Goal: Information Seeking & Learning: Compare options

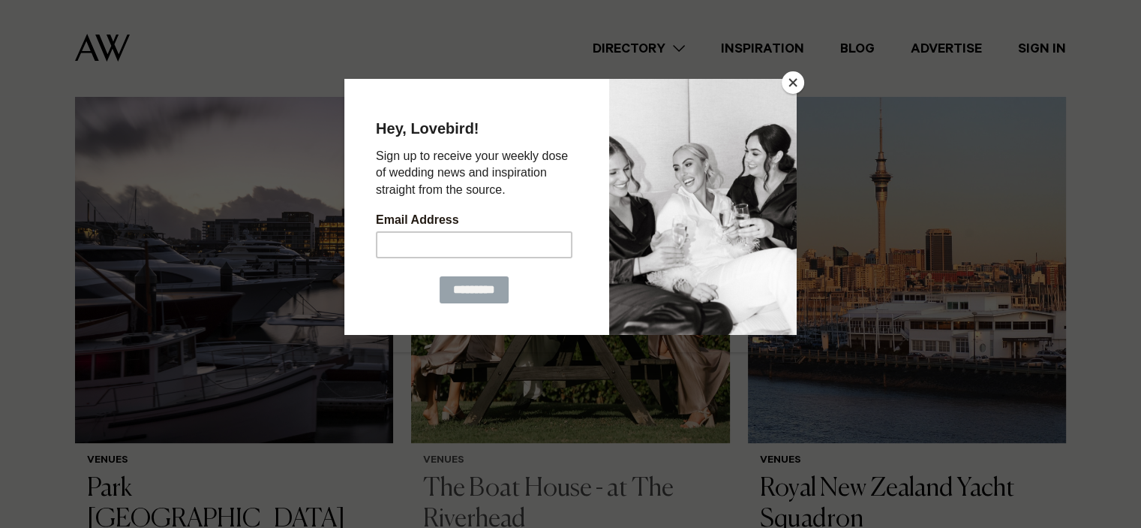
scroll to position [600, 0]
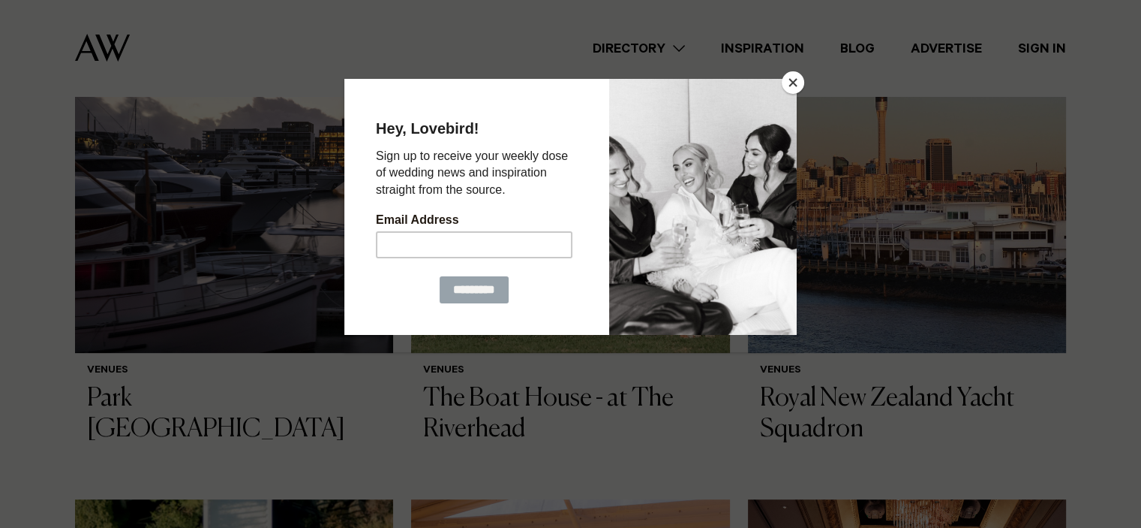
click at [789, 74] on button "Close" at bounding box center [793, 82] width 23 height 23
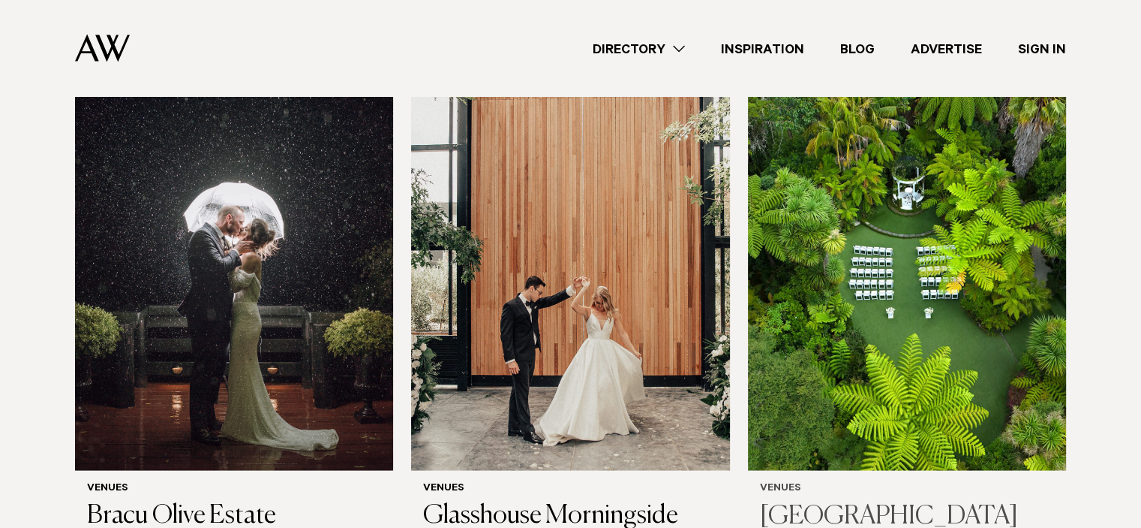
scroll to position [2852, 0]
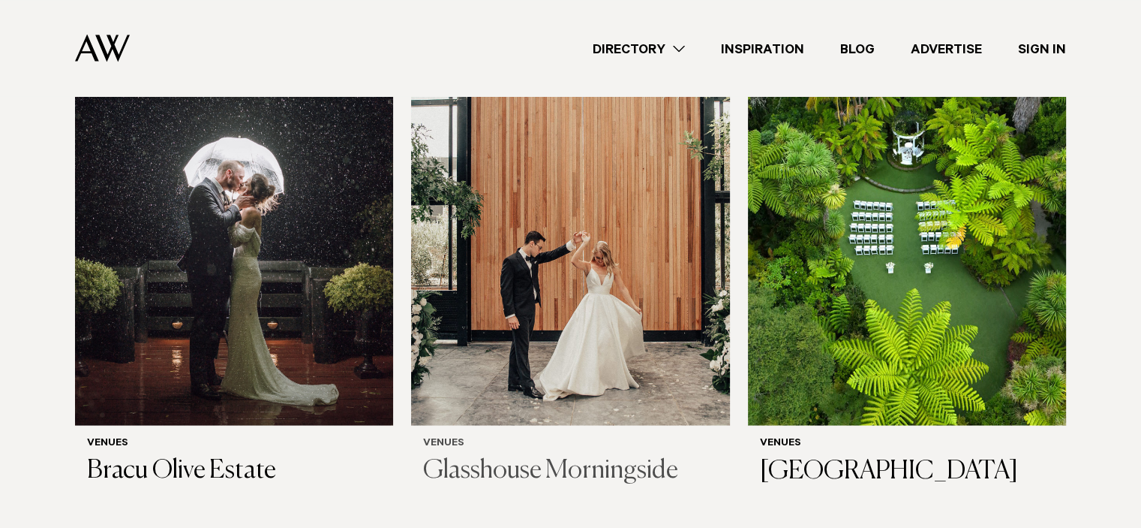
click at [516, 455] on h3 "Glasshouse Morningside" at bounding box center [570, 470] width 294 height 31
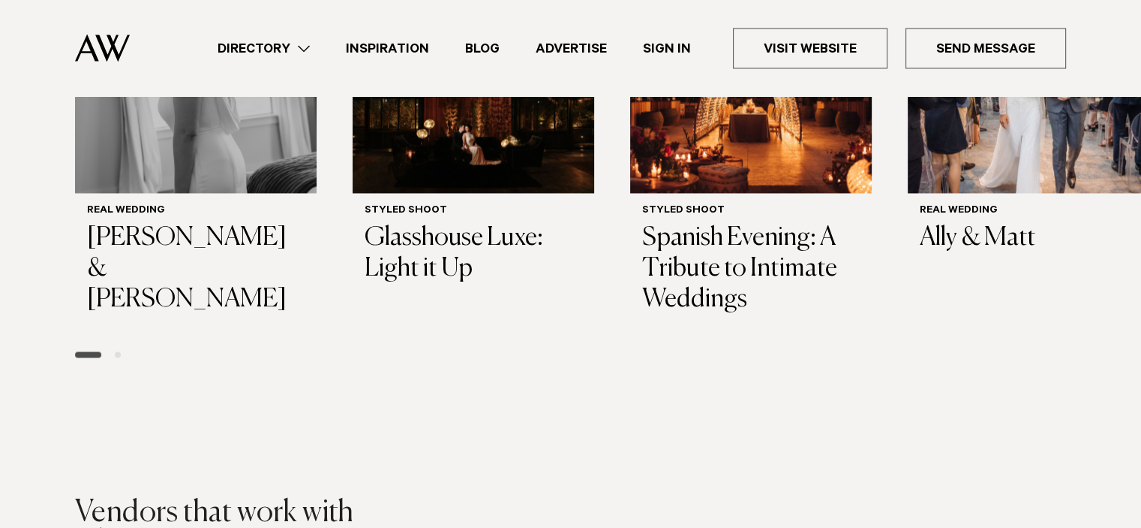
scroll to position [2701, 0]
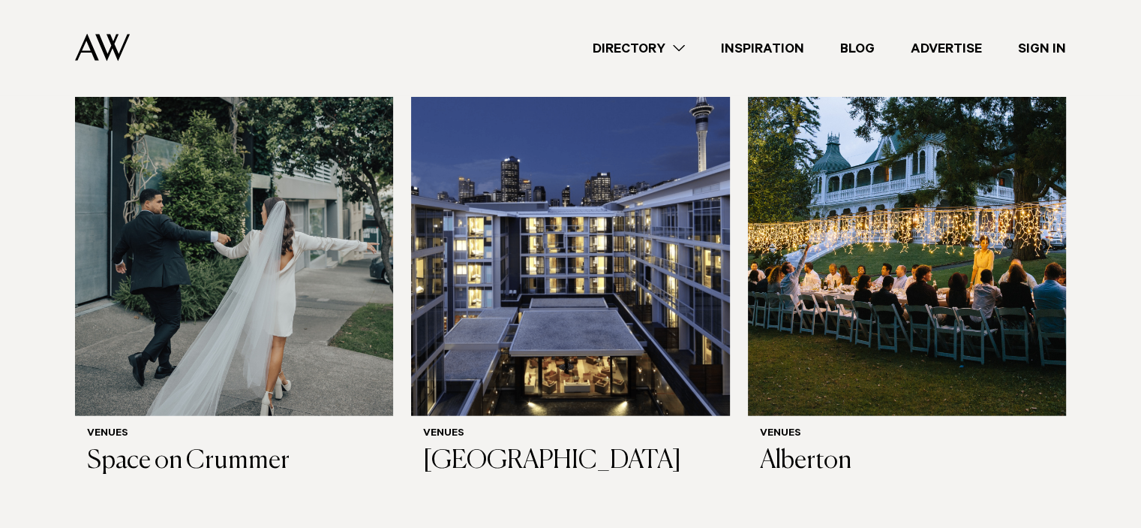
scroll to position [3377, 0]
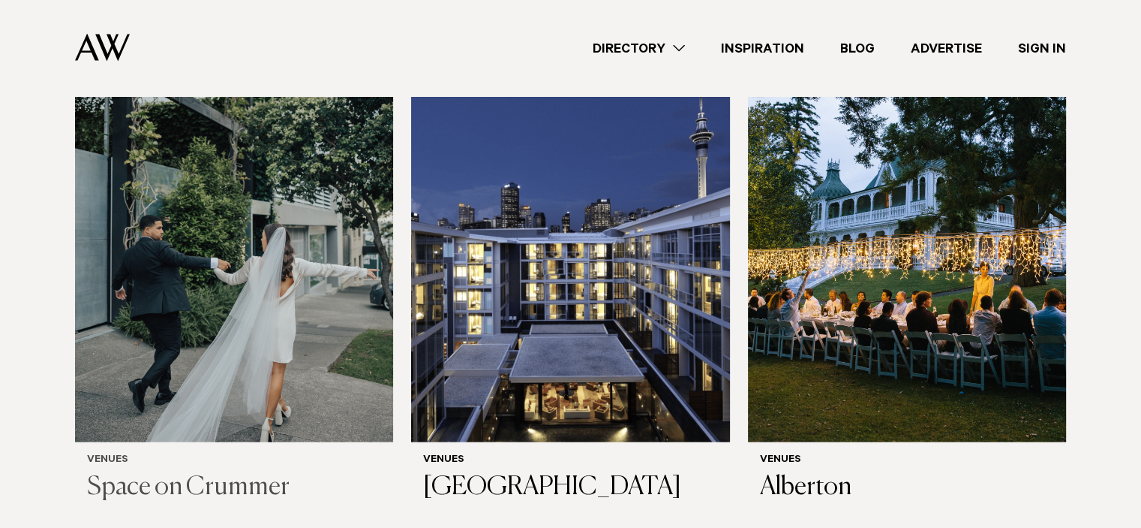
click at [251, 230] on img at bounding box center [234, 227] width 318 height 427
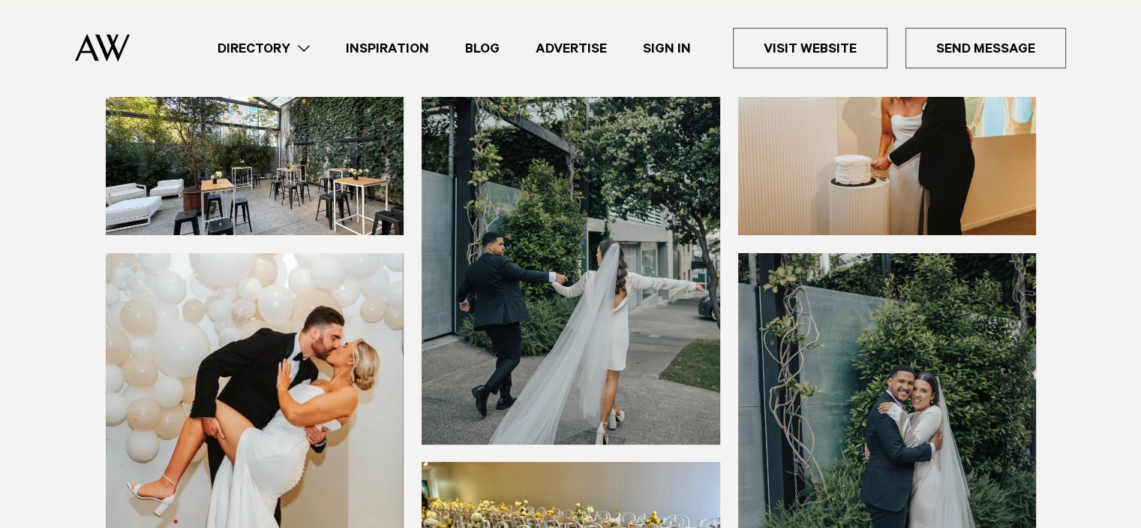
scroll to position [75, 0]
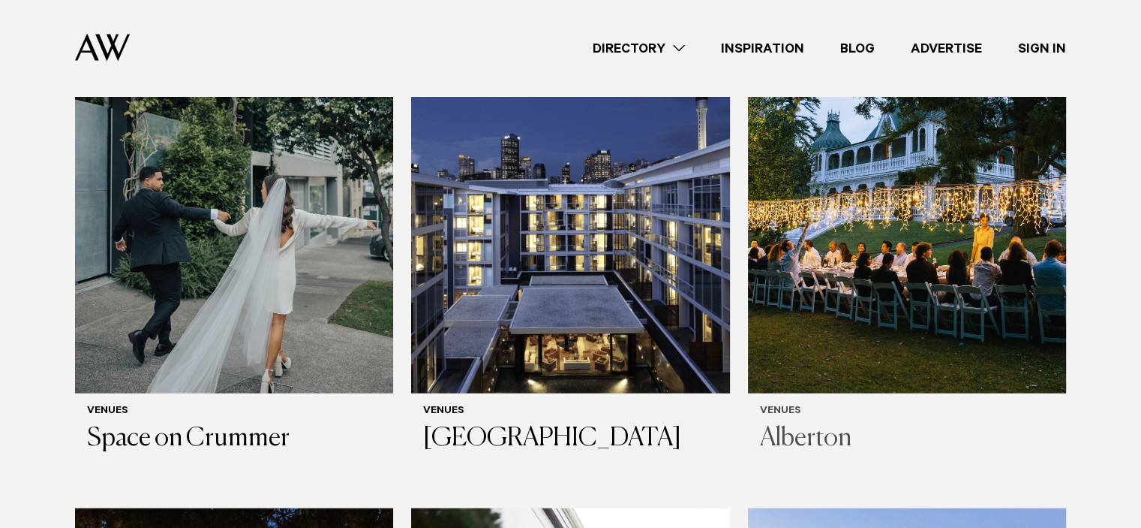
scroll to position [3452, 0]
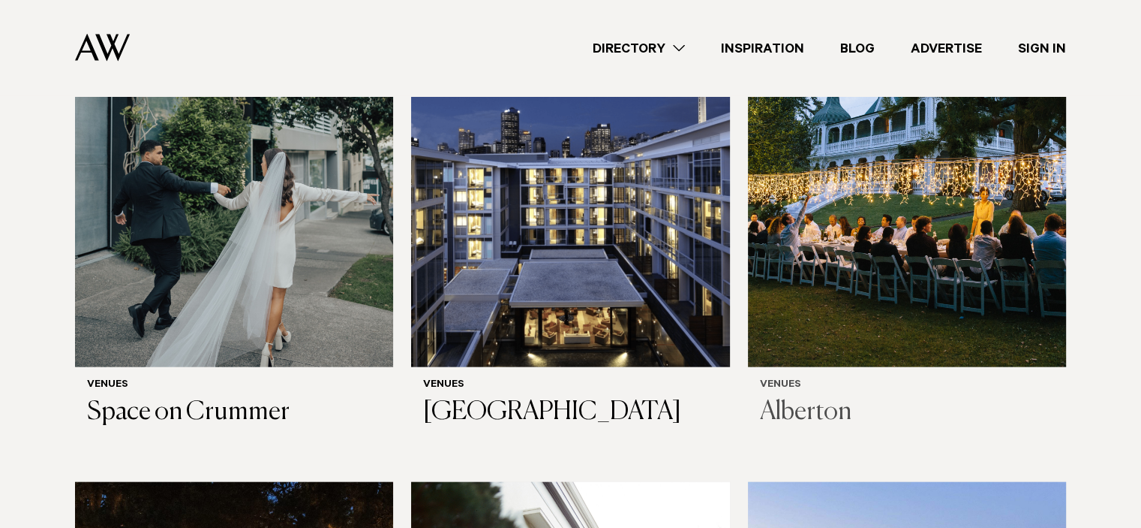
click at [867, 205] on img at bounding box center [907, 152] width 318 height 427
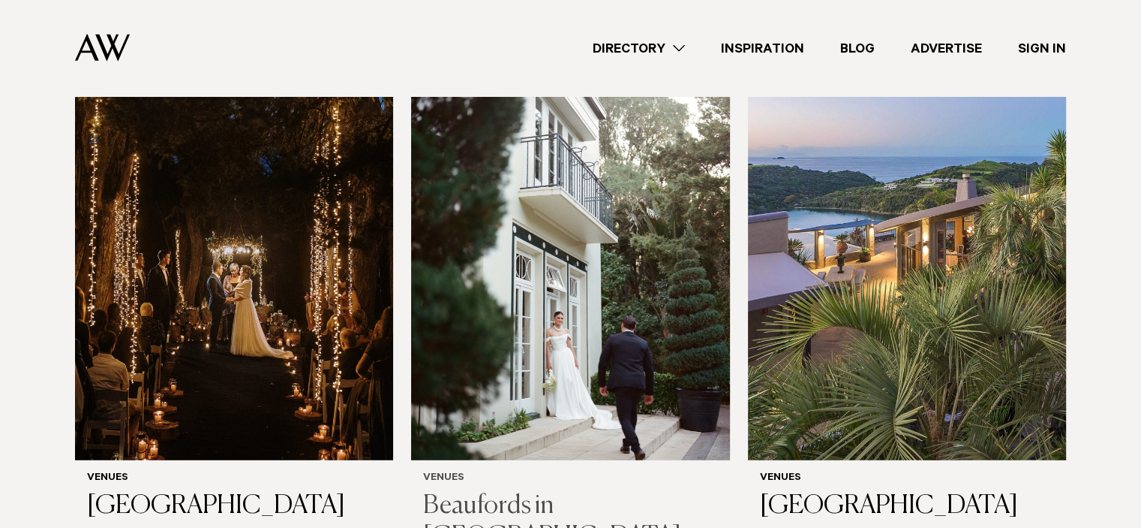
scroll to position [3902, 0]
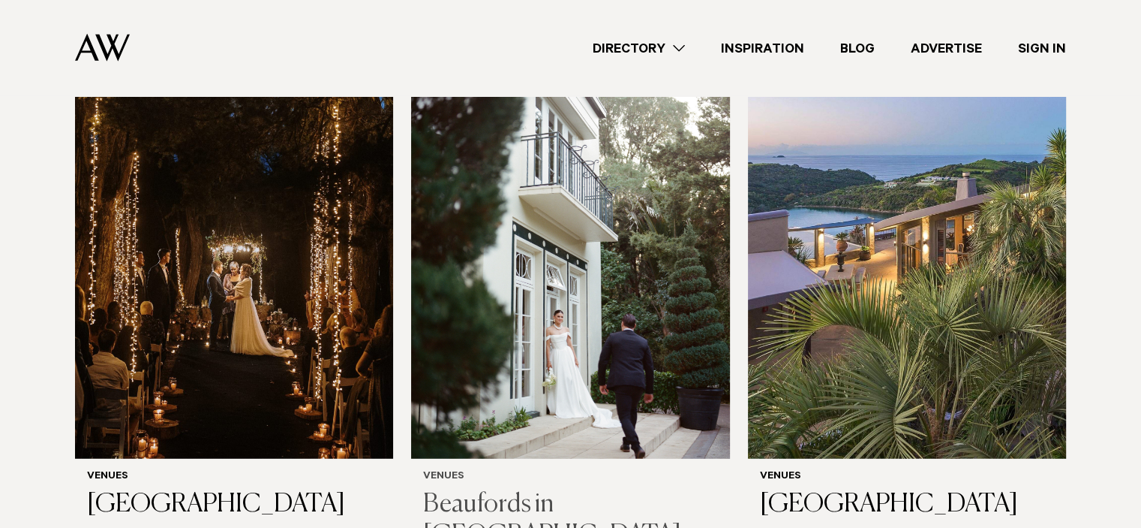
click at [566, 250] on img at bounding box center [570, 245] width 318 height 427
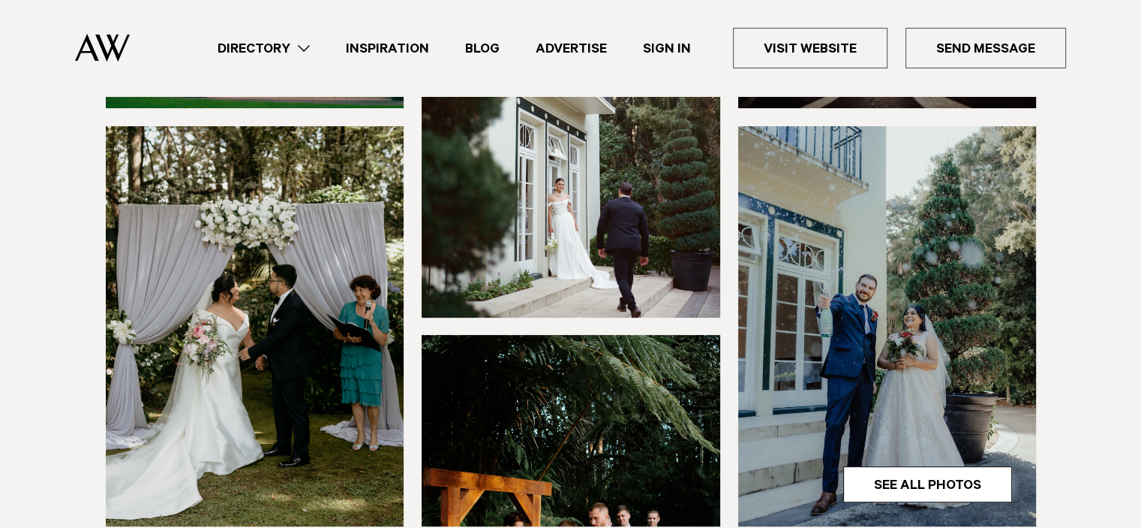
scroll to position [450, 0]
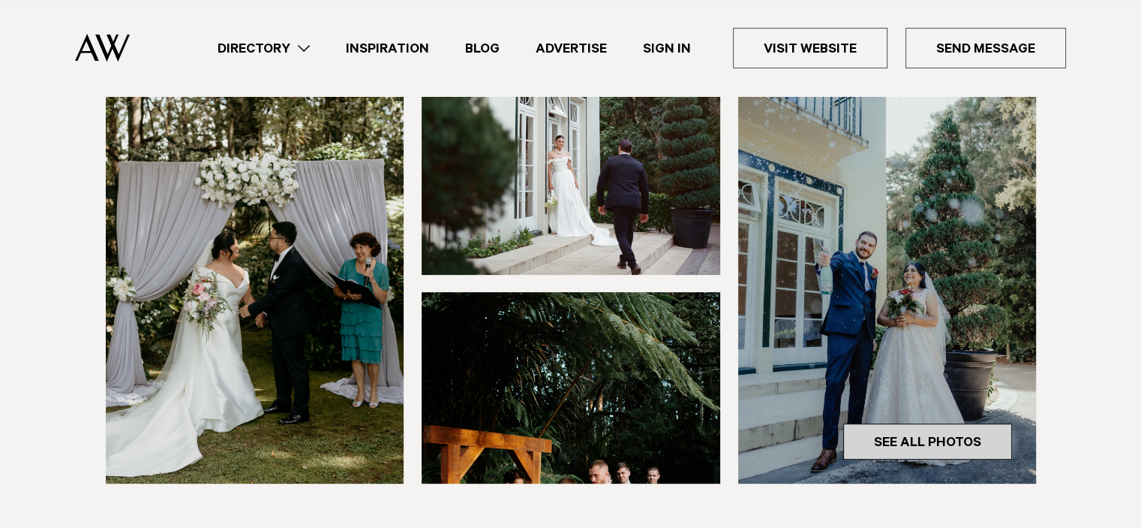
click at [880, 423] on link "See All Photos" at bounding box center [927, 441] width 169 height 36
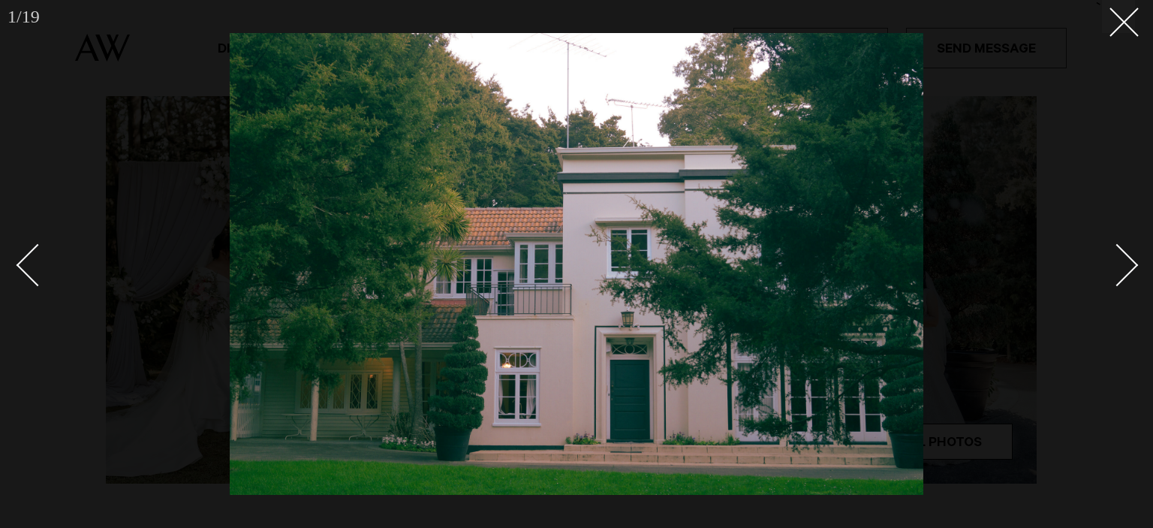
click at [1115, 281] on div "Next slide" at bounding box center [1117, 264] width 43 height 43
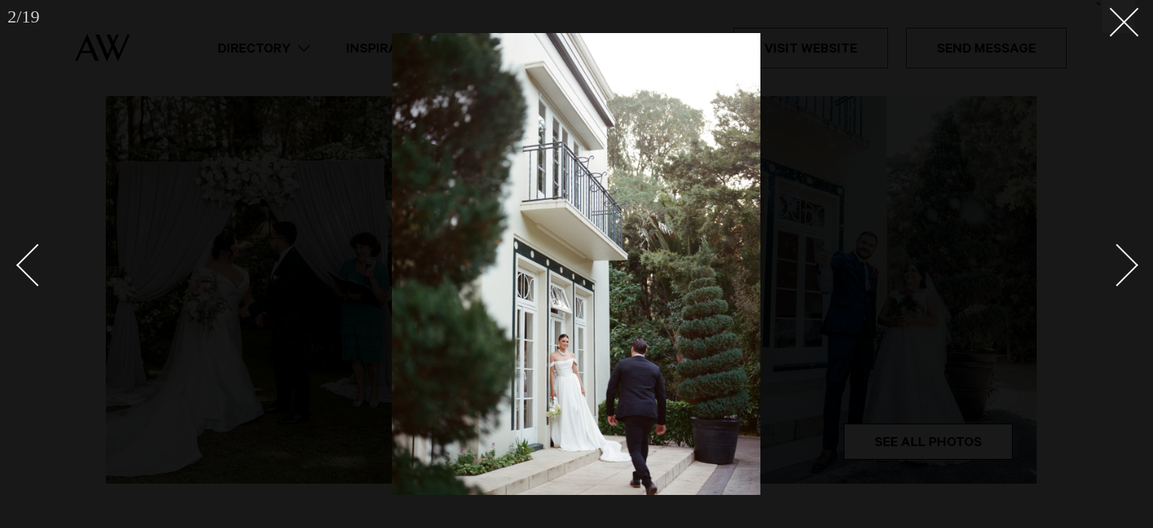
click at [1130, 275] on link at bounding box center [1108, 264] width 53 height 75
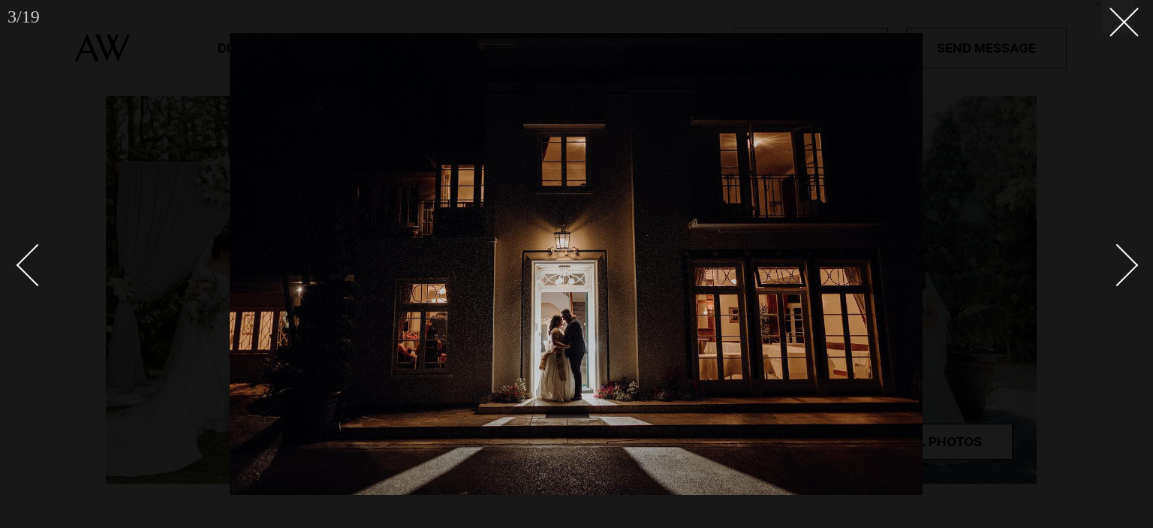
click at [1137, 266] on div at bounding box center [576, 264] width 1153 height 528
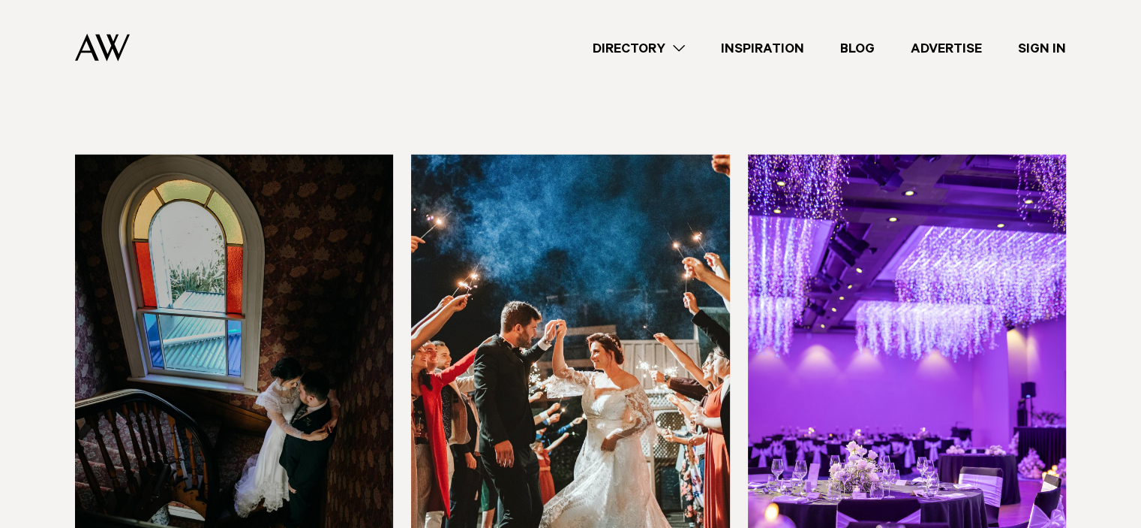
scroll to position [4502, 0]
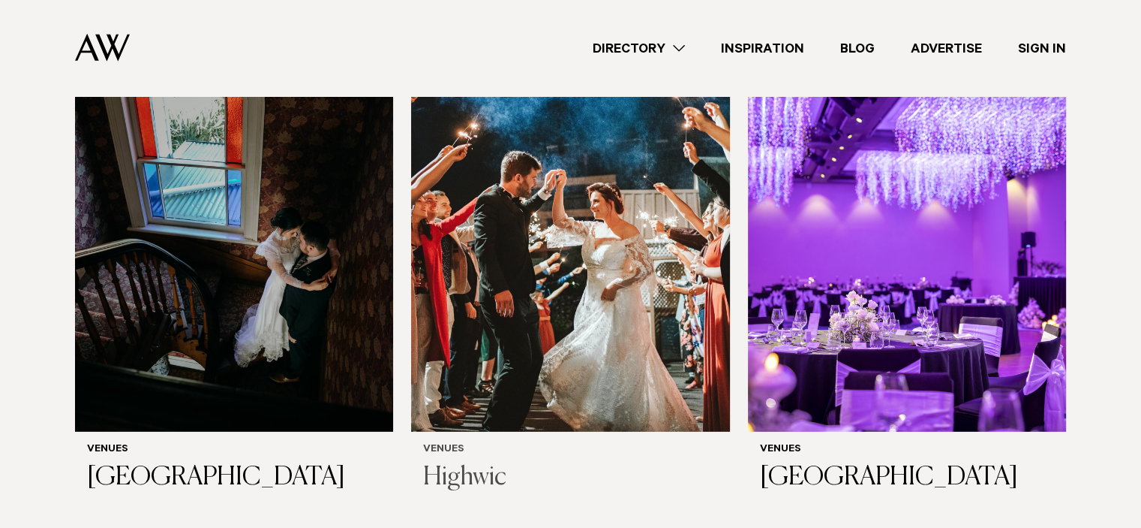
click at [537, 206] on img at bounding box center [570, 218] width 318 height 427
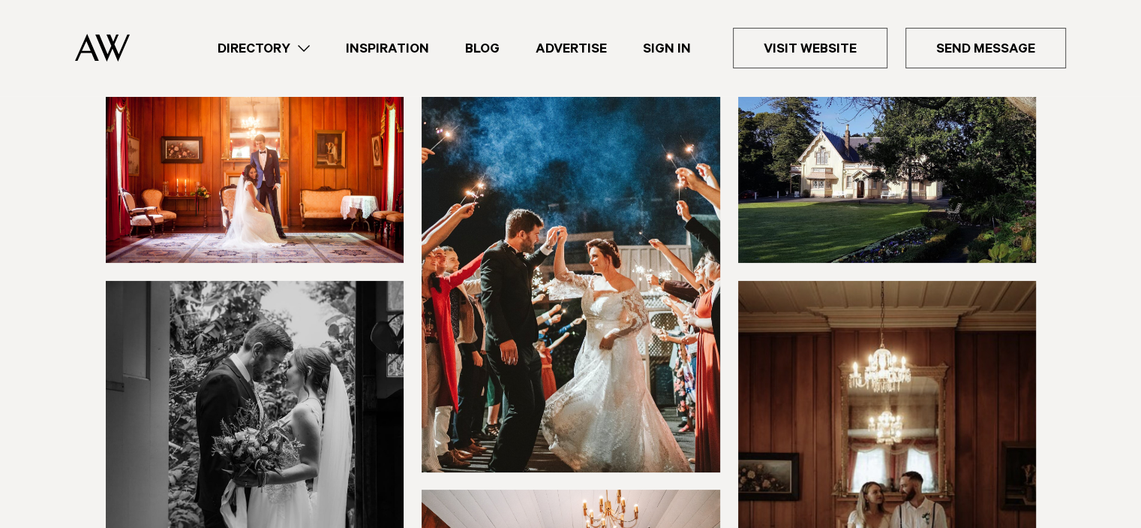
scroll to position [75, 0]
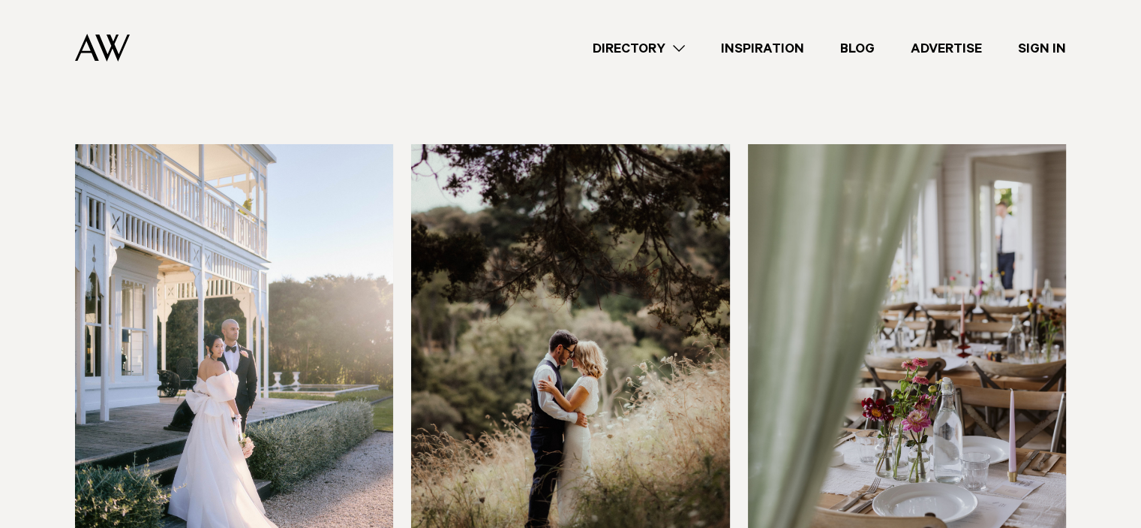
scroll to position [5553, 0]
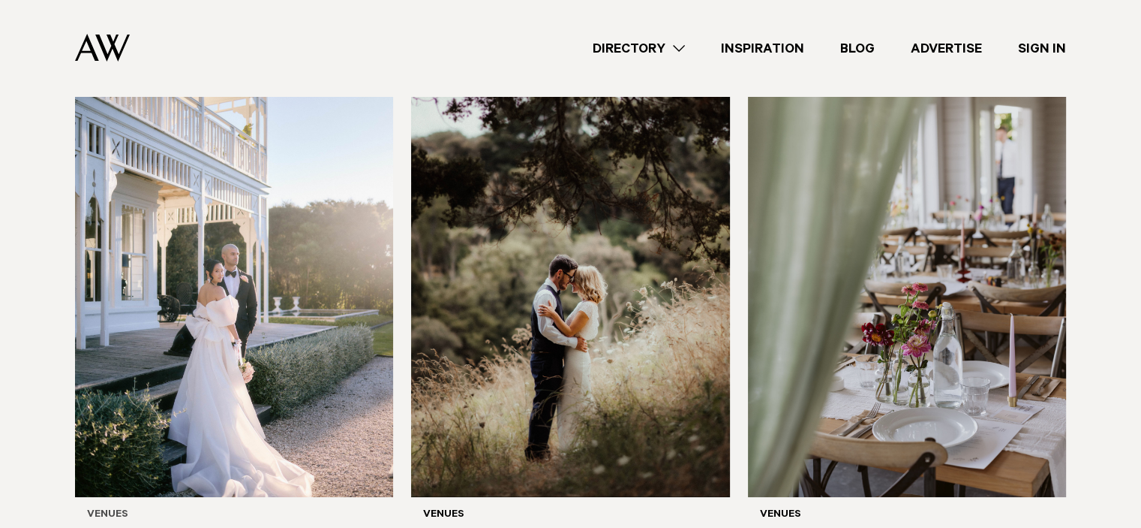
click at [179, 223] on img at bounding box center [234, 282] width 318 height 427
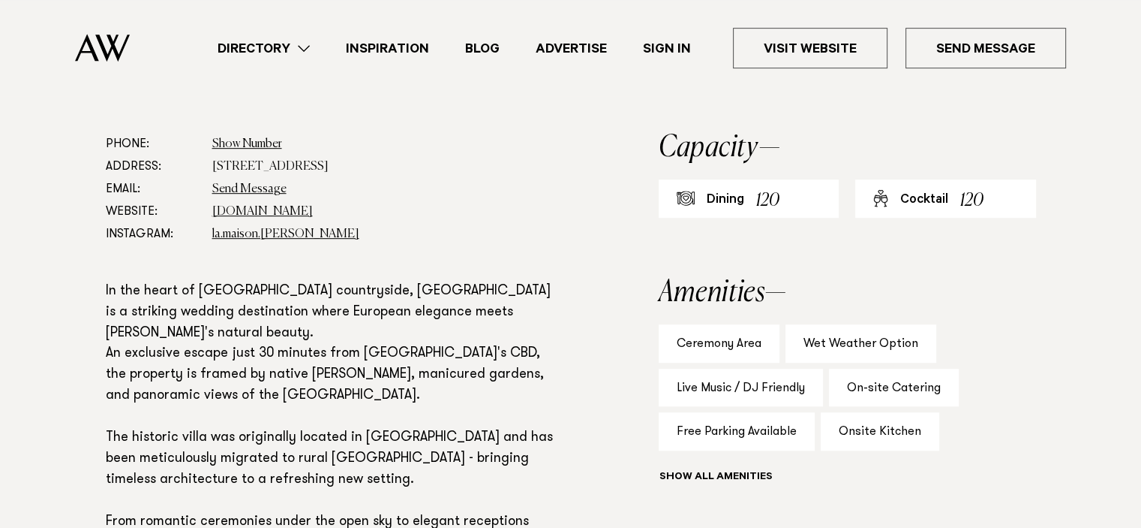
scroll to position [375, 0]
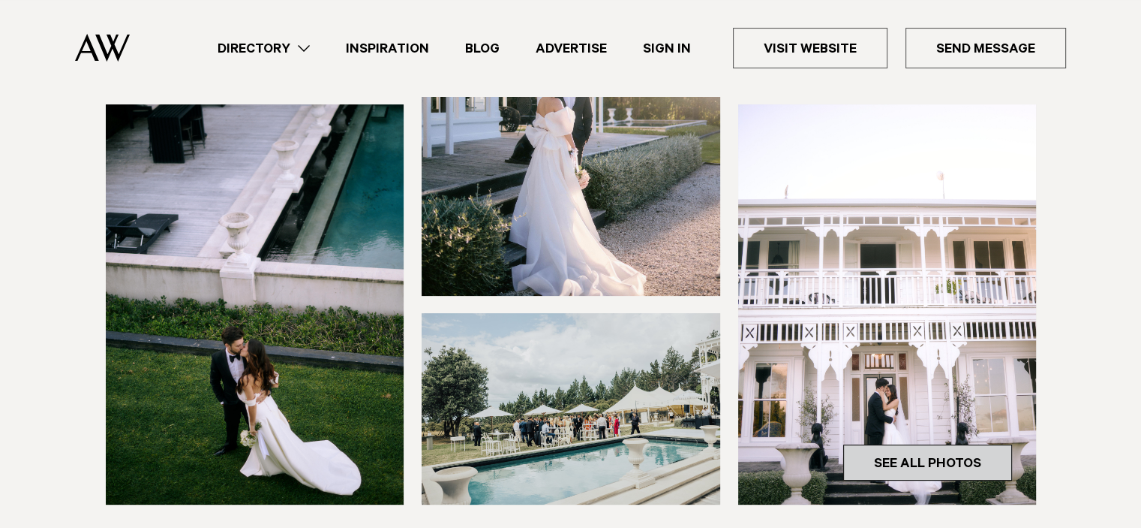
click at [876, 452] on link "See All Photos" at bounding box center [927, 462] width 169 height 36
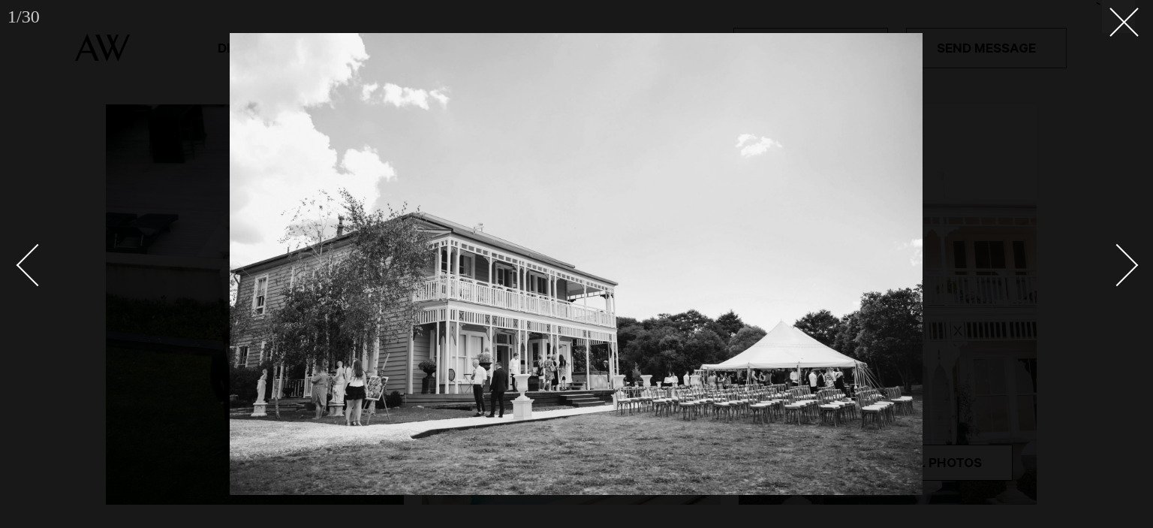
click at [1121, 253] on div "Next slide" at bounding box center [1117, 264] width 43 height 43
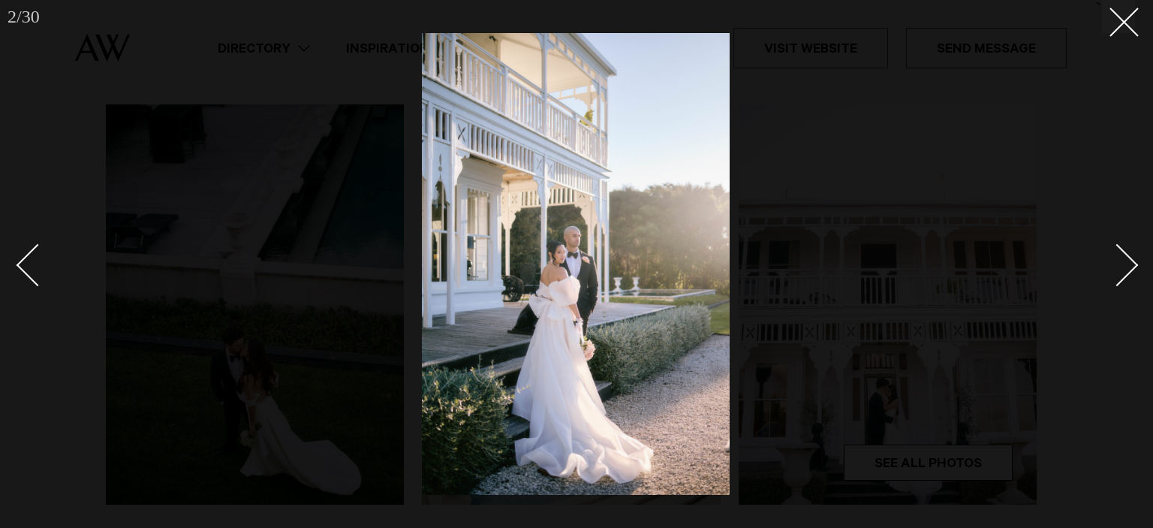
click at [1121, 253] on div "Next slide" at bounding box center [1117, 264] width 43 height 43
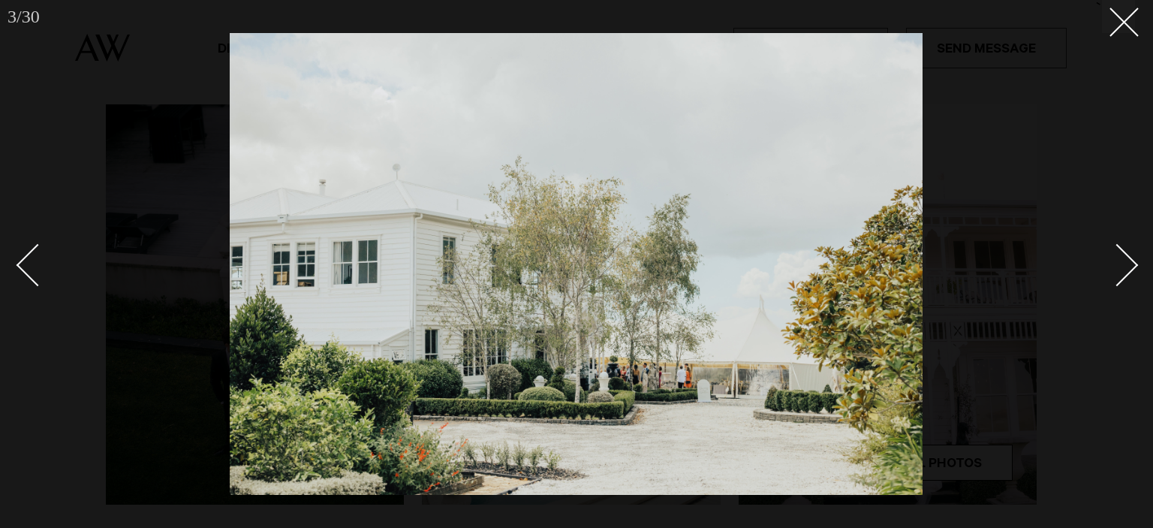
click at [1121, 253] on div "Next slide" at bounding box center [1117, 264] width 43 height 43
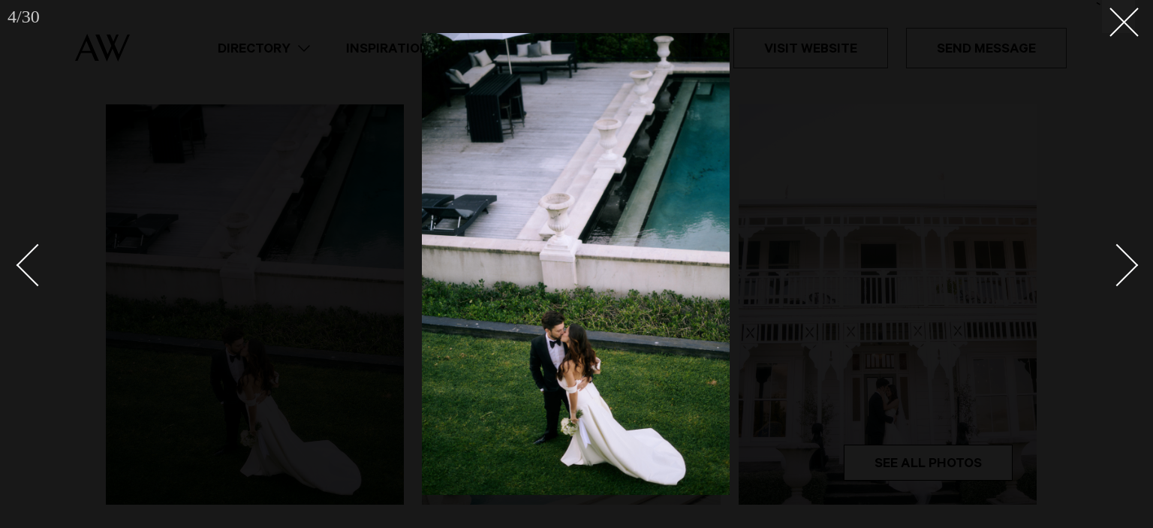
click at [1121, 253] on div "Next slide" at bounding box center [1117, 264] width 43 height 43
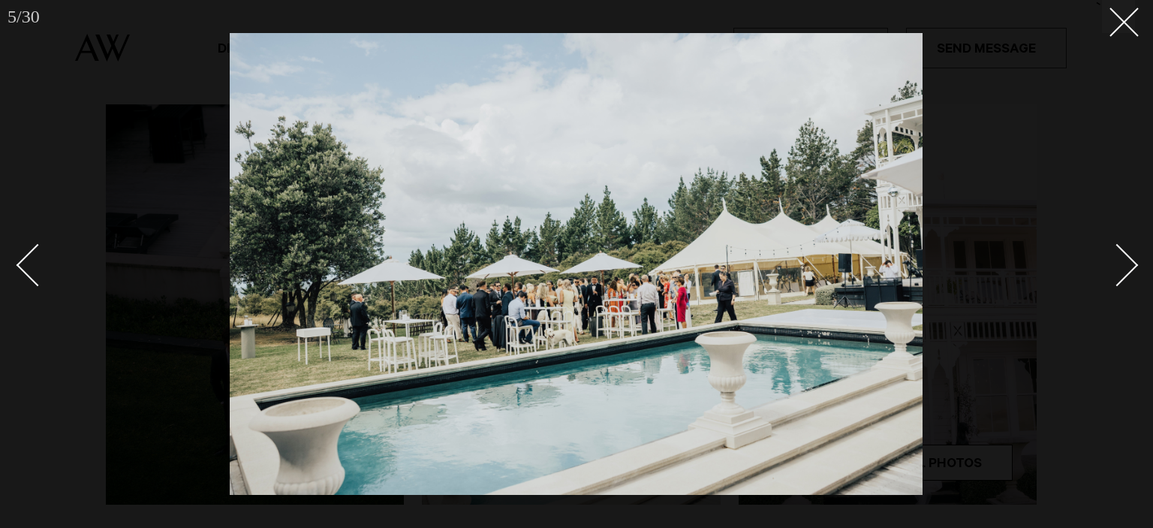
click at [1121, 253] on div "Next slide" at bounding box center [1117, 264] width 43 height 43
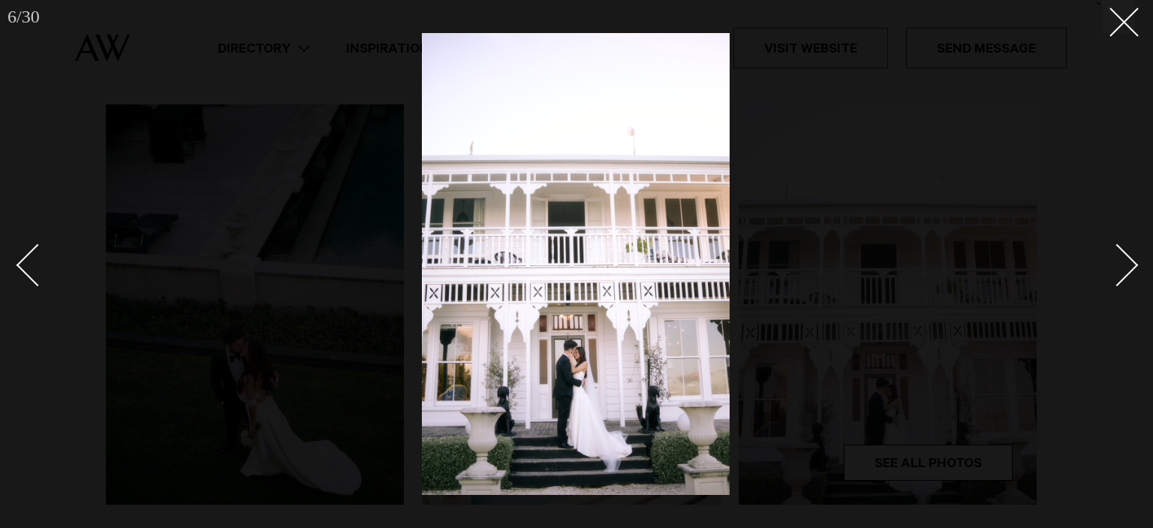
click at [1121, 253] on div "Next slide" at bounding box center [1117, 264] width 43 height 43
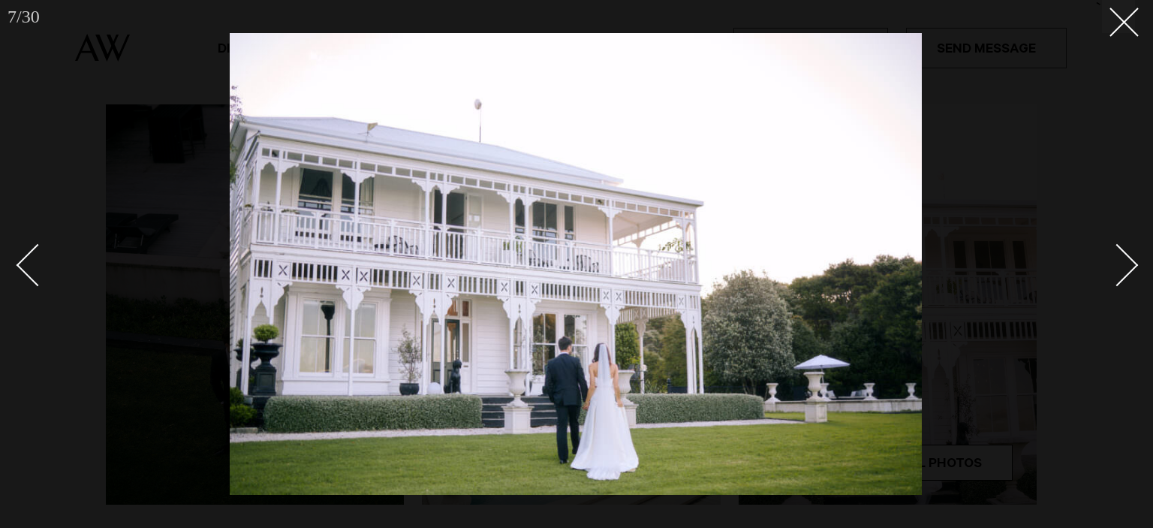
click at [1121, 253] on div "Next slide" at bounding box center [1117, 264] width 43 height 43
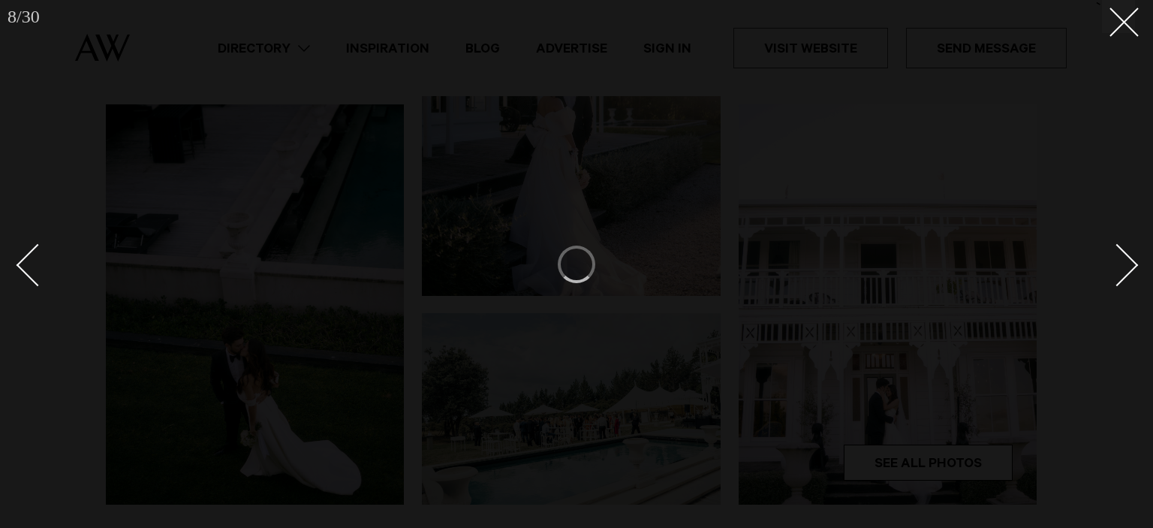
click at [1121, 253] on div "Next slide" at bounding box center [1117, 264] width 43 height 43
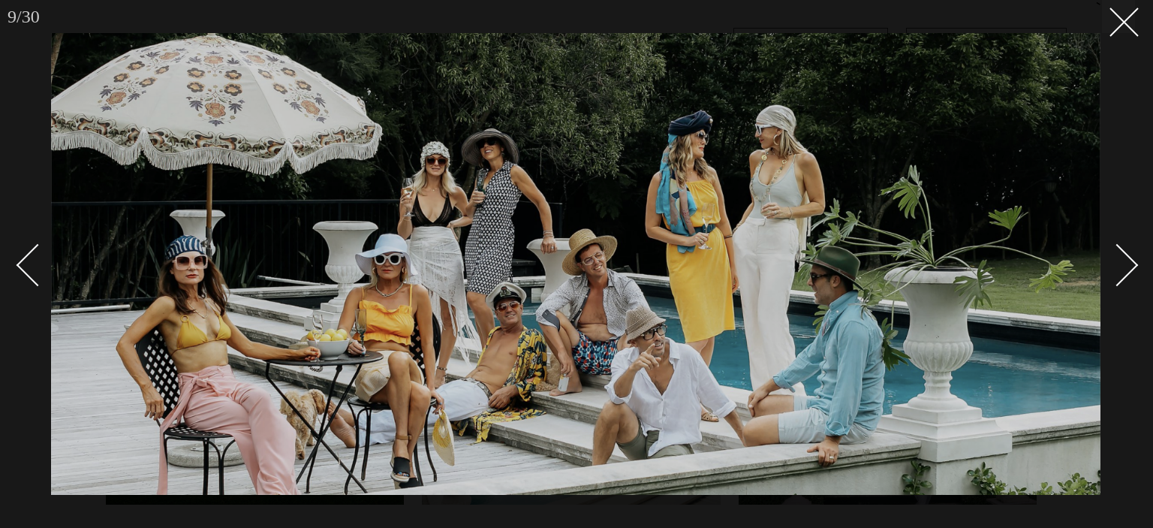
click at [1121, 253] on div "Next slide" at bounding box center [1117, 264] width 43 height 43
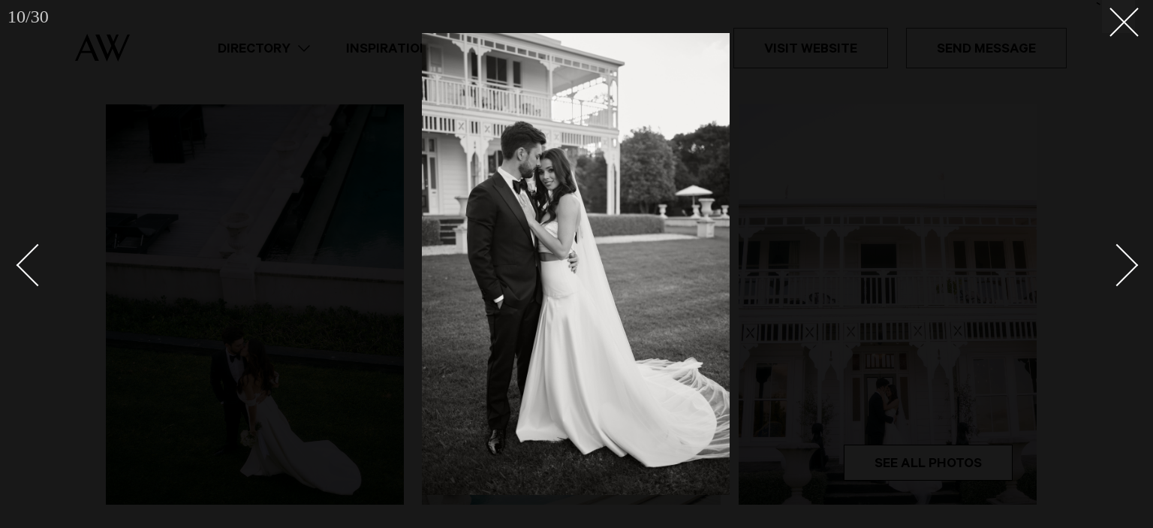
click at [1121, 253] on div "Next slide" at bounding box center [1117, 264] width 43 height 43
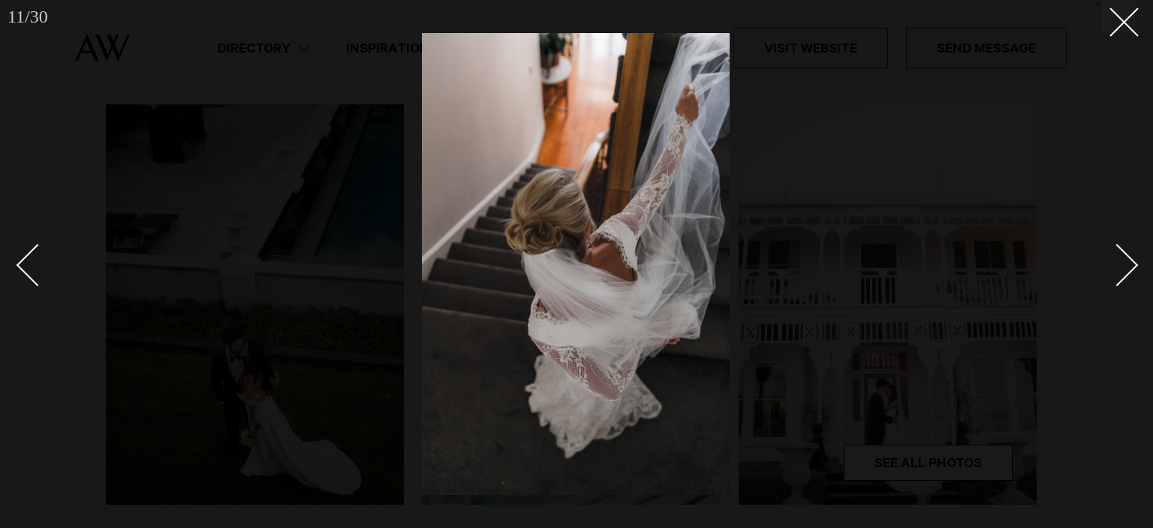
click at [1121, 253] on div "Next slide" at bounding box center [1117, 264] width 43 height 43
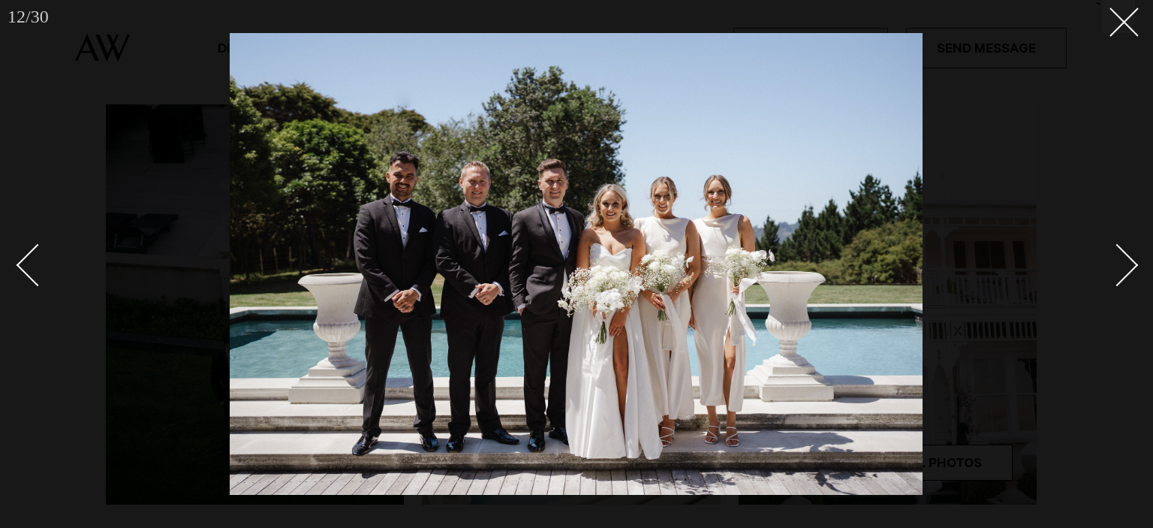
click at [1121, 253] on div "Next slide" at bounding box center [1117, 264] width 43 height 43
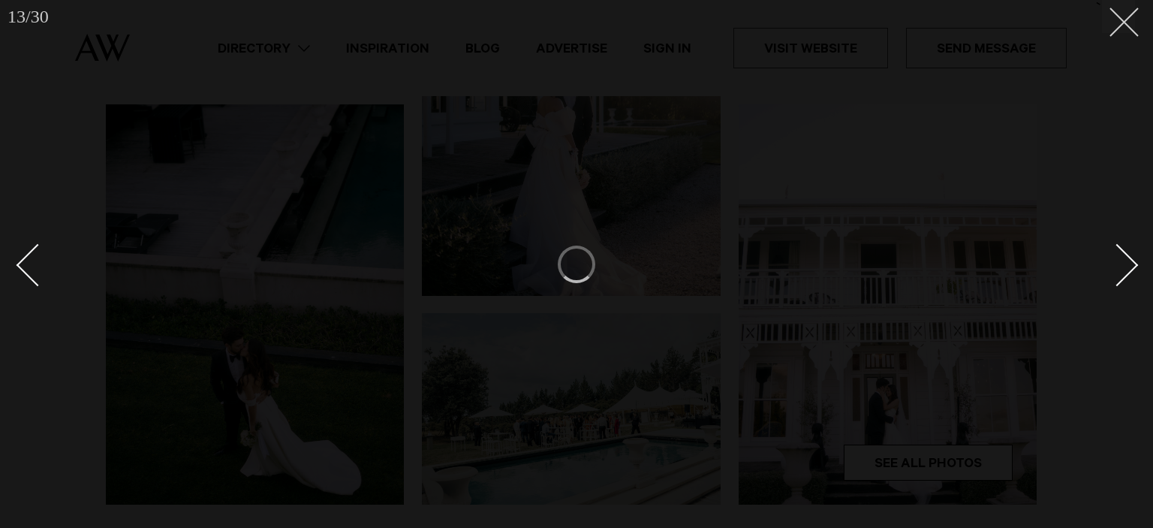
click at [1124, 17] on icon at bounding box center [1118, 17] width 18 height 18
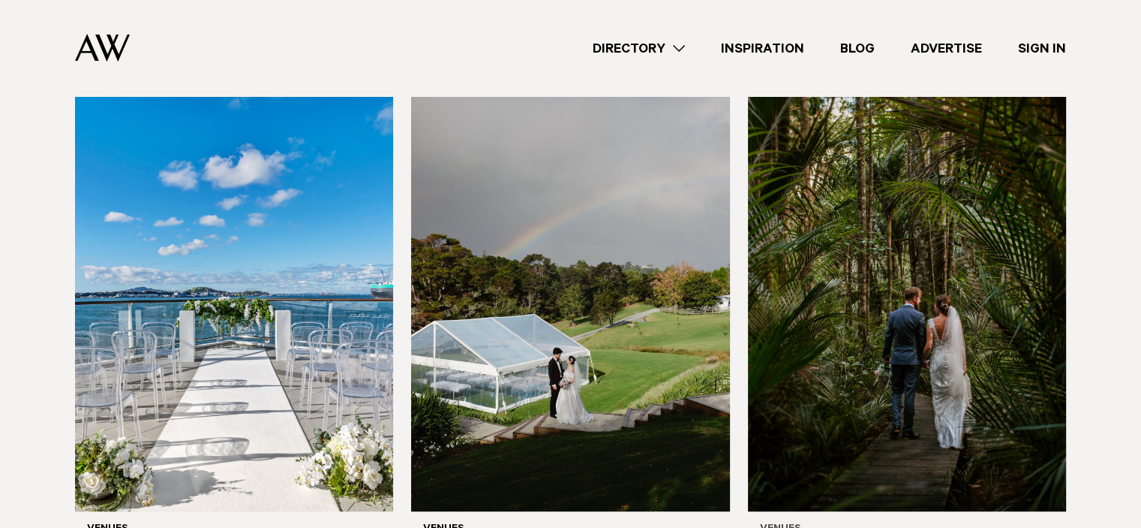
scroll to position [6153, 0]
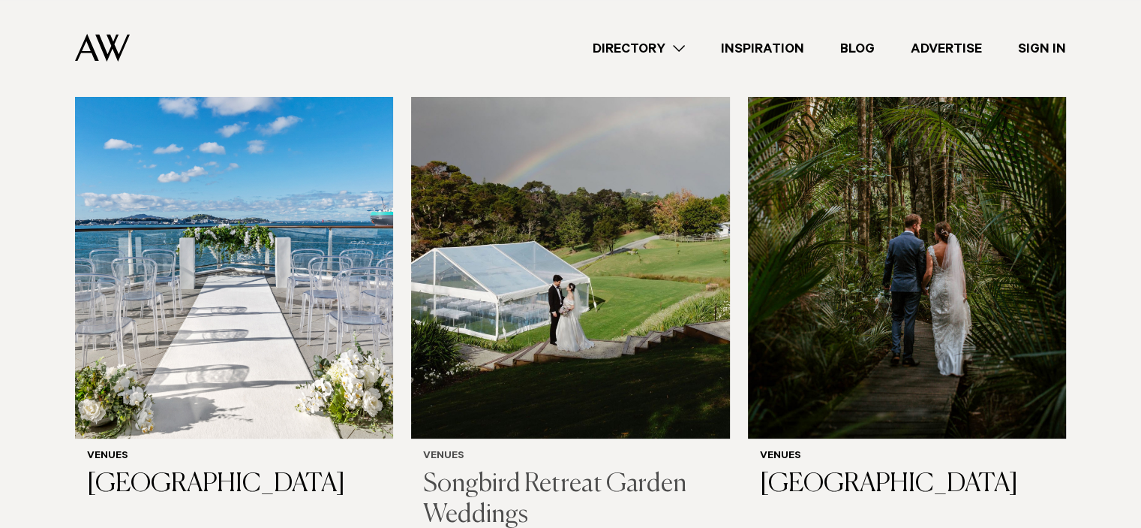
click at [561, 299] on img at bounding box center [570, 224] width 318 height 427
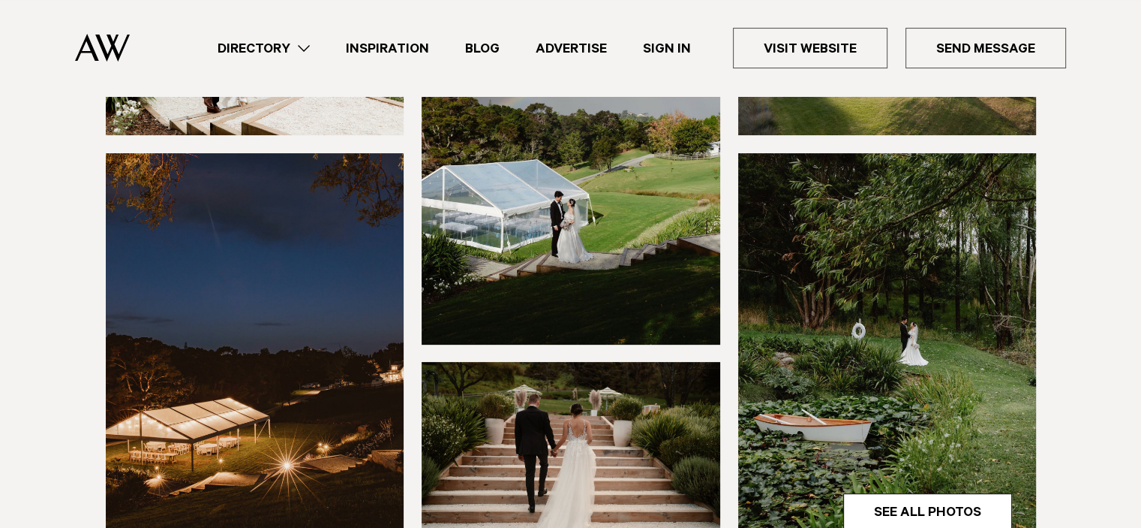
scroll to position [450, 0]
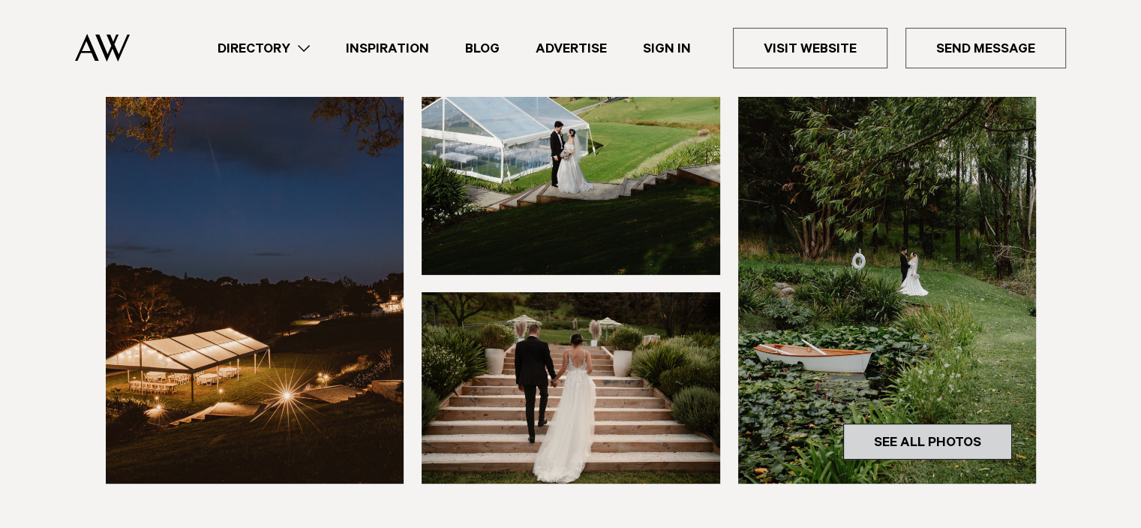
click at [897, 431] on link "See All Photos" at bounding box center [927, 441] width 169 height 36
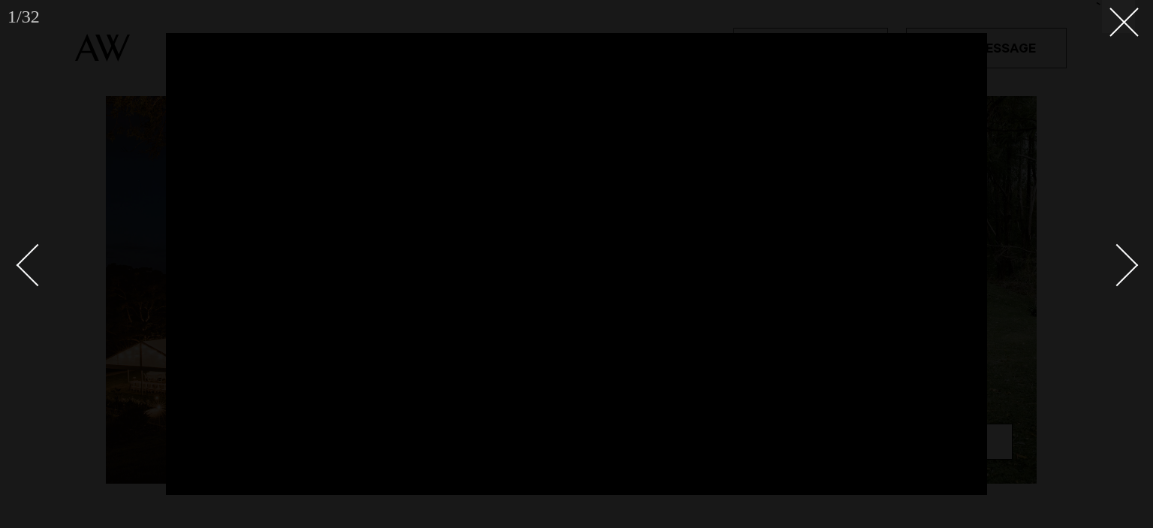
click at [1113, 260] on div "Next slide" at bounding box center [1117, 264] width 43 height 43
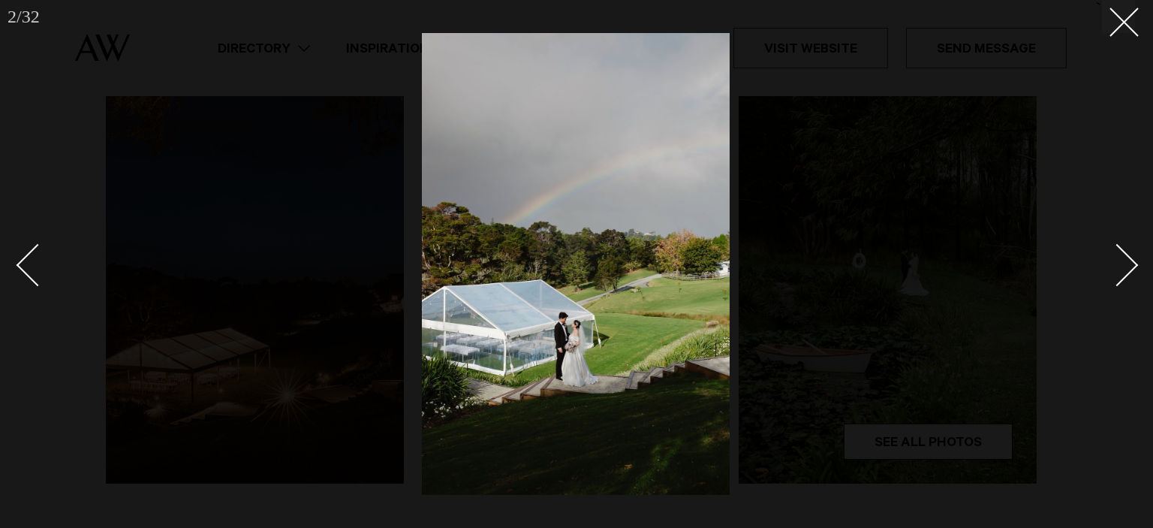
click at [1119, 260] on div "Next slide" at bounding box center [1117, 264] width 43 height 43
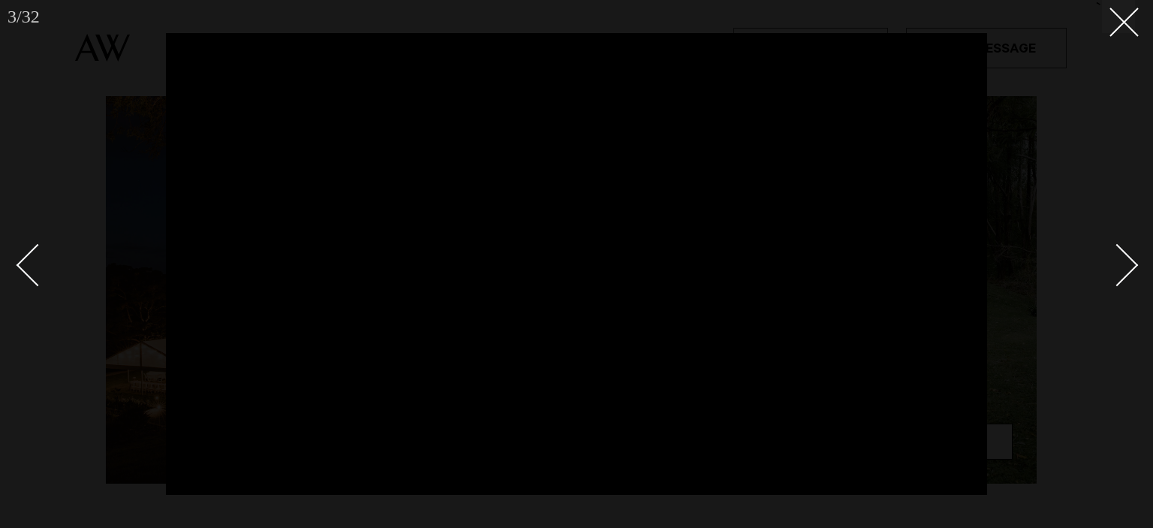
click at [1121, 263] on div "Next slide" at bounding box center [1117, 264] width 43 height 43
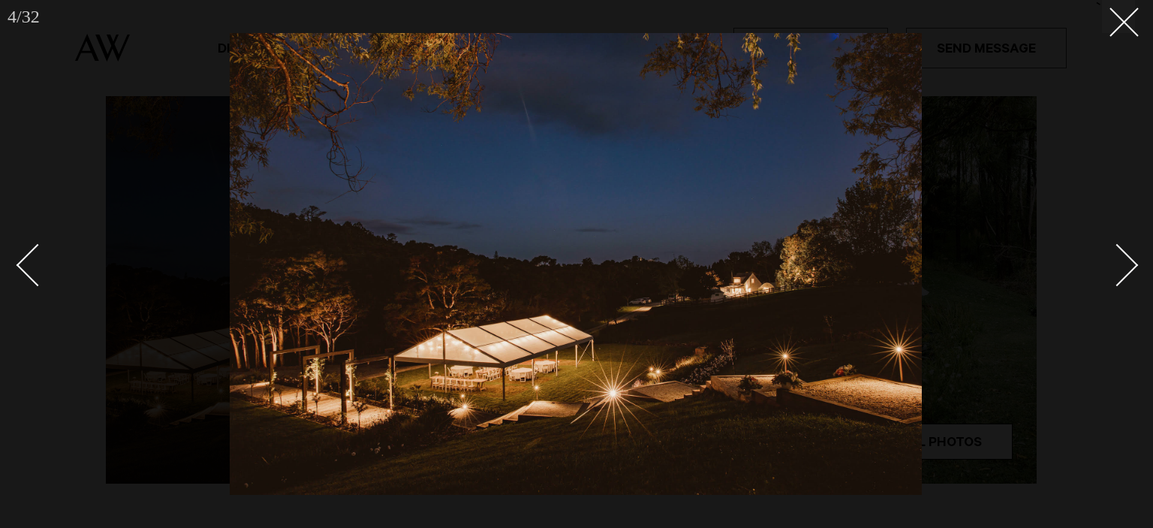
click at [1121, 263] on div "Next slide" at bounding box center [1117, 264] width 43 height 43
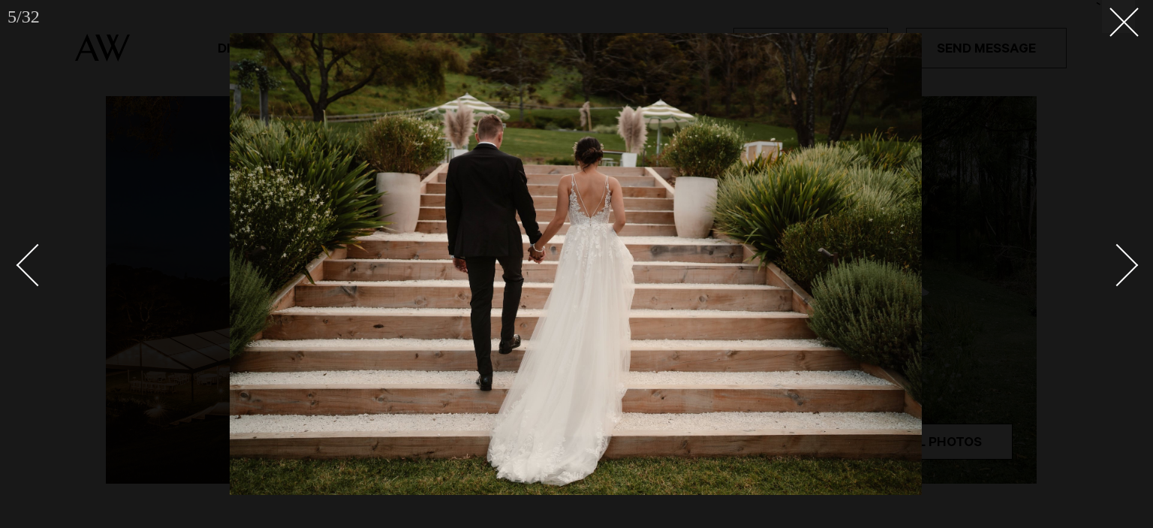
click at [1121, 263] on div "Next slide" at bounding box center [1117, 264] width 43 height 43
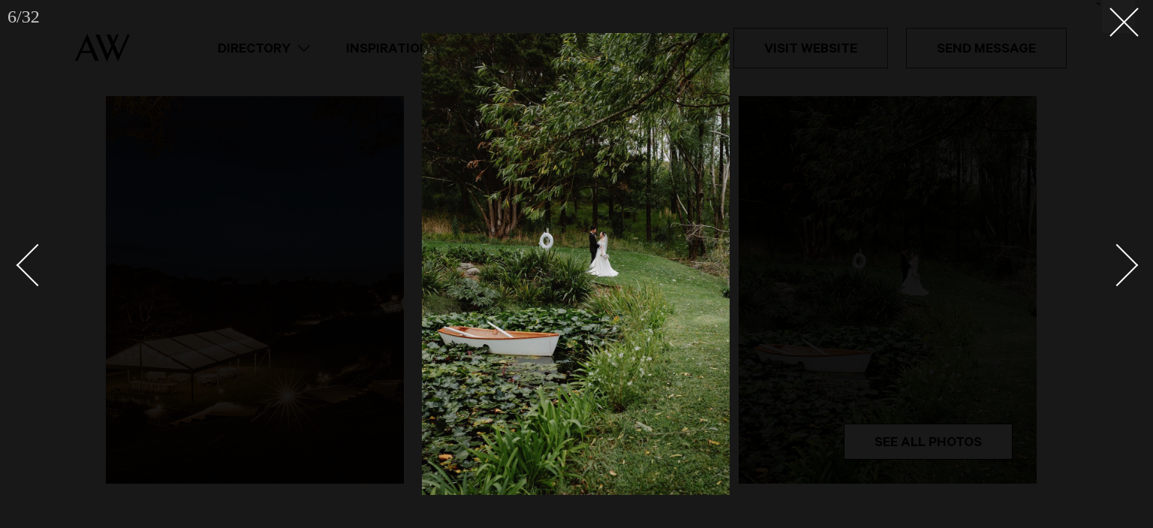
click at [1121, 263] on div "Next slide" at bounding box center [1117, 264] width 43 height 43
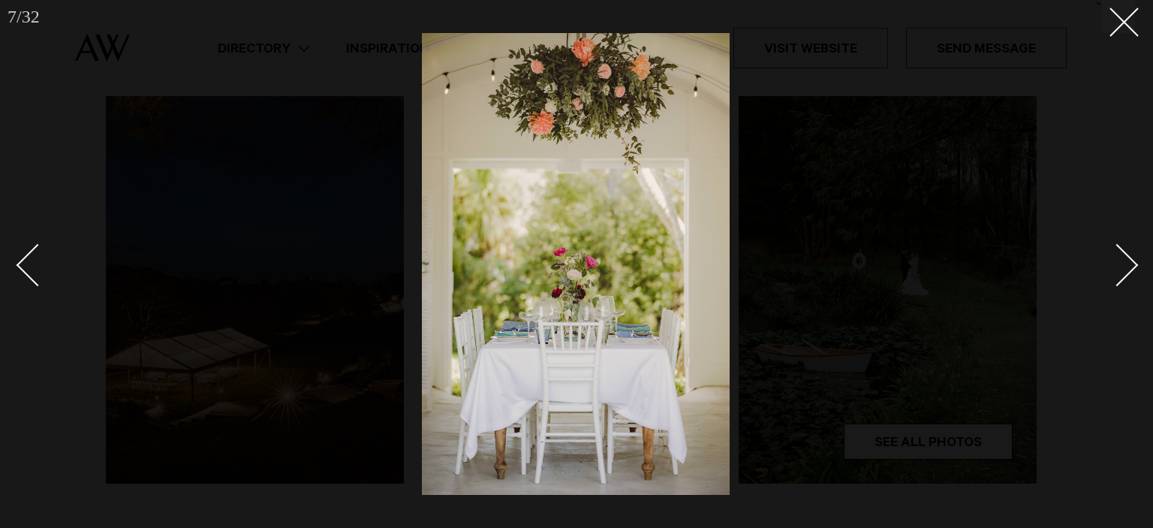
click at [1121, 263] on div "Next slide" at bounding box center [1117, 264] width 43 height 43
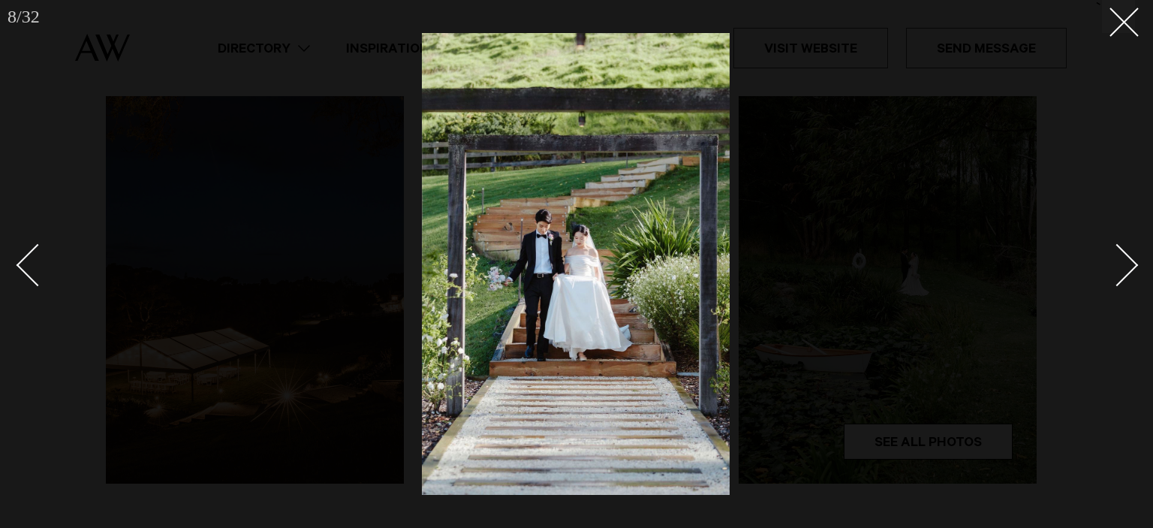
click at [1121, 263] on div "Next slide" at bounding box center [1117, 264] width 43 height 43
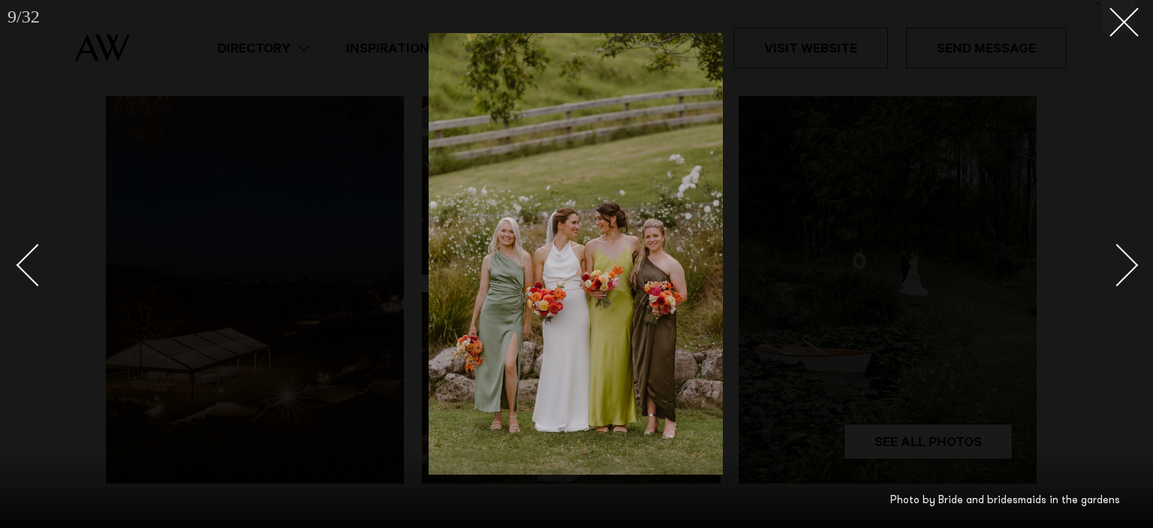
click at [1121, 263] on div "Next slide" at bounding box center [1117, 264] width 43 height 43
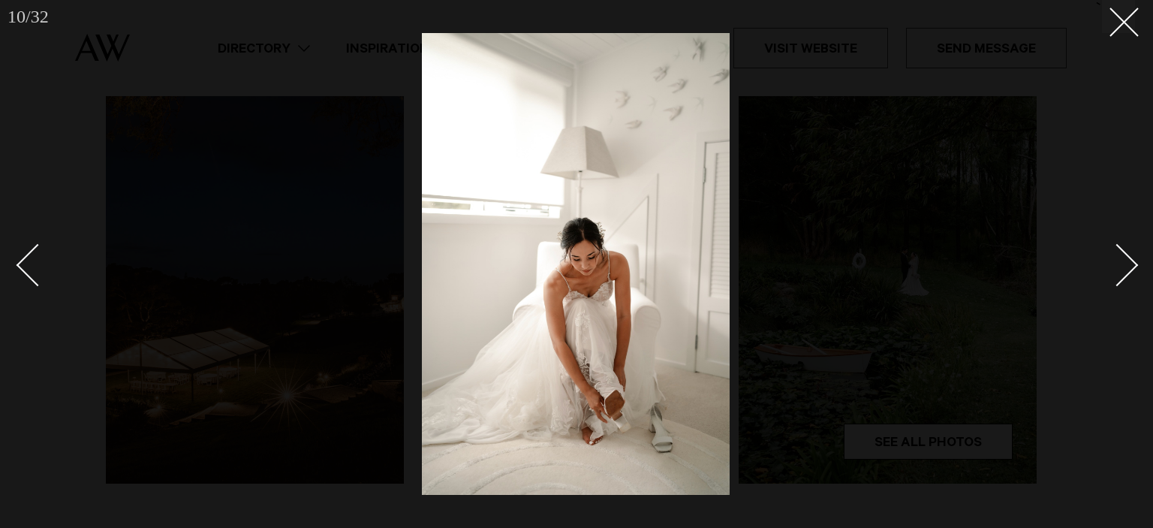
click at [1121, 263] on div "Next slide" at bounding box center [1117, 264] width 43 height 43
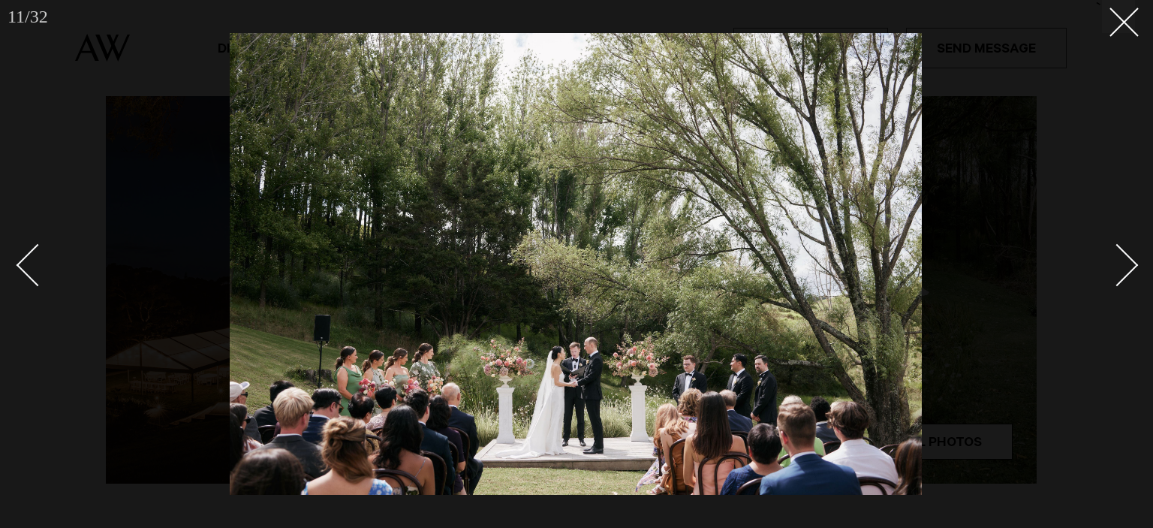
click at [1123, 254] on div "Next slide" at bounding box center [1117, 264] width 43 height 43
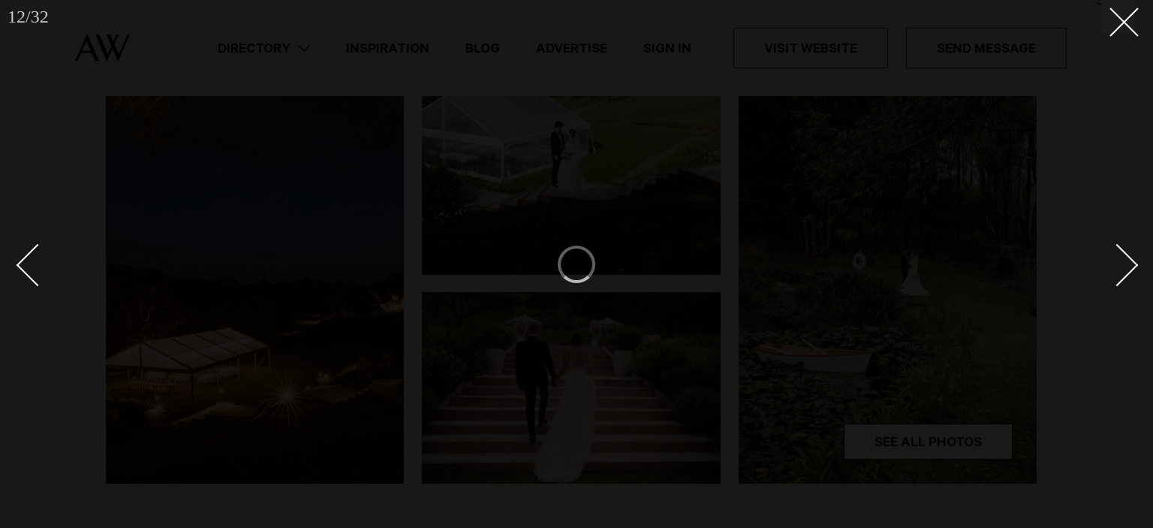
click at [1126, 254] on div "Next slide" at bounding box center [1117, 264] width 43 height 43
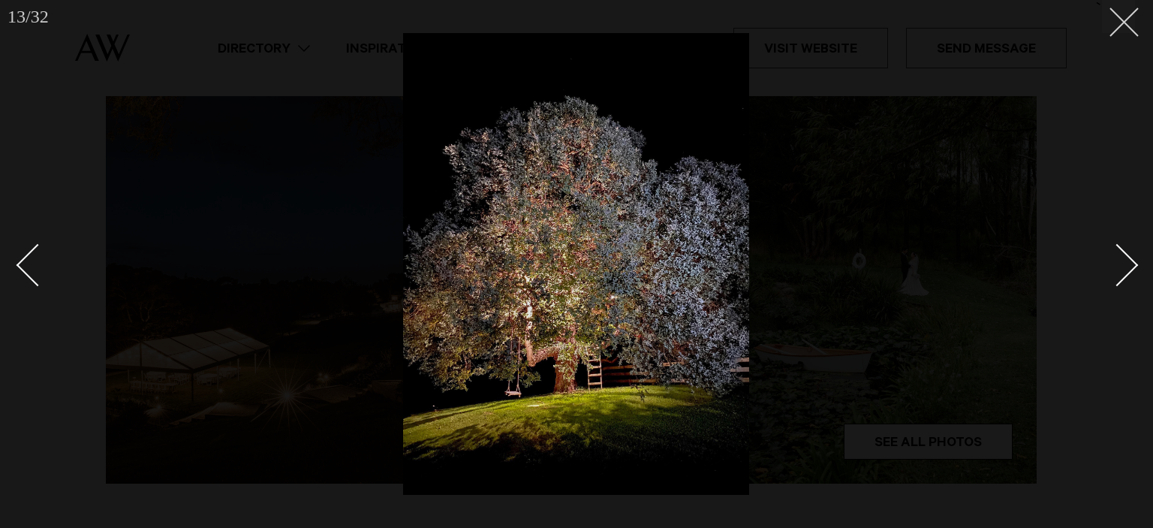
click at [1126, 16] on icon at bounding box center [1118, 17] width 18 height 18
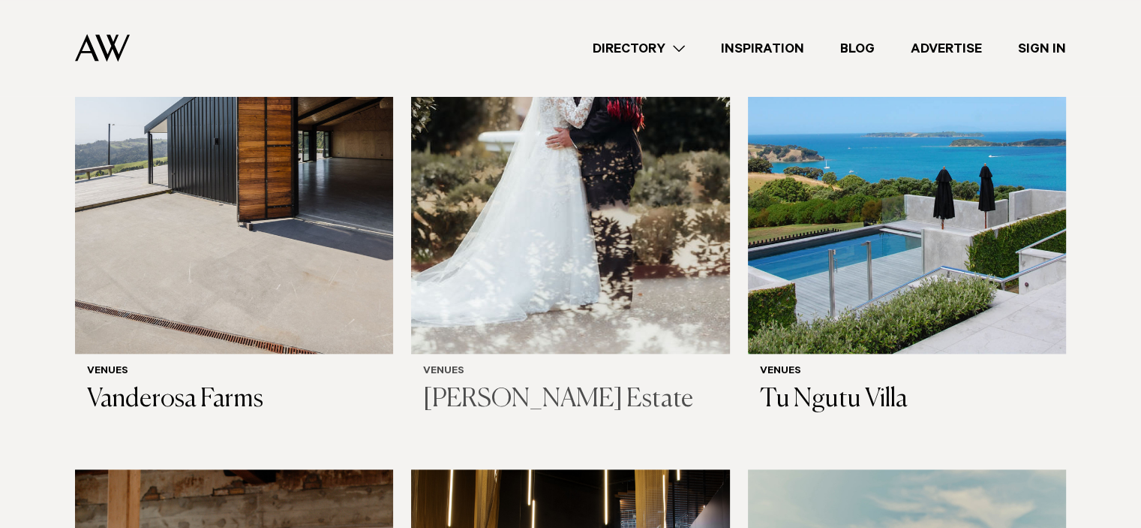
scroll to position [7204, 0]
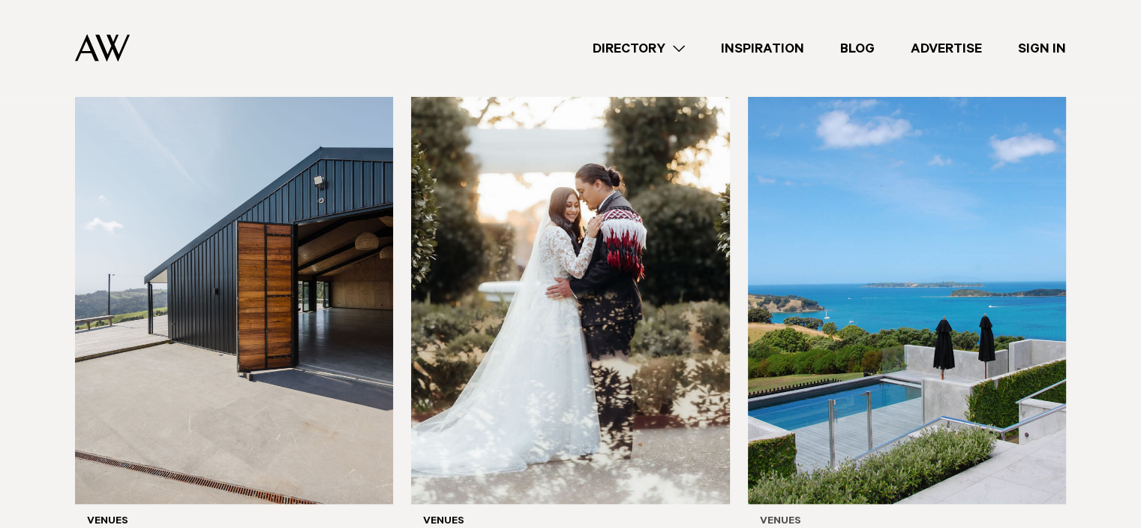
click at [1040, 252] on img at bounding box center [907, 290] width 318 height 427
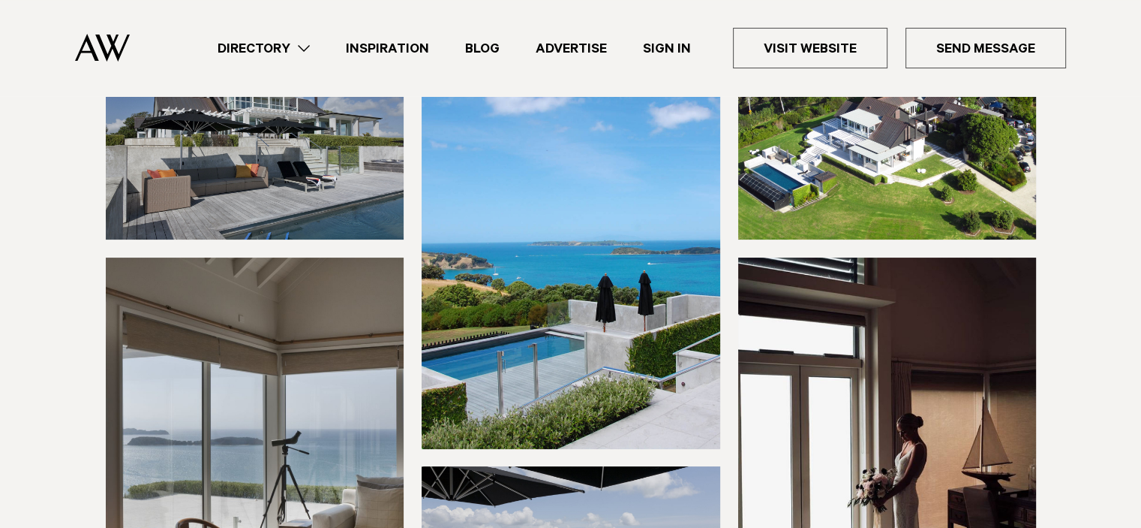
scroll to position [450, 0]
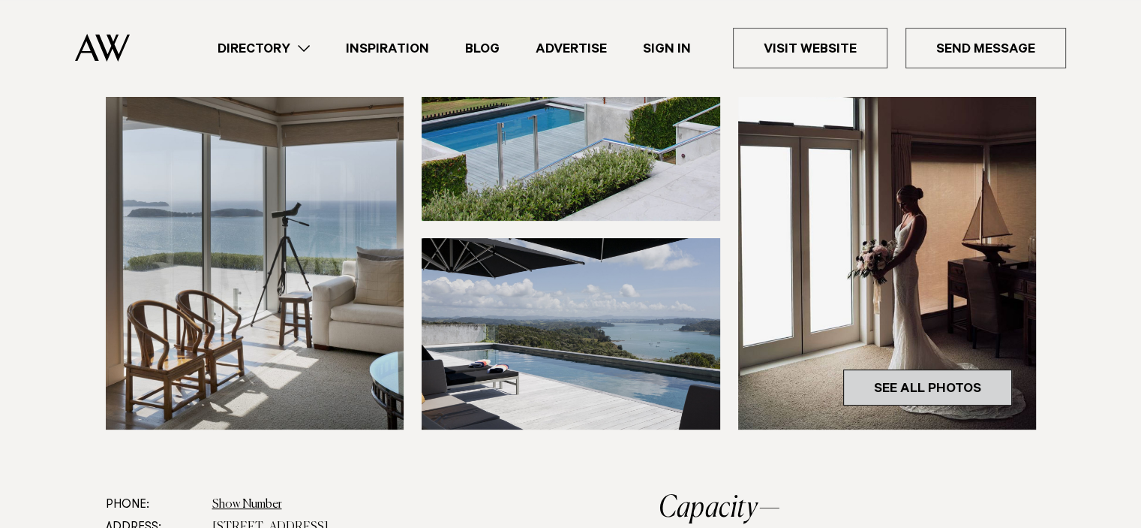
click at [888, 388] on link "See All Photos" at bounding box center [927, 387] width 169 height 36
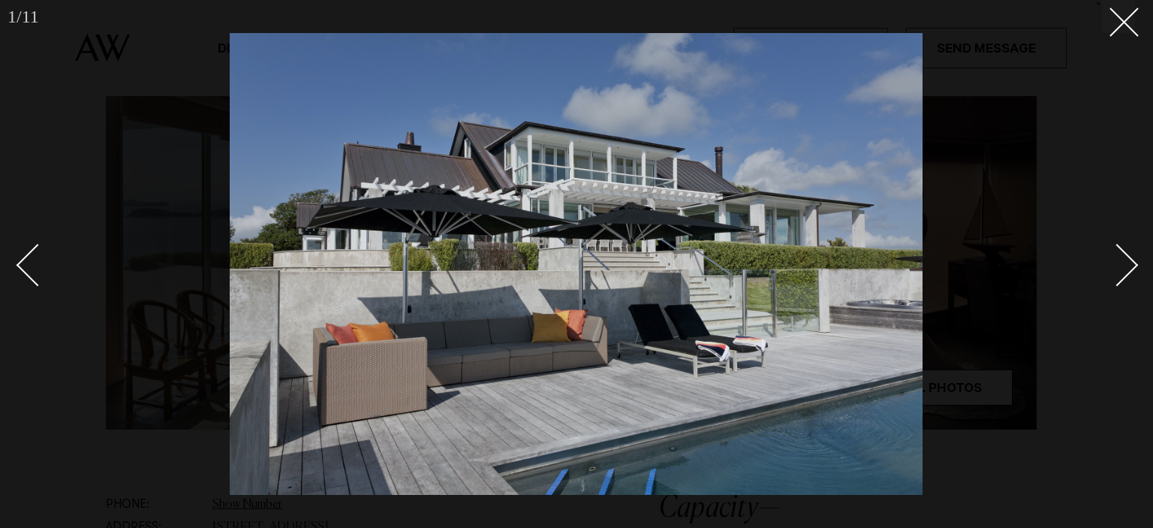
click at [1123, 266] on div "Next slide" at bounding box center [1117, 264] width 43 height 43
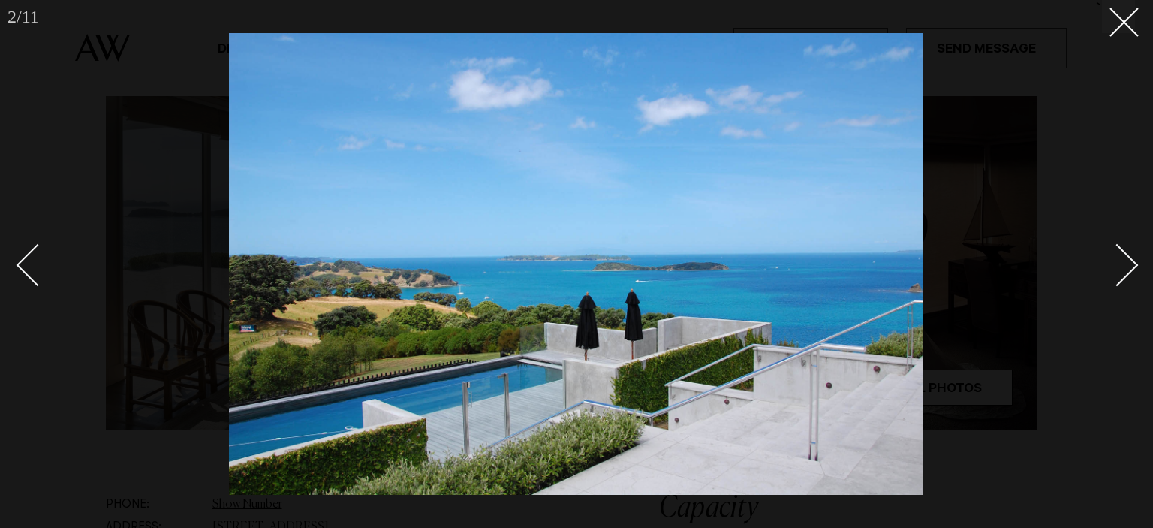
click at [1123, 266] on div "Next slide" at bounding box center [1117, 264] width 43 height 43
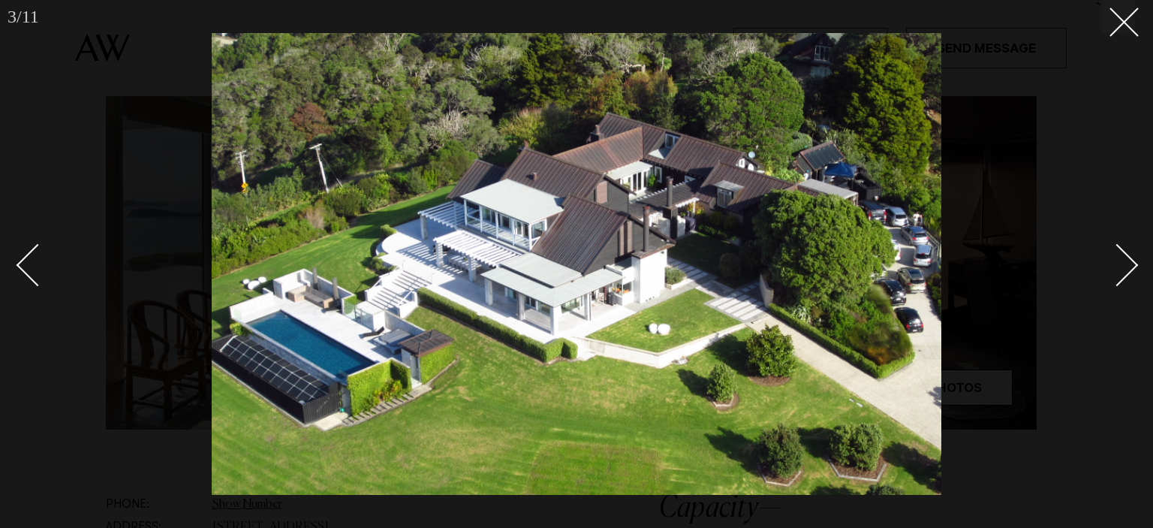
click at [1123, 266] on div "Next slide" at bounding box center [1117, 264] width 43 height 43
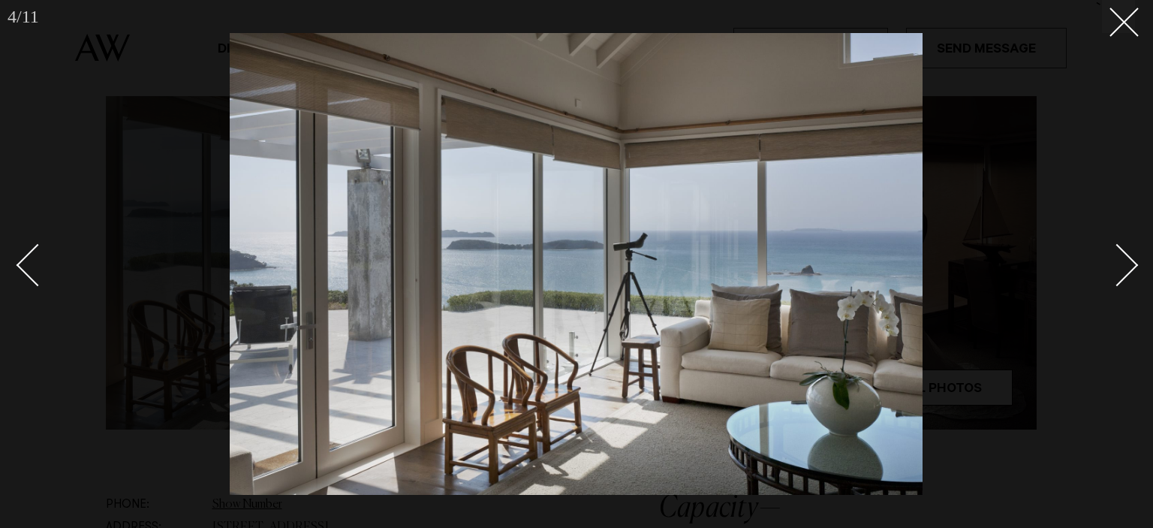
click at [1123, 266] on div "Next slide" at bounding box center [1117, 264] width 43 height 43
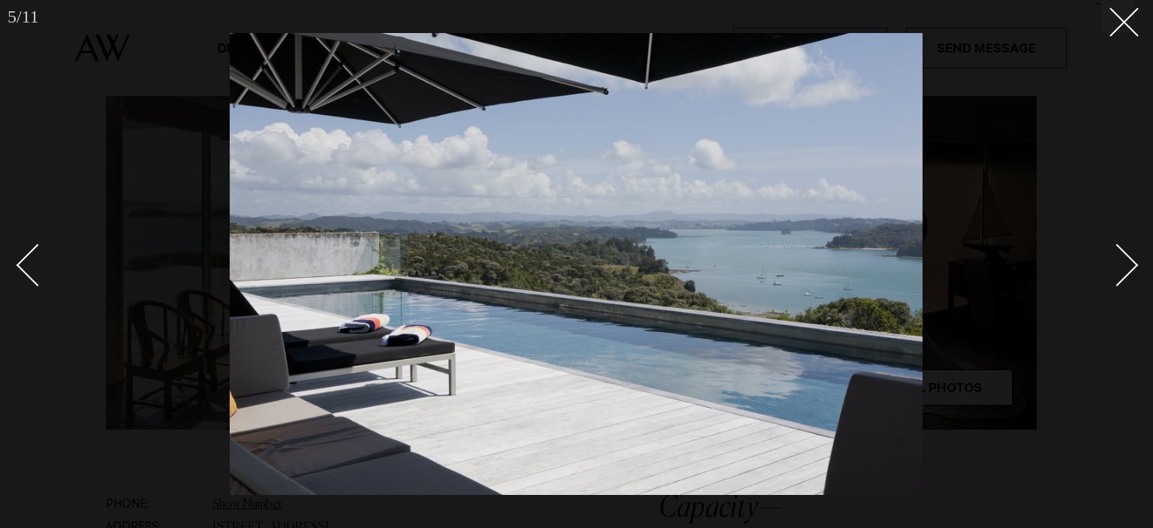
click at [1123, 266] on div "Next slide" at bounding box center [1117, 264] width 43 height 43
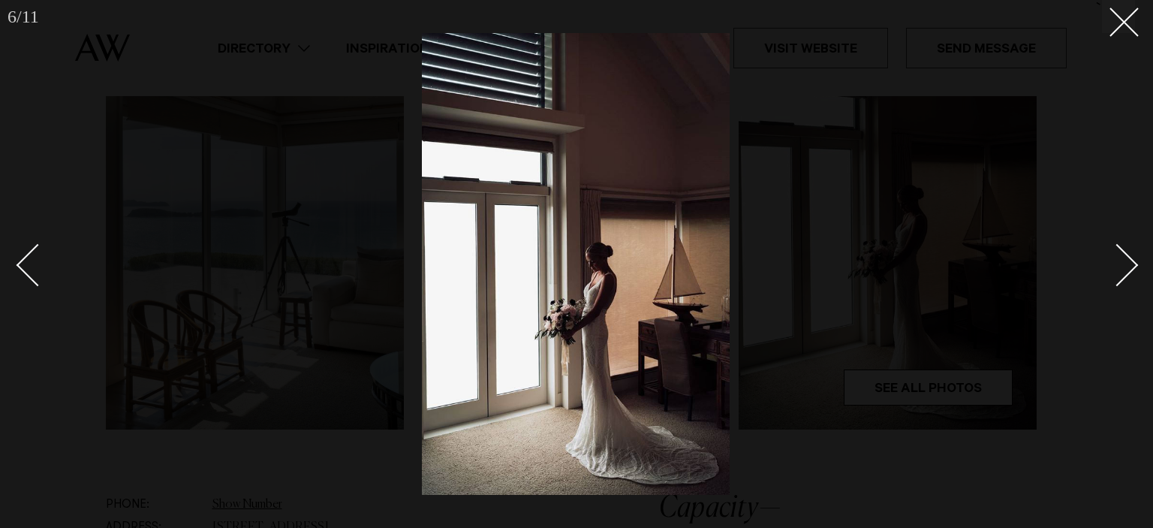
click at [1123, 266] on div "Next slide" at bounding box center [1117, 264] width 43 height 43
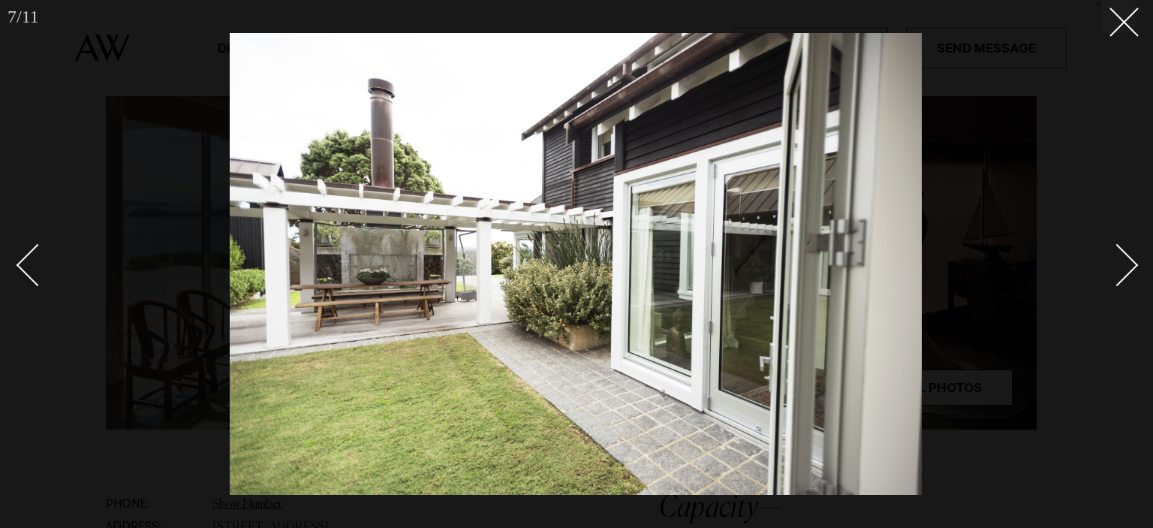
click at [1123, 266] on div "Next slide" at bounding box center [1117, 264] width 43 height 43
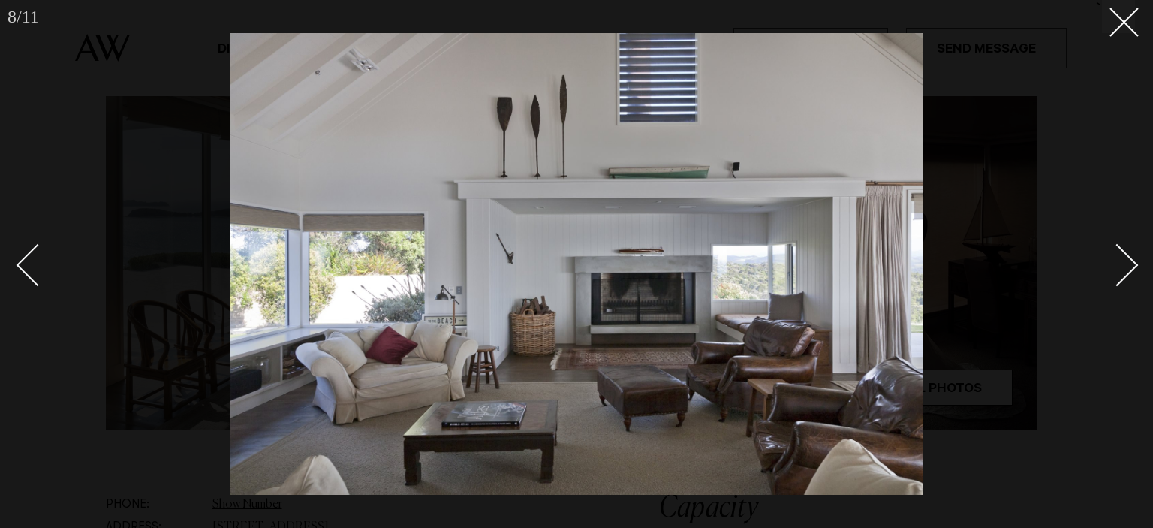
click at [1123, 266] on div "Next slide" at bounding box center [1117, 264] width 43 height 43
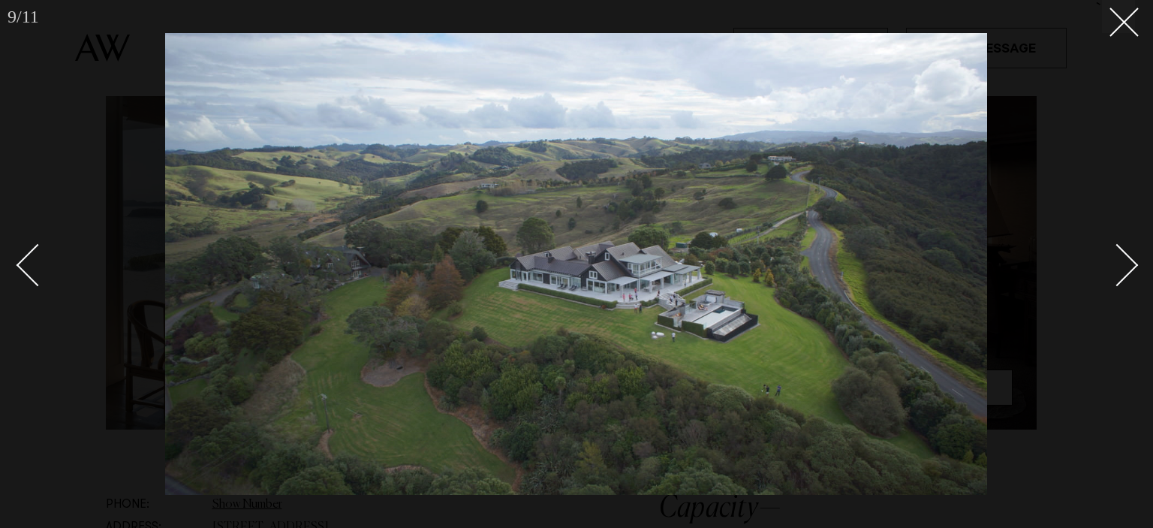
click at [1123, 264] on div "Next slide" at bounding box center [1117, 264] width 43 height 43
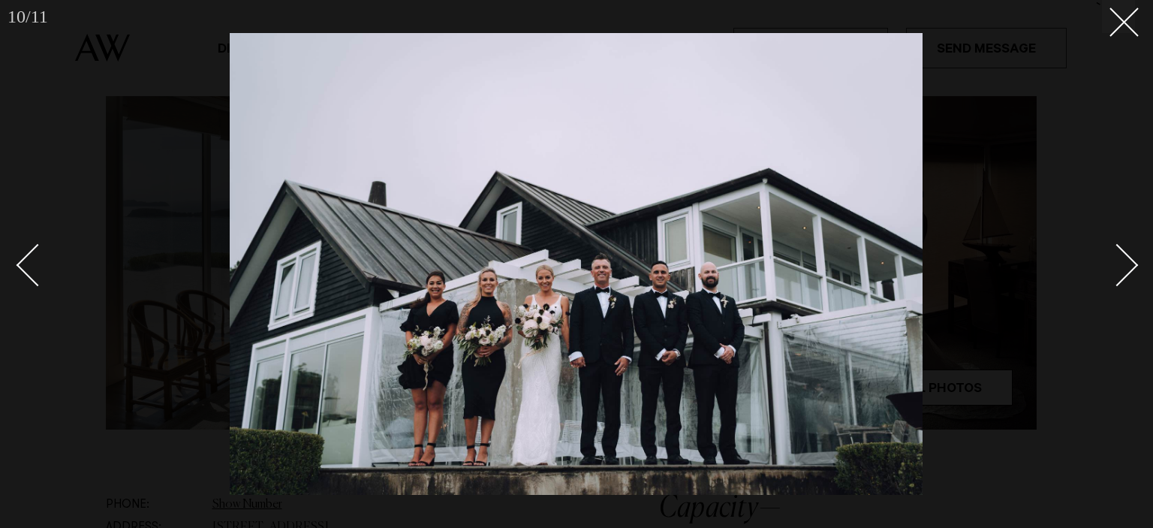
click at [1123, 264] on div "Next slide" at bounding box center [1117, 264] width 43 height 43
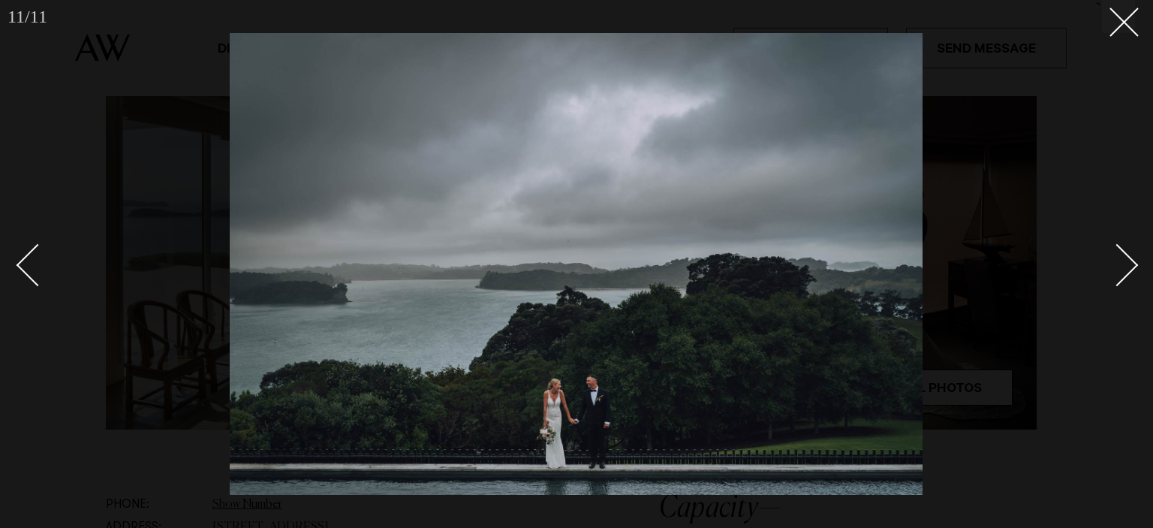
click at [1123, 263] on div "Next slide" at bounding box center [1117, 264] width 43 height 43
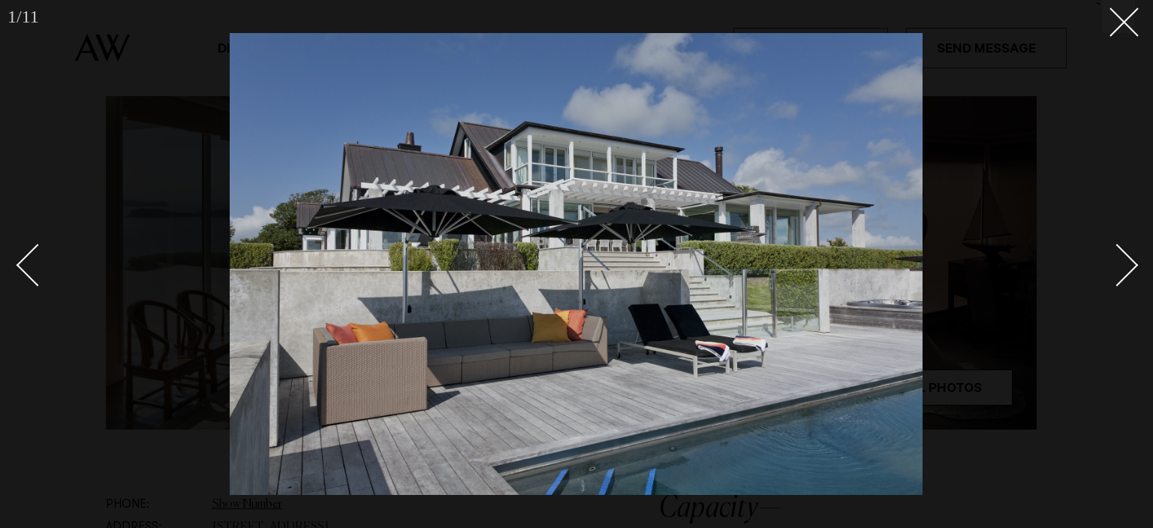
click at [1123, 263] on div "Next slide" at bounding box center [1117, 264] width 43 height 43
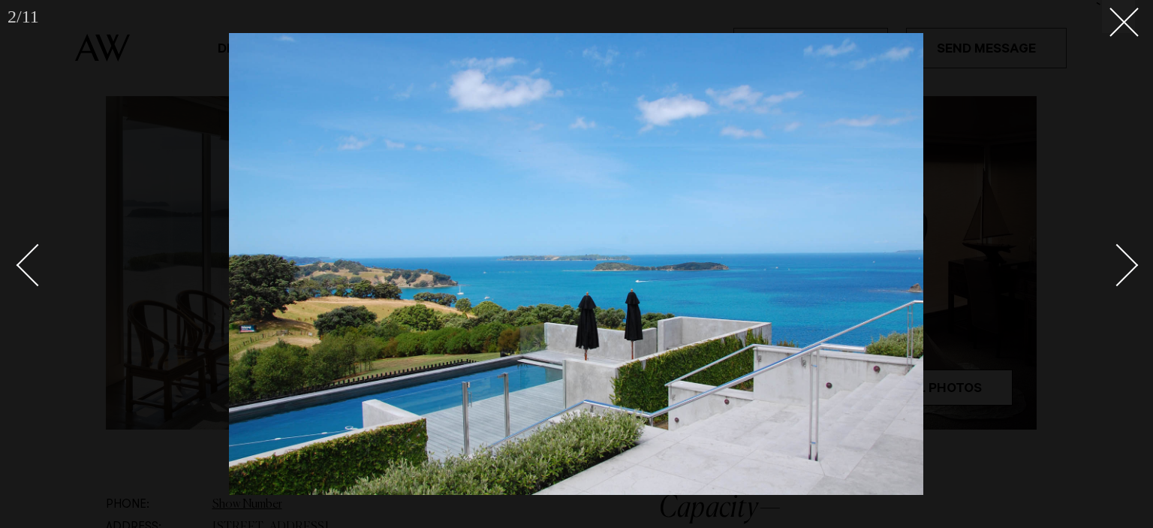
click at [1123, 263] on div "Next slide" at bounding box center [1117, 264] width 43 height 43
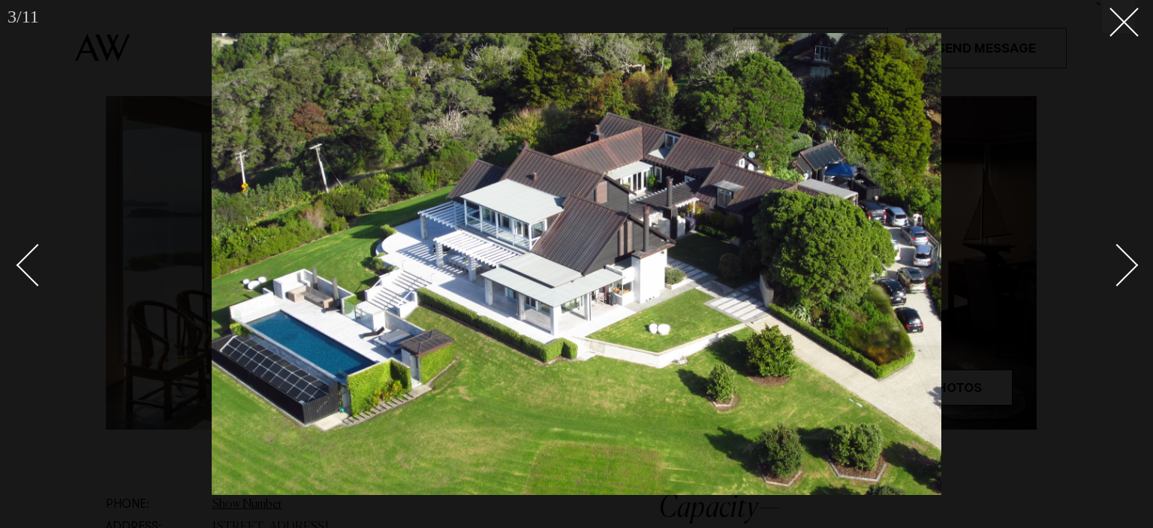
click at [1123, 262] on div "Next slide" at bounding box center [1117, 264] width 43 height 43
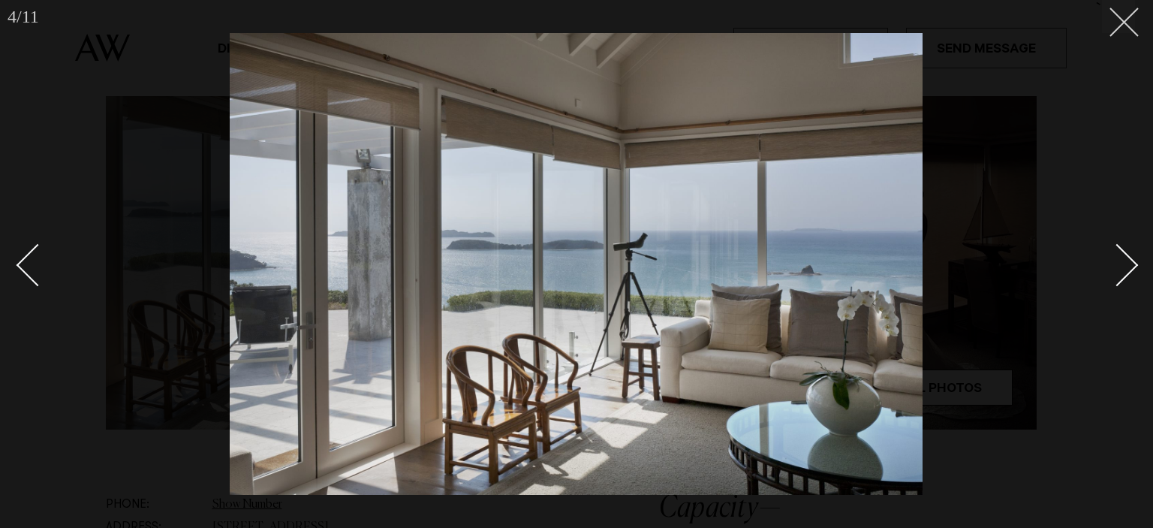
click at [1112, 24] on icon at bounding box center [1118, 17] width 18 height 18
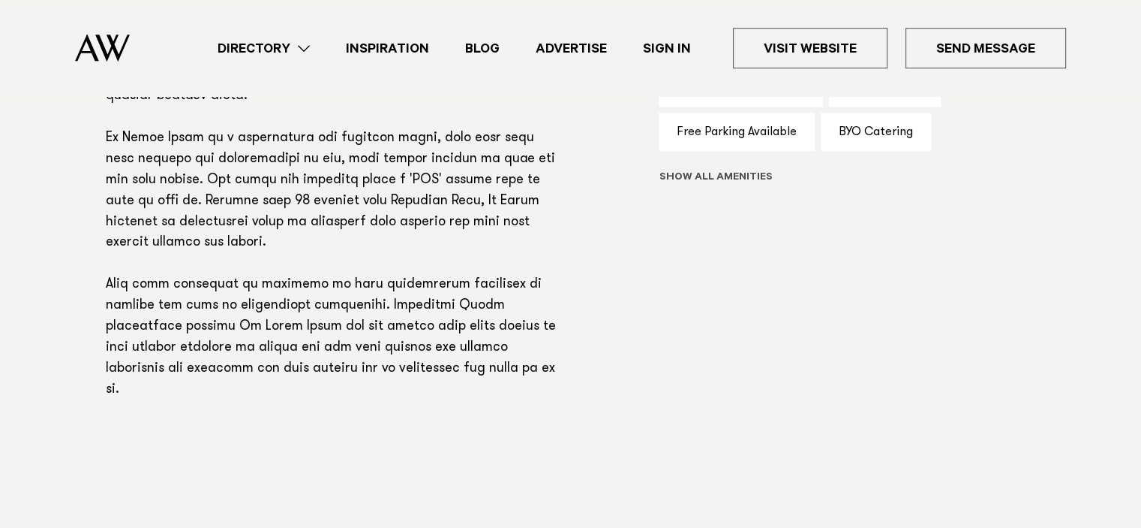
scroll to position [1276, 0]
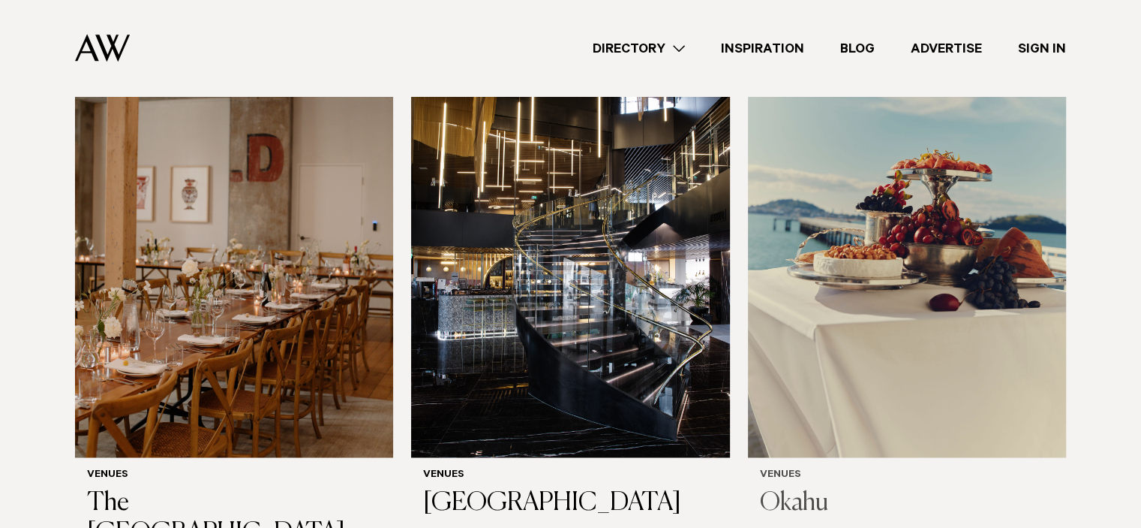
scroll to position [7729, 0]
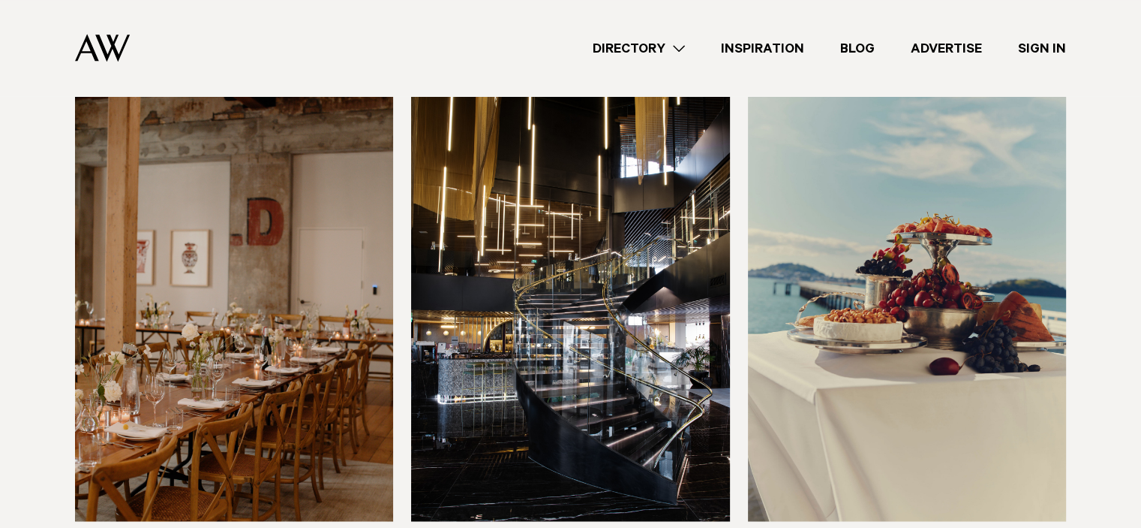
drag, startPoint x: 841, startPoint y: 333, endPoint x: 846, endPoint y: 320, distance: 14.2
click at [843, 333] on img at bounding box center [907, 307] width 318 height 427
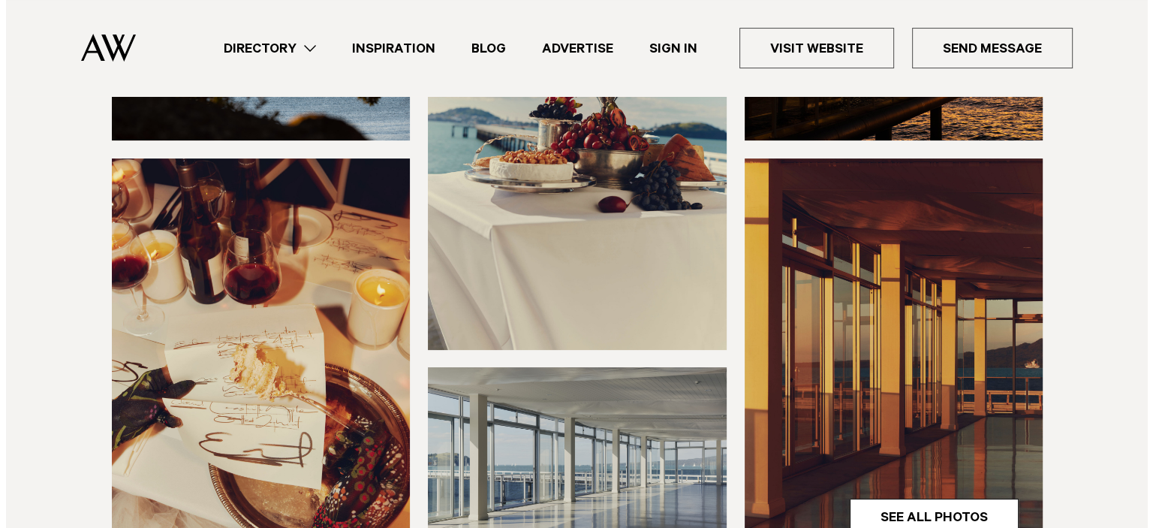
scroll to position [375, 0]
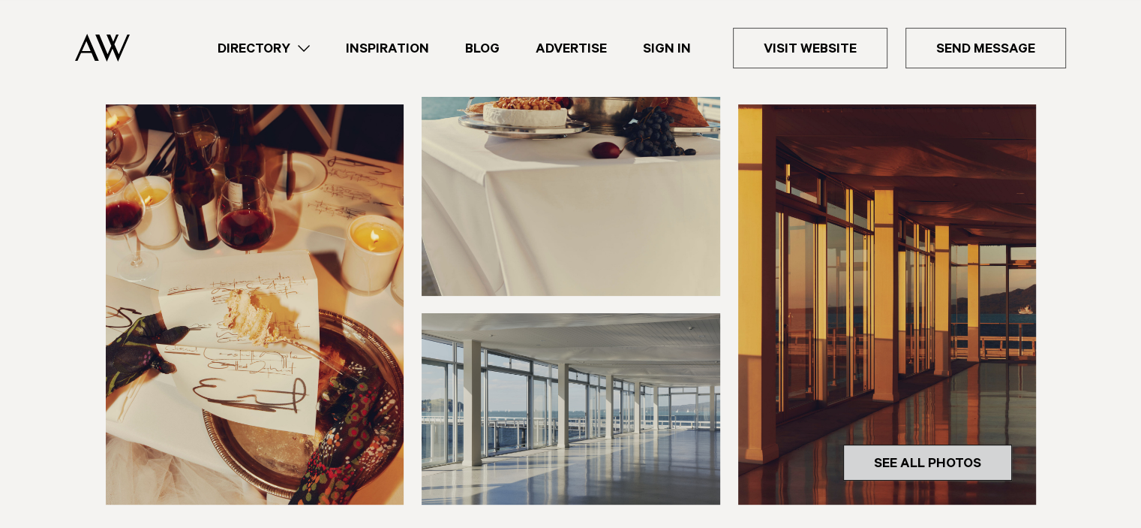
click at [932, 465] on link "See All Photos" at bounding box center [927, 462] width 169 height 36
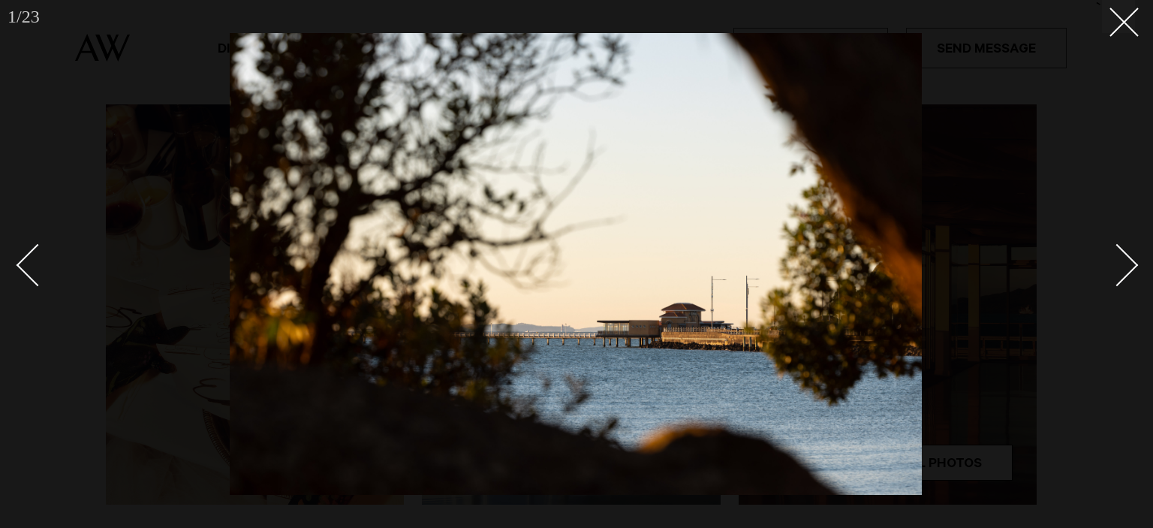
click at [1111, 263] on div "Next slide" at bounding box center [1117, 264] width 43 height 43
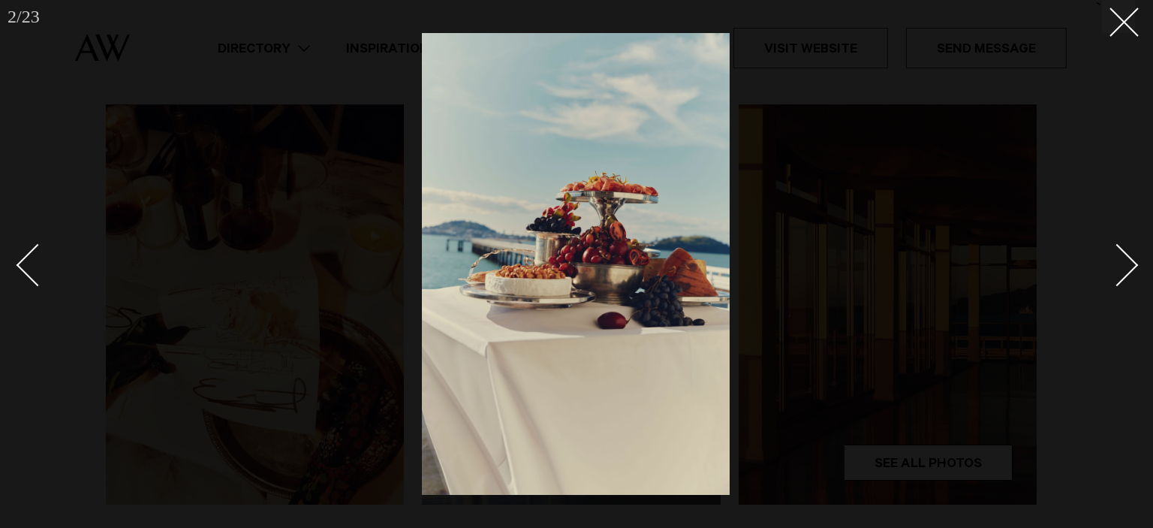
click at [1111, 263] on div "Next slide" at bounding box center [1117, 264] width 43 height 43
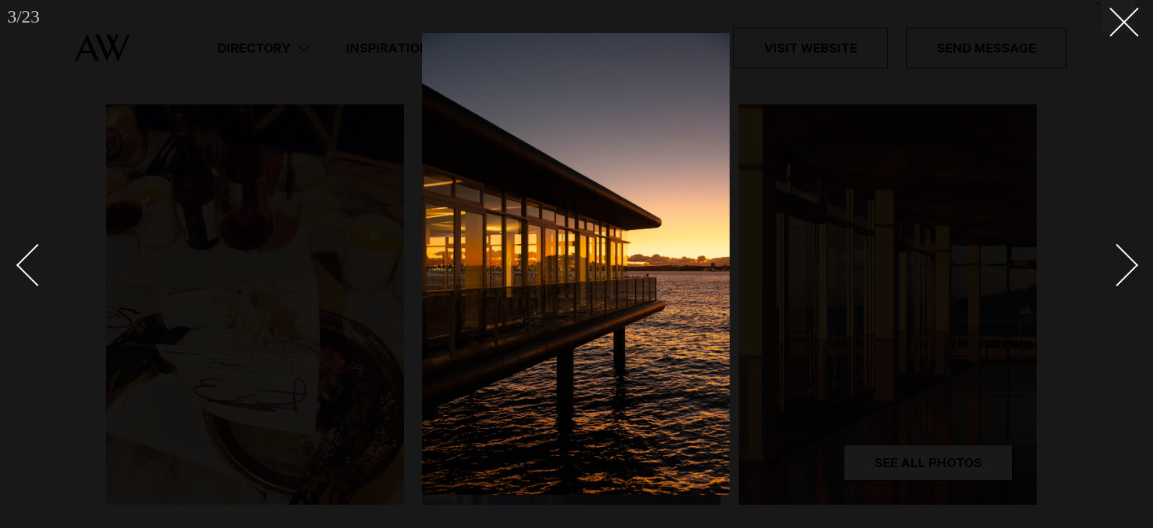
click at [1111, 263] on div "Next slide" at bounding box center [1117, 264] width 43 height 43
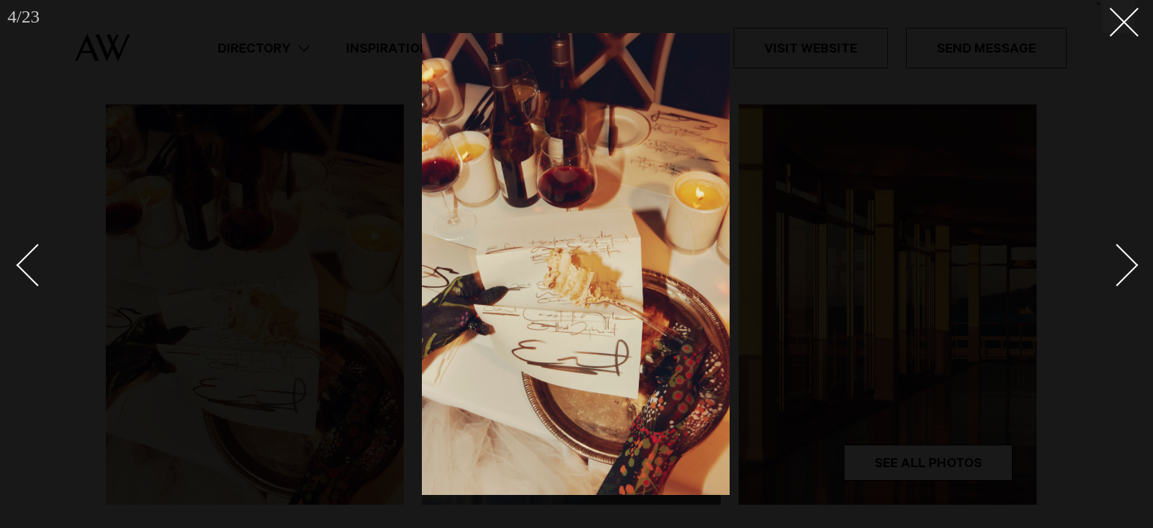
click at [1111, 263] on div "Next slide" at bounding box center [1117, 264] width 43 height 43
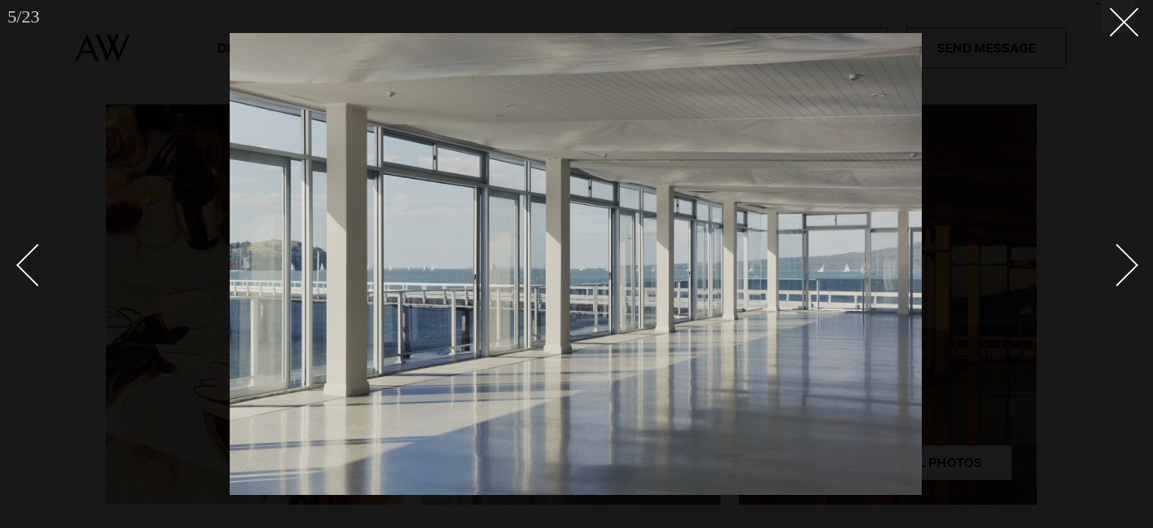
click at [1111, 263] on div "Next slide" at bounding box center [1117, 264] width 43 height 43
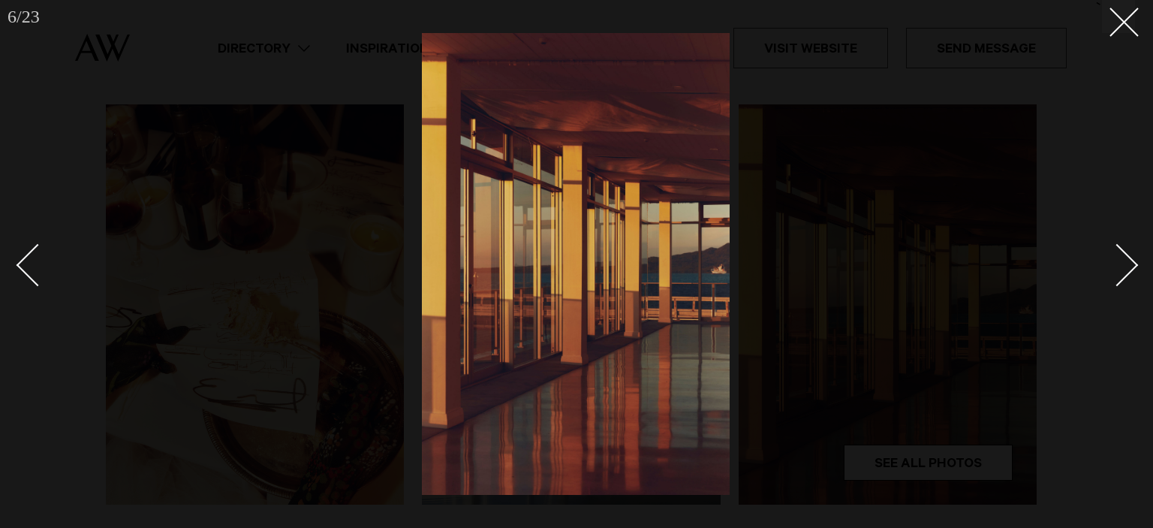
click at [1111, 263] on div "Next slide" at bounding box center [1117, 264] width 43 height 43
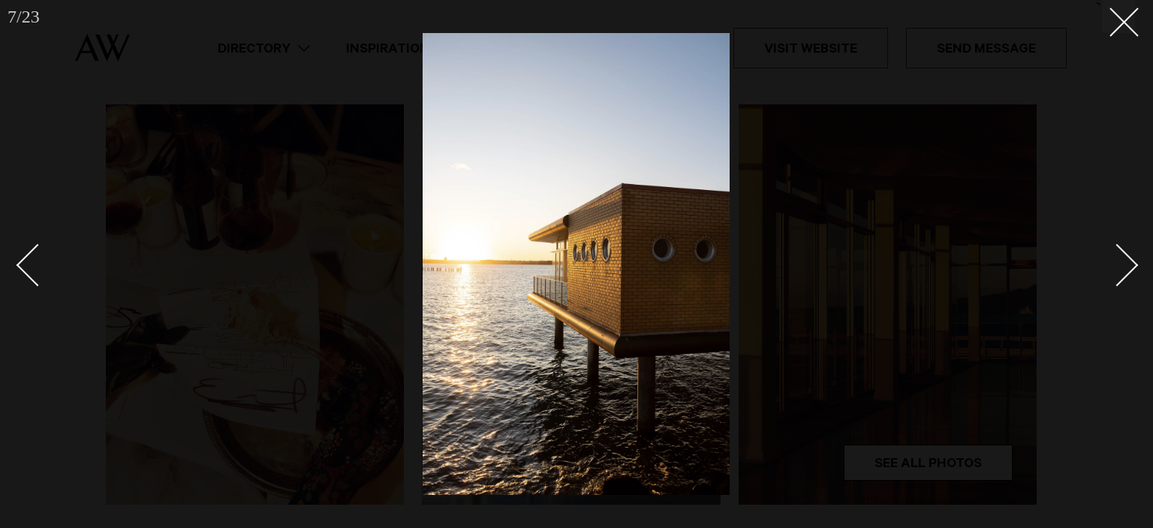
click at [1111, 263] on div "Next slide" at bounding box center [1117, 264] width 43 height 43
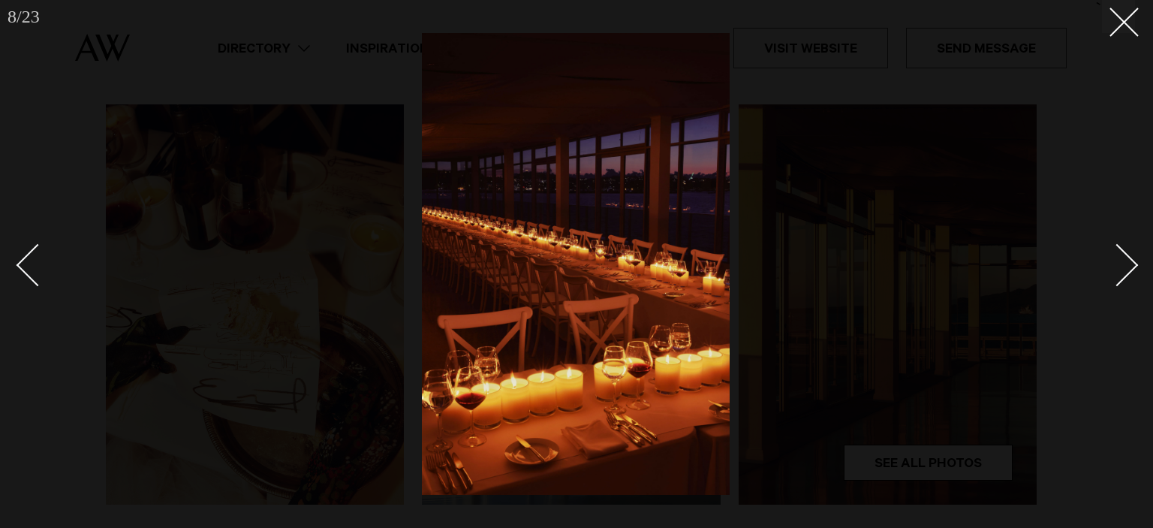
click at [1111, 263] on div "Next slide" at bounding box center [1117, 264] width 43 height 43
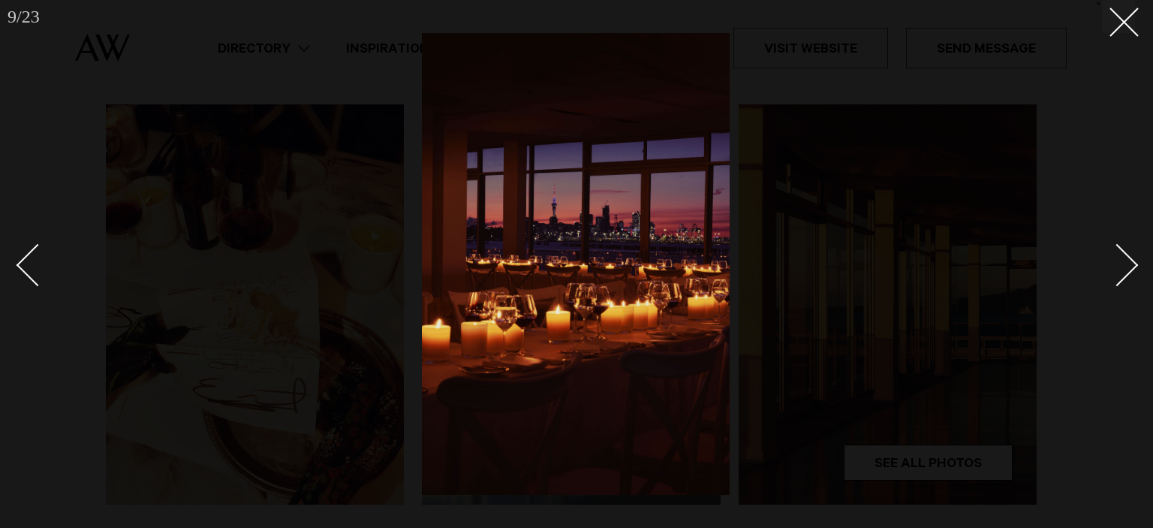
click at [1111, 263] on div "Next slide" at bounding box center [1117, 264] width 43 height 43
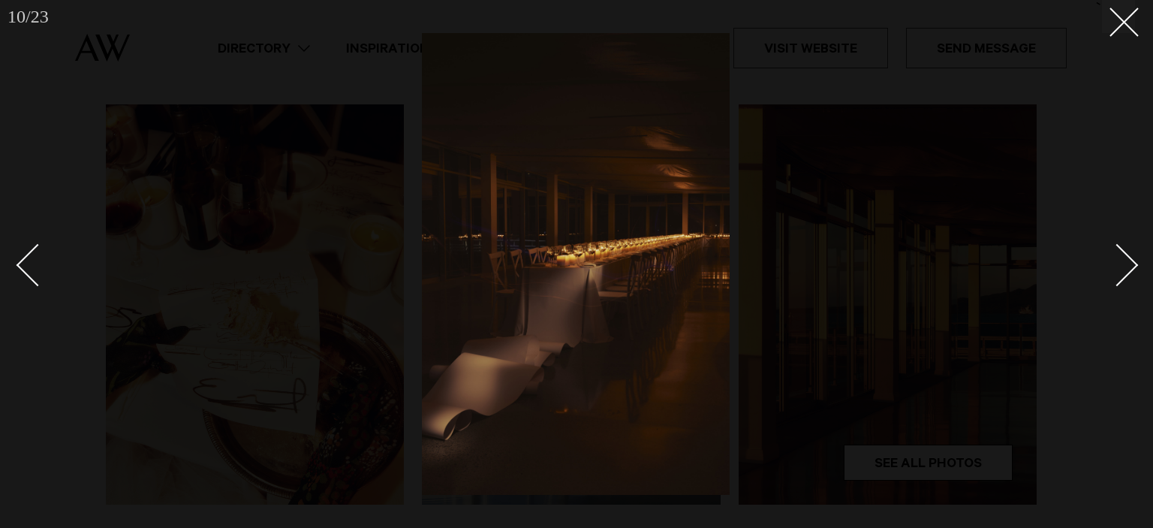
click at [1111, 263] on div "Next slide" at bounding box center [1117, 264] width 43 height 43
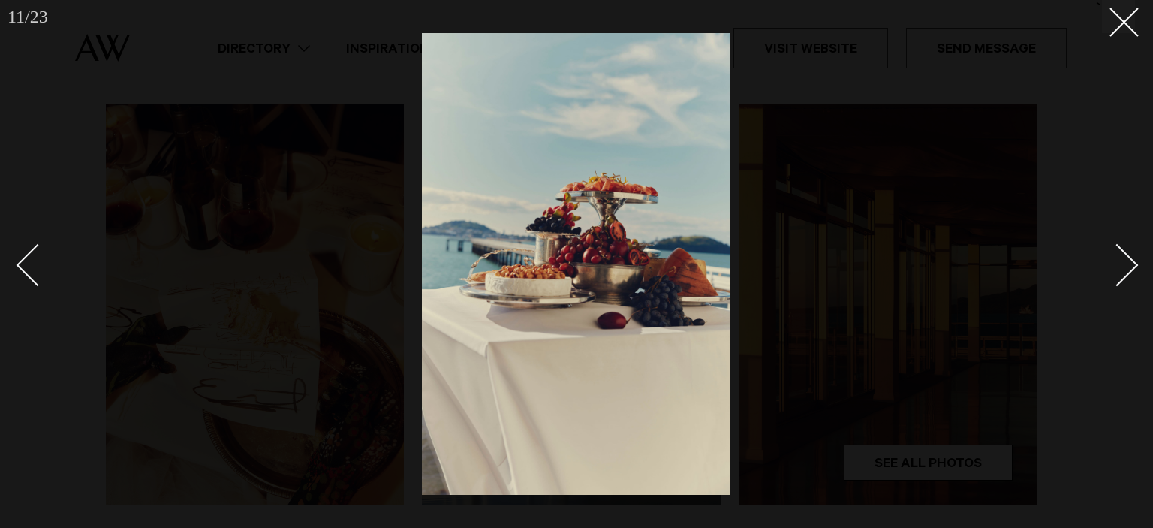
click at [1111, 263] on div "Next slide" at bounding box center [1117, 264] width 43 height 43
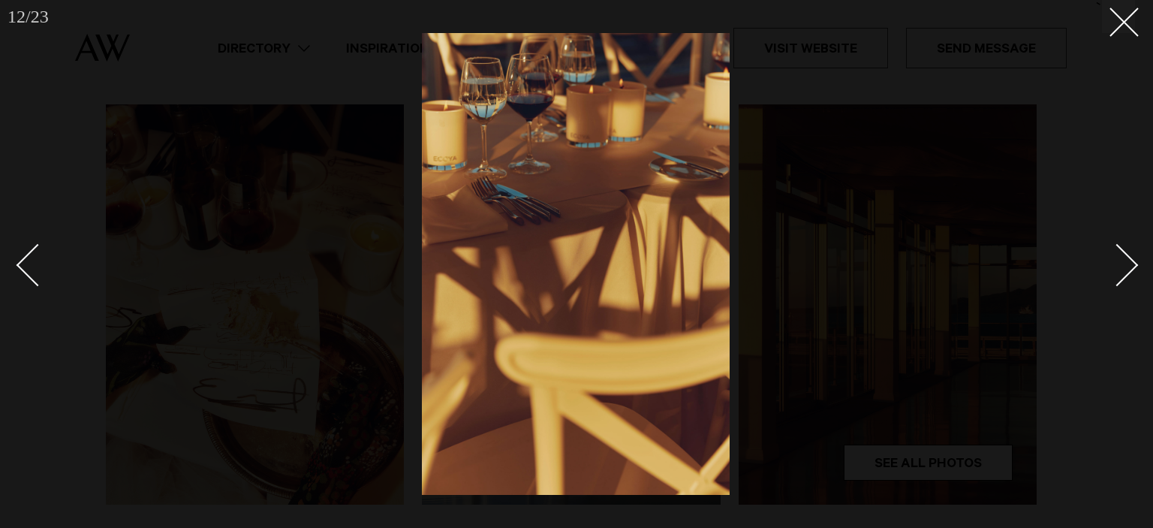
click at [1111, 263] on div "Next slide" at bounding box center [1117, 264] width 43 height 43
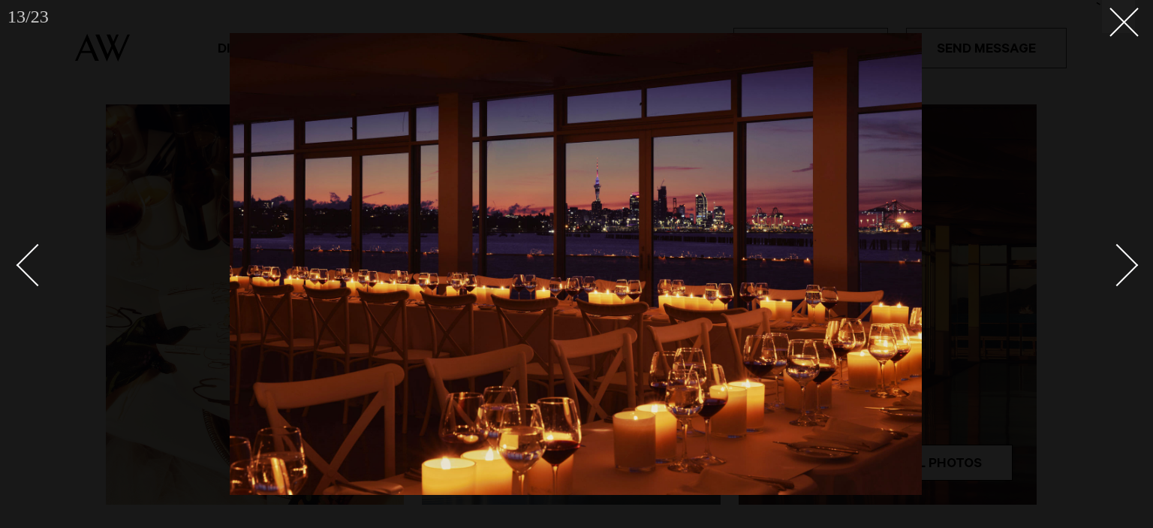
click at [1111, 263] on div "Next slide" at bounding box center [1117, 264] width 43 height 43
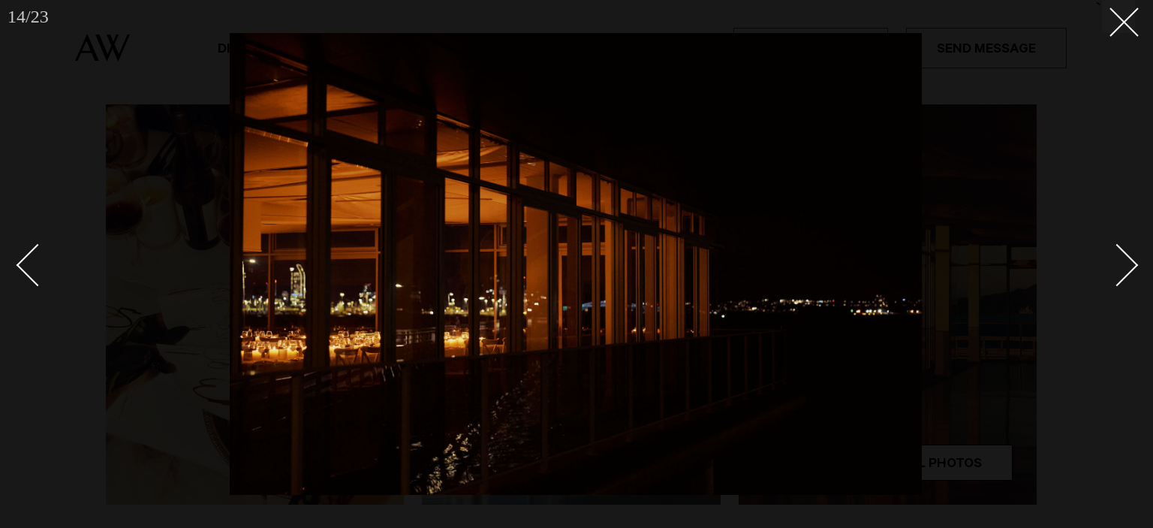
click at [1111, 263] on div "Next slide" at bounding box center [1117, 264] width 43 height 43
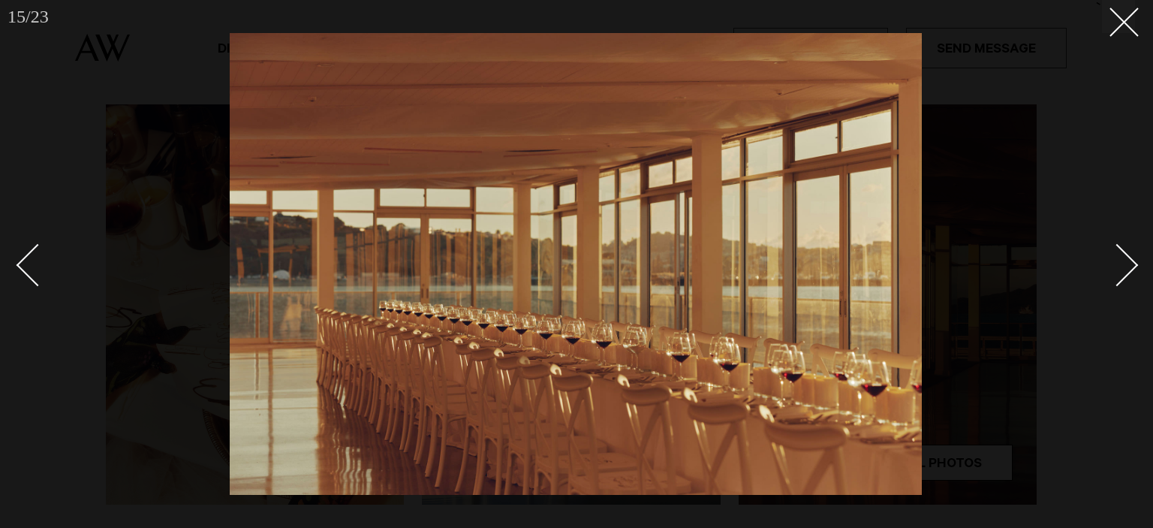
click at [1111, 263] on div "Next slide" at bounding box center [1117, 264] width 43 height 43
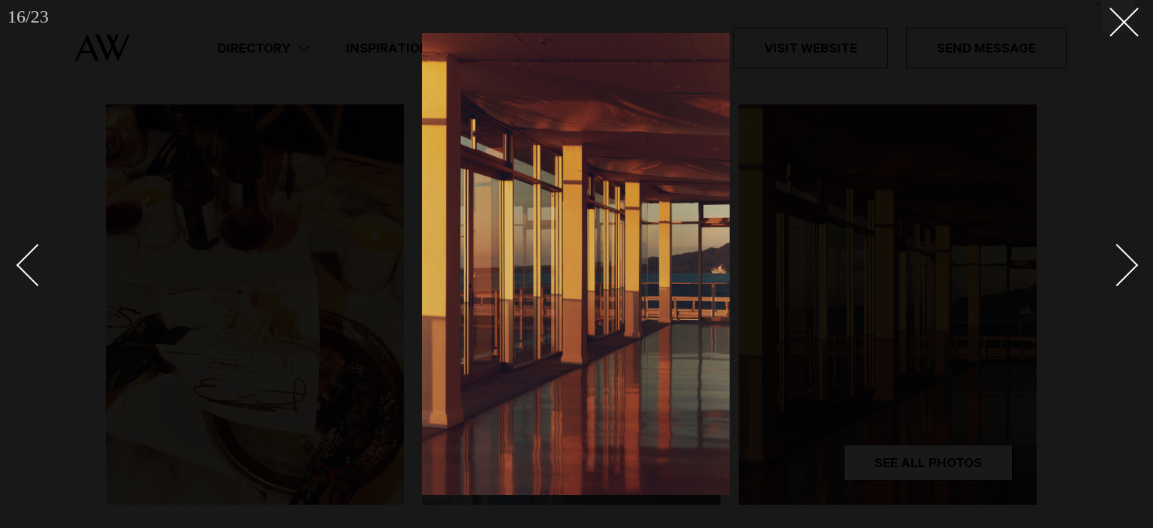
click at [1111, 263] on div "Next slide" at bounding box center [1117, 264] width 43 height 43
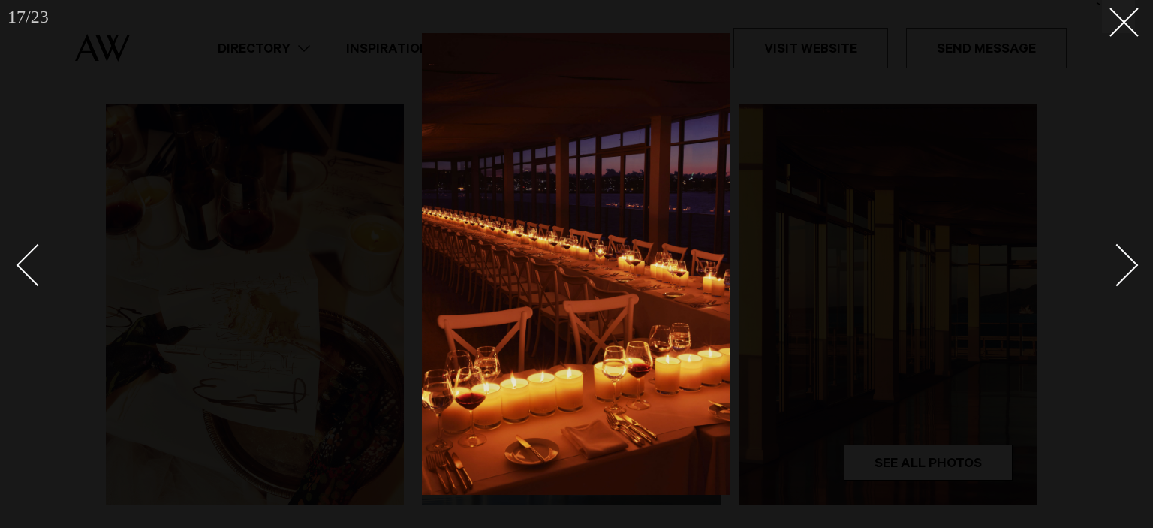
click at [1111, 263] on div "Next slide" at bounding box center [1117, 264] width 43 height 43
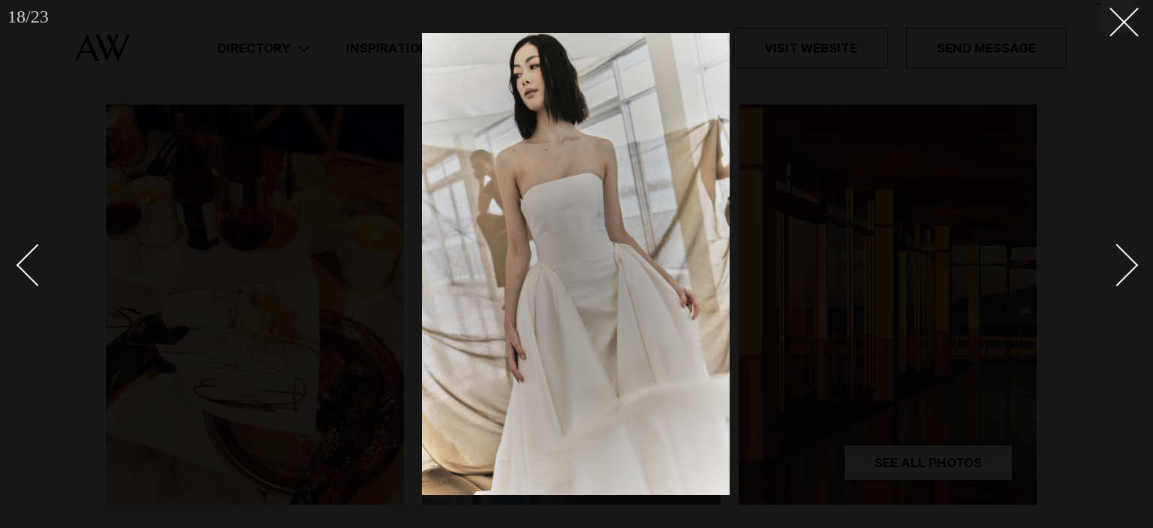
click at [1111, 263] on div "Next slide" at bounding box center [1117, 264] width 43 height 43
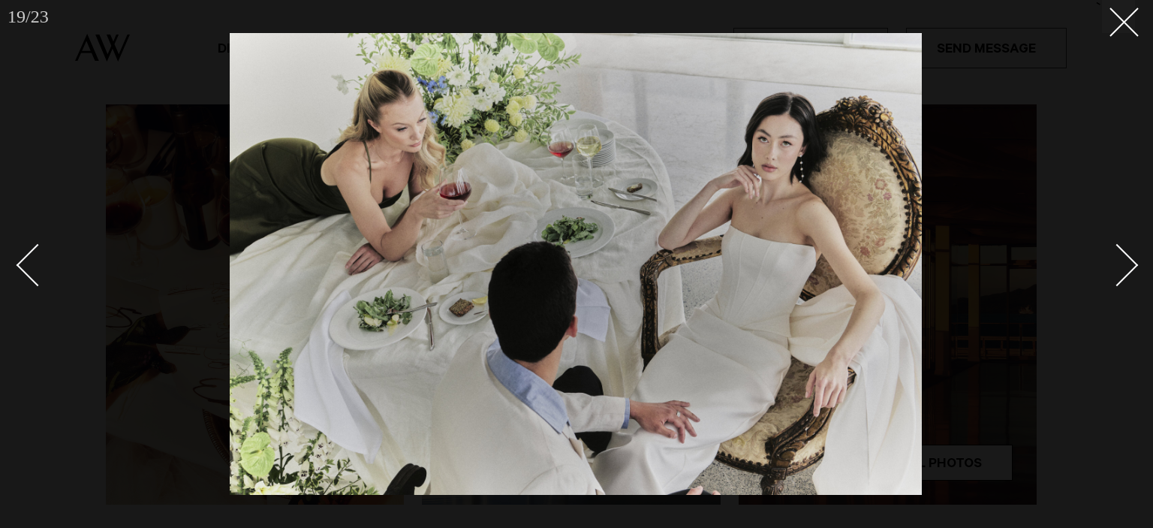
click at [1111, 263] on div "Next slide" at bounding box center [1117, 264] width 43 height 43
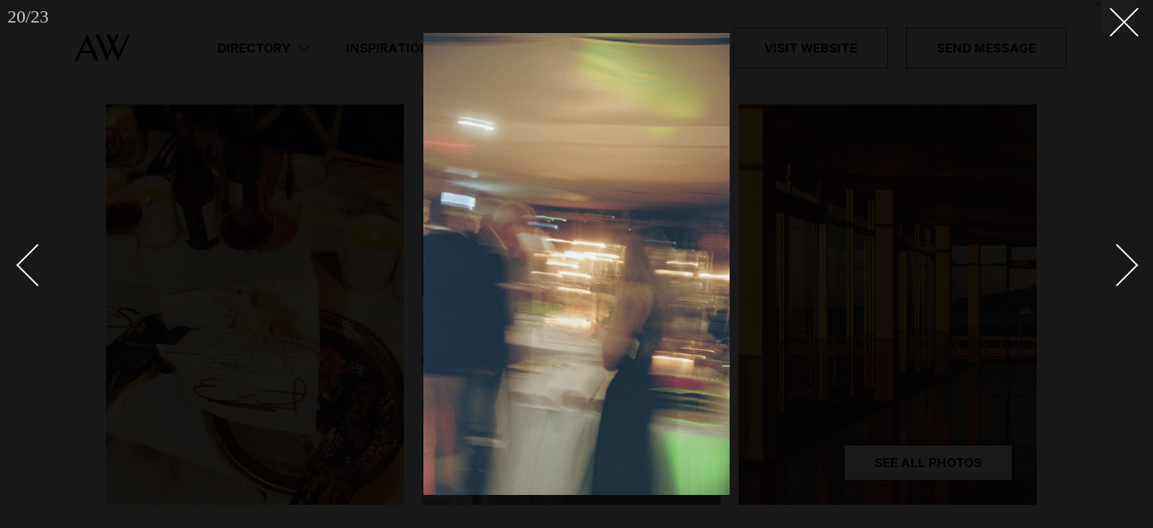
click at [1111, 263] on div "Next slide" at bounding box center [1117, 264] width 43 height 43
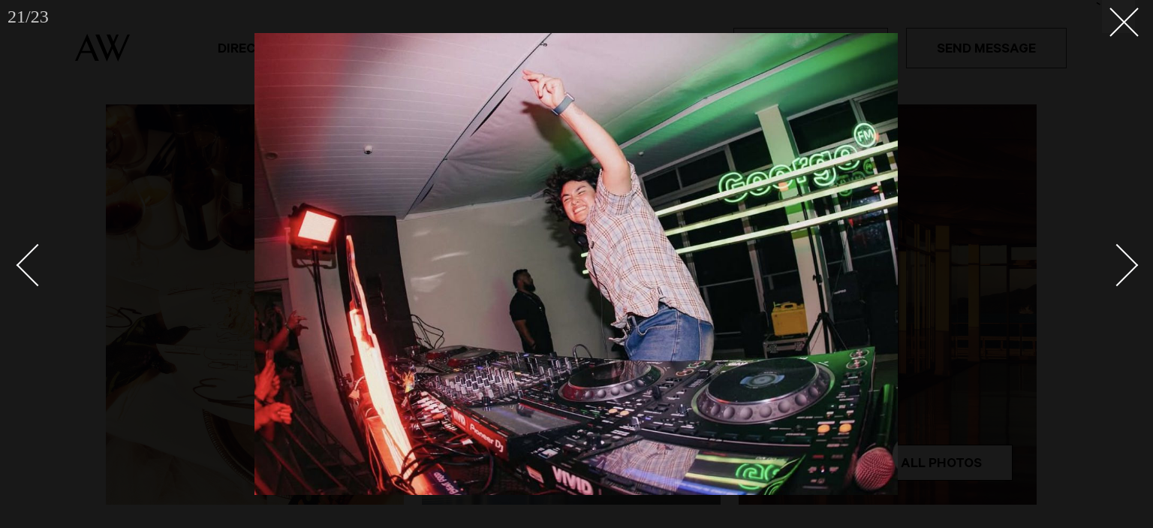
click at [1111, 263] on div "Next slide" at bounding box center [1117, 264] width 43 height 43
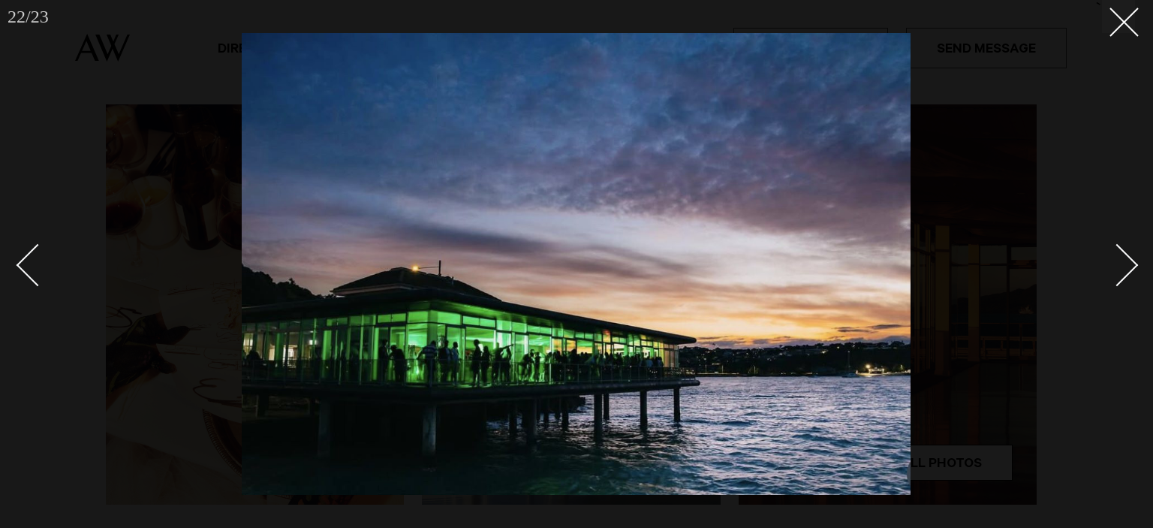
click at [1111, 263] on div "Next slide" at bounding box center [1117, 264] width 43 height 43
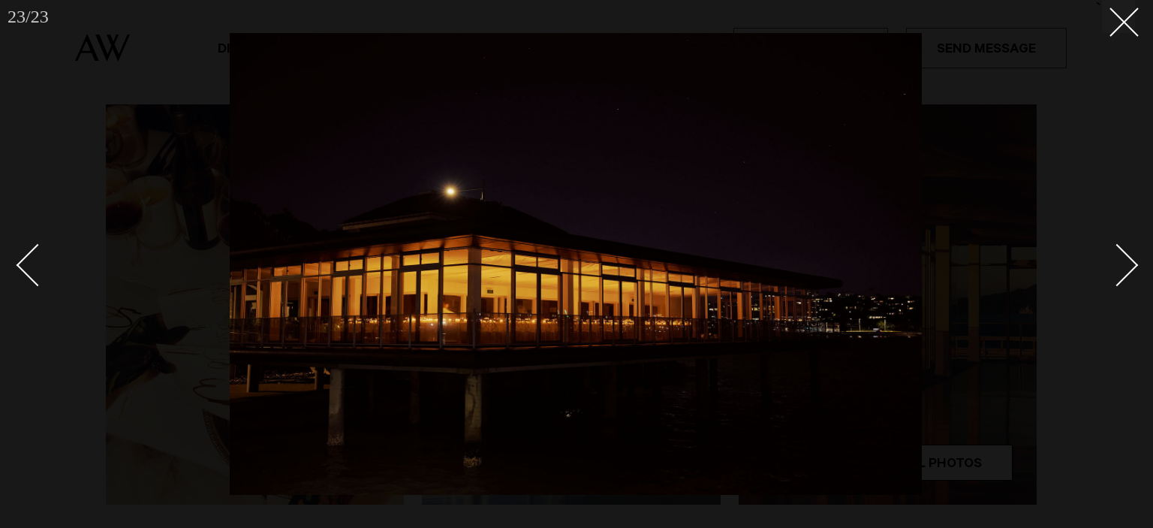
click at [1111, 263] on div "Next slide" at bounding box center [1117, 264] width 43 height 43
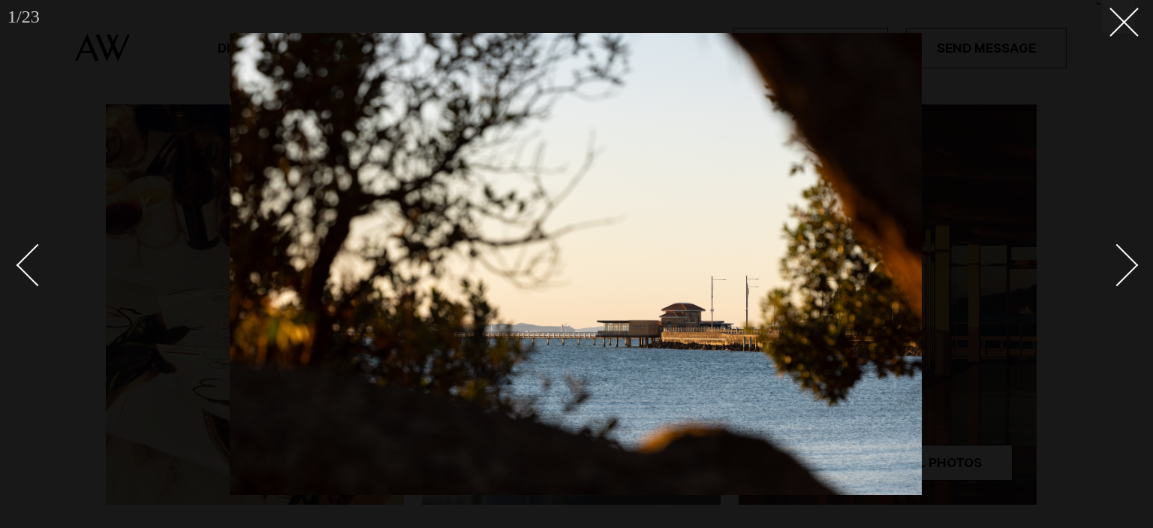
click at [1111, 263] on div "Next slide" at bounding box center [1117, 264] width 43 height 43
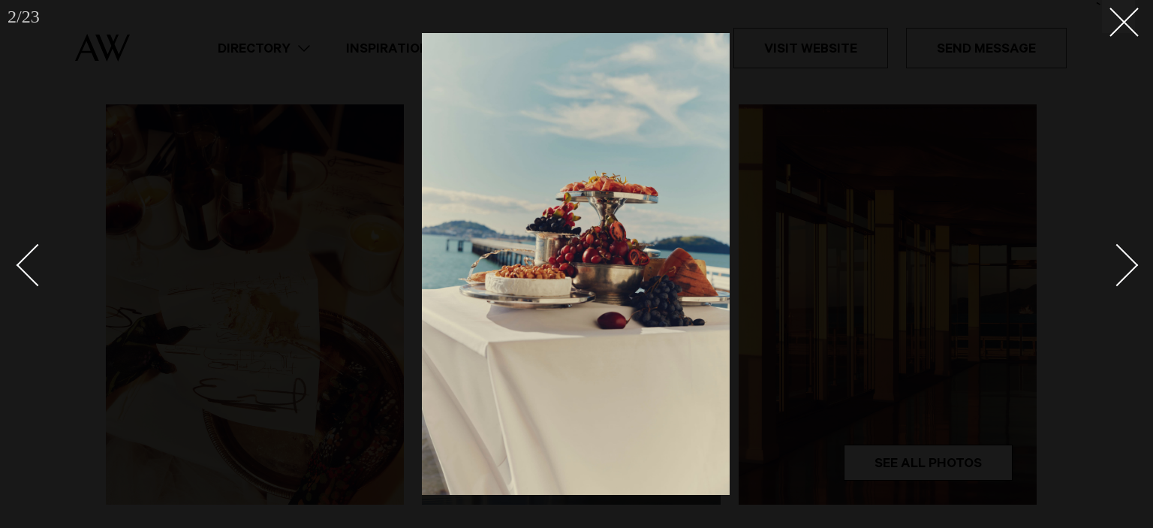
click at [1111, 18] on icon at bounding box center [1118, 17] width 18 height 18
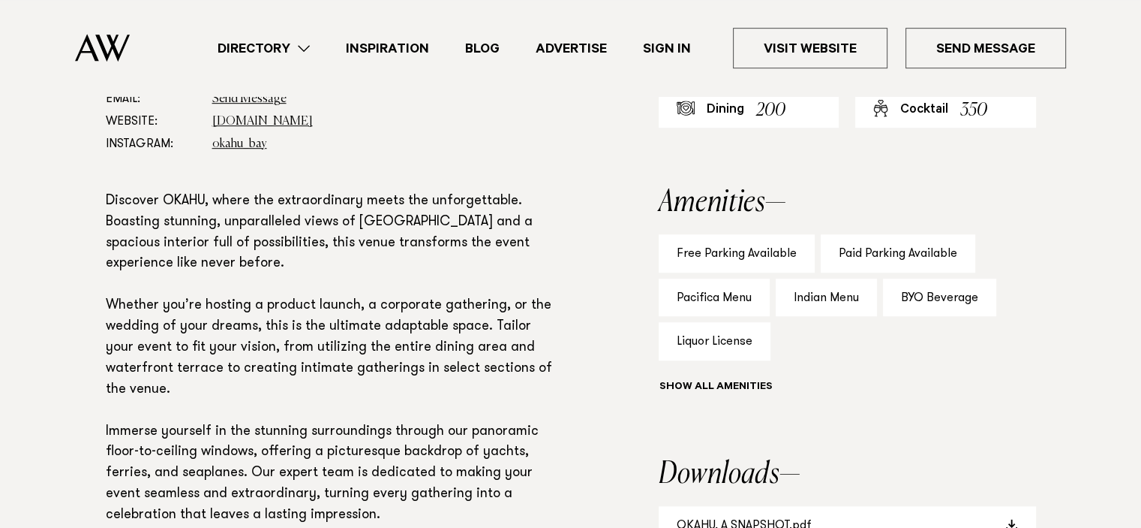
scroll to position [1126, 0]
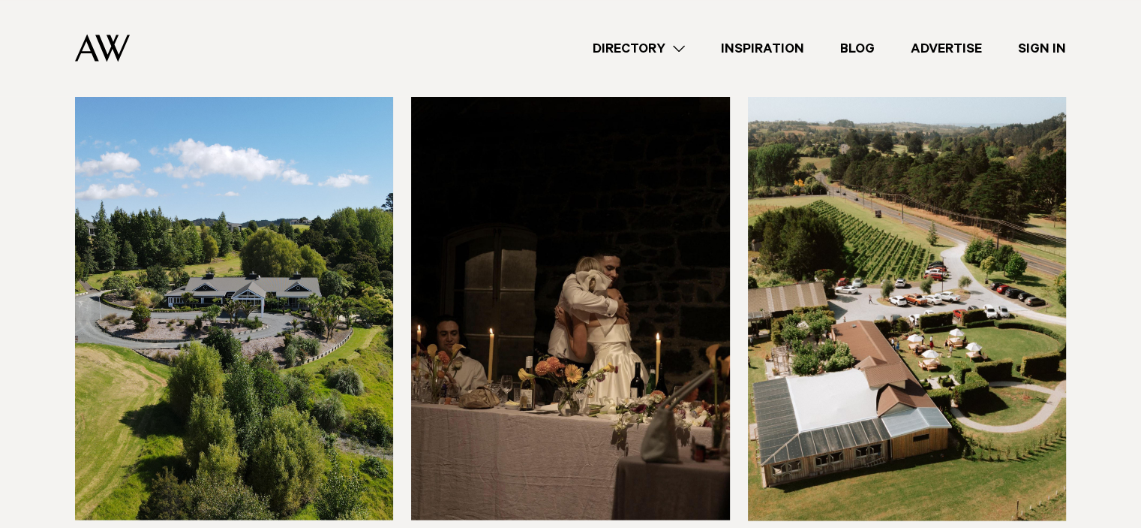
scroll to position [8329, 0]
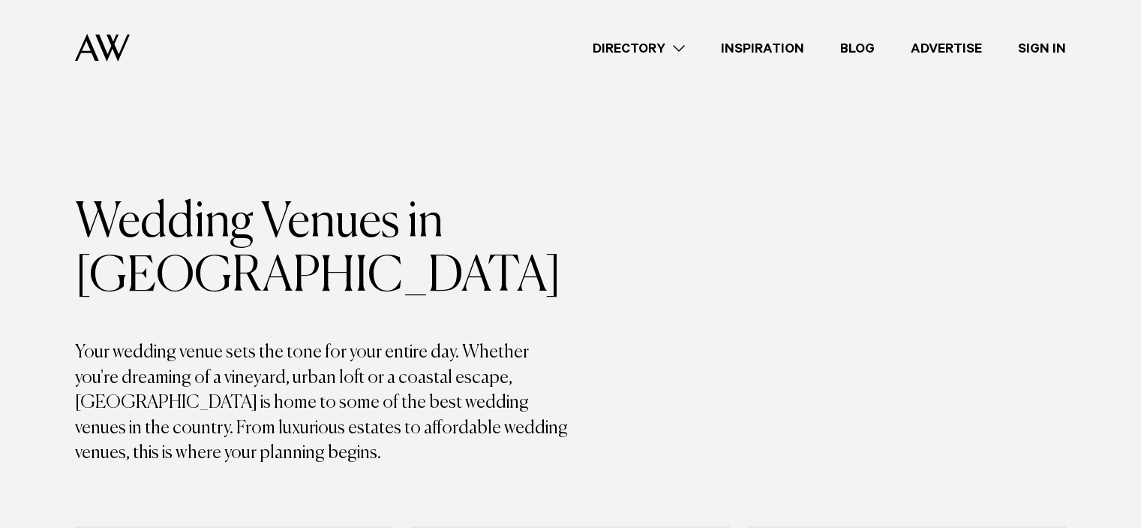
scroll to position [8329, 0]
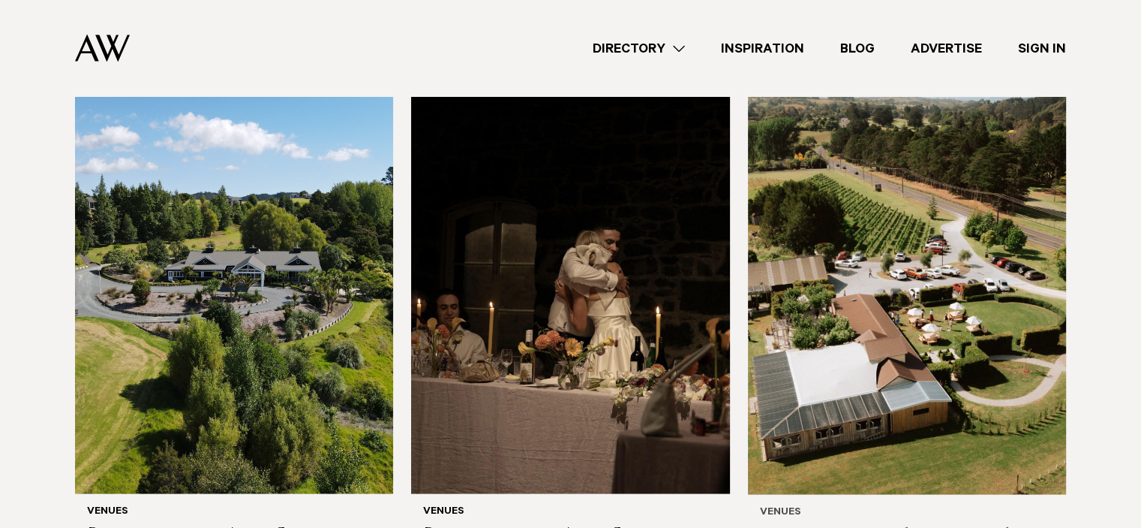
click at [846, 281] on img at bounding box center [907, 279] width 318 height 427
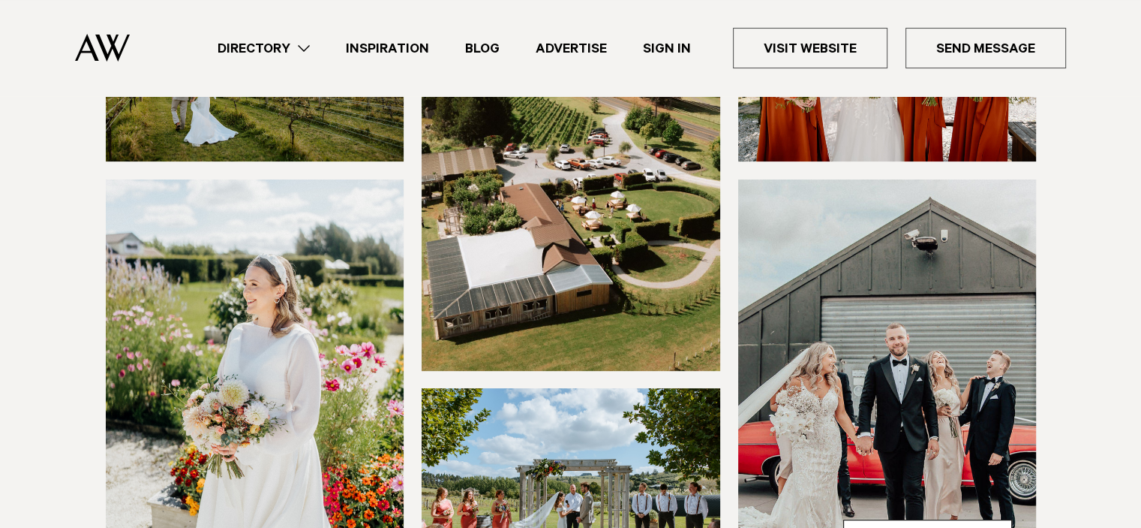
scroll to position [450, 0]
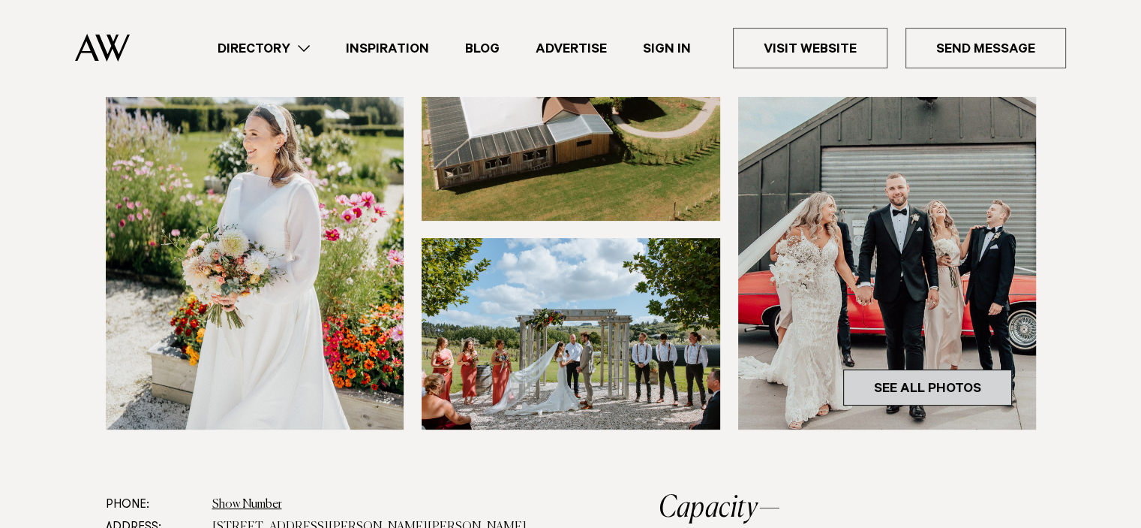
click at [934, 384] on link "See All Photos" at bounding box center [927, 387] width 169 height 36
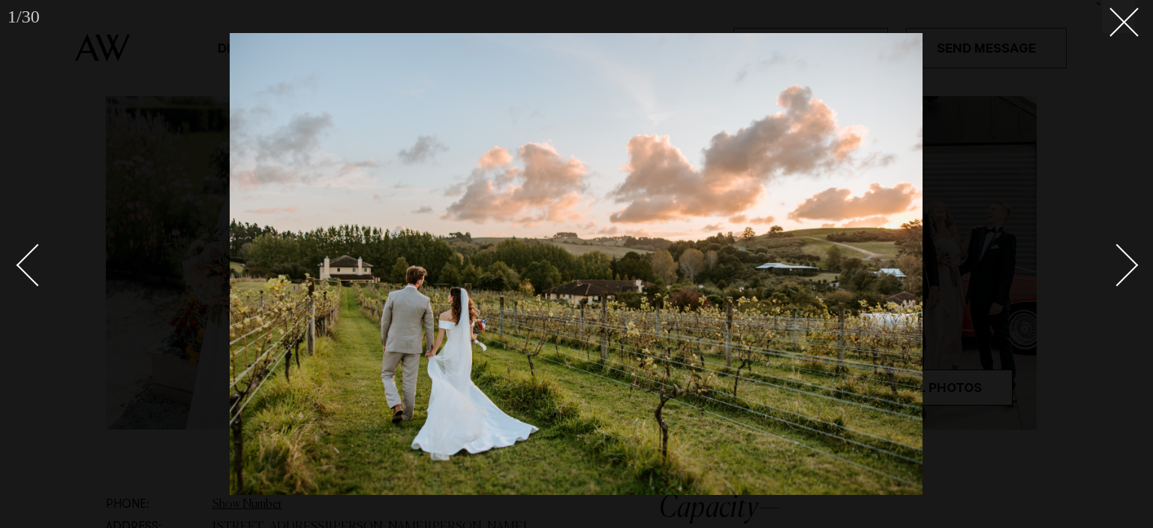
click at [1126, 264] on div "Next slide" at bounding box center [1117, 264] width 43 height 43
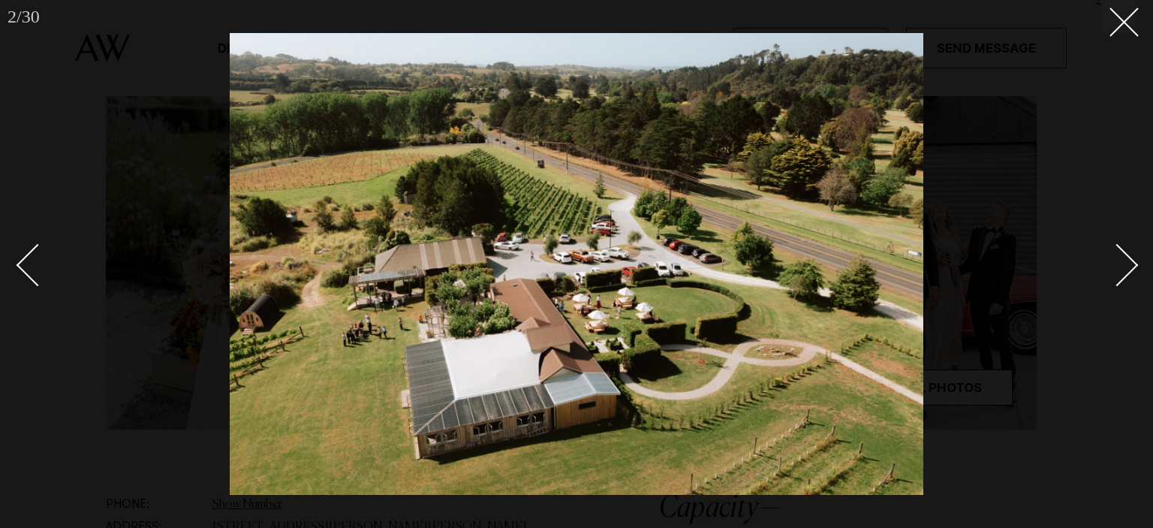
click at [1126, 264] on div "Next slide" at bounding box center [1117, 264] width 43 height 43
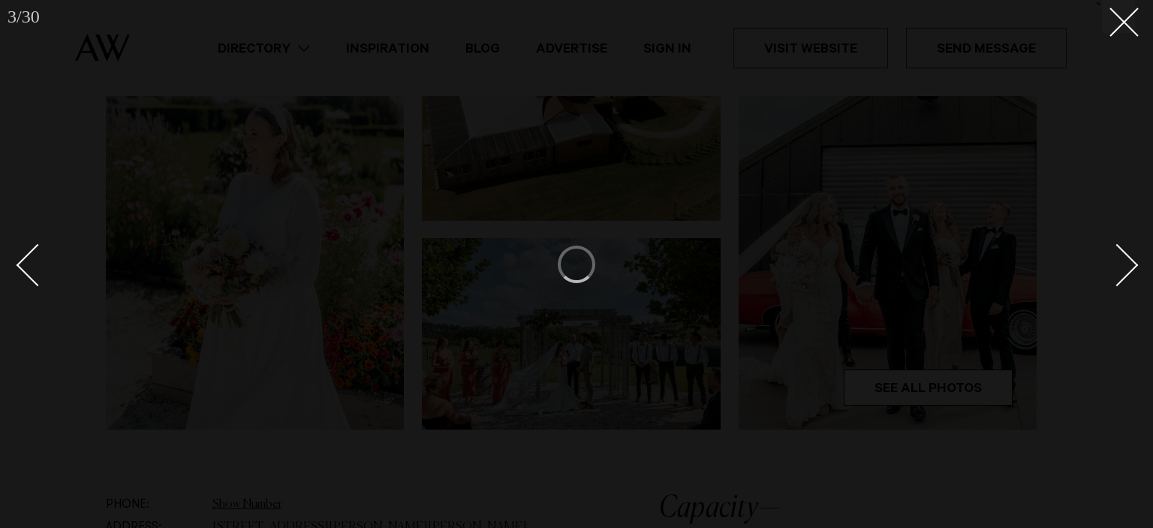
click at [1126, 264] on div "Next slide" at bounding box center [1117, 264] width 43 height 43
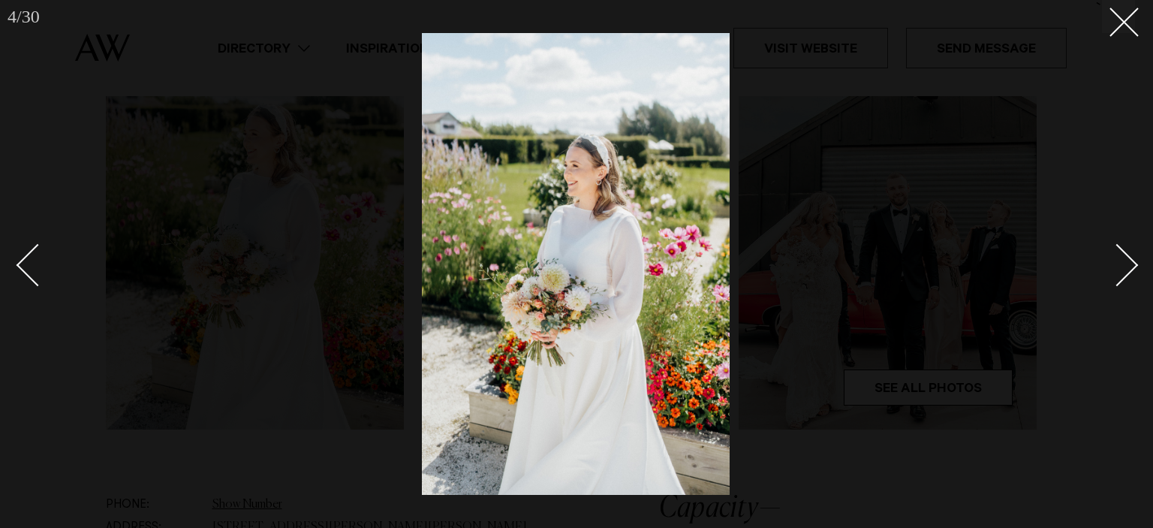
click at [1126, 264] on div "Next slide" at bounding box center [1117, 264] width 43 height 43
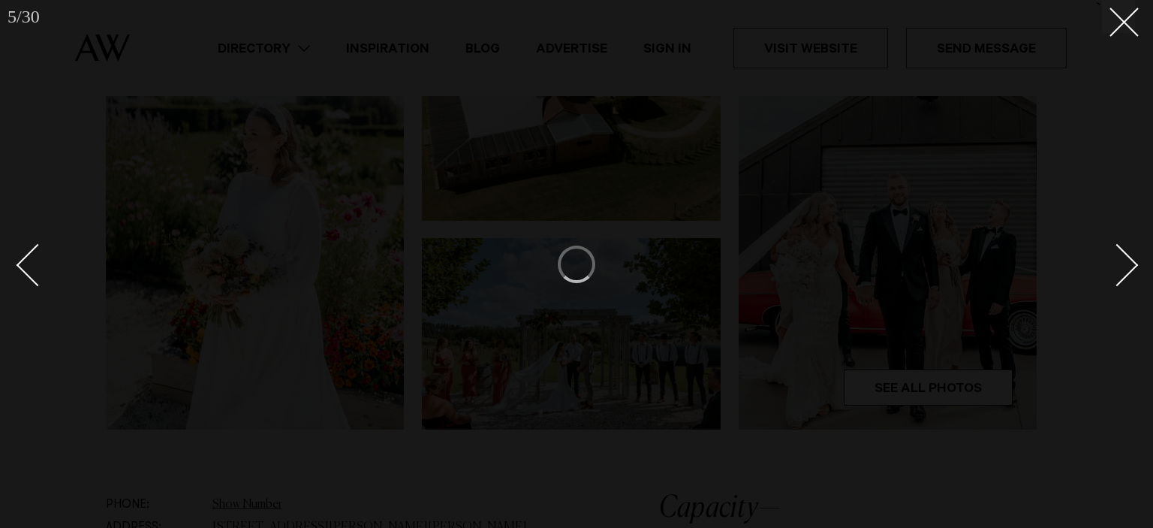
click at [1126, 264] on div "Next slide" at bounding box center [1117, 264] width 43 height 43
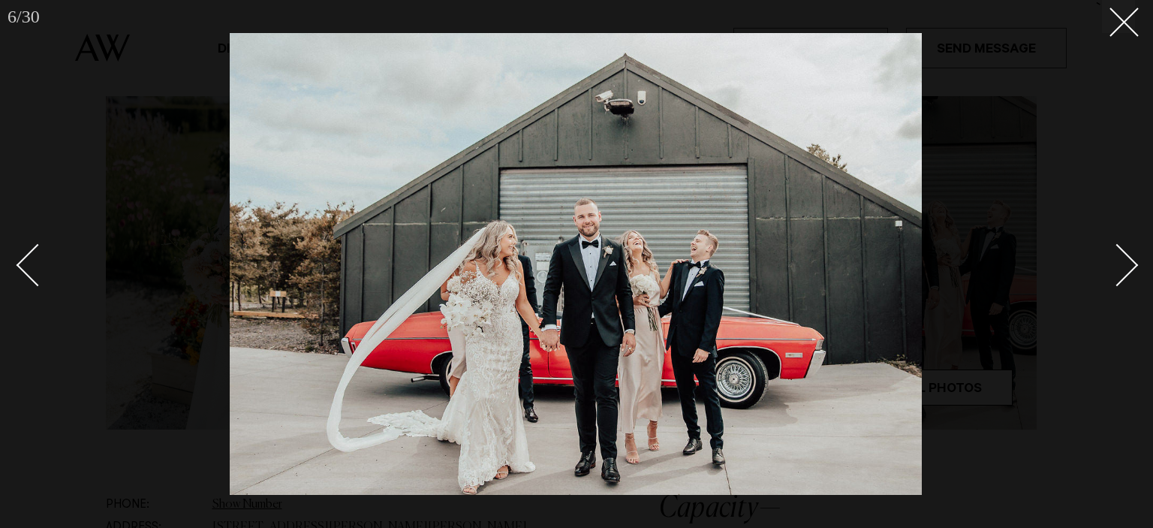
click at [1126, 264] on div "Next slide" at bounding box center [1117, 264] width 43 height 43
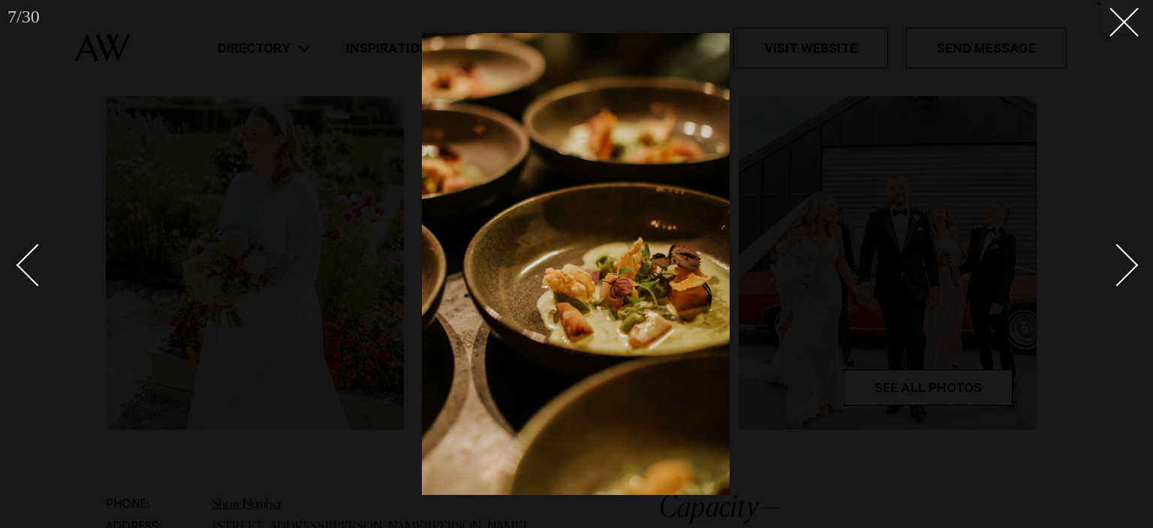
click at [1126, 264] on div "Next slide" at bounding box center [1117, 264] width 43 height 43
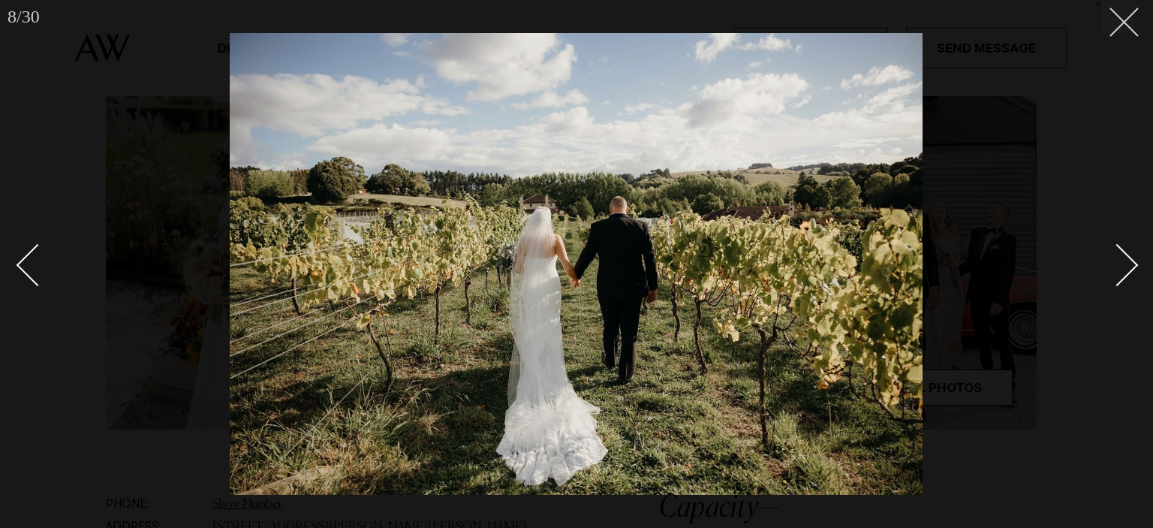
click at [1125, 29] on button at bounding box center [1118, 16] width 33 height 33
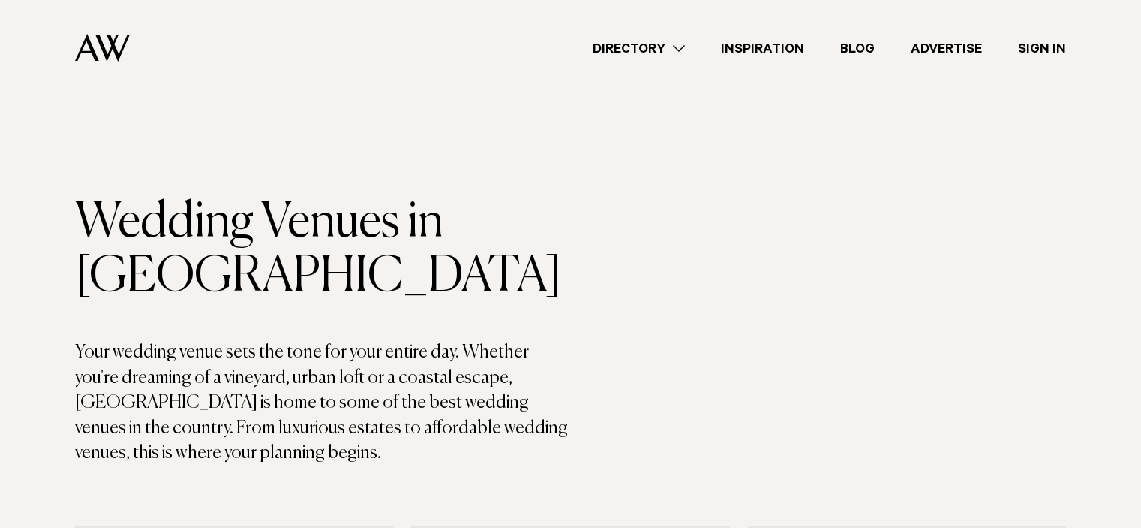
scroll to position [8329, 0]
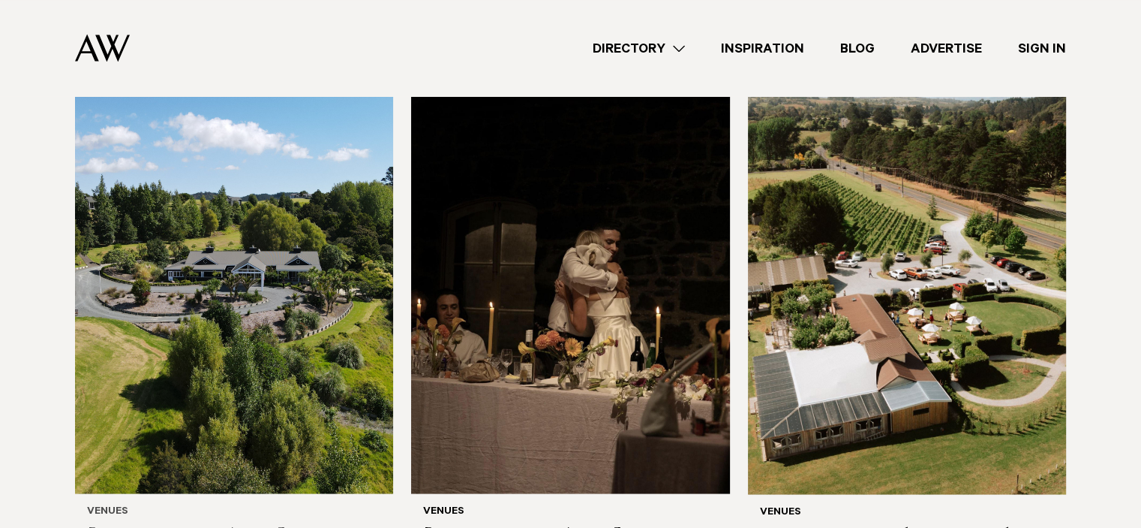
click at [283, 307] on img at bounding box center [234, 279] width 318 height 427
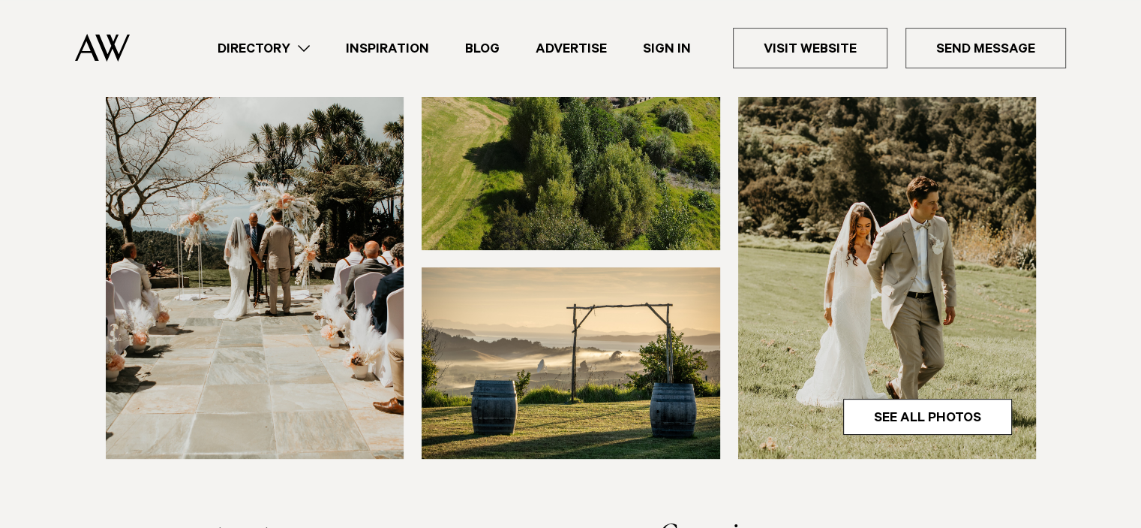
scroll to position [600, 0]
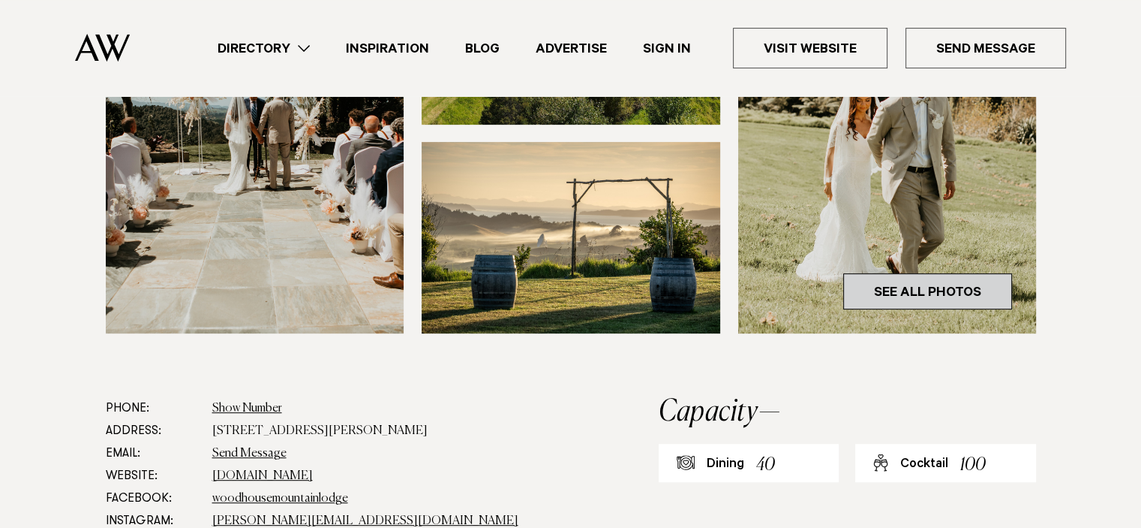
click at [937, 286] on link "See All Photos" at bounding box center [927, 291] width 169 height 36
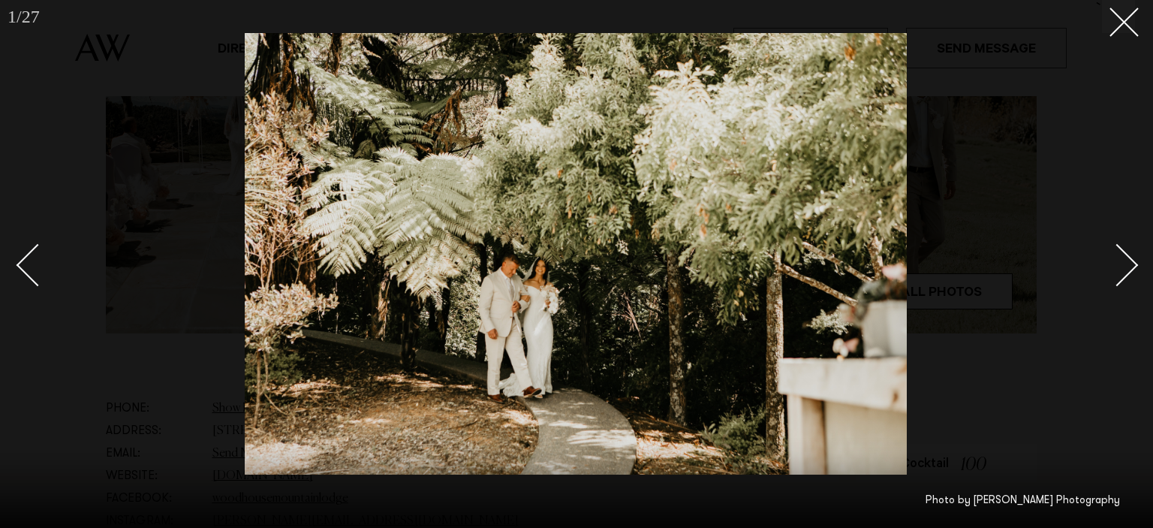
click at [1123, 273] on div "Next slide" at bounding box center [1117, 264] width 43 height 43
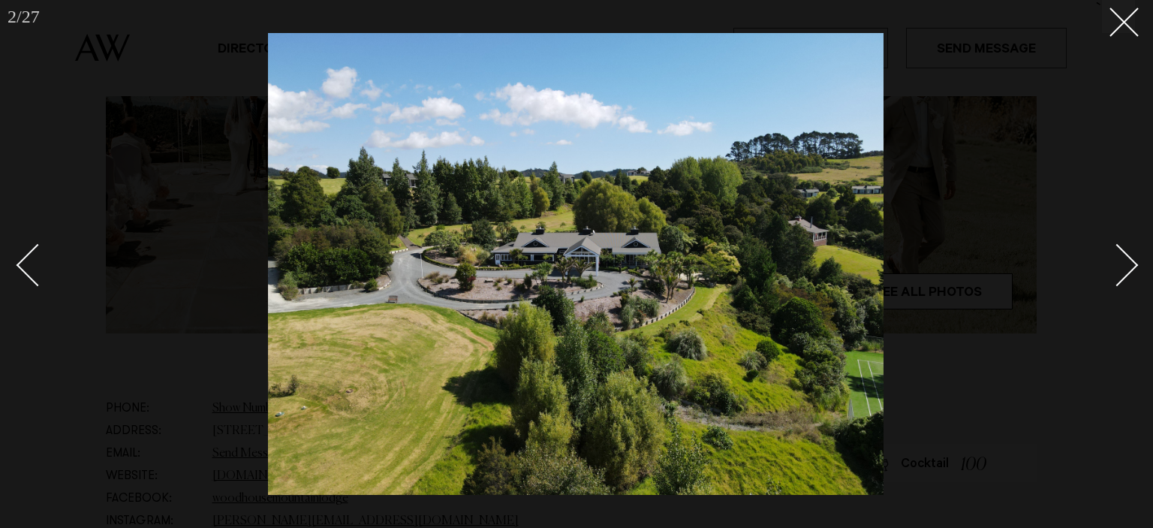
click at [1123, 273] on div "Next slide" at bounding box center [1117, 264] width 43 height 43
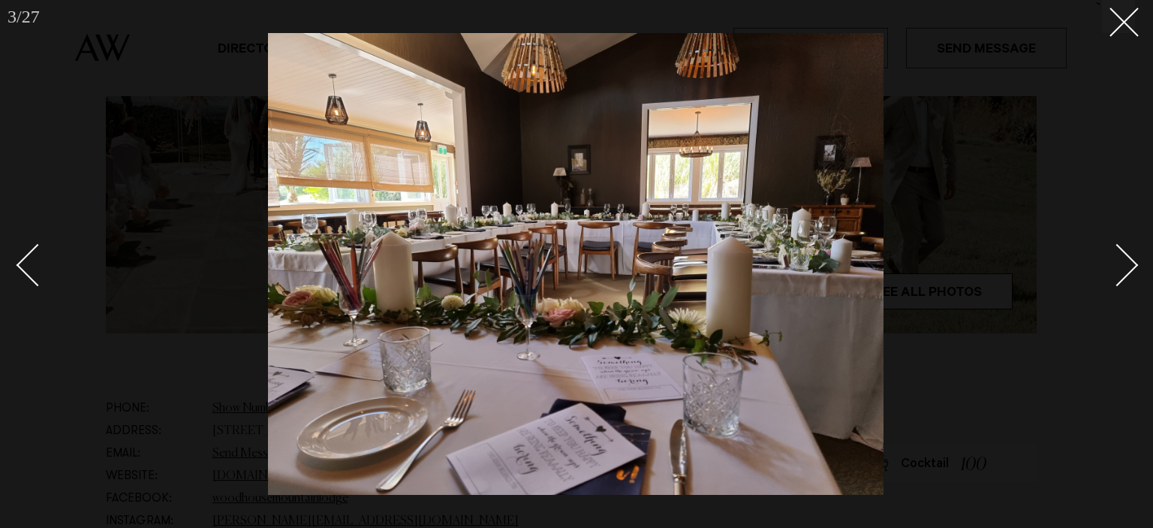
click at [1123, 273] on div "Next slide" at bounding box center [1117, 264] width 43 height 43
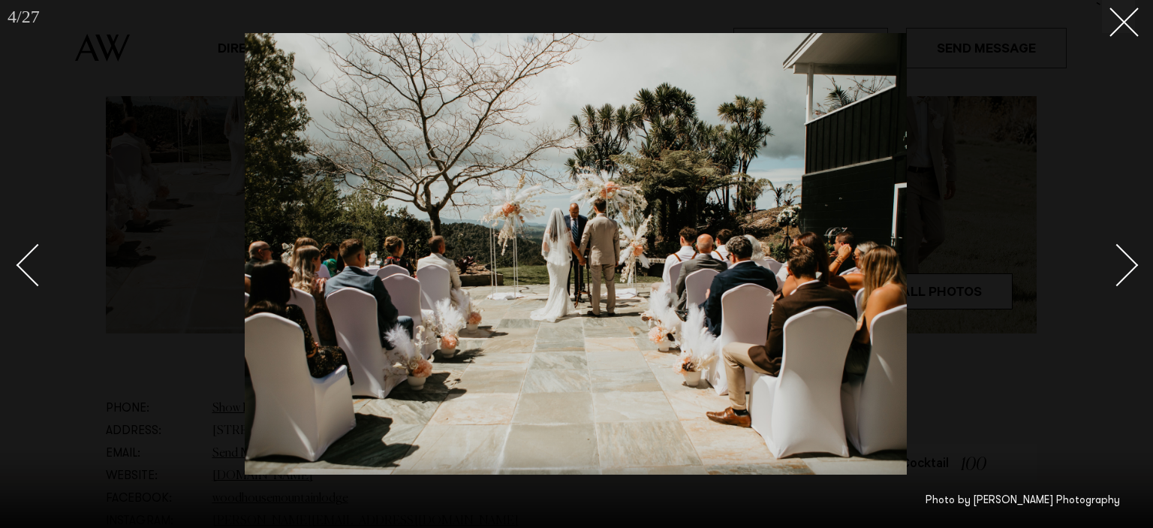
click at [1123, 273] on div "Next slide" at bounding box center [1117, 264] width 43 height 43
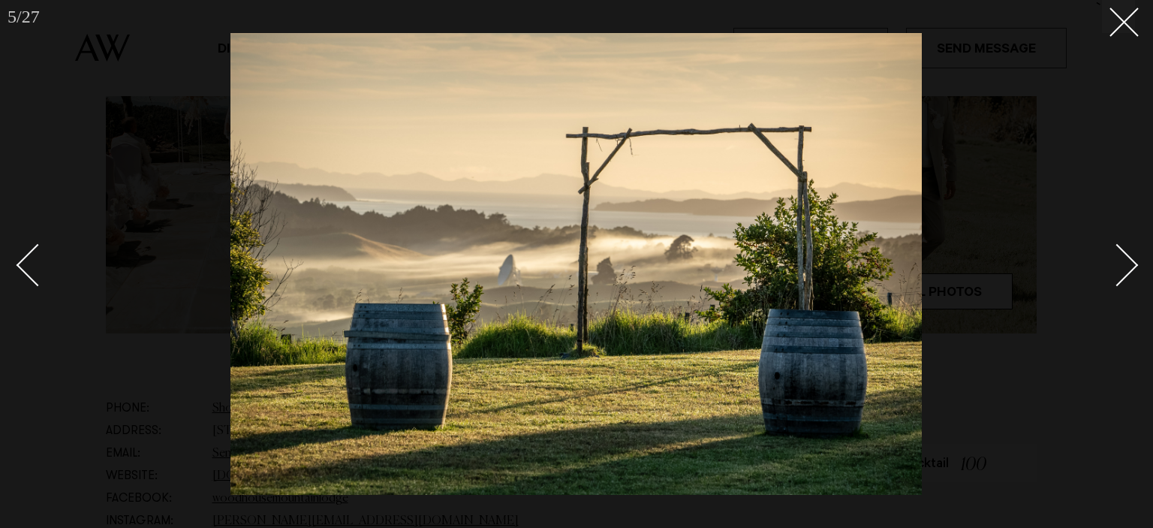
click at [1123, 273] on div "Next slide" at bounding box center [1117, 264] width 43 height 43
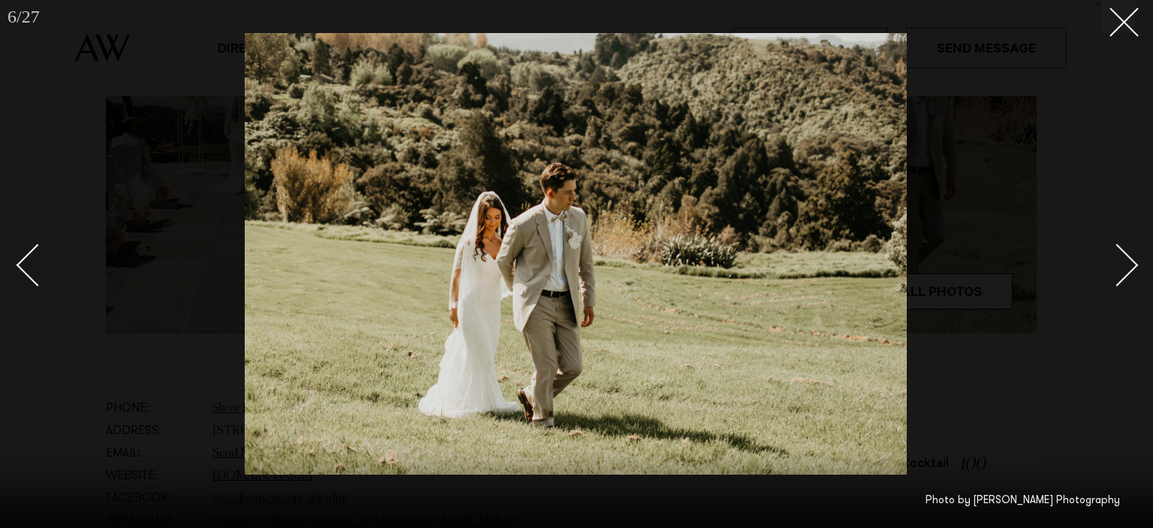
click at [1125, 272] on div "Next slide" at bounding box center [1117, 264] width 43 height 43
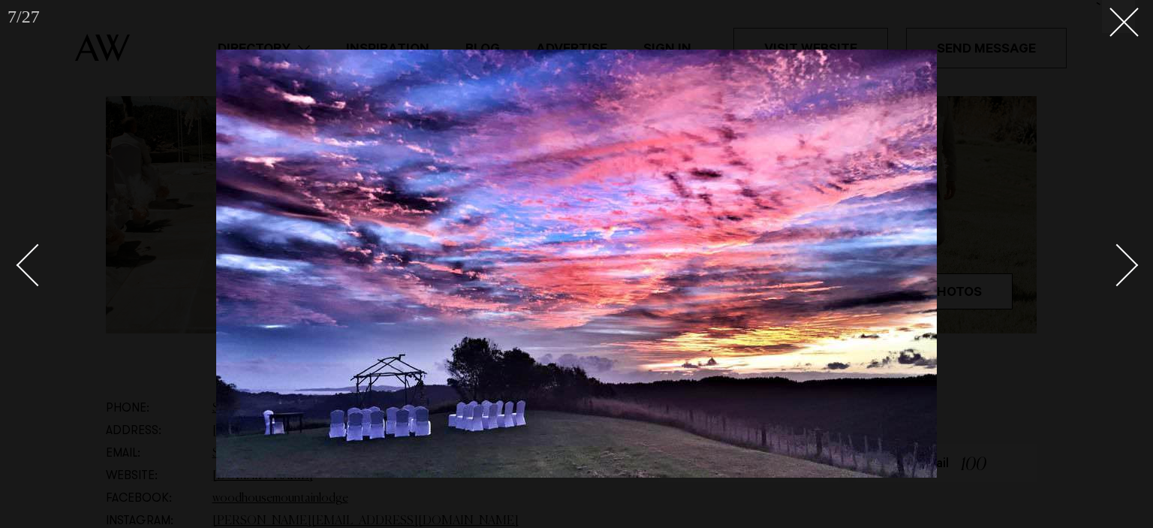
click at [1125, 272] on div "Next slide" at bounding box center [1117, 264] width 43 height 43
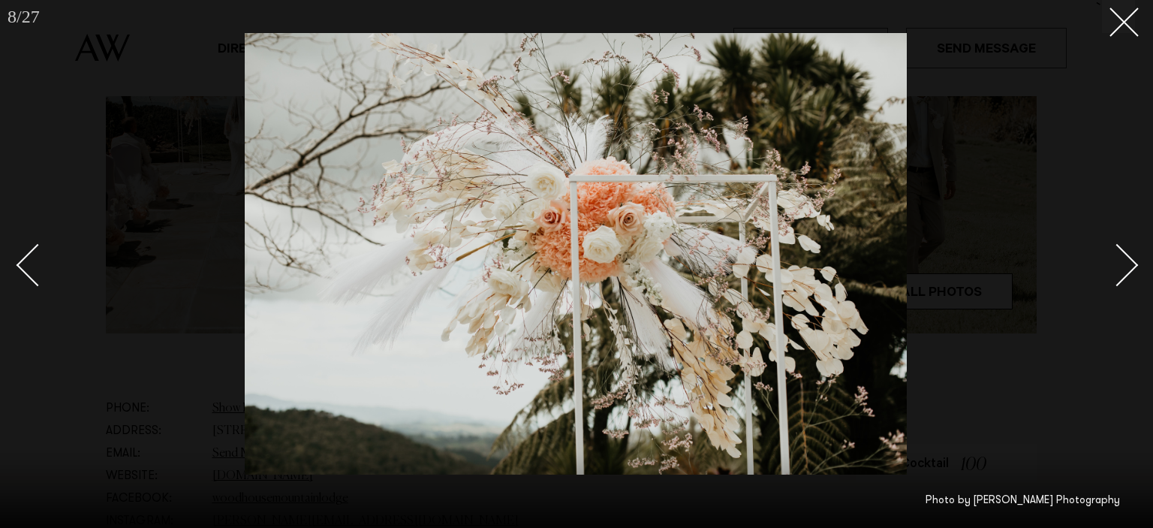
click at [1125, 272] on div "Next slide" at bounding box center [1117, 264] width 43 height 43
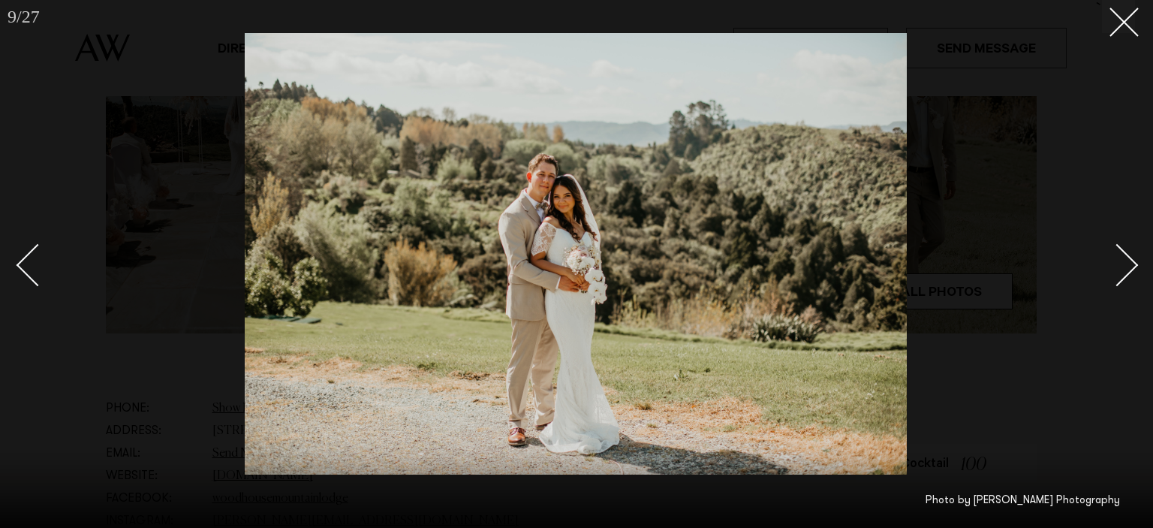
click at [1125, 272] on div "Next slide" at bounding box center [1117, 264] width 43 height 43
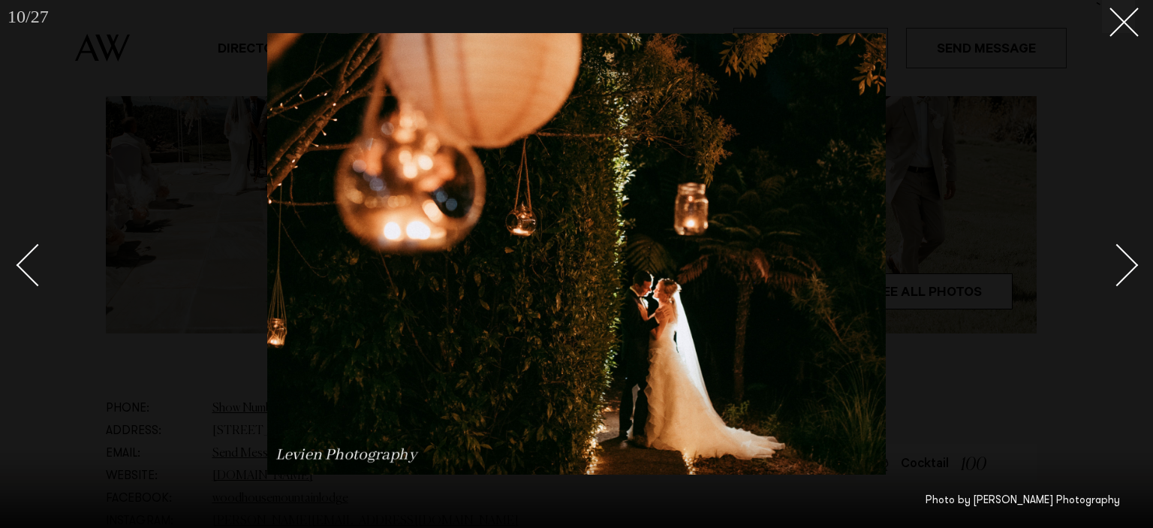
click at [1125, 272] on div "Next slide" at bounding box center [1117, 264] width 43 height 43
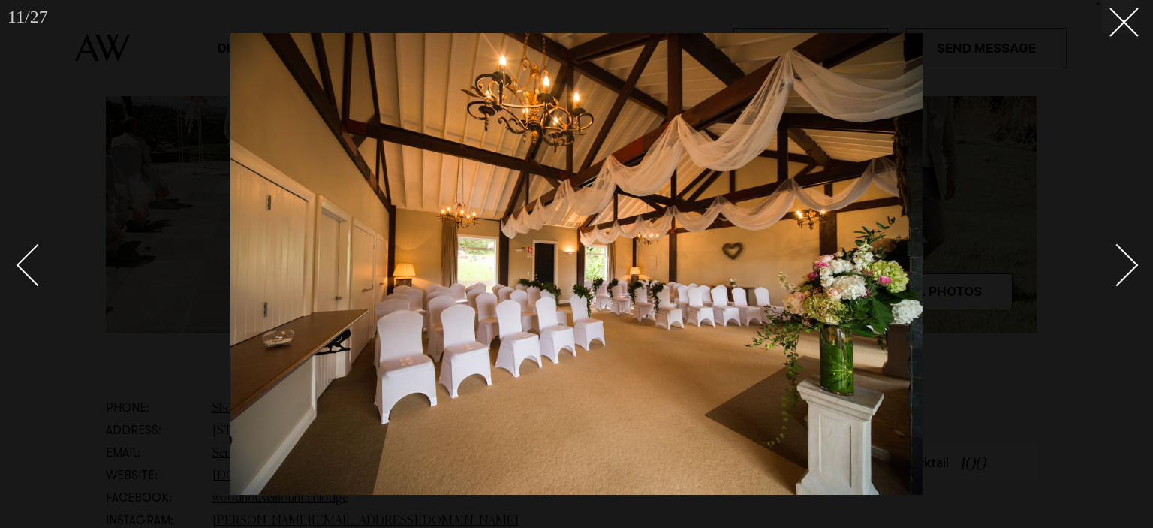
click at [1132, 276] on link at bounding box center [1108, 264] width 53 height 75
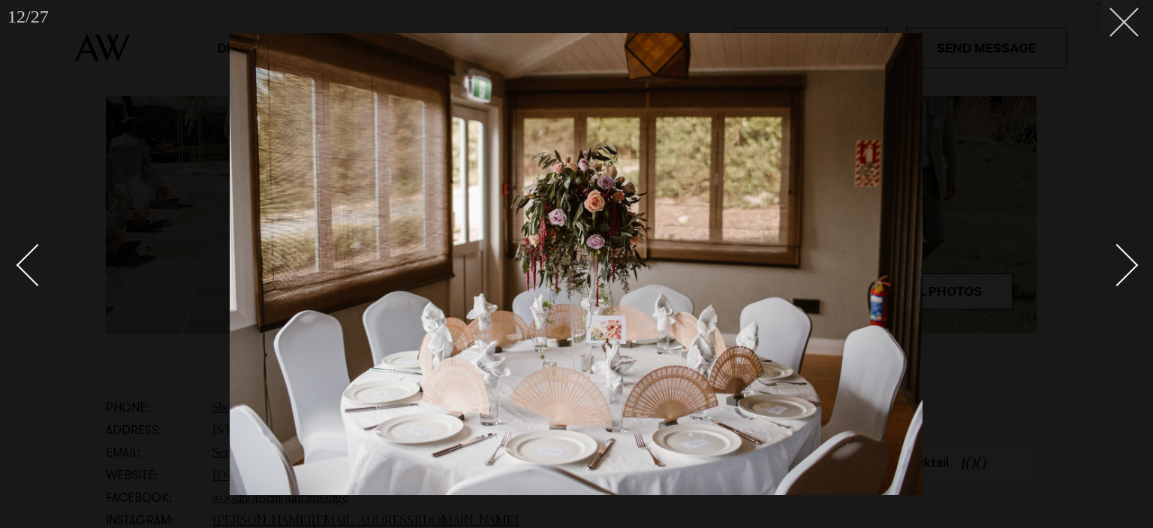
click at [1115, 20] on icon at bounding box center [1118, 17] width 18 height 18
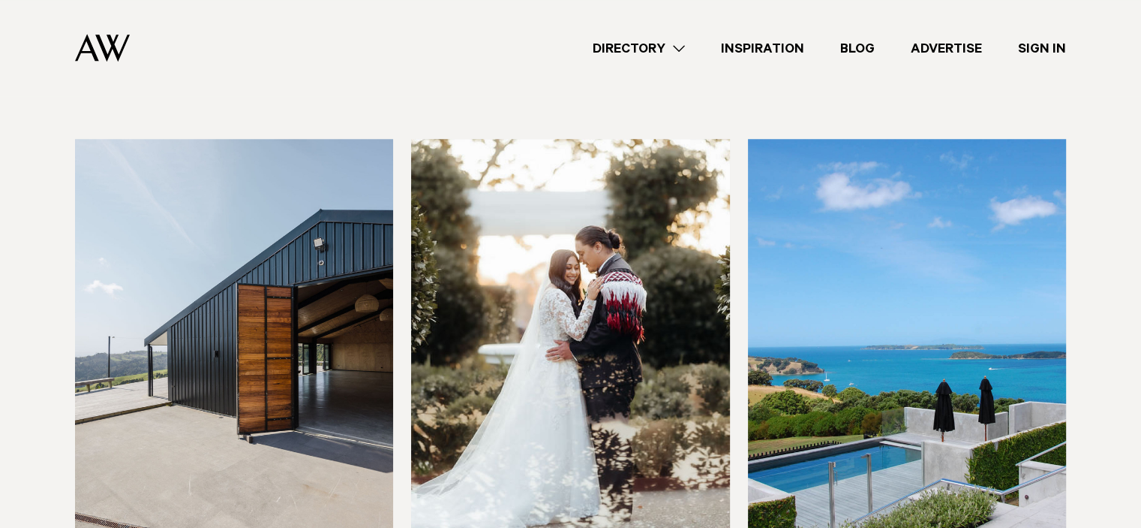
scroll to position [7204, 0]
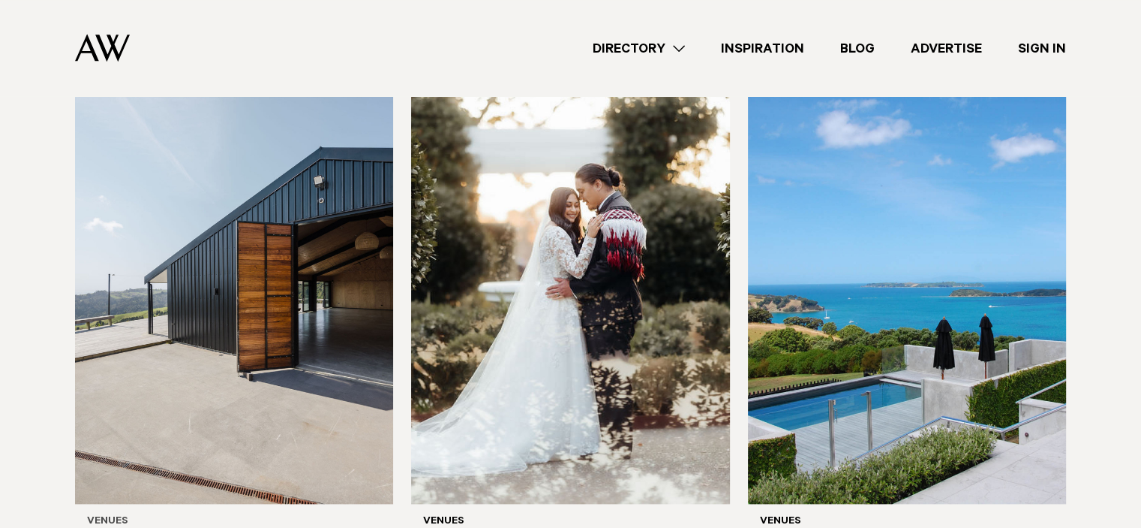
click at [312, 359] on img at bounding box center [234, 290] width 318 height 427
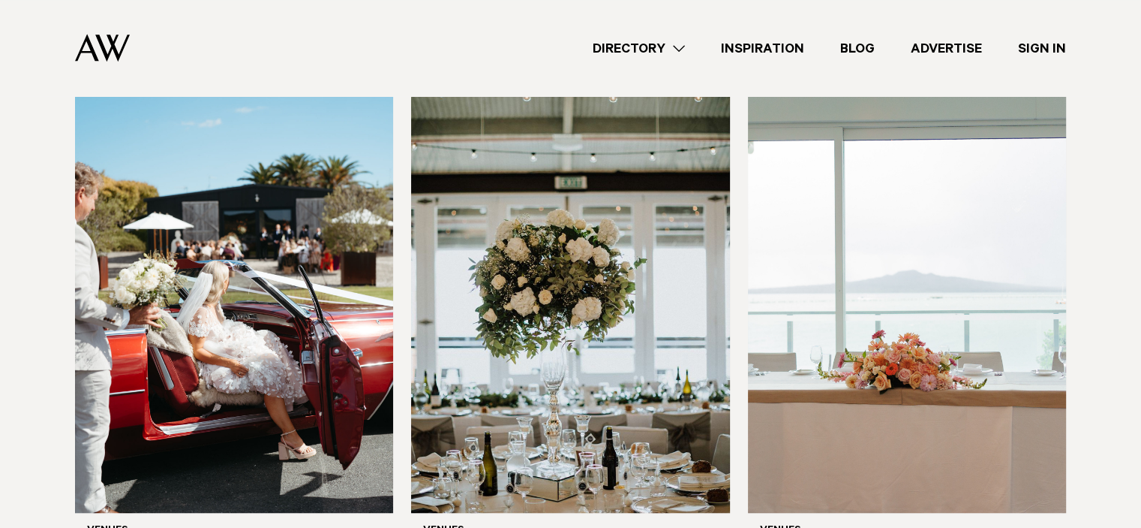
scroll to position [6679, 0]
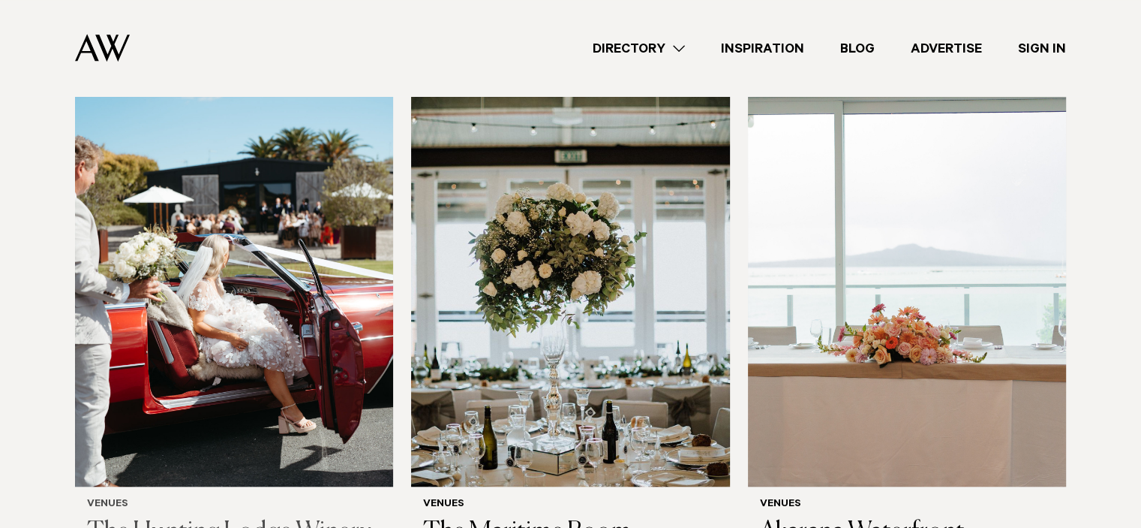
click at [255, 311] on img at bounding box center [234, 272] width 318 height 427
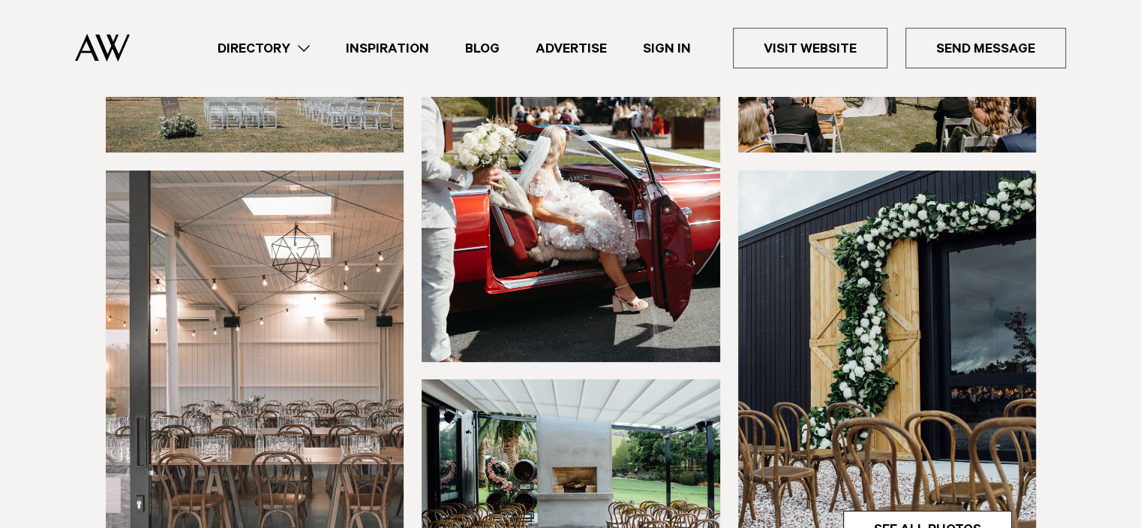
scroll to position [600, 0]
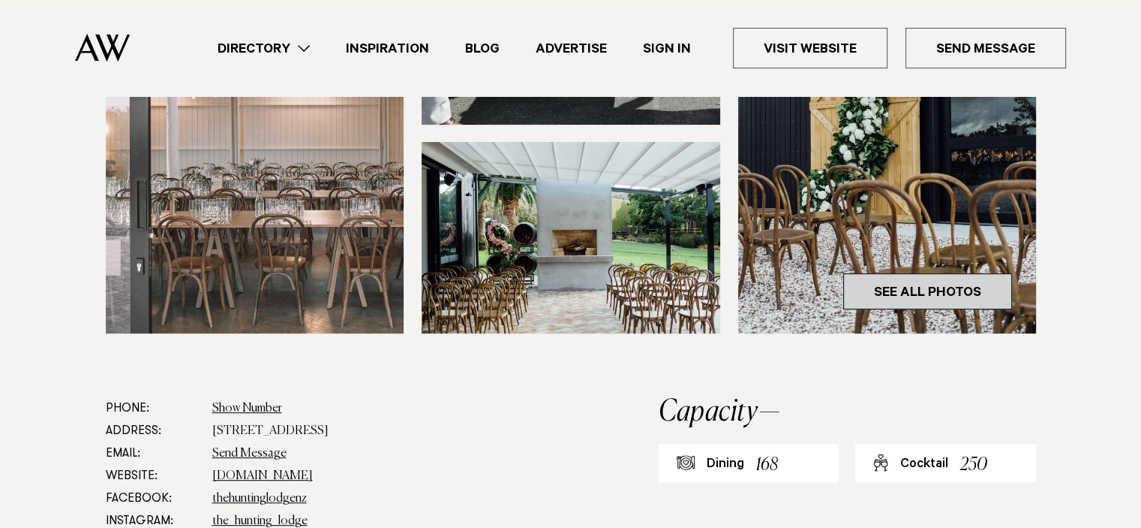
click at [909, 286] on link "See All Photos" at bounding box center [927, 291] width 169 height 36
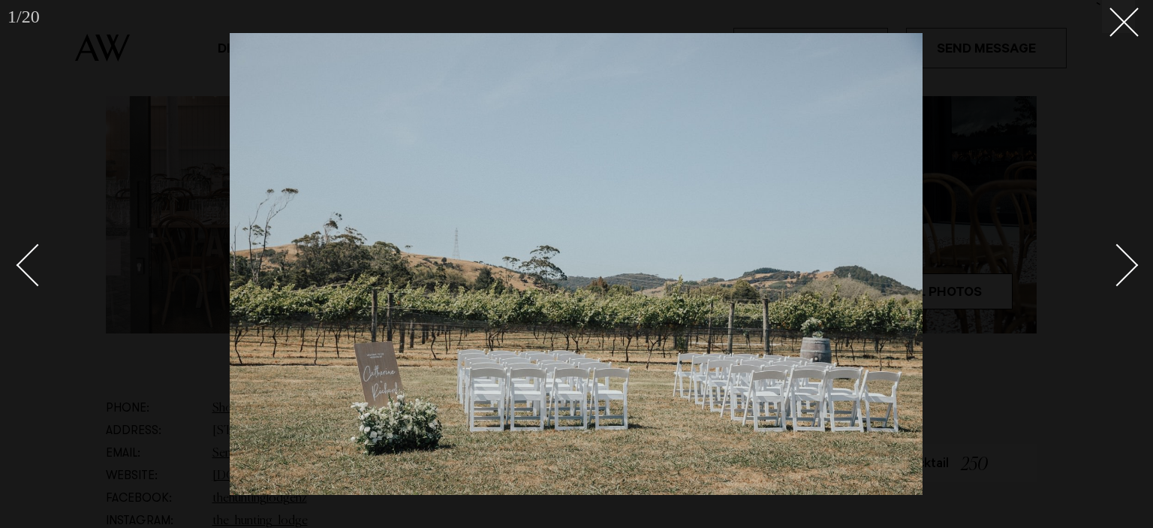
click at [1126, 269] on div "Next slide" at bounding box center [1117, 264] width 43 height 43
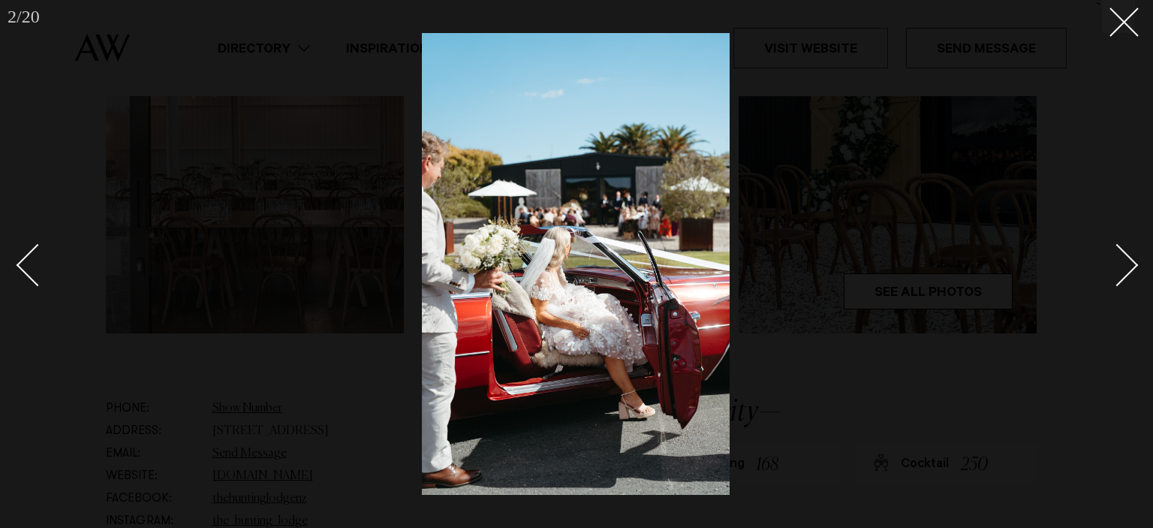
click at [1126, 269] on div "Next slide" at bounding box center [1117, 264] width 43 height 43
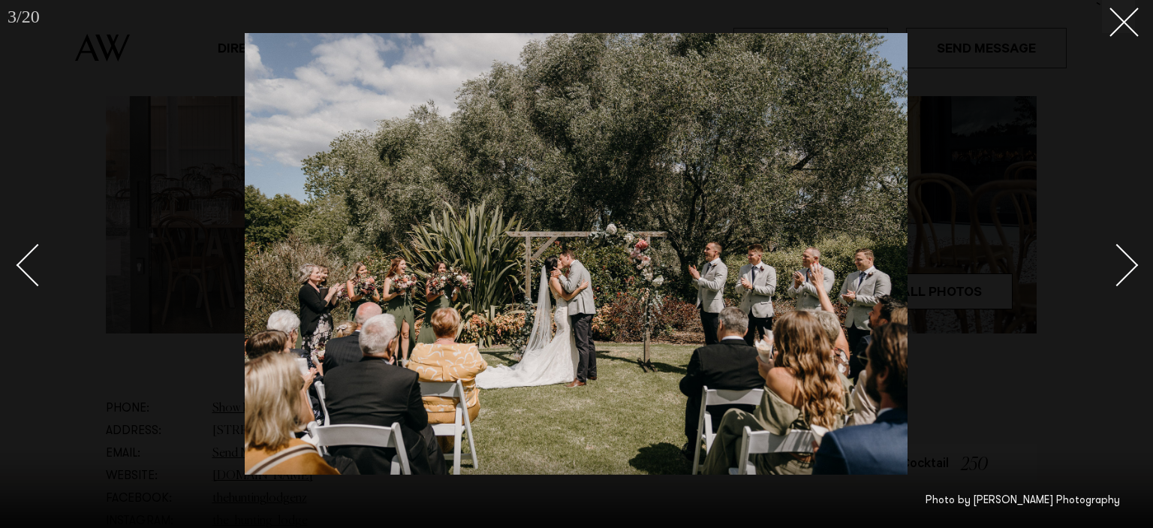
click at [1126, 269] on div "Next slide" at bounding box center [1117, 264] width 43 height 43
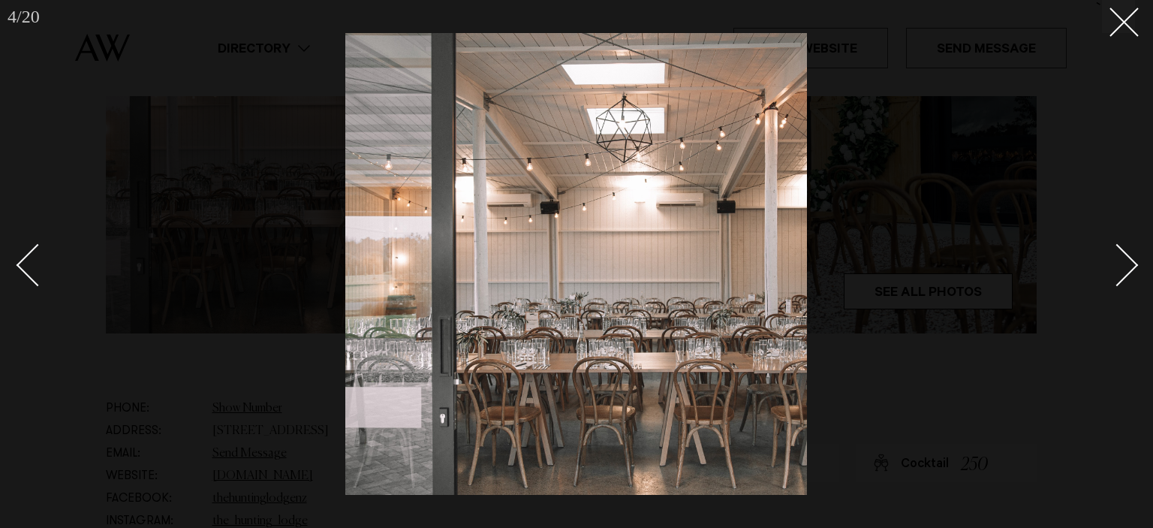
click at [1128, 269] on div "Next slide" at bounding box center [1117, 264] width 43 height 43
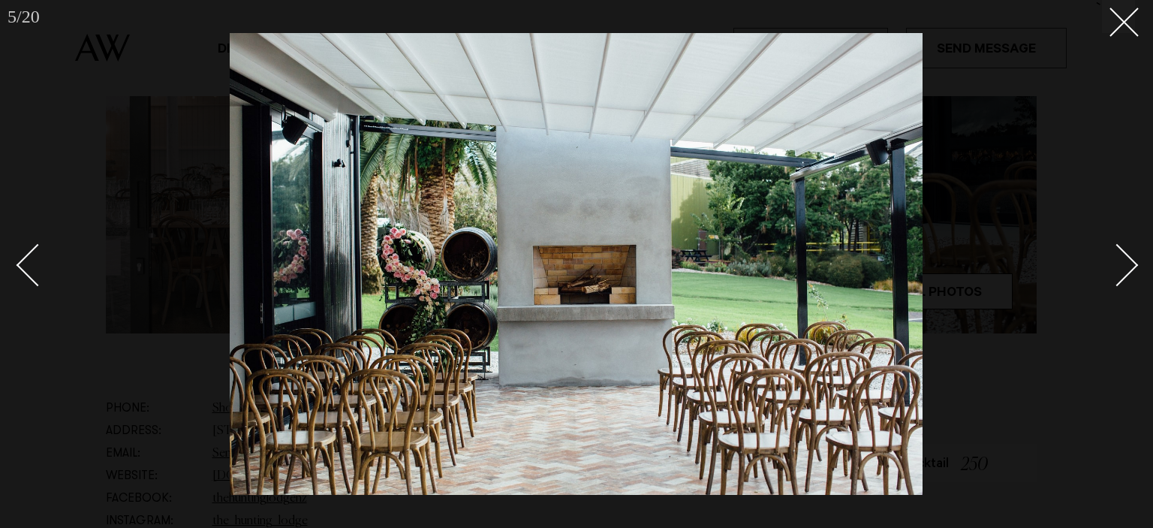
click at [1123, 275] on div "Next slide" at bounding box center [1117, 264] width 43 height 43
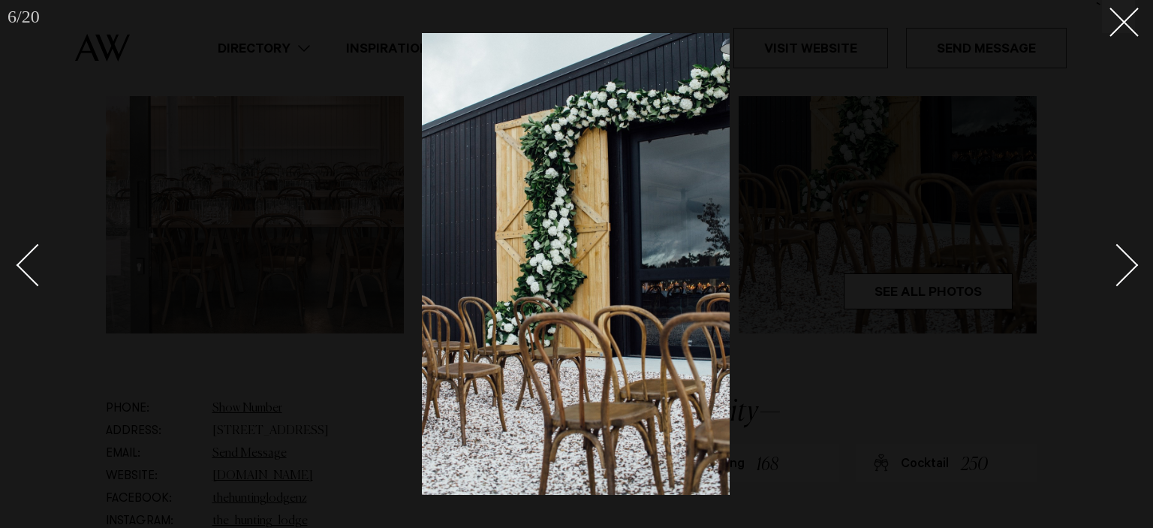
click at [1123, 275] on div "Next slide" at bounding box center [1117, 264] width 43 height 43
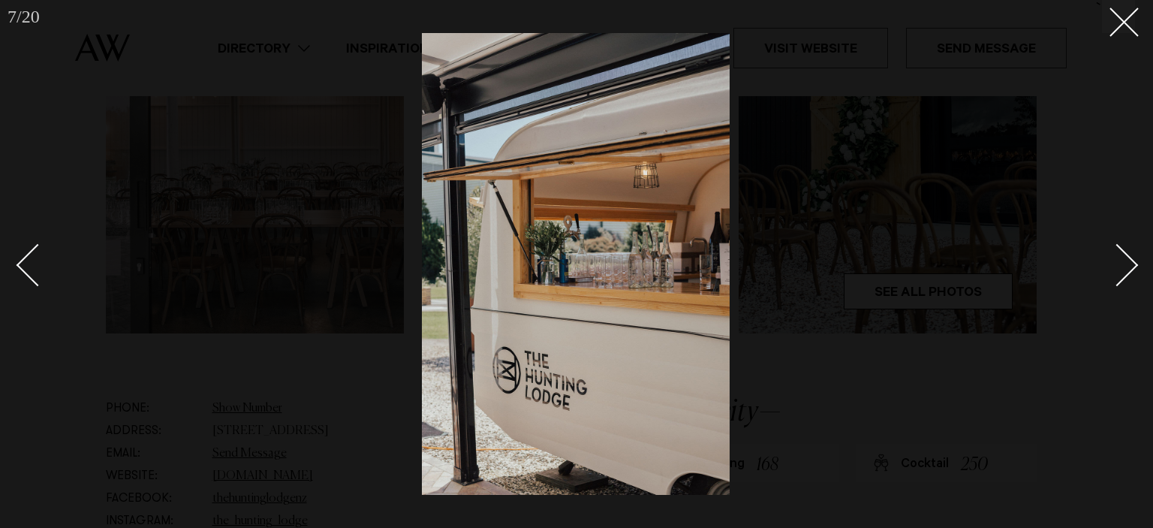
click at [1129, 278] on link at bounding box center [1108, 264] width 53 height 75
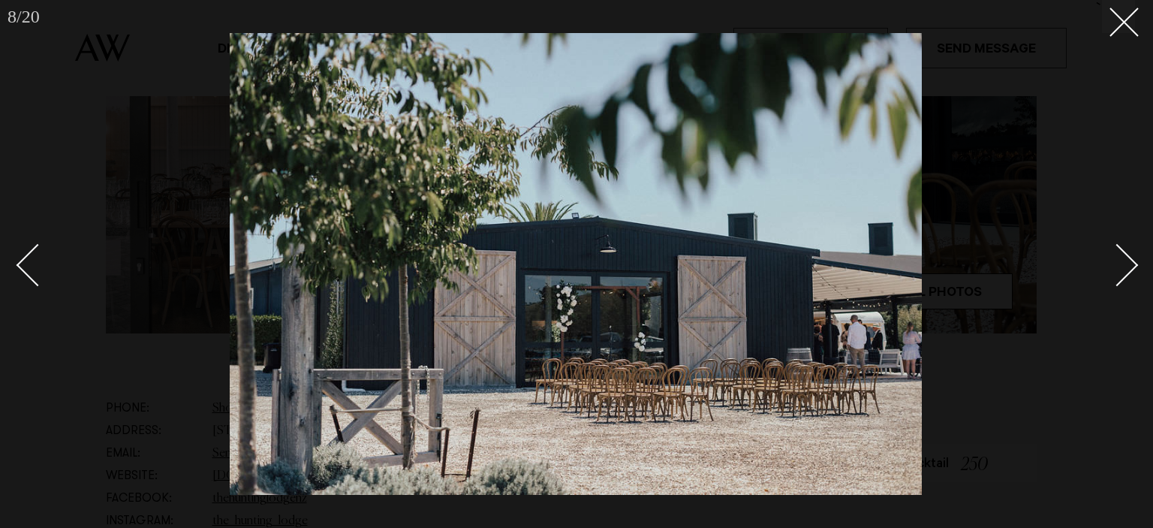
click at [1125, 271] on div "Next slide" at bounding box center [1117, 264] width 43 height 43
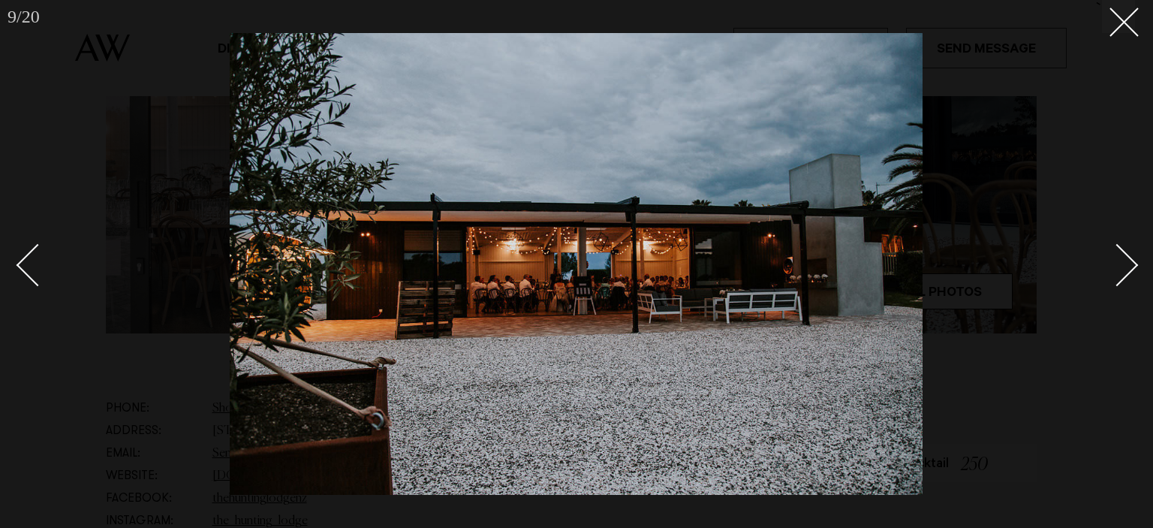
click at [1125, 271] on div "Next slide" at bounding box center [1117, 264] width 43 height 43
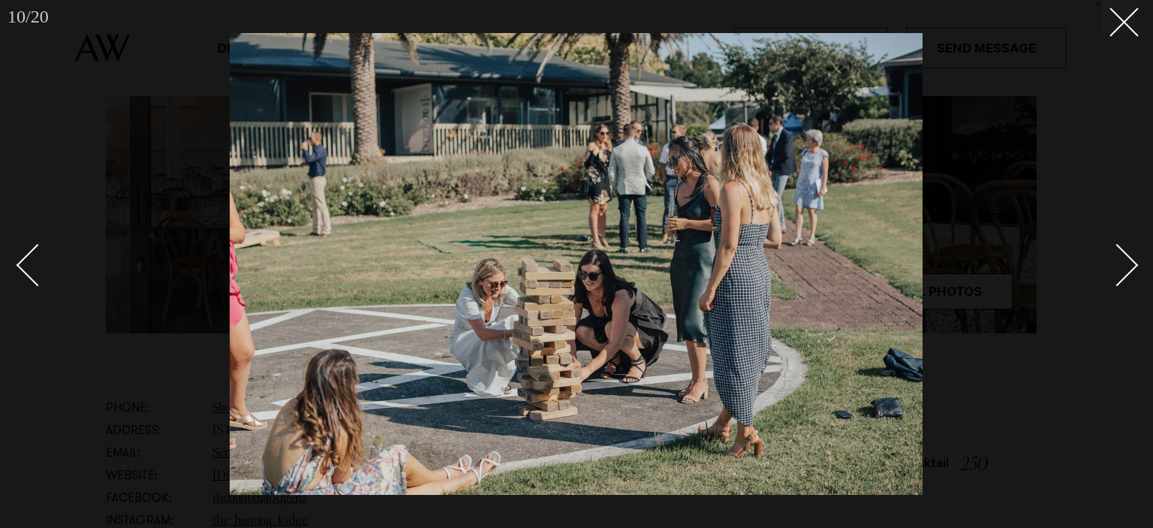
click at [1125, 271] on div "Next slide" at bounding box center [1117, 264] width 43 height 43
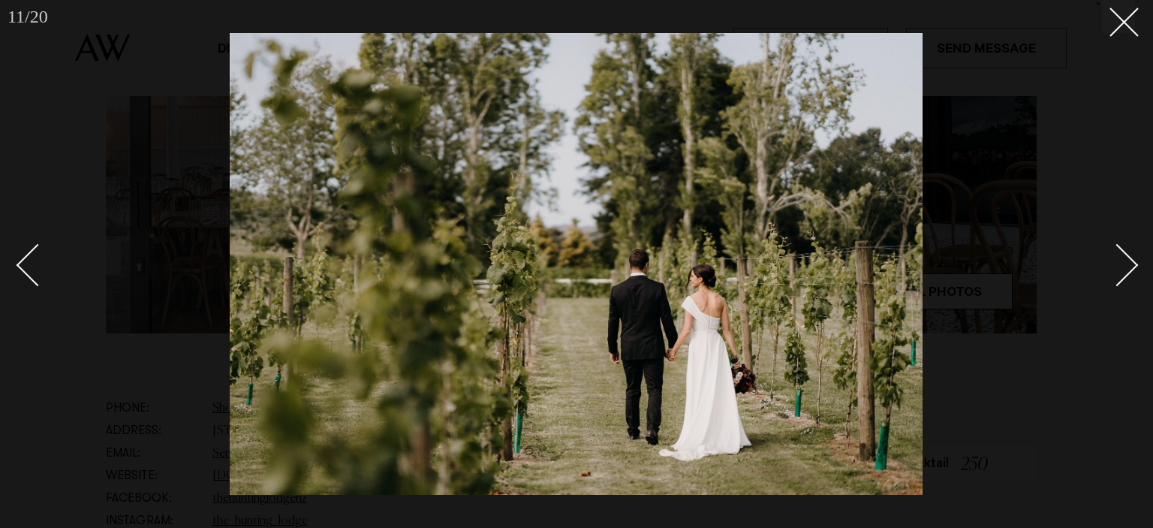
click at [1125, 271] on div "Next slide" at bounding box center [1117, 264] width 43 height 43
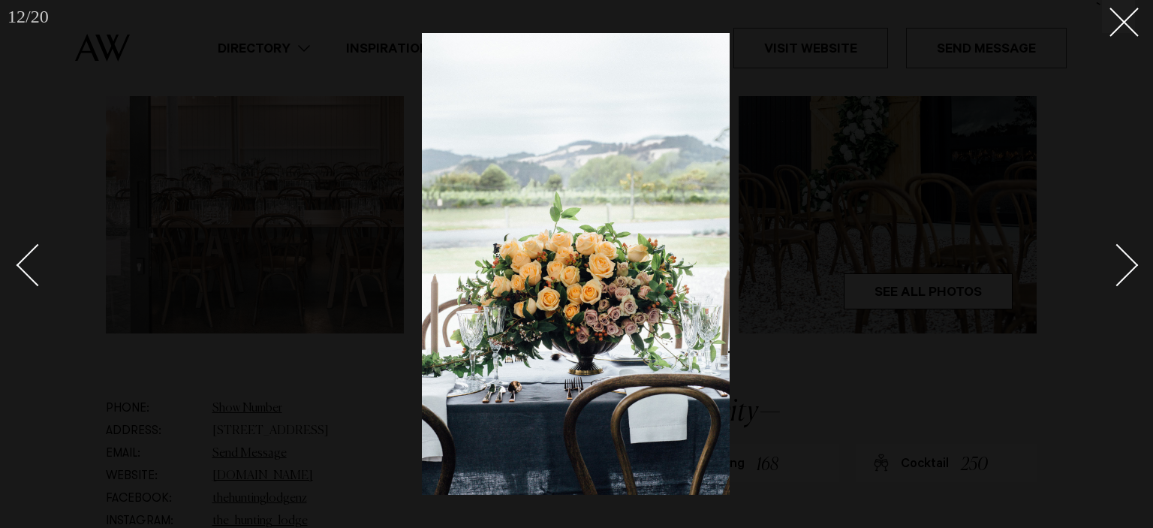
click at [1125, 271] on div "Next slide" at bounding box center [1117, 264] width 43 height 43
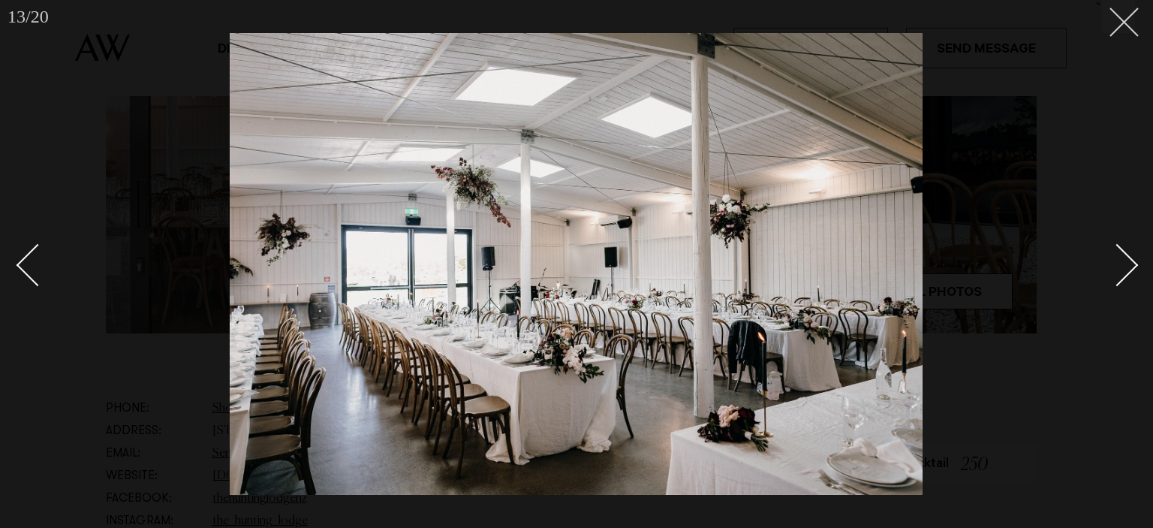
click at [1121, 23] on icon at bounding box center [1118, 17] width 18 height 18
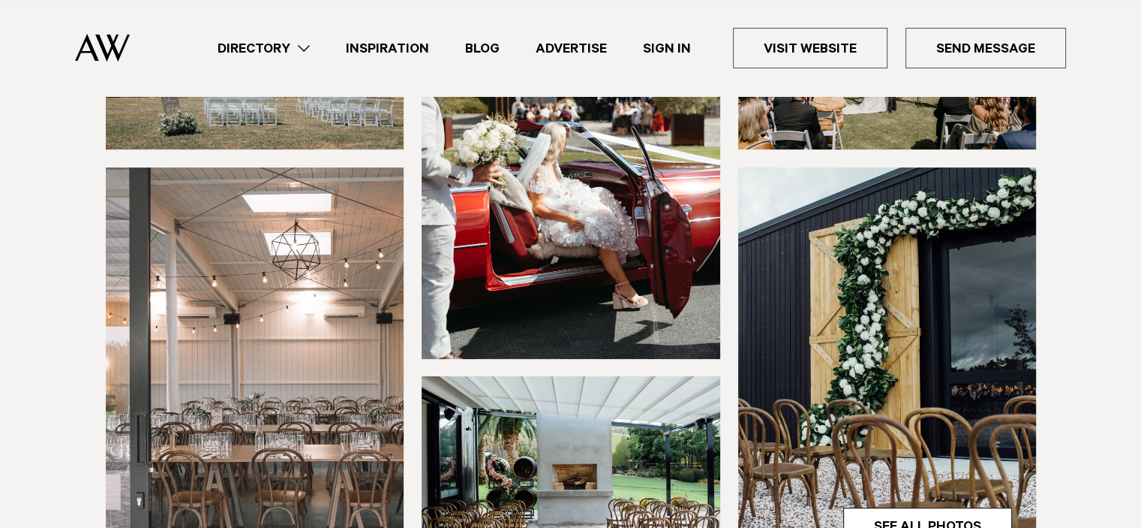
scroll to position [150, 0]
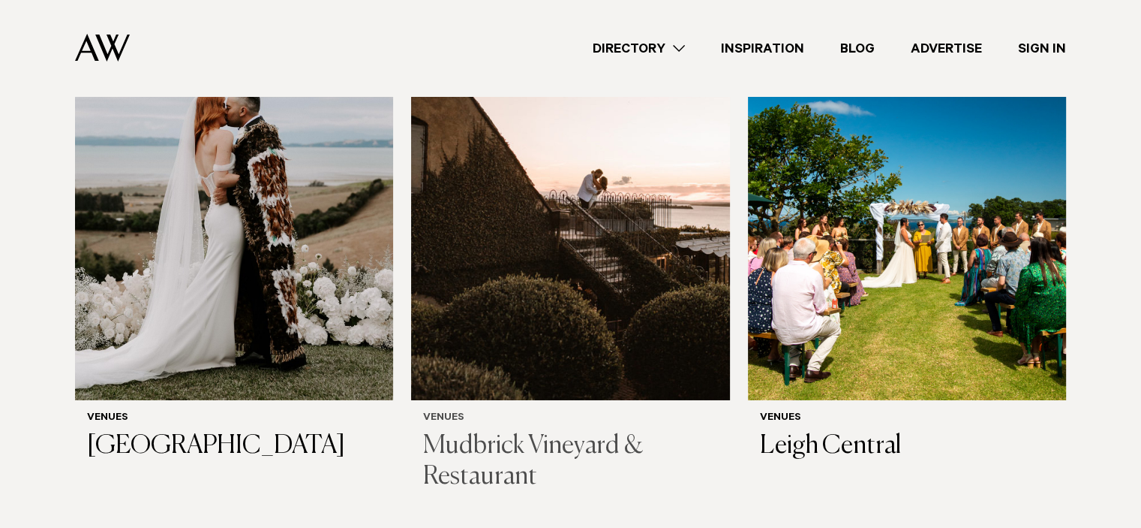
scroll to position [5103, 0]
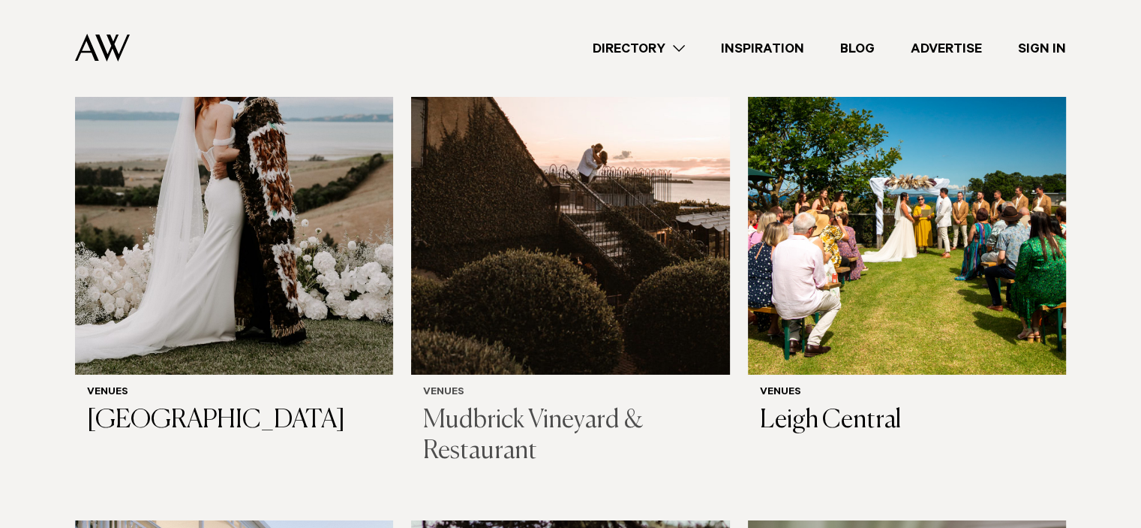
click at [510, 247] on img at bounding box center [570, 160] width 318 height 427
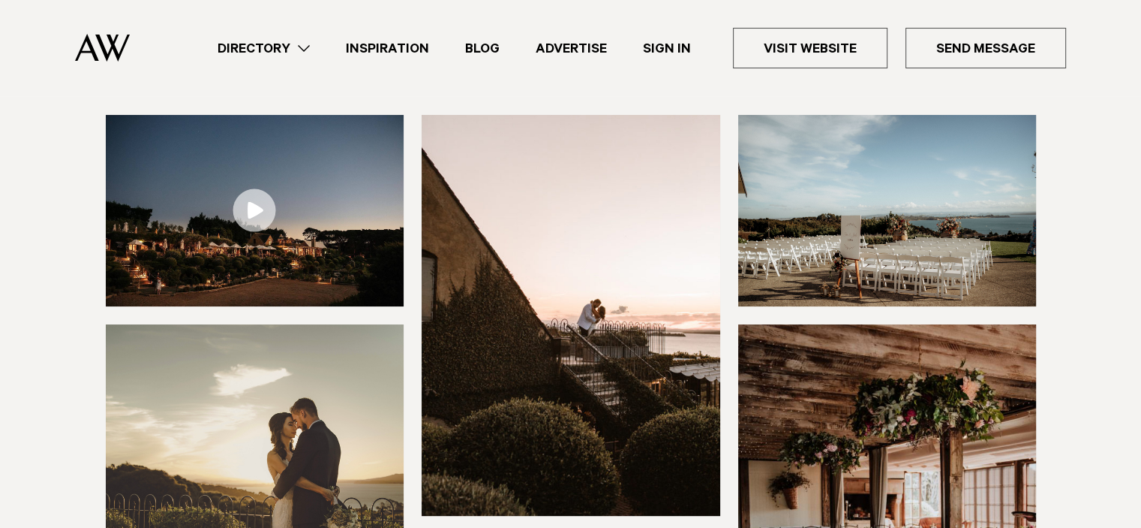
scroll to position [450, 0]
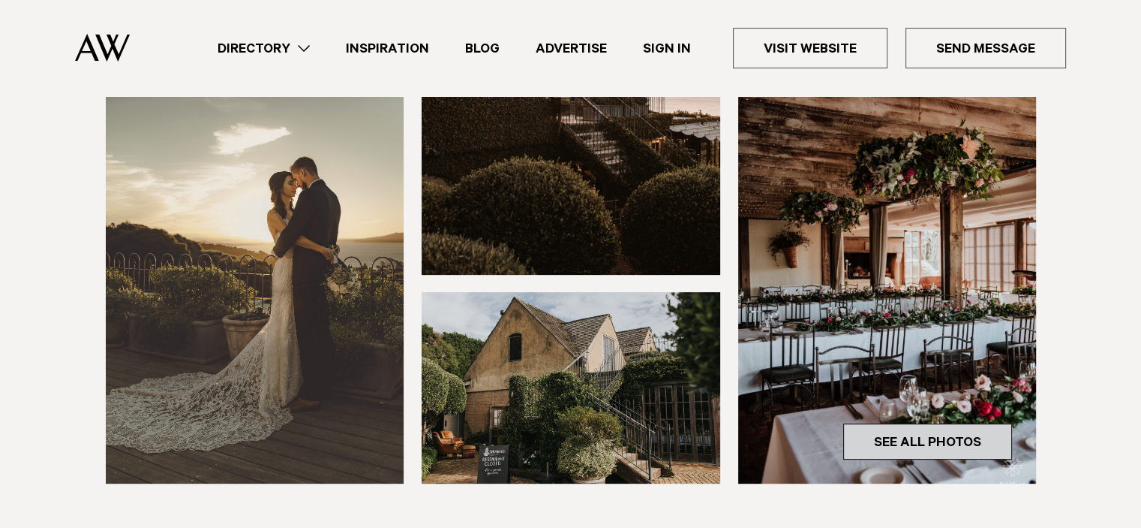
click at [904, 437] on link "See All Photos" at bounding box center [927, 441] width 169 height 36
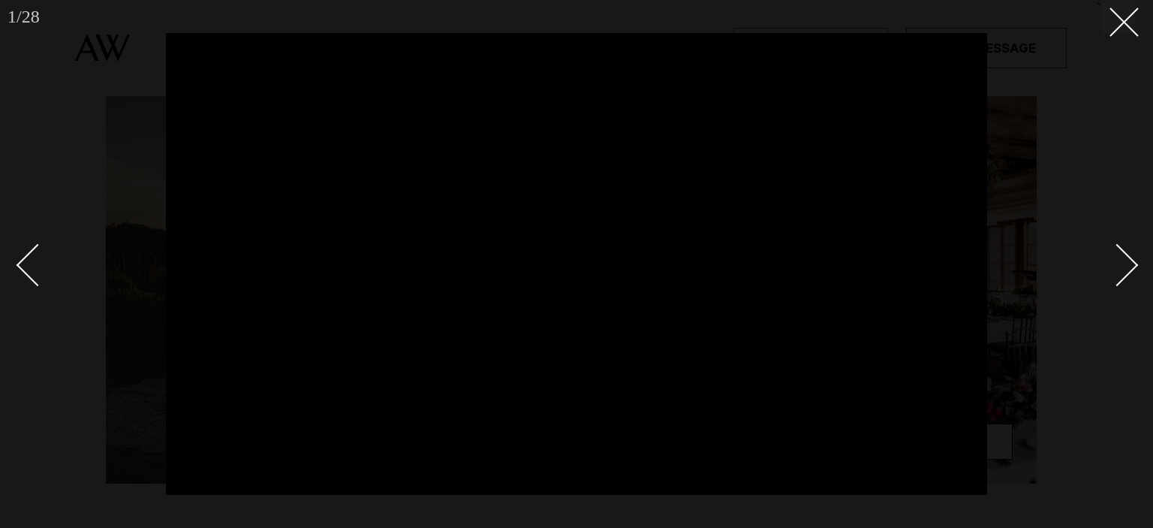
click at [1133, 272] on link at bounding box center [1108, 264] width 53 height 75
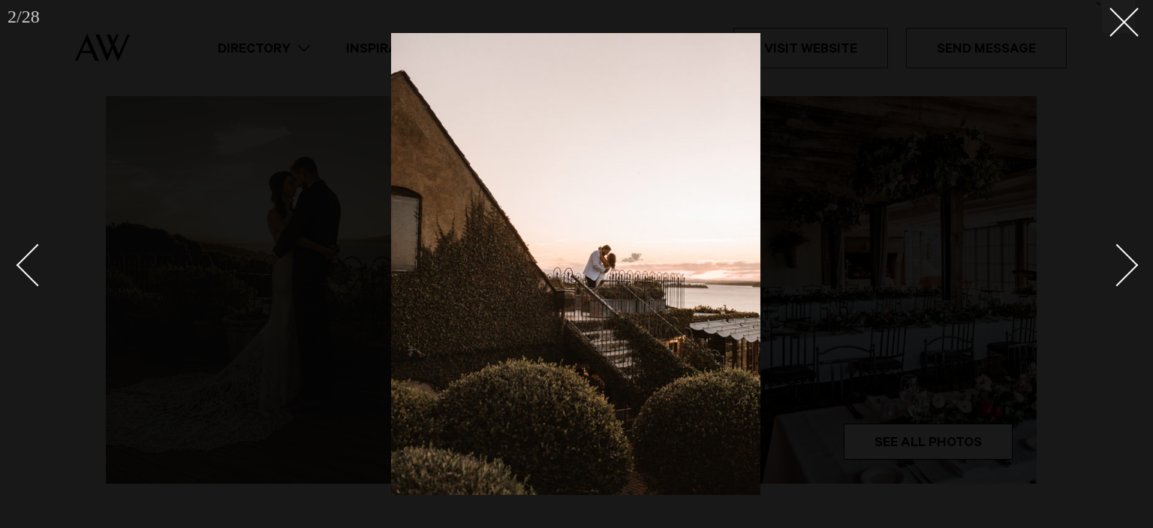
click at [1132, 274] on link at bounding box center [1108, 264] width 53 height 75
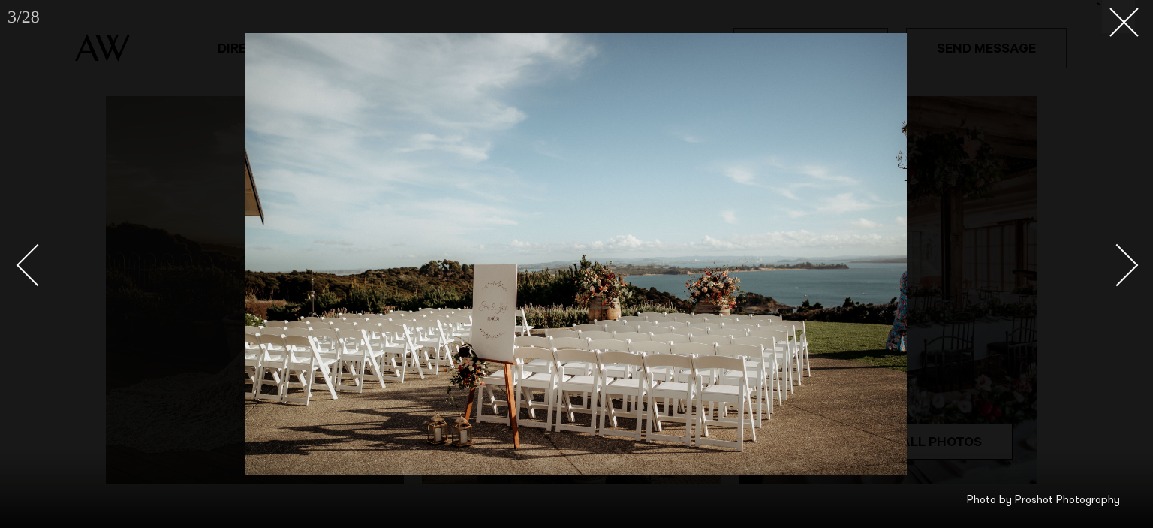
click at [1115, 283] on div "Next slide" at bounding box center [1117, 264] width 43 height 43
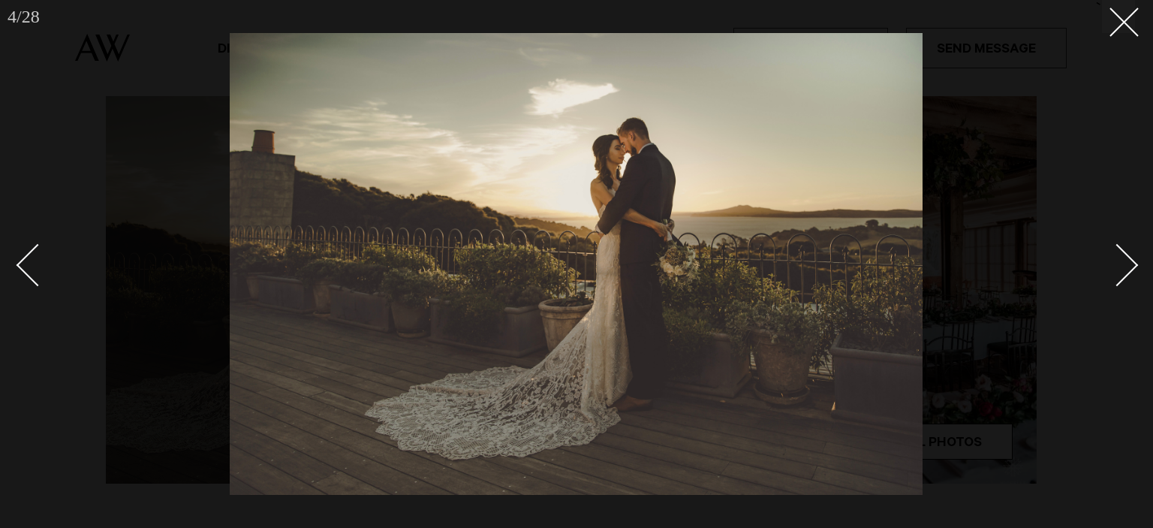
click at [1117, 279] on div "Next slide" at bounding box center [1117, 264] width 43 height 43
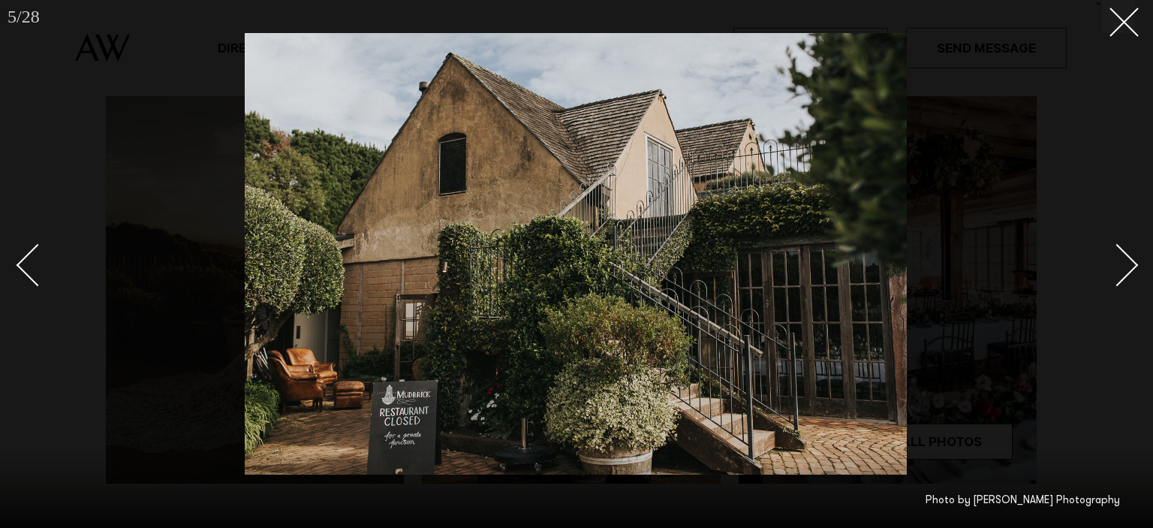
click at [1117, 279] on div "Next slide" at bounding box center [1117, 264] width 43 height 43
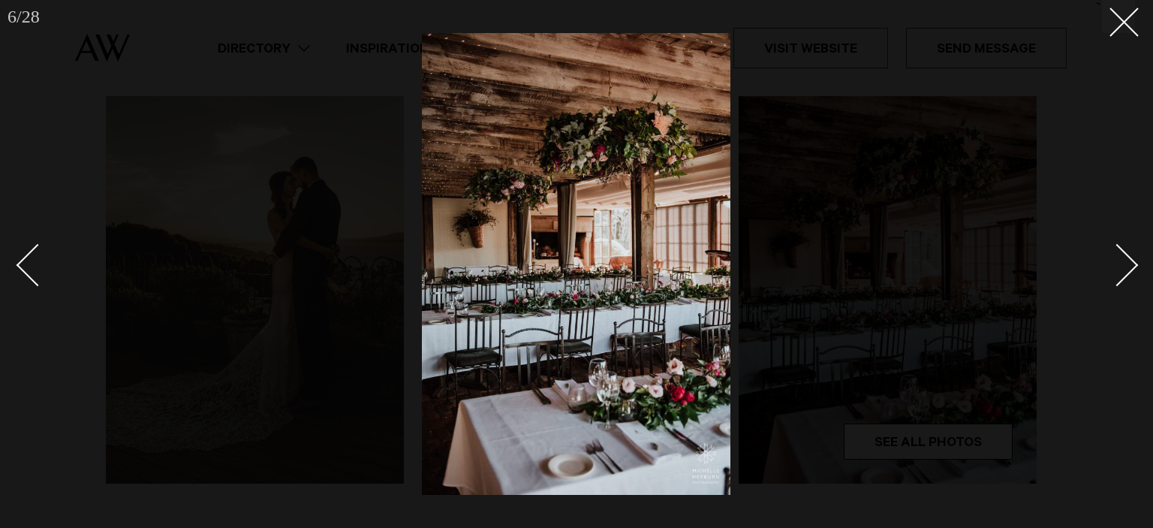
click at [1117, 280] on div "Next slide" at bounding box center [1117, 264] width 43 height 43
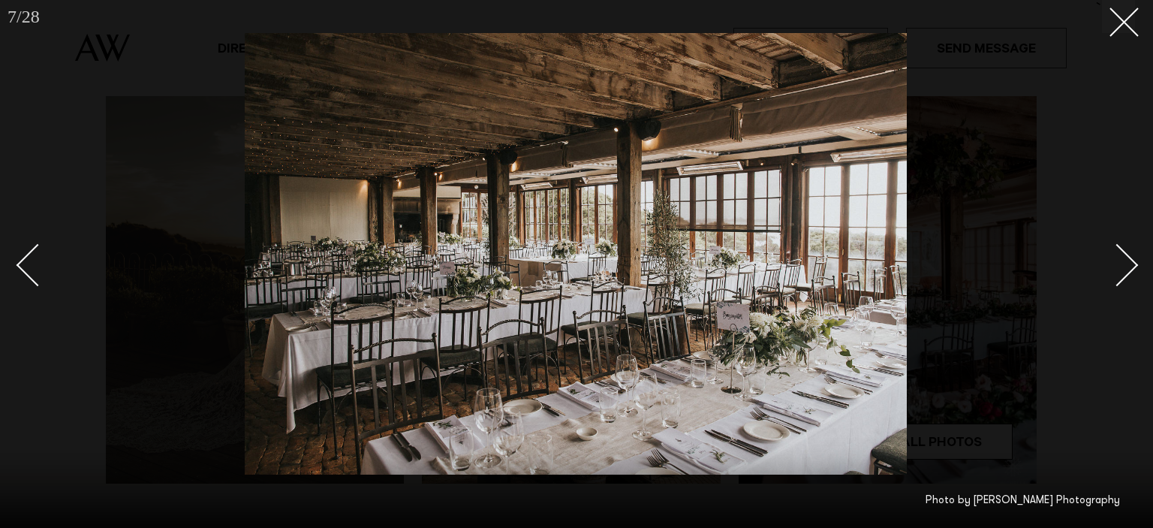
click at [1117, 280] on div "Next slide" at bounding box center [1117, 264] width 43 height 43
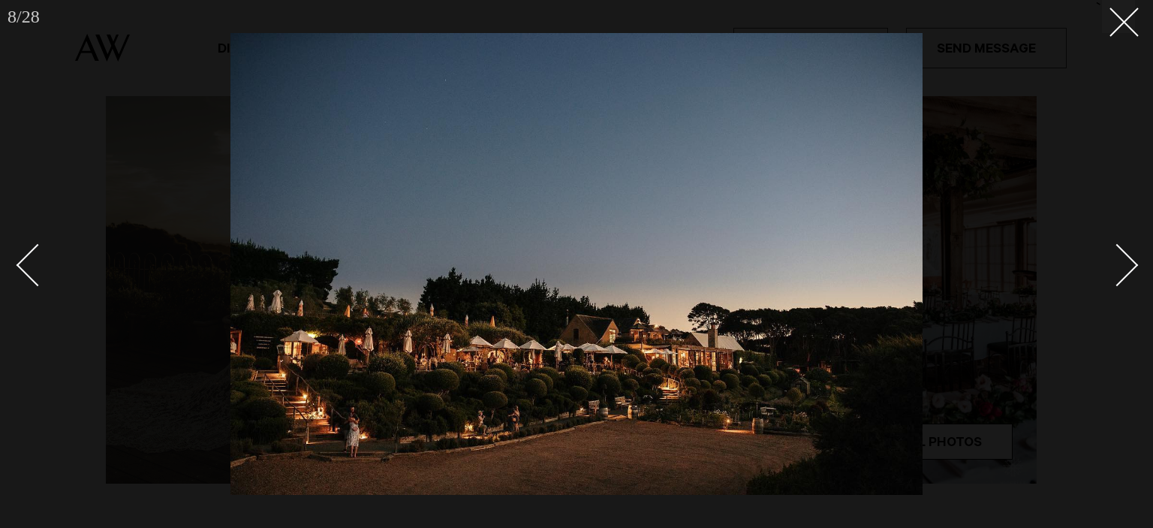
click at [1117, 280] on div "Next slide" at bounding box center [1117, 264] width 43 height 43
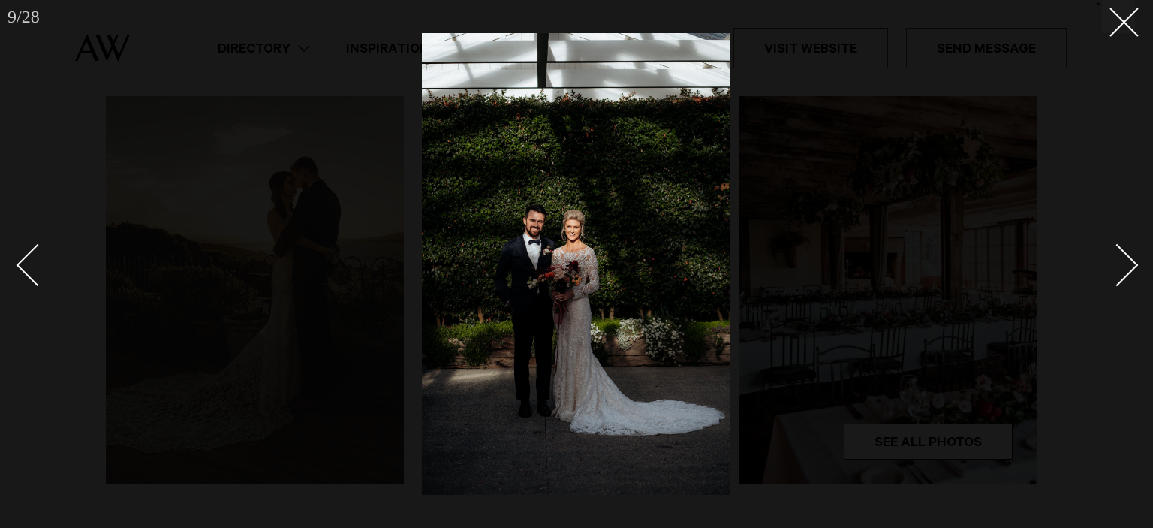
click at [1120, 279] on div "Next slide" at bounding box center [1117, 264] width 43 height 43
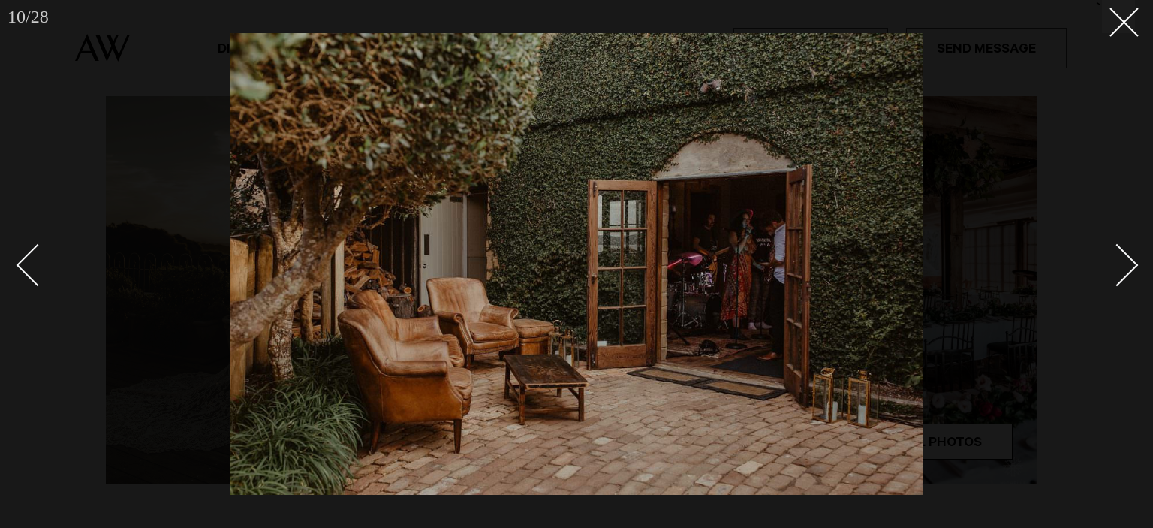
click at [1120, 279] on div "Next slide" at bounding box center [1117, 264] width 43 height 43
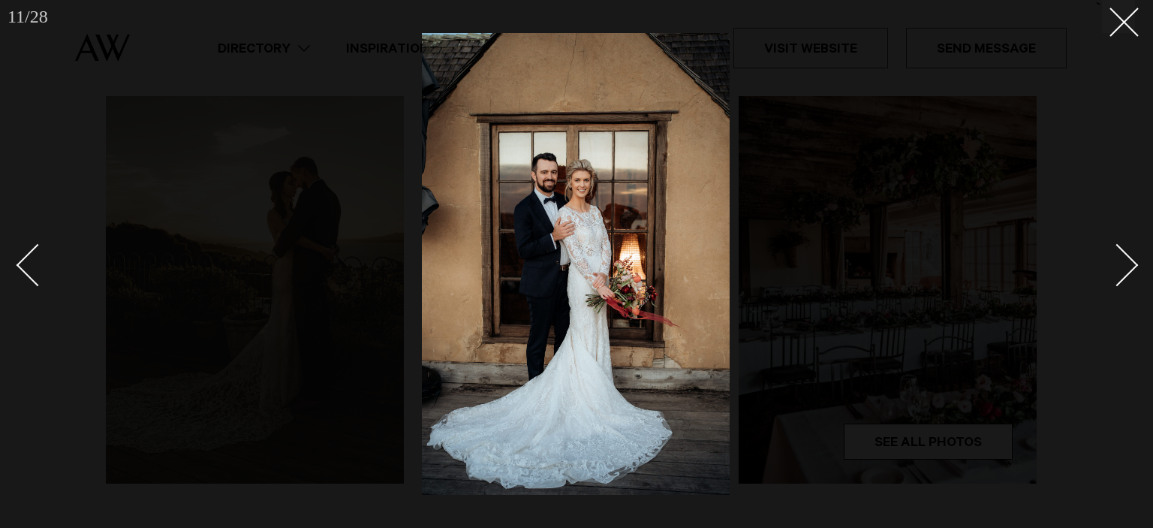
click at [1120, 279] on div "Next slide" at bounding box center [1117, 264] width 43 height 43
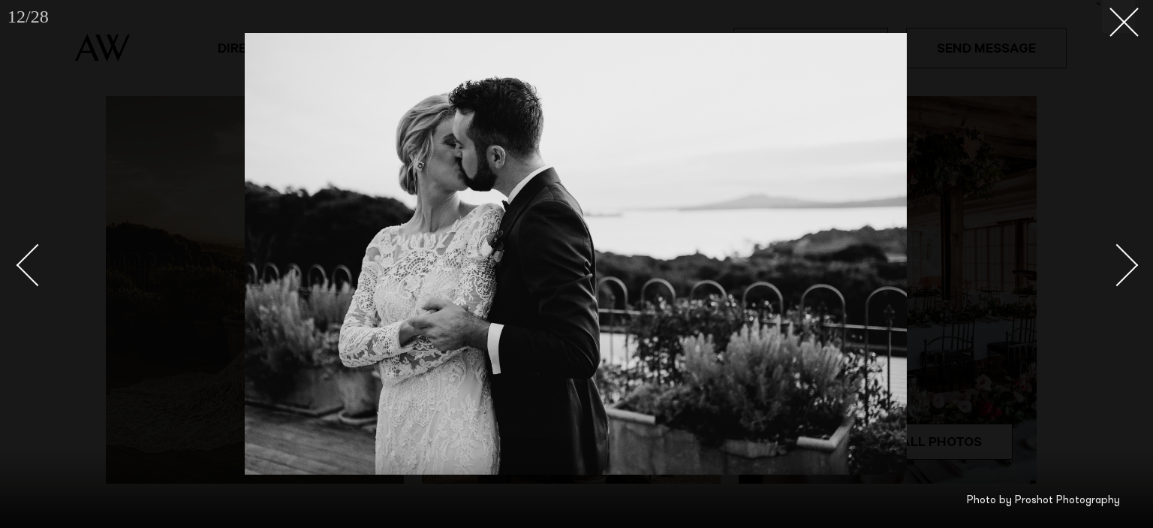
click at [1117, 279] on div "Next slide" at bounding box center [1117, 264] width 43 height 43
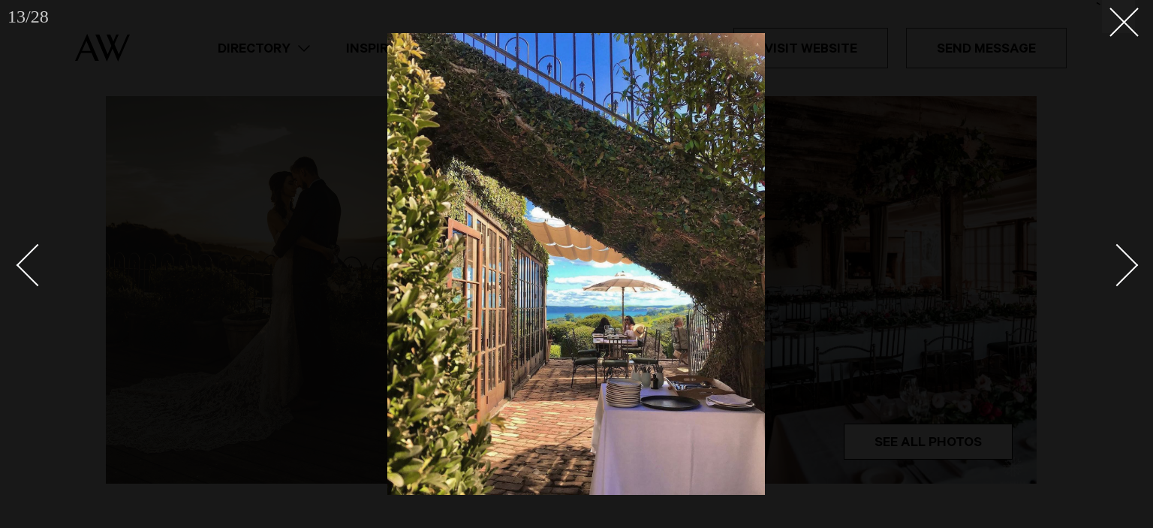
click at [1117, 282] on div "Next slide" at bounding box center [1117, 264] width 43 height 43
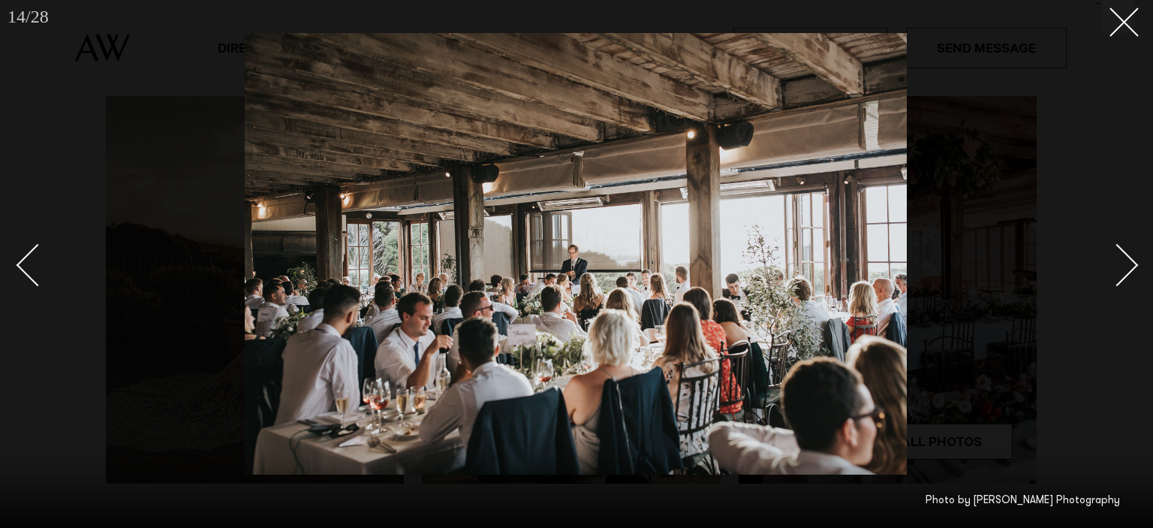
click at [1117, 281] on div "Next slide" at bounding box center [1117, 264] width 43 height 43
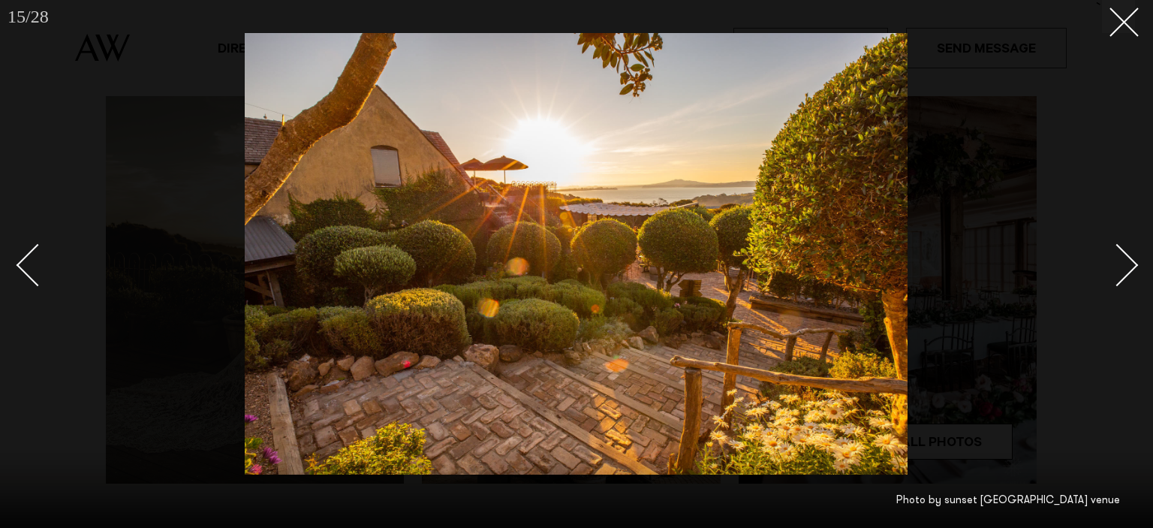
click at [1117, 281] on div "Next slide" at bounding box center [1117, 264] width 43 height 43
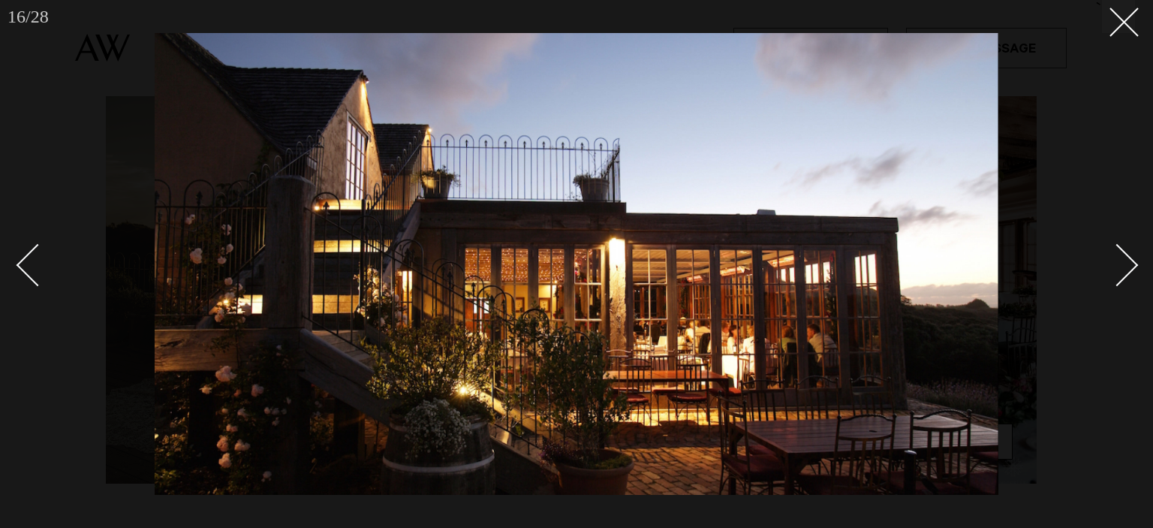
click at [1116, 281] on div "Next slide" at bounding box center [1117, 264] width 43 height 43
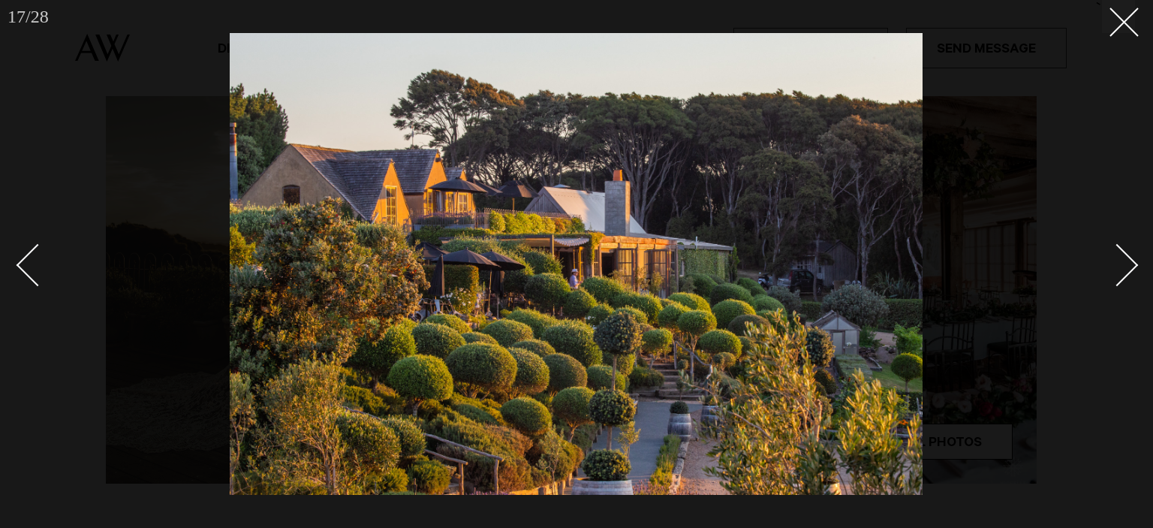
click at [1141, 305] on div at bounding box center [576, 264] width 1153 height 528
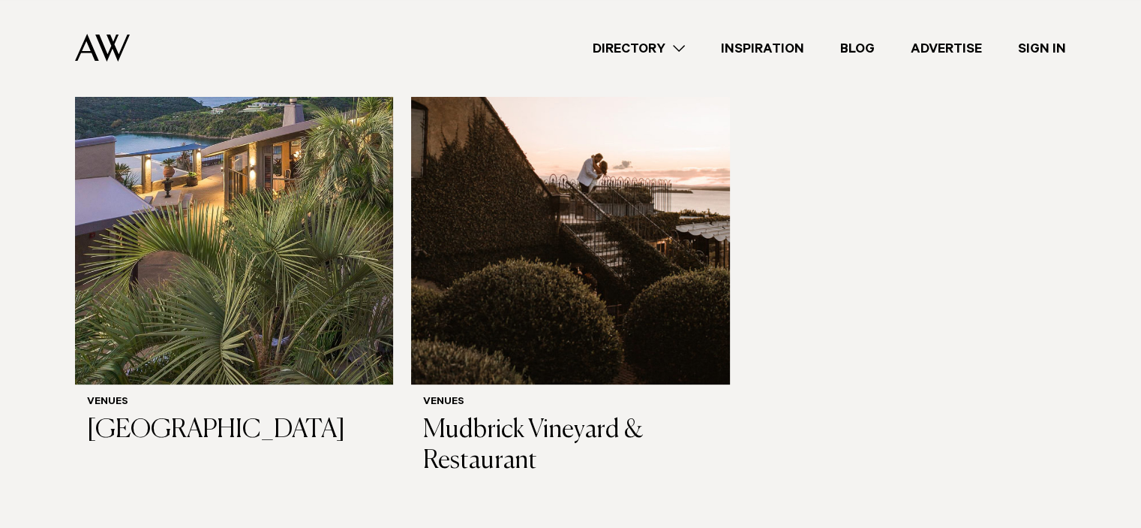
scroll to position [405, 0]
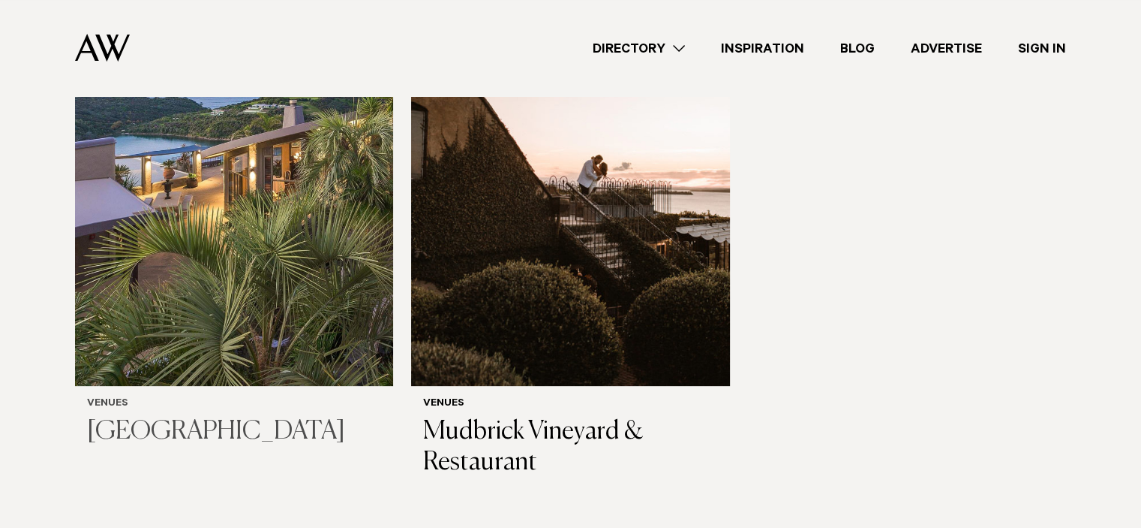
click at [262, 333] on img at bounding box center [234, 172] width 318 height 427
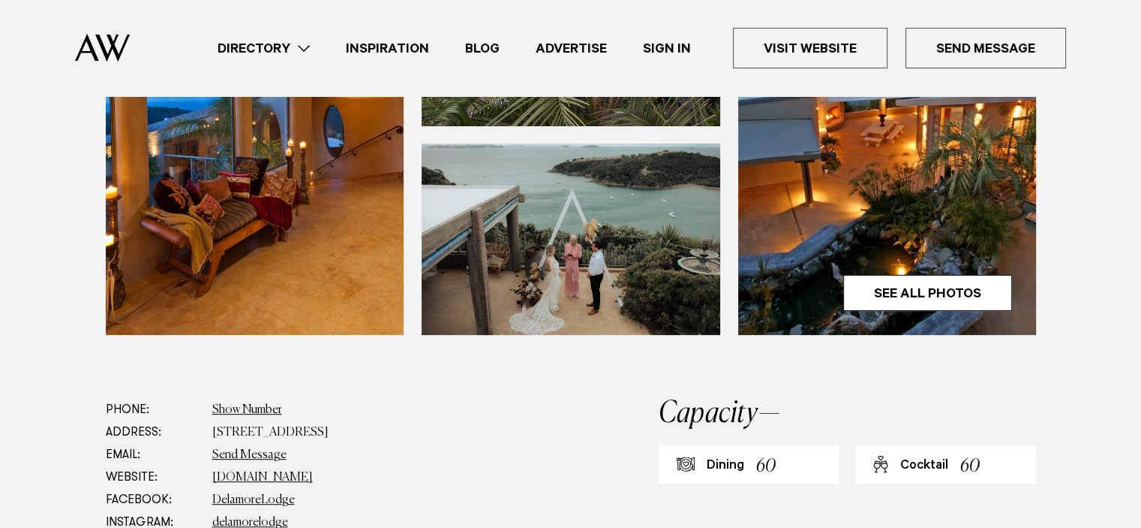
scroll to position [546, 0]
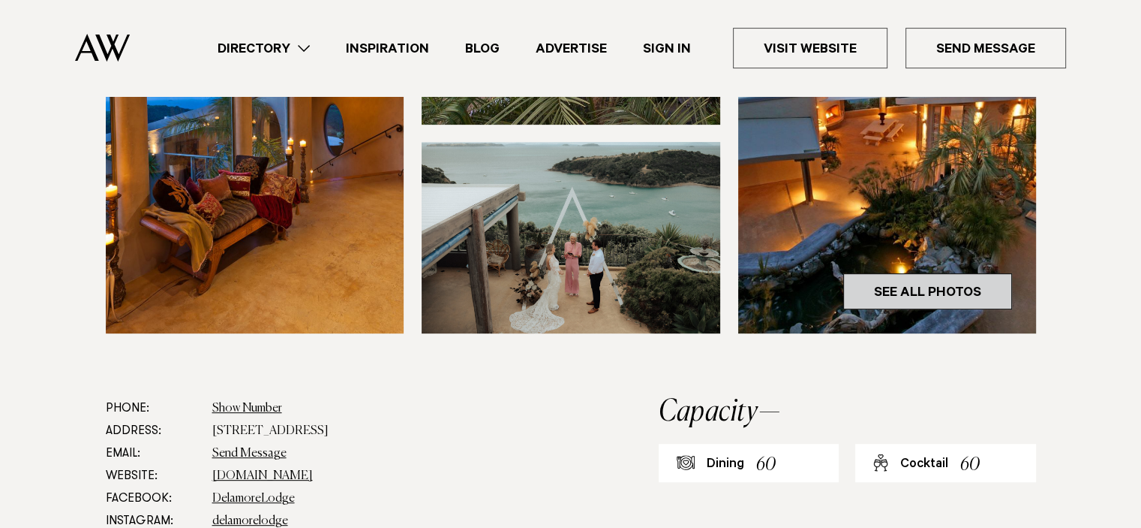
click at [963, 276] on link "See All Photos" at bounding box center [927, 291] width 169 height 36
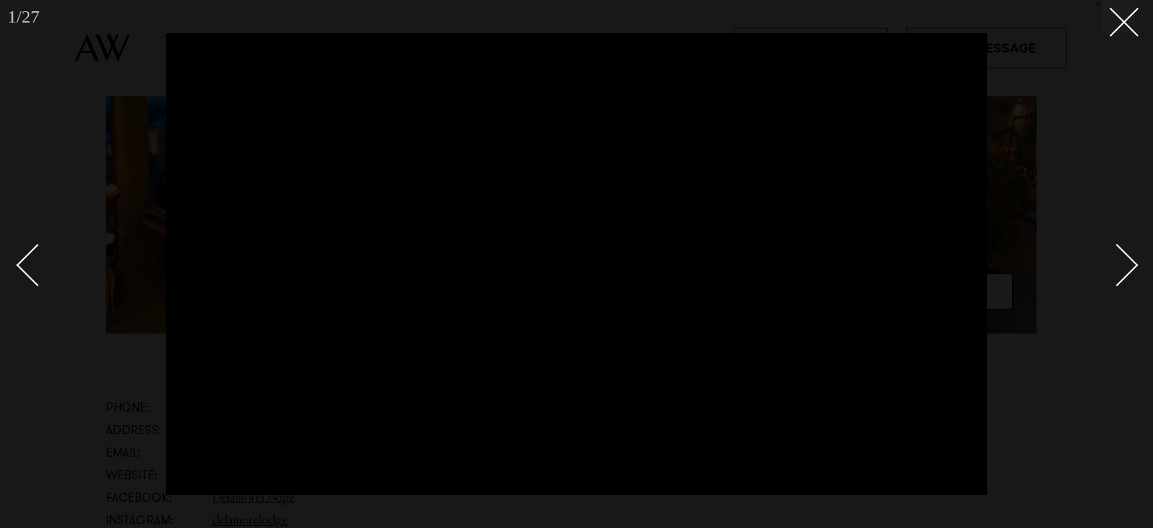
click at [1135, 263] on div "Next slide" at bounding box center [1117, 264] width 43 height 43
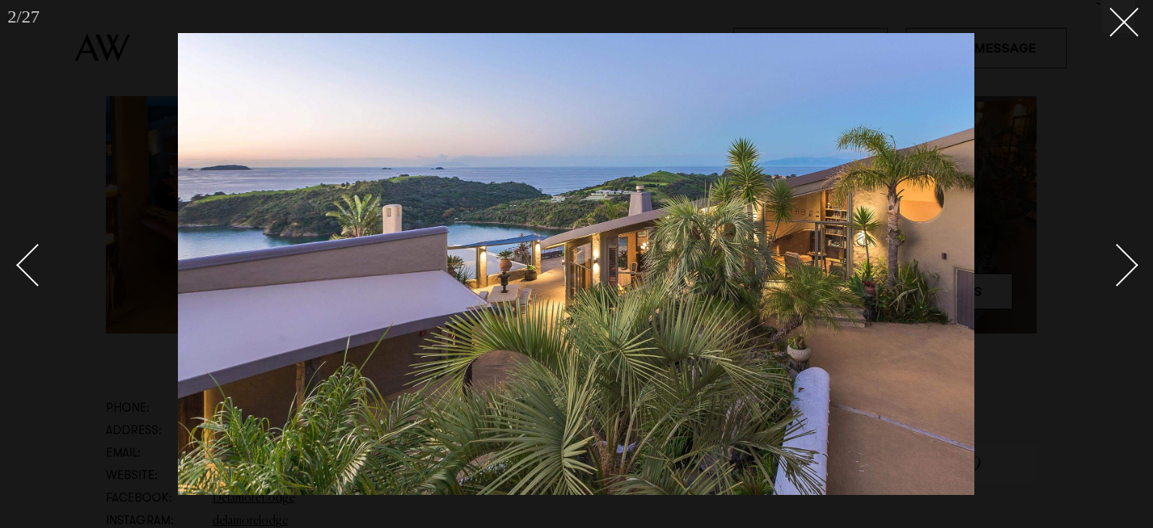
click at [1135, 263] on div "Next slide" at bounding box center [1117, 264] width 43 height 43
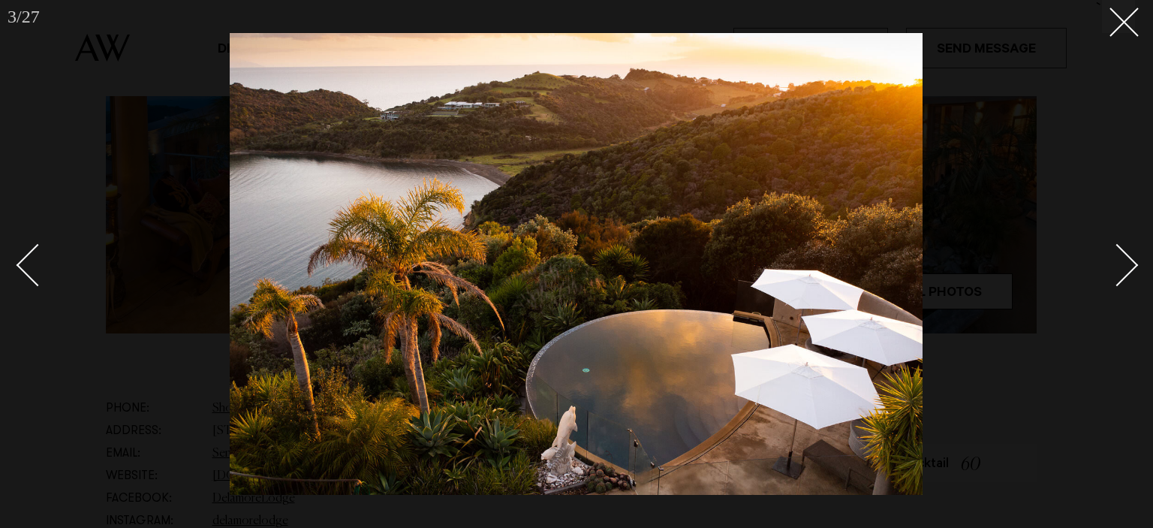
click at [1135, 263] on div "Next slide" at bounding box center [1117, 264] width 43 height 43
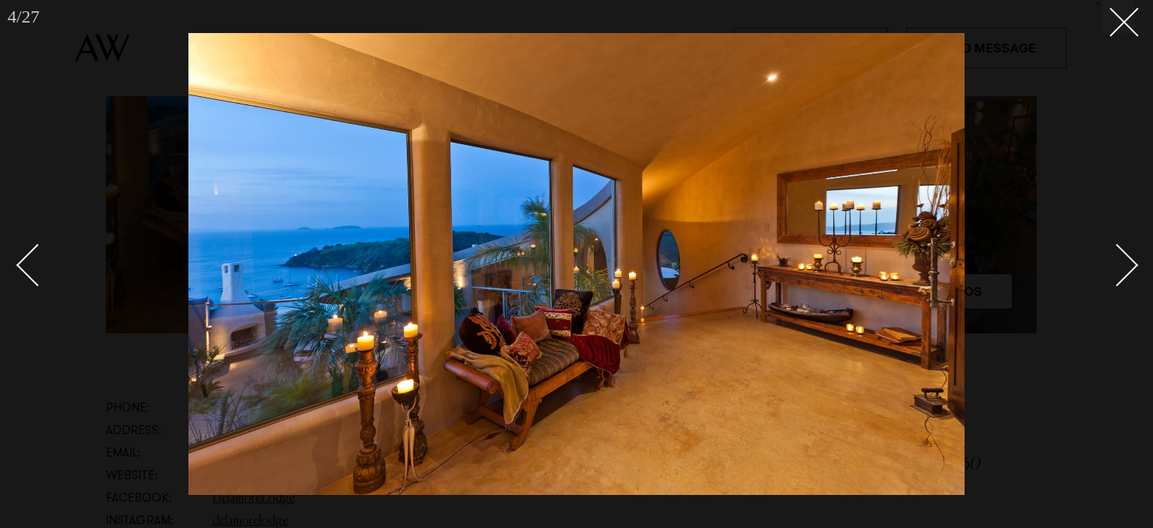
click at [1135, 263] on div "Next slide" at bounding box center [1117, 264] width 43 height 43
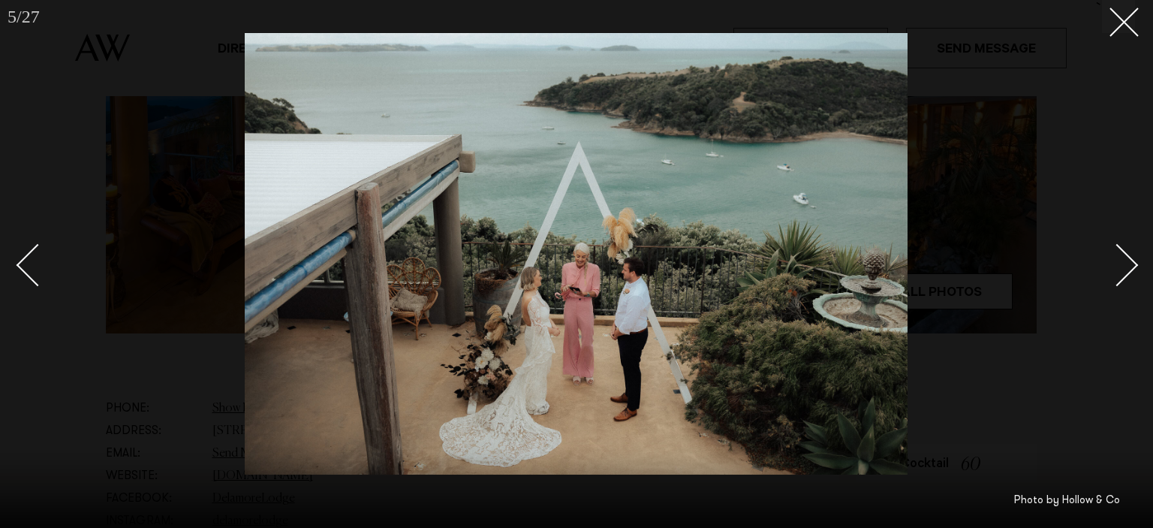
click at [1135, 263] on div "Next slide" at bounding box center [1117, 264] width 43 height 43
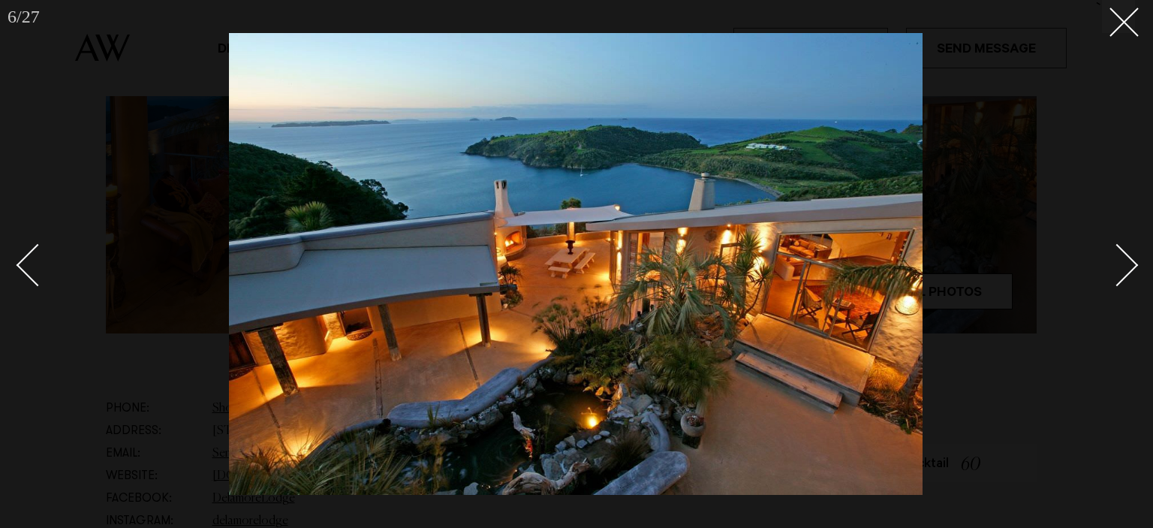
click at [1135, 263] on div "Next slide" at bounding box center [1117, 264] width 43 height 43
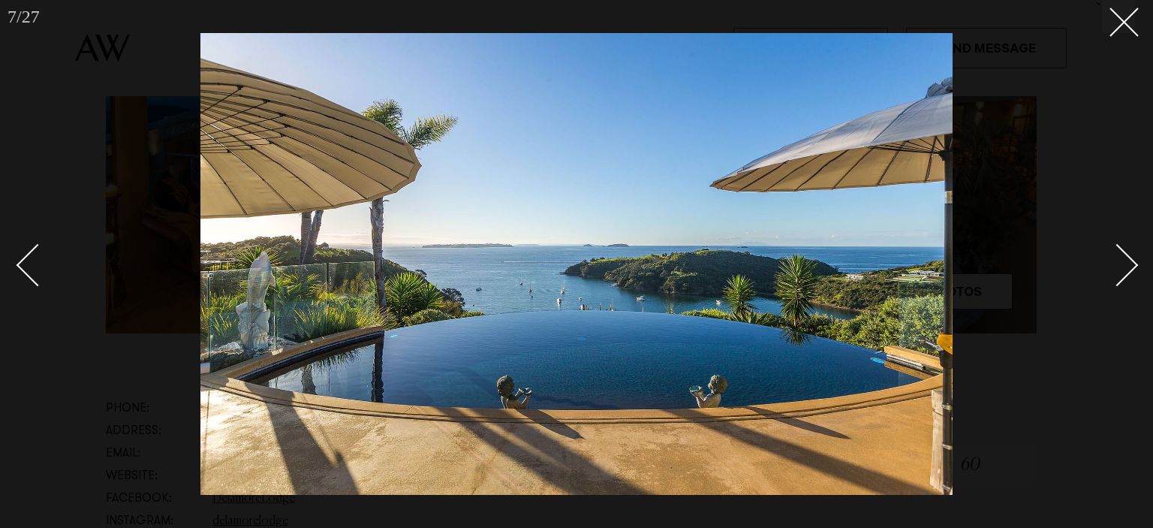
click at [1135, 263] on div "Next slide" at bounding box center [1117, 264] width 43 height 43
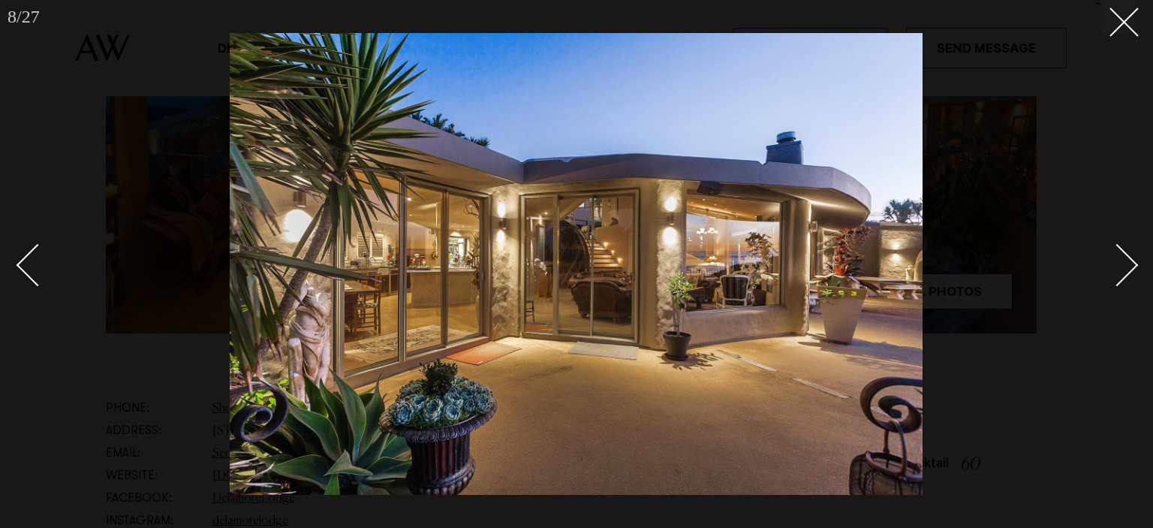
click at [1135, 263] on div "Next slide" at bounding box center [1117, 264] width 43 height 43
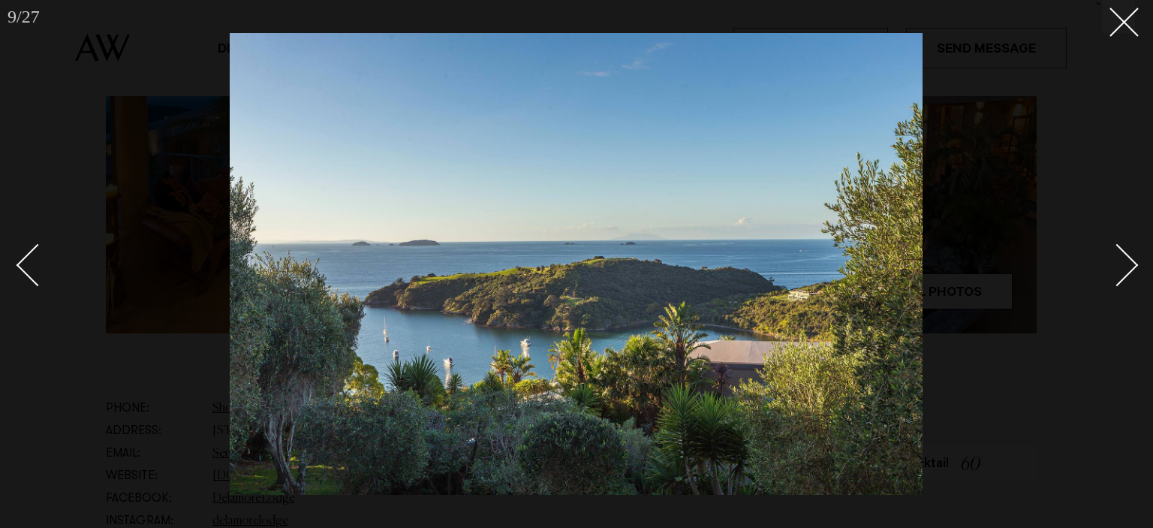
click at [1135, 263] on div "Next slide" at bounding box center [1117, 264] width 43 height 43
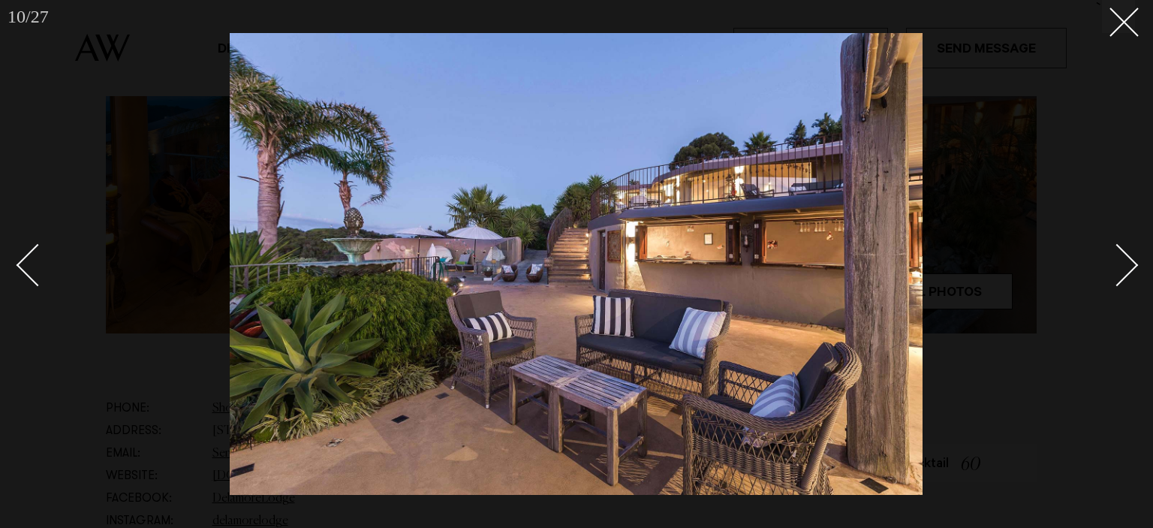
click at [1135, 263] on div "Next slide" at bounding box center [1117, 264] width 43 height 43
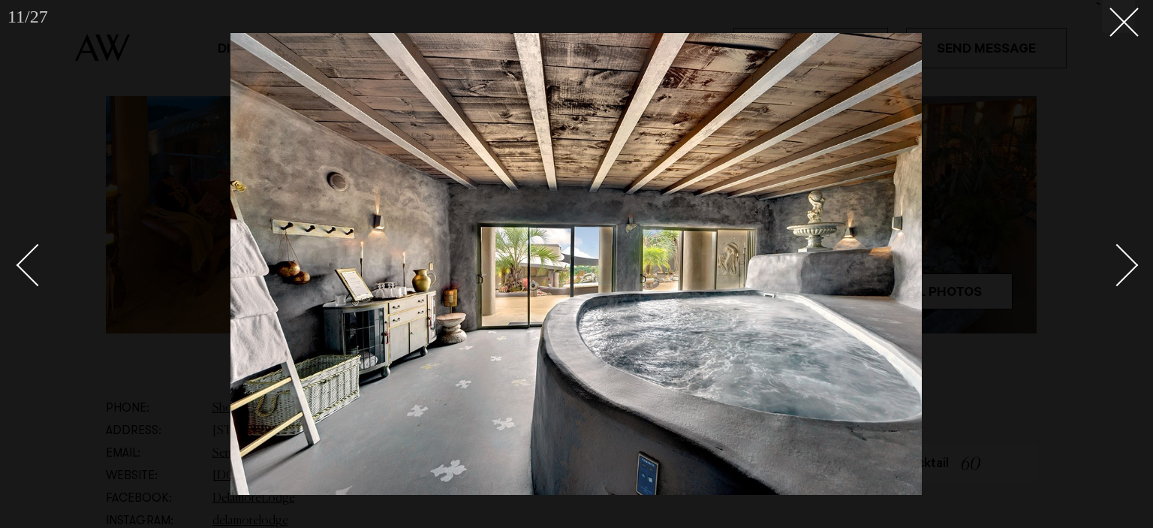
click at [1135, 263] on div "Next slide" at bounding box center [1117, 264] width 43 height 43
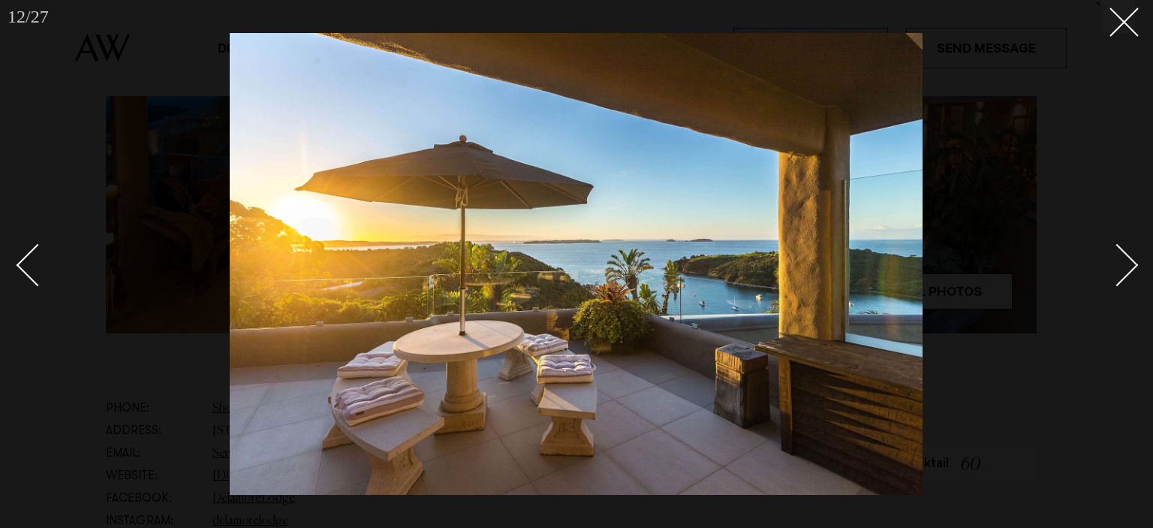
click at [1135, 263] on div "Next slide" at bounding box center [1117, 264] width 43 height 43
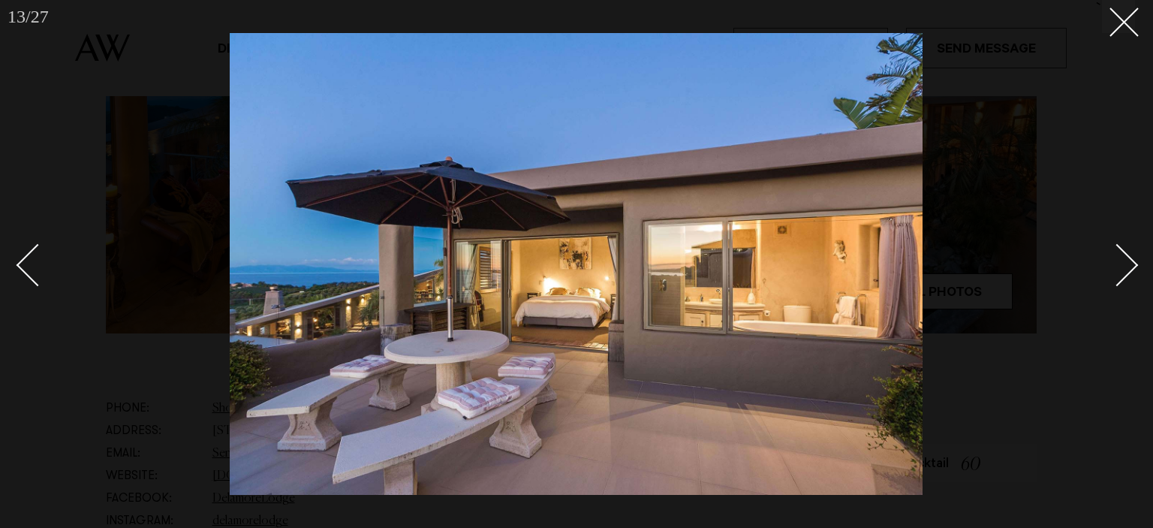
click at [1135, 263] on div "Next slide" at bounding box center [1117, 264] width 43 height 43
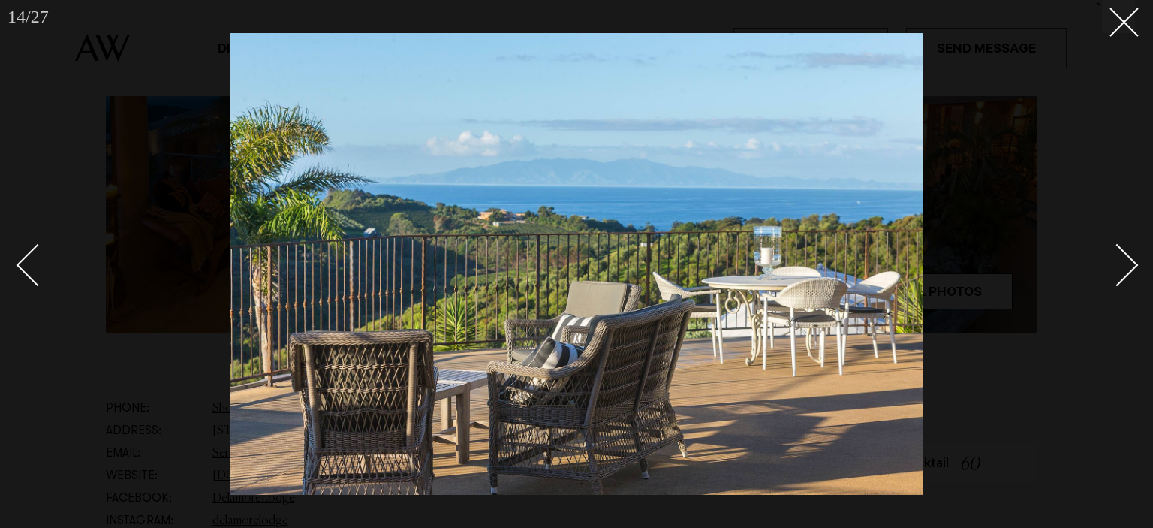
click at [1135, 263] on div "Next slide" at bounding box center [1117, 264] width 43 height 43
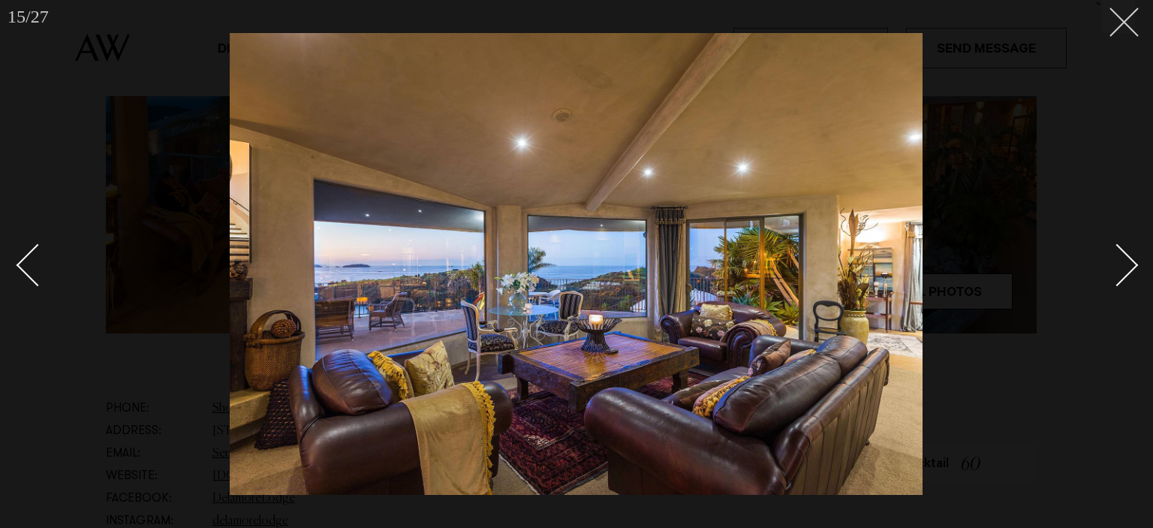
click at [1114, 23] on icon at bounding box center [1118, 17] width 18 height 18
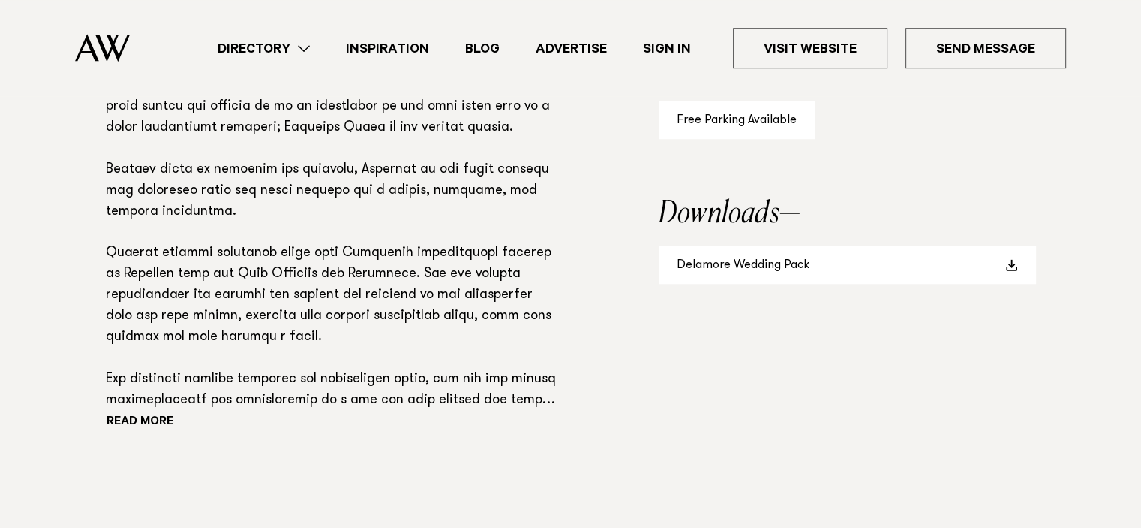
scroll to position [1123, 0]
click at [154, 419] on button "Read more" at bounding box center [173, 421] width 135 height 23
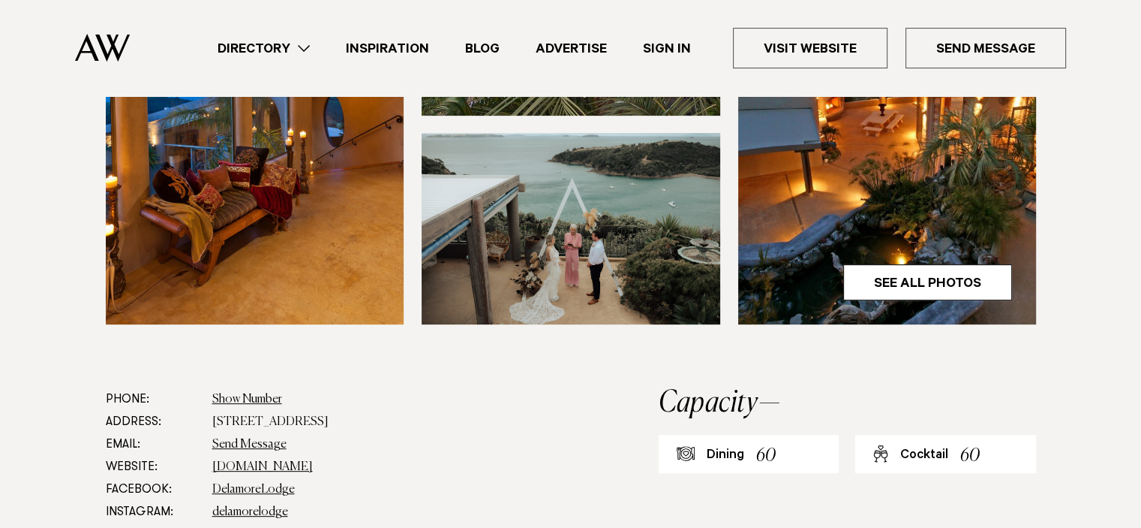
scroll to position [557, 0]
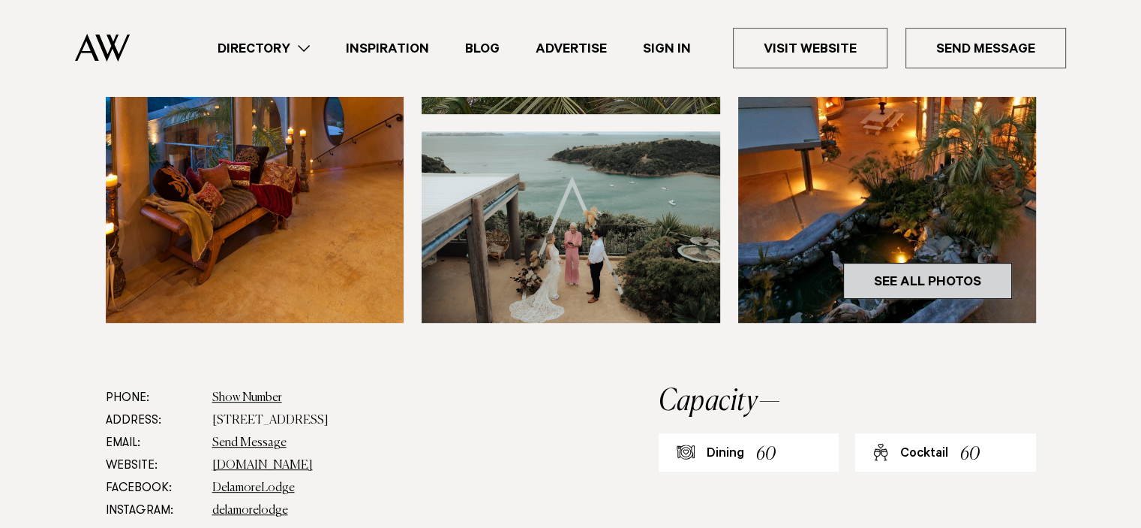
click at [941, 285] on link "See All Photos" at bounding box center [927, 281] width 169 height 36
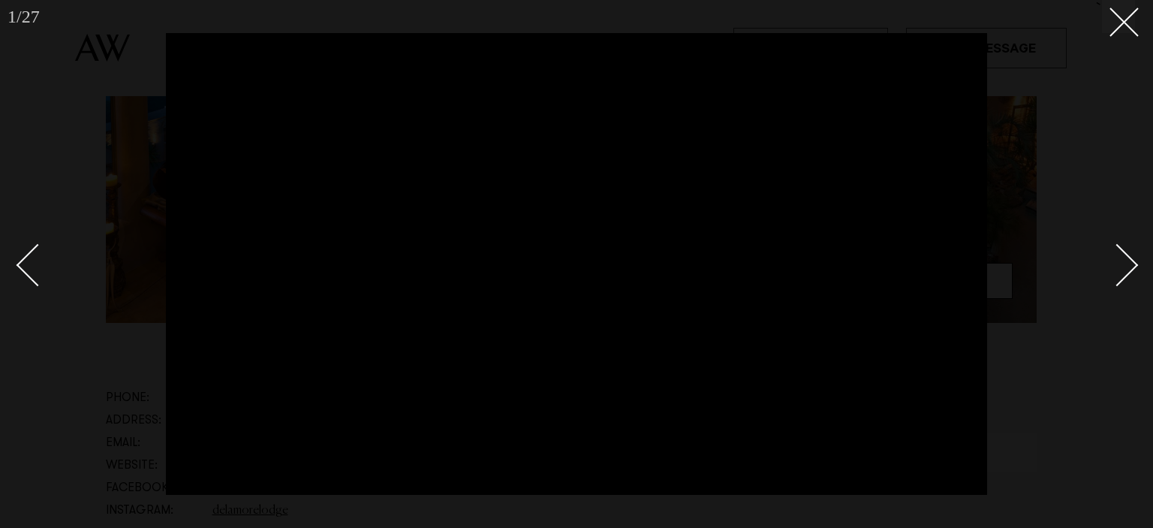
click at [1127, 270] on div "Next slide" at bounding box center [1117, 264] width 43 height 43
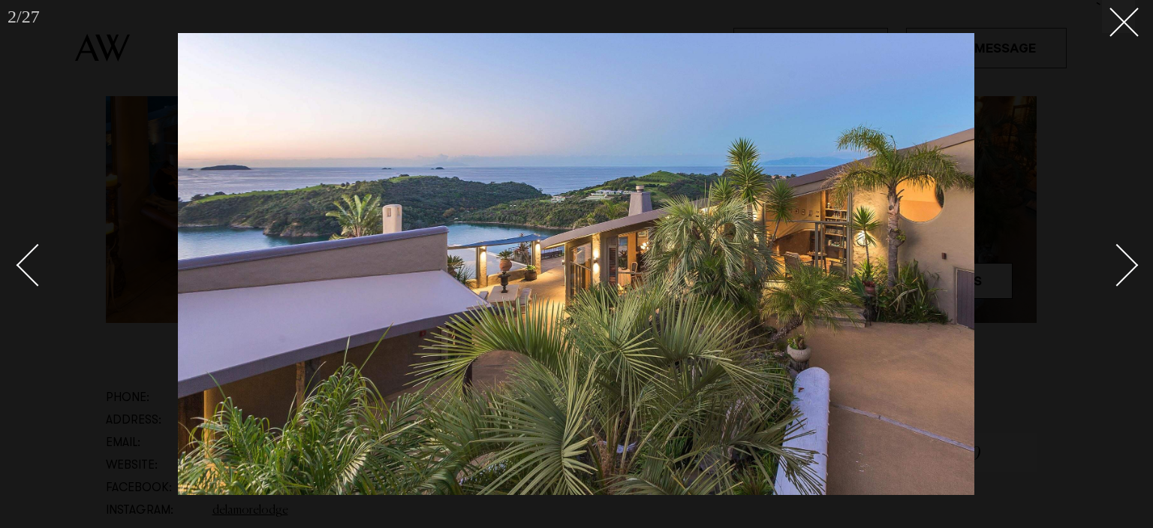
click at [1127, 270] on div "Next slide" at bounding box center [1117, 264] width 43 height 43
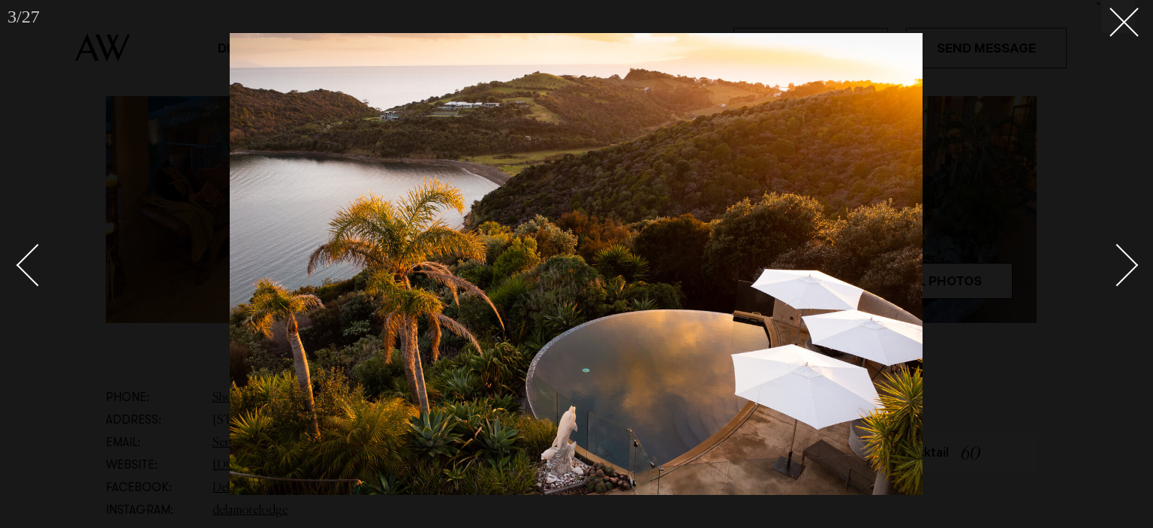
click at [1127, 270] on div "Next slide" at bounding box center [1117, 264] width 43 height 43
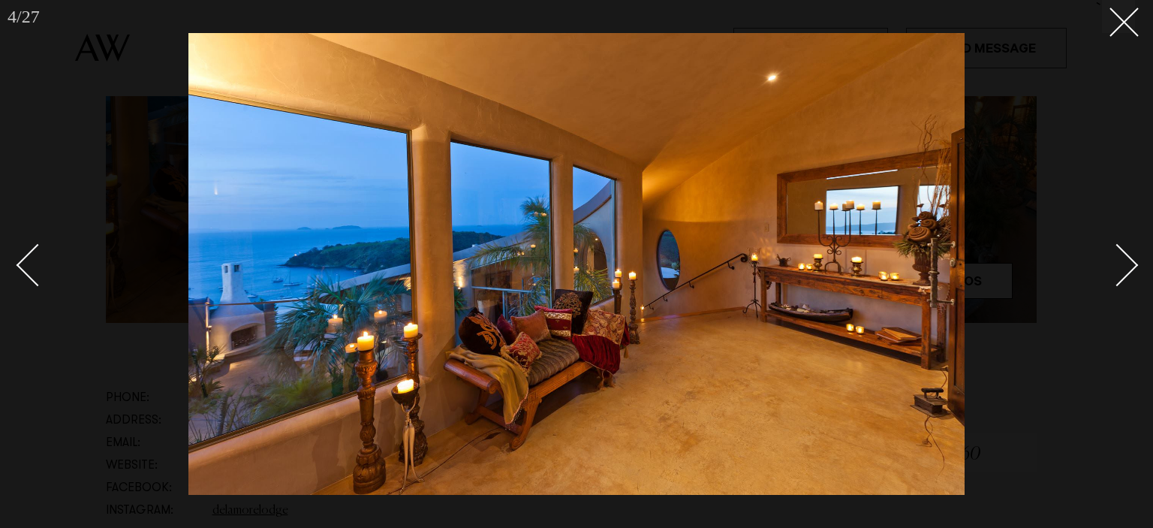
click at [1127, 270] on div "Next slide" at bounding box center [1117, 264] width 43 height 43
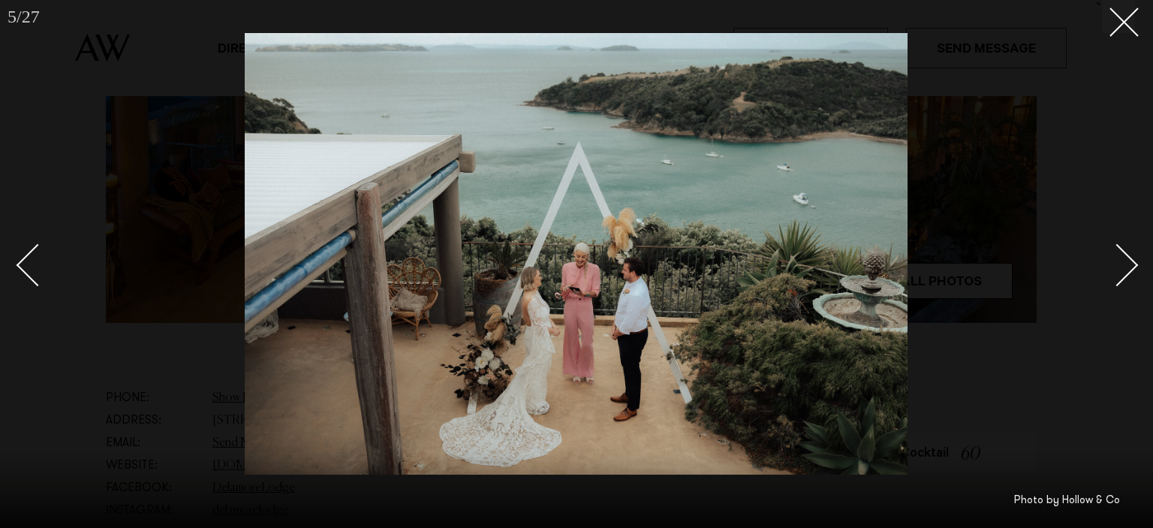
click at [1127, 270] on div "Next slide" at bounding box center [1117, 264] width 43 height 43
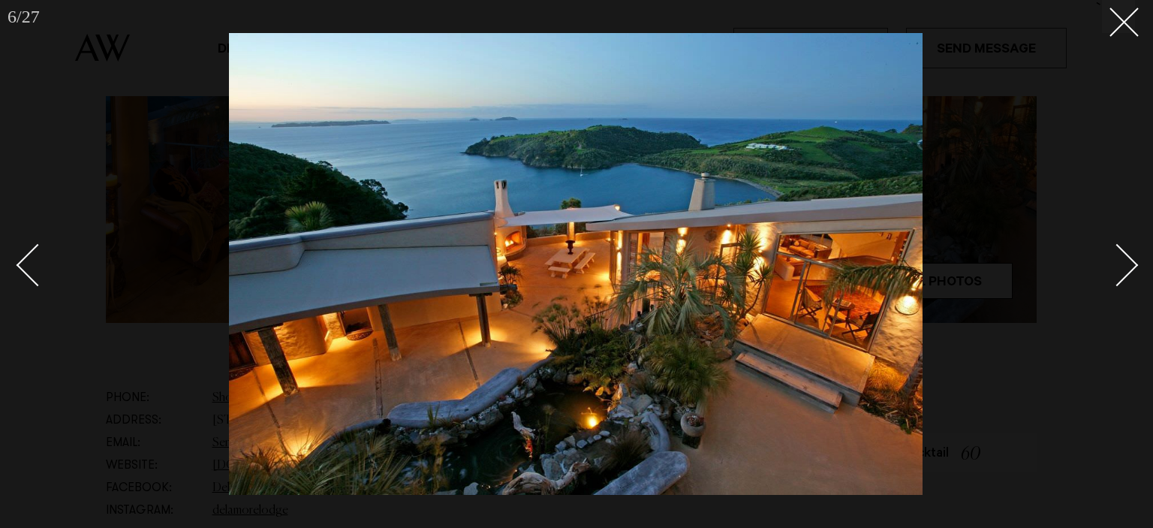
click at [1127, 270] on div "Next slide" at bounding box center [1117, 264] width 43 height 43
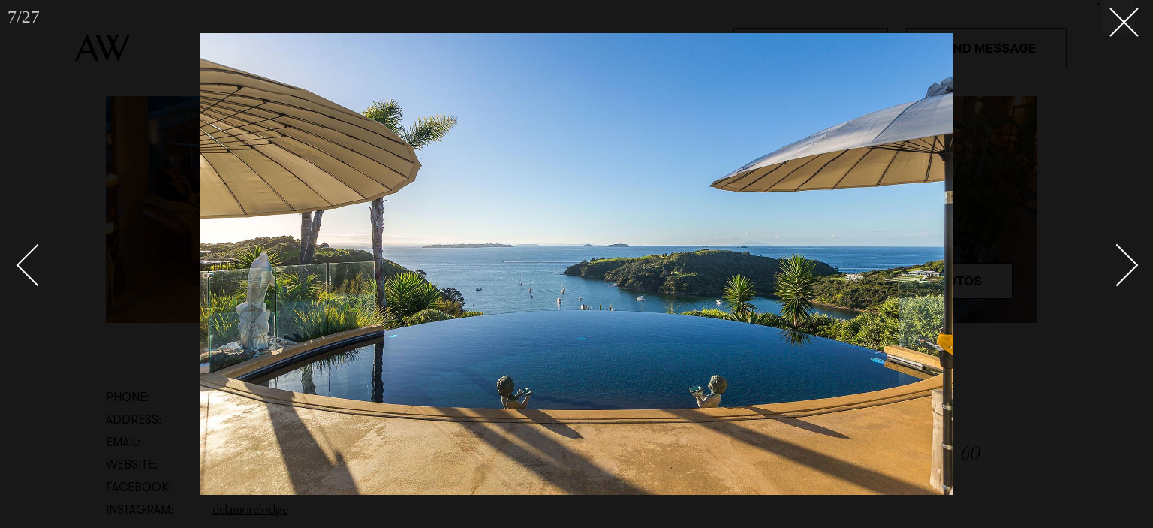
click at [1127, 270] on div "Next slide" at bounding box center [1117, 264] width 43 height 43
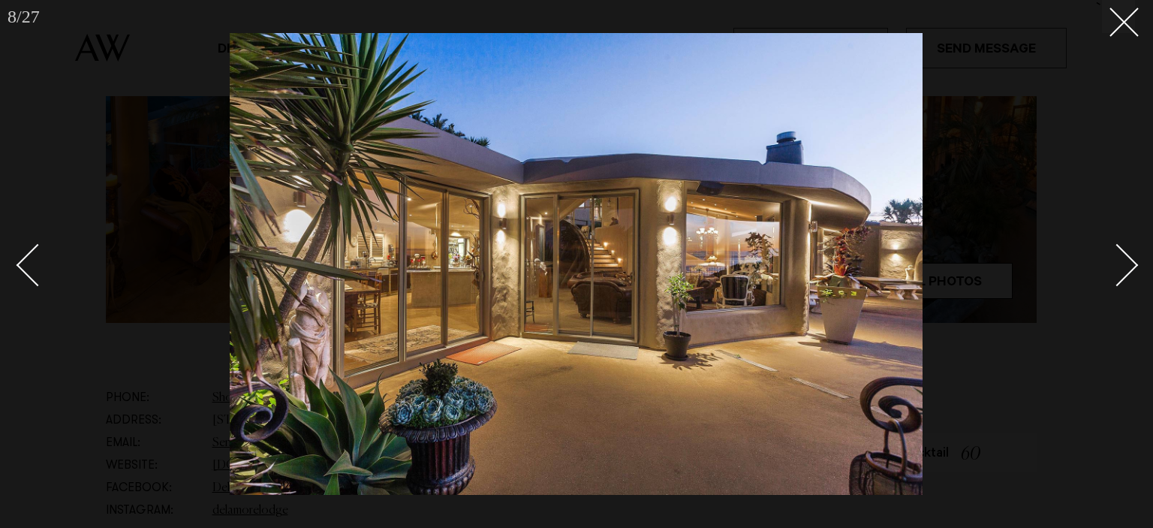
click at [1127, 270] on div "Next slide" at bounding box center [1117, 264] width 43 height 43
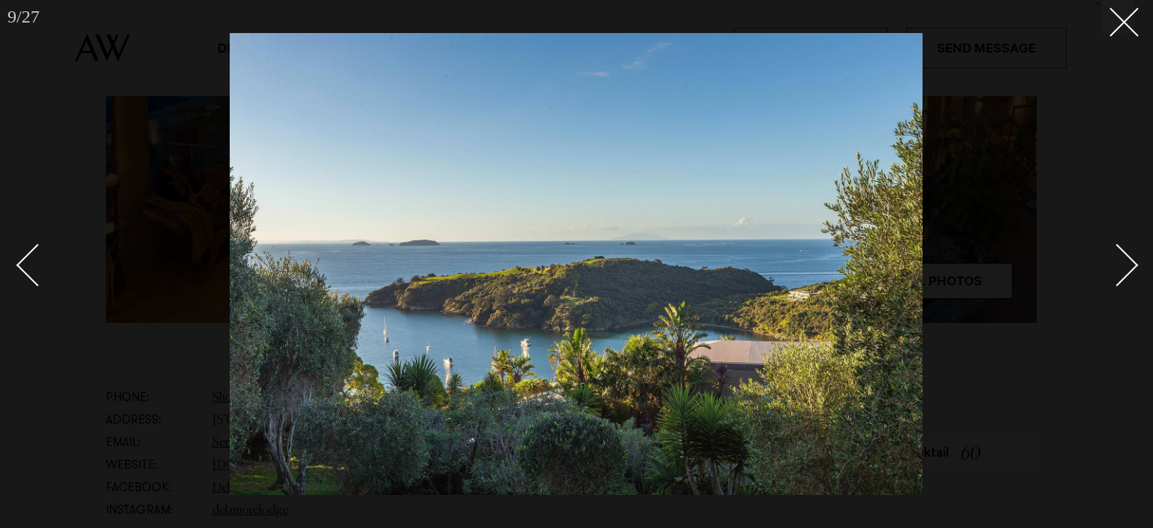
click at [1127, 270] on div "Next slide" at bounding box center [1117, 264] width 43 height 43
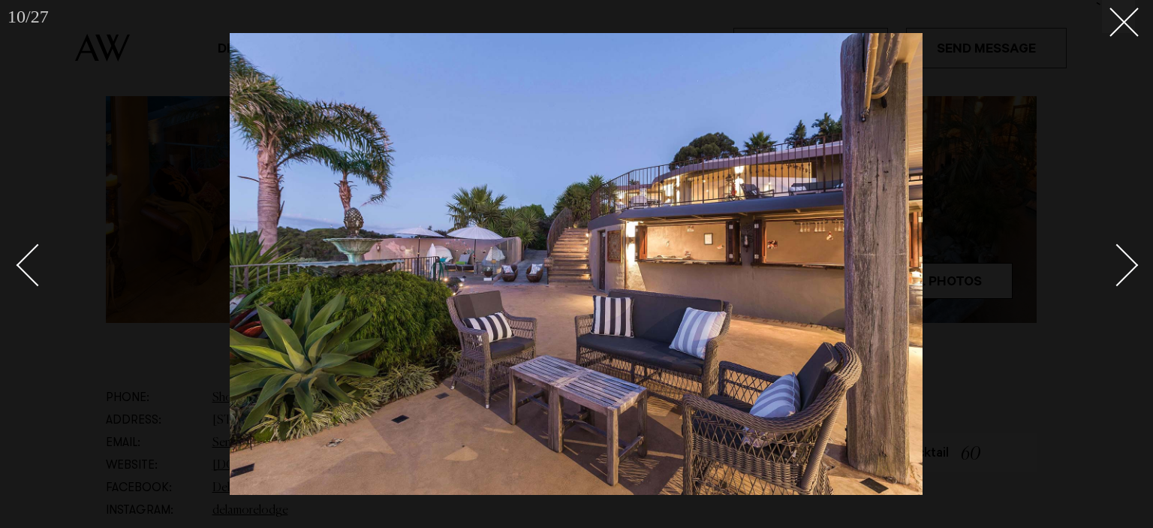
click at [1127, 270] on div "Next slide" at bounding box center [1117, 264] width 43 height 43
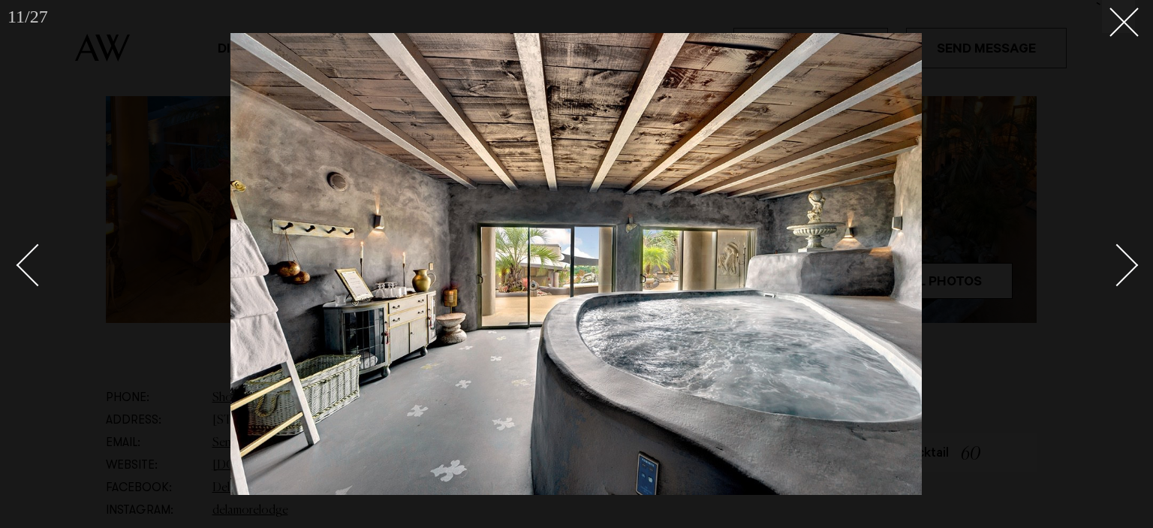
click at [1127, 270] on div "Next slide" at bounding box center [1117, 264] width 43 height 43
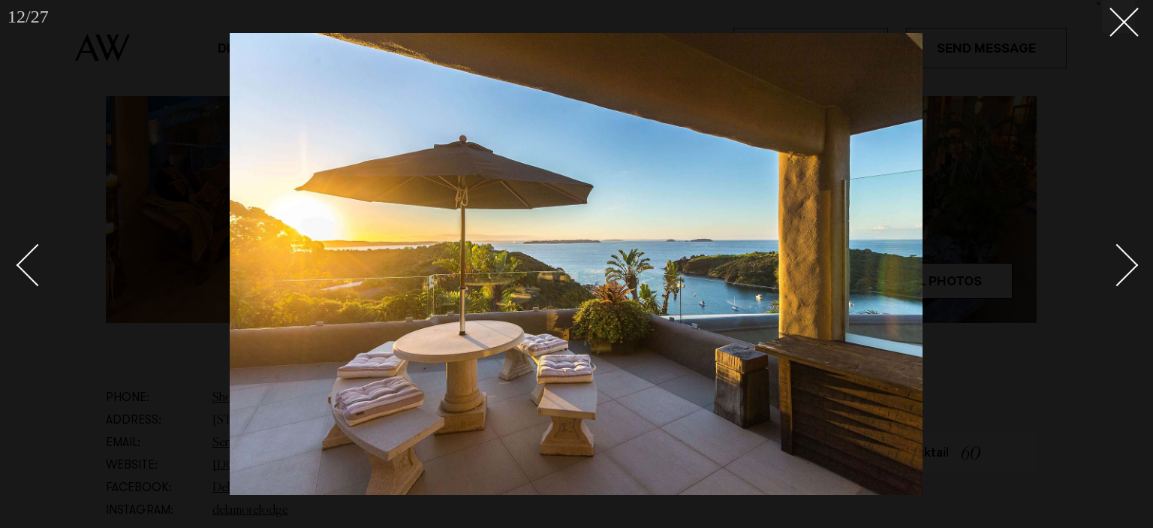
click at [1127, 270] on div "Next slide" at bounding box center [1117, 264] width 43 height 43
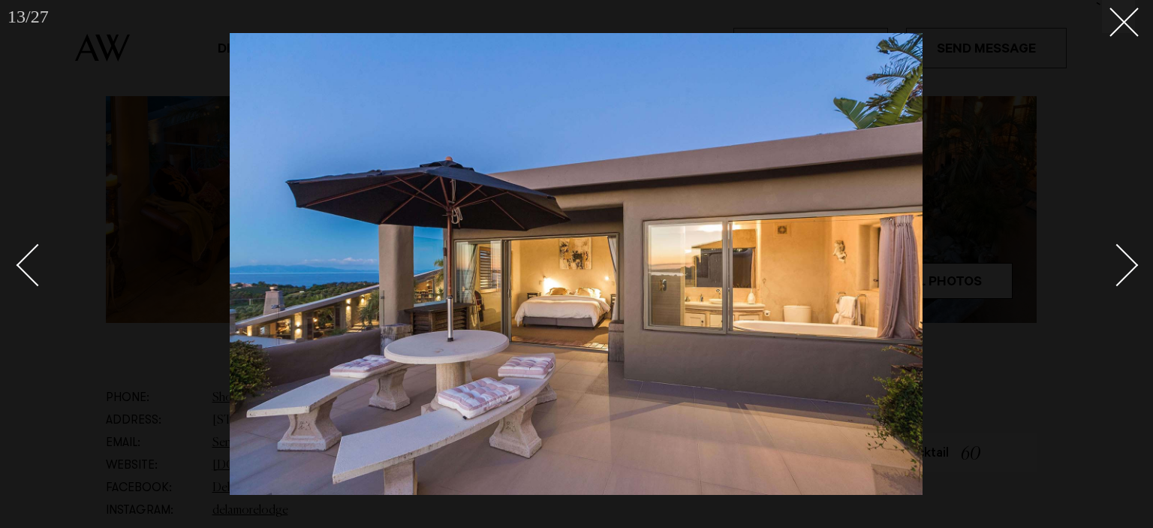
click at [1127, 270] on div "Next slide" at bounding box center [1117, 264] width 43 height 43
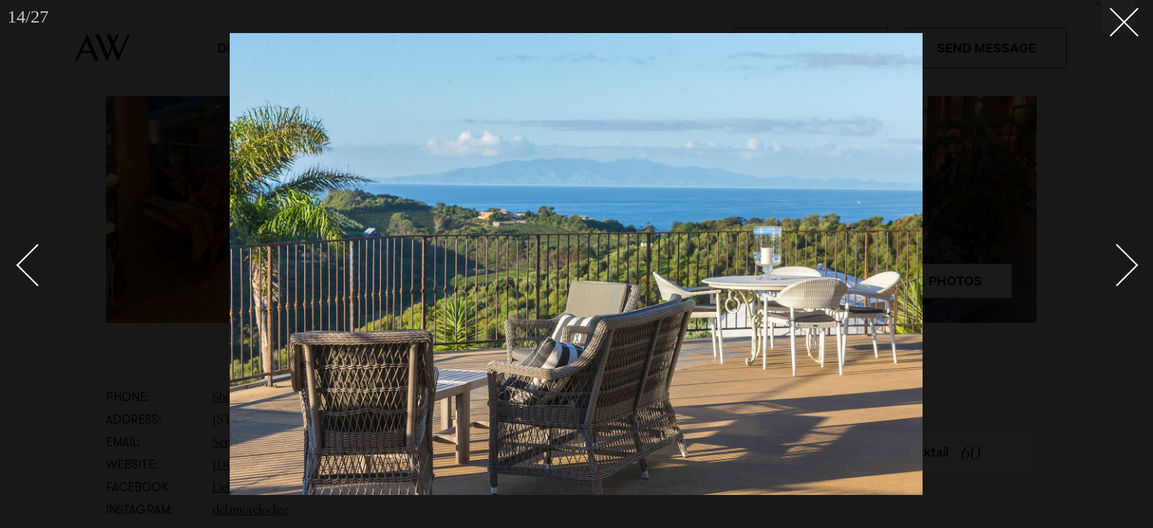
click at [1127, 270] on div "Next slide" at bounding box center [1117, 264] width 43 height 43
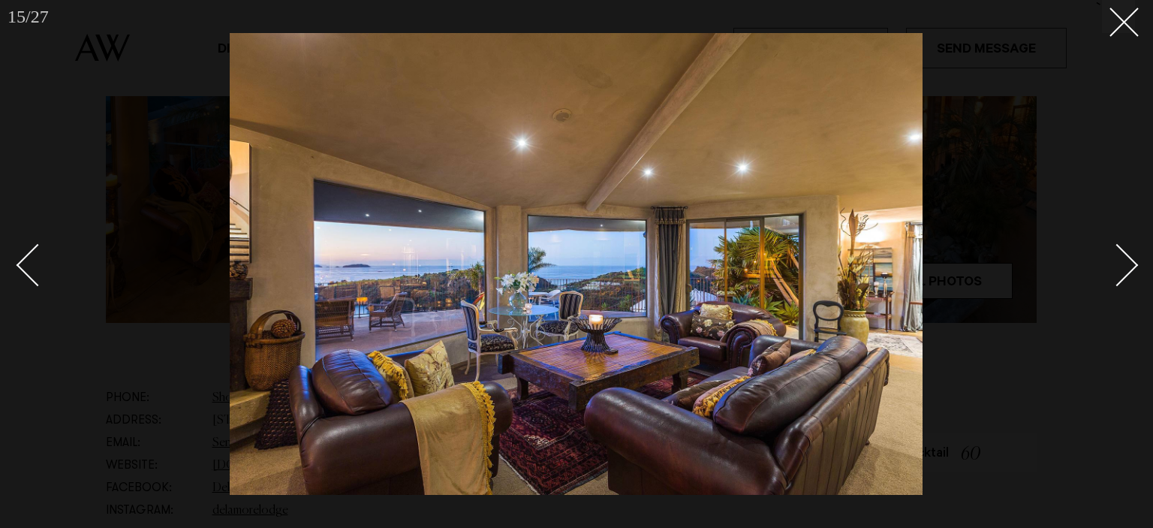
click at [1127, 270] on div "Next slide" at bounding box center [1117, 264] width 43 height 43
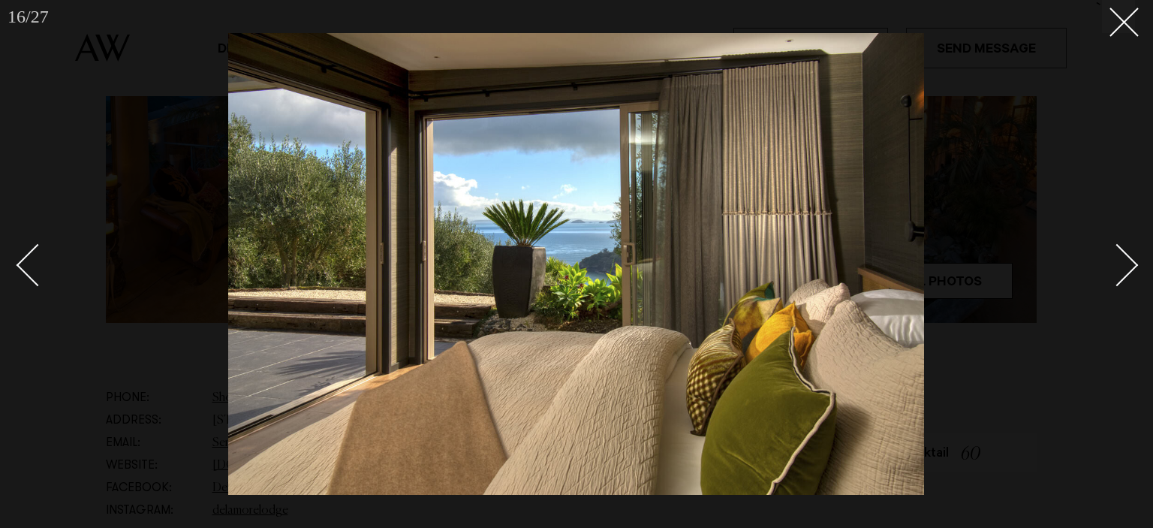
click at [1127, 270] on div "Next slide" at bounding box center [1117, 264] width 43 height 43
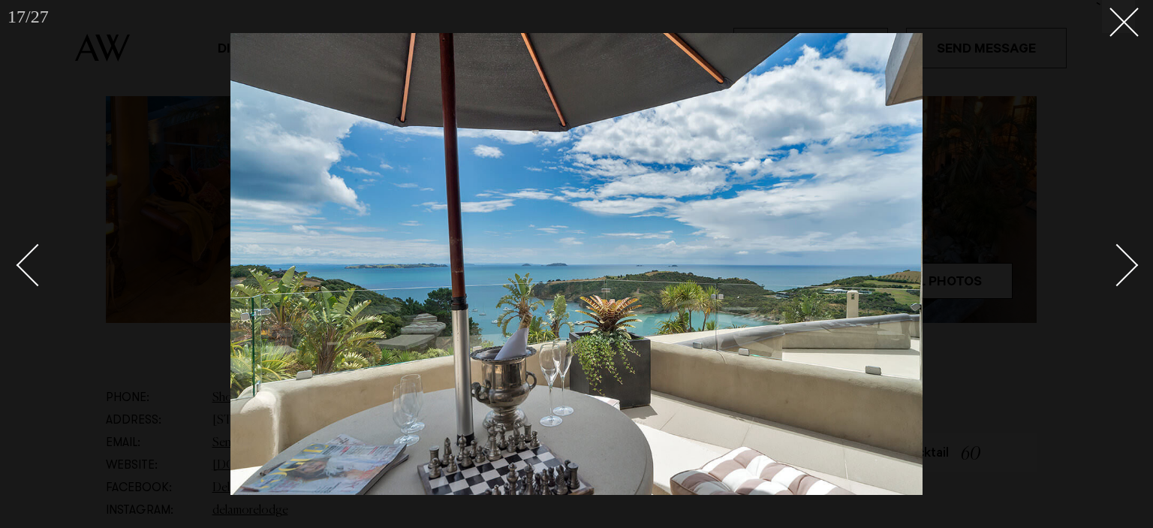
click at [1127, 270] on div "Next slide" at bounding box center [1117, 264] width 43 height 43
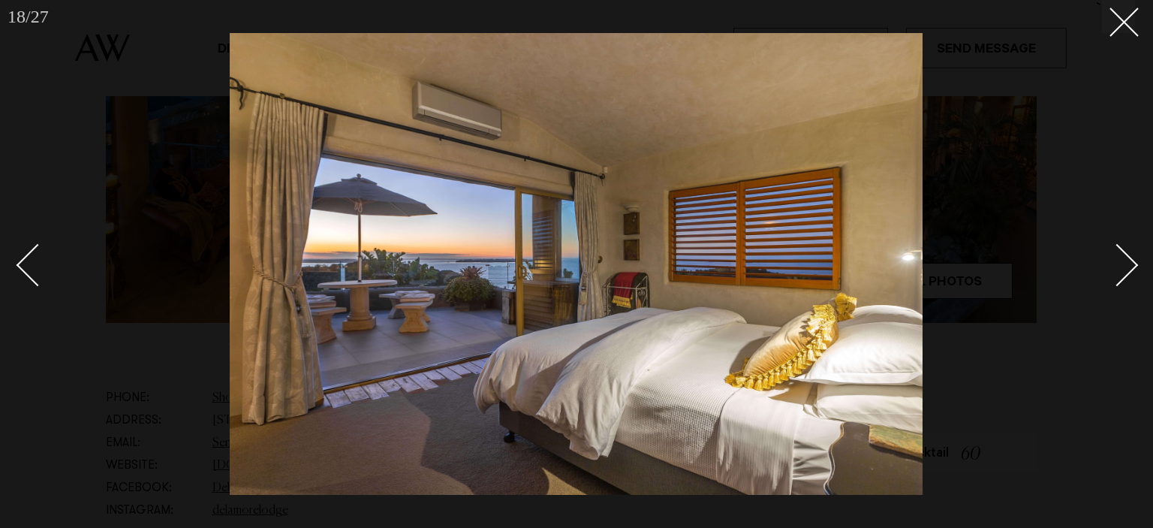
click at [1127, 270] on div "Next slide" at bounding box center [1117, 264] width 43 height 43
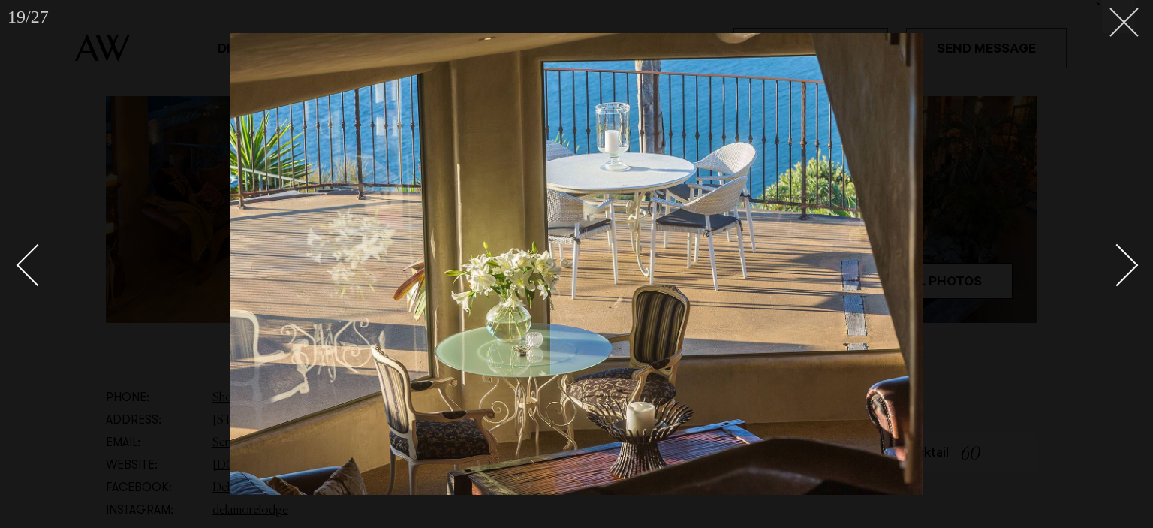
click at [1118, 17] on line at bounding box center [1124, 22] width 28 height 28
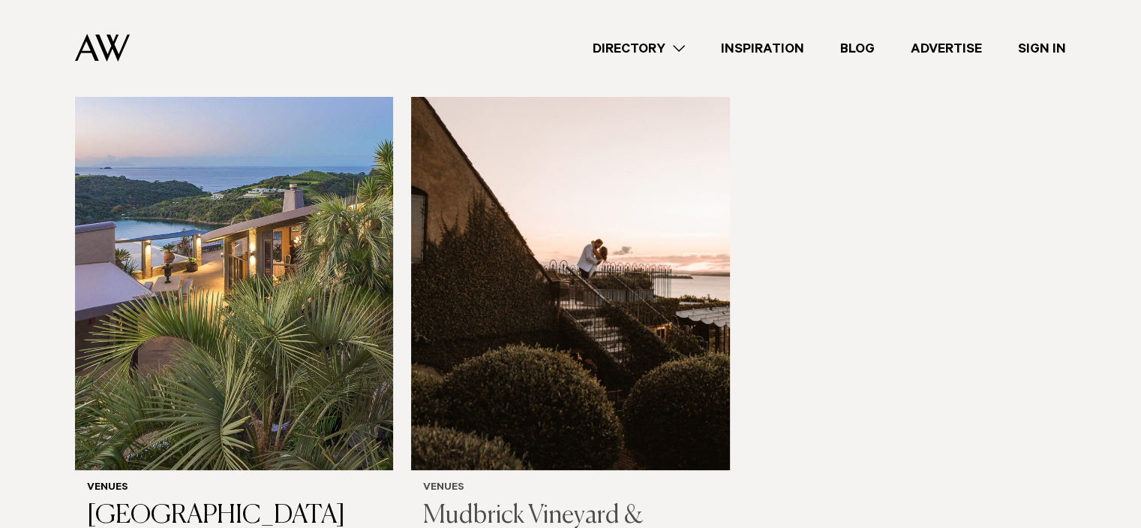
scroll to position [342, 0]
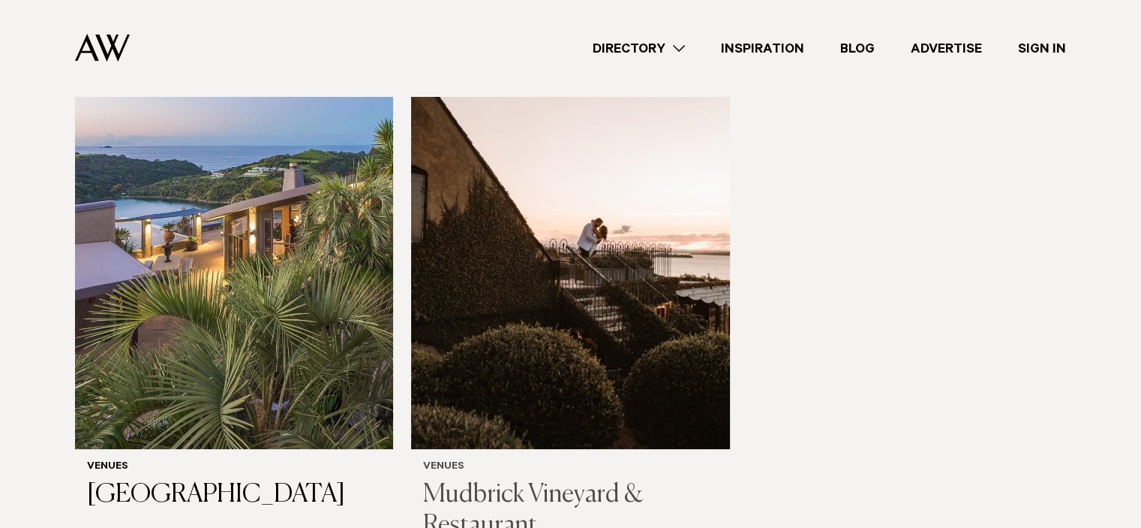
click at [607, 343] on img at bounding box center [570, 235] width 318 height 427
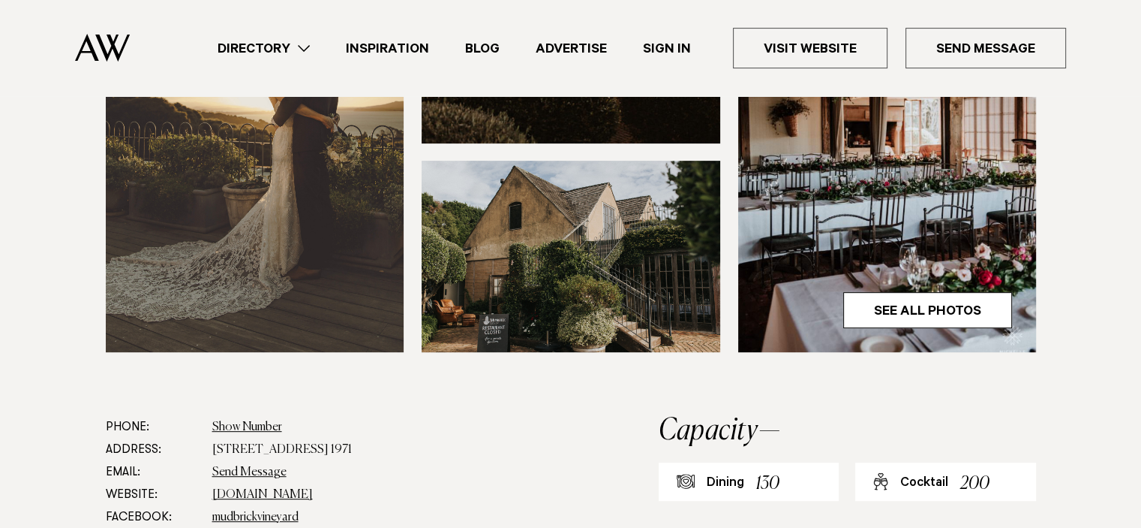
scroll to position [584, 0]
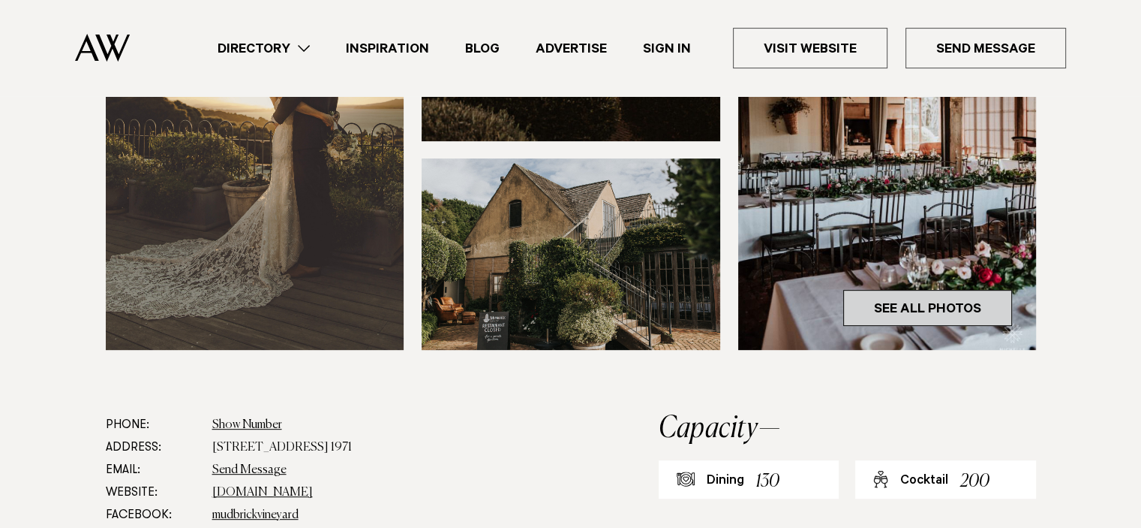
click at [915, 308] on link "See All Photos" at bounding box center [927, 308] width 169 height 36
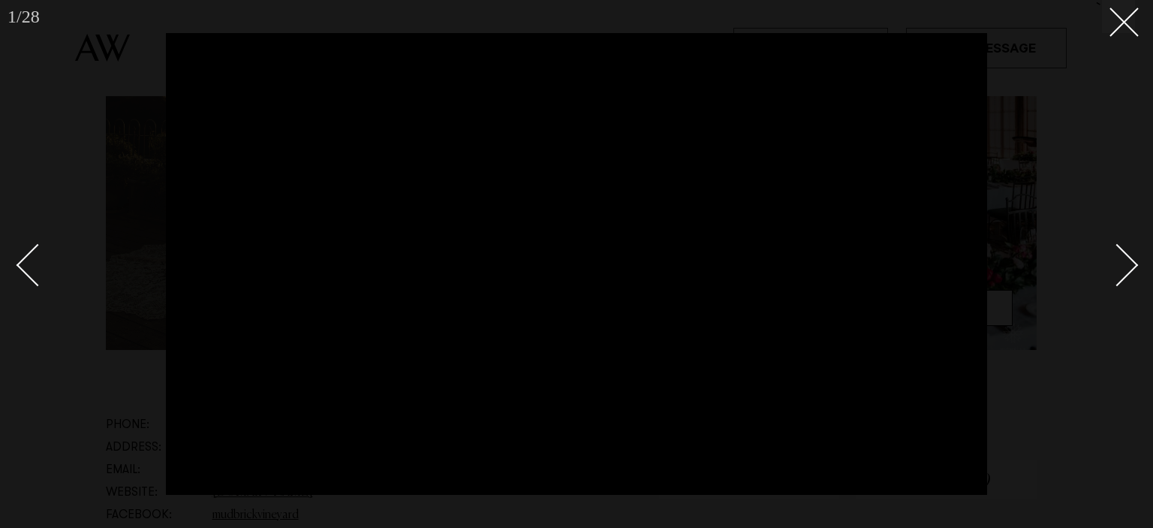
click at [1123, 259] on div "Next slide" at bounding box center [1117, 264] width 43 height 43
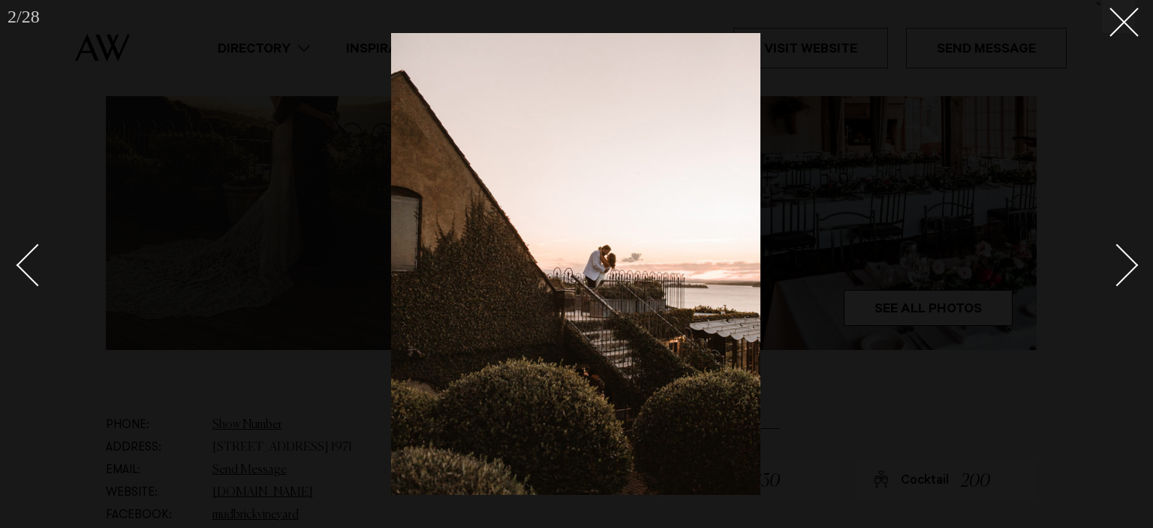
click at [1123, 259] on div "Next slide" at bounding box center [1117, 264] width 43 height 43
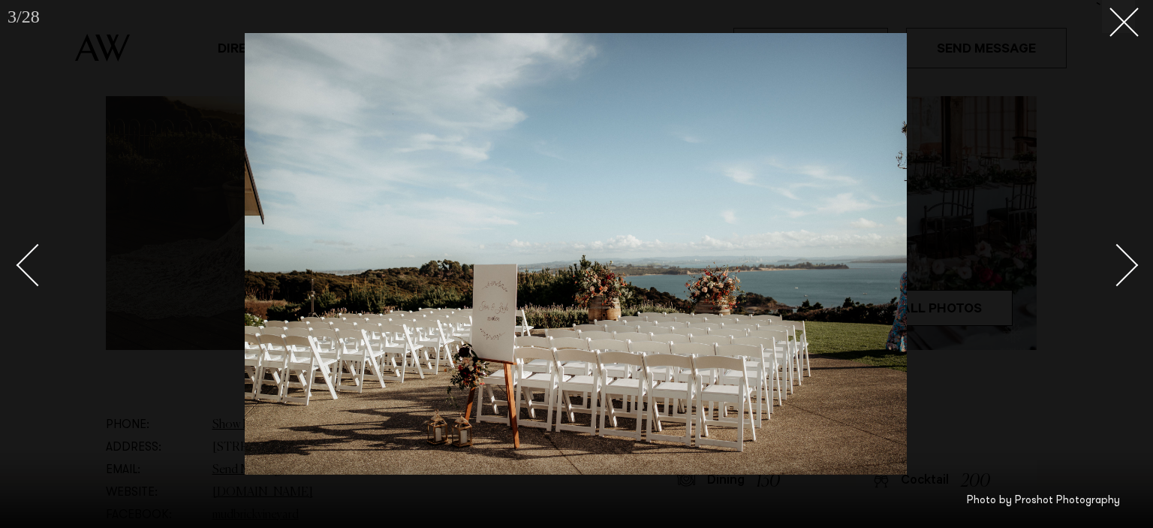
click at [1123, 259] on div "Next slide" at bounding box center [1117, 264] width 43 height 43
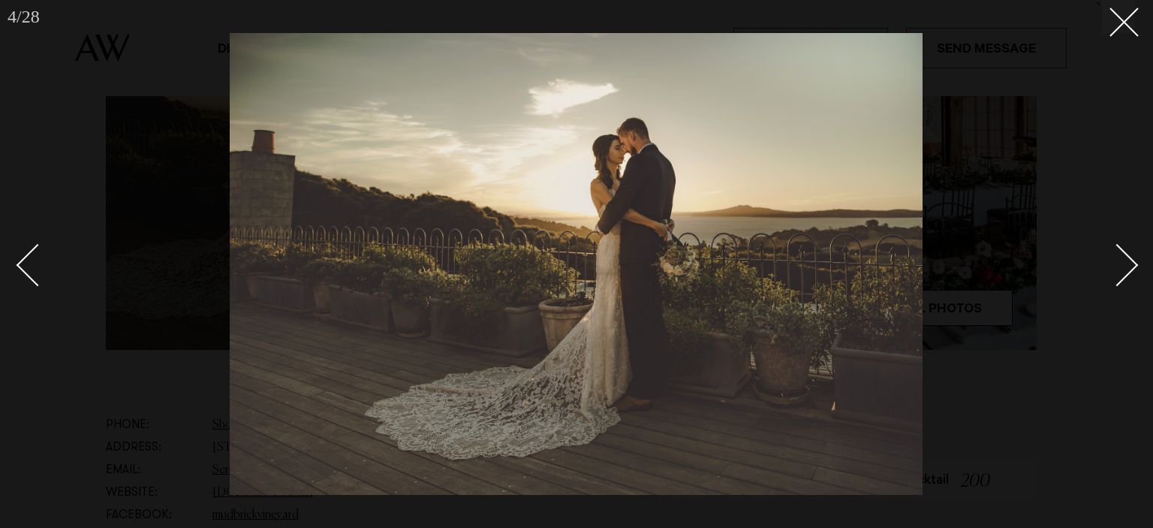
click at [1123, 259] on div "Next slide" at bounding box center [1117, 264] width 43 height 43
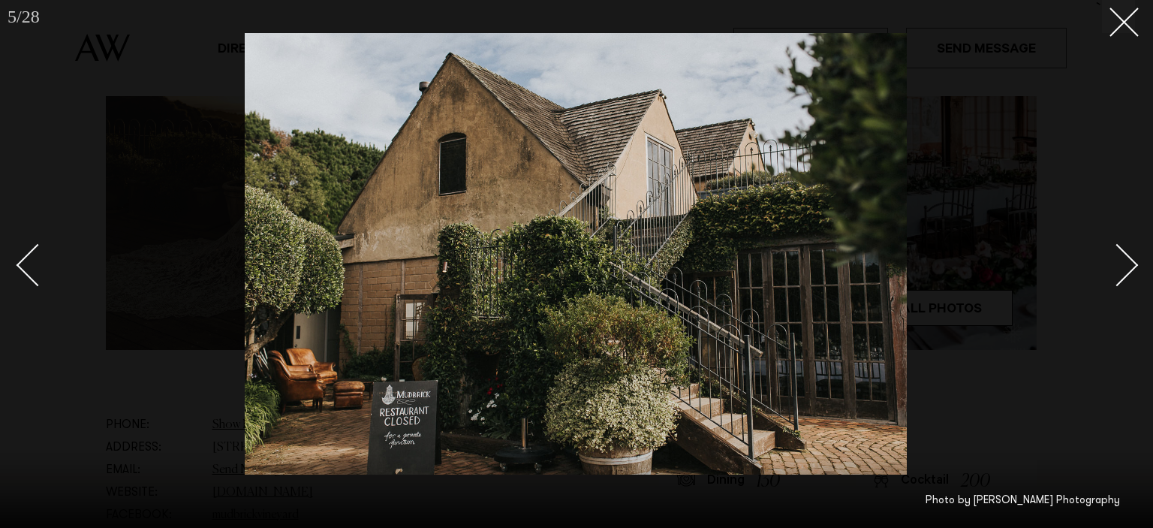
click at [1123, 259] on div "Next slide" at bounding box center [1117, 264] width 43 height 43
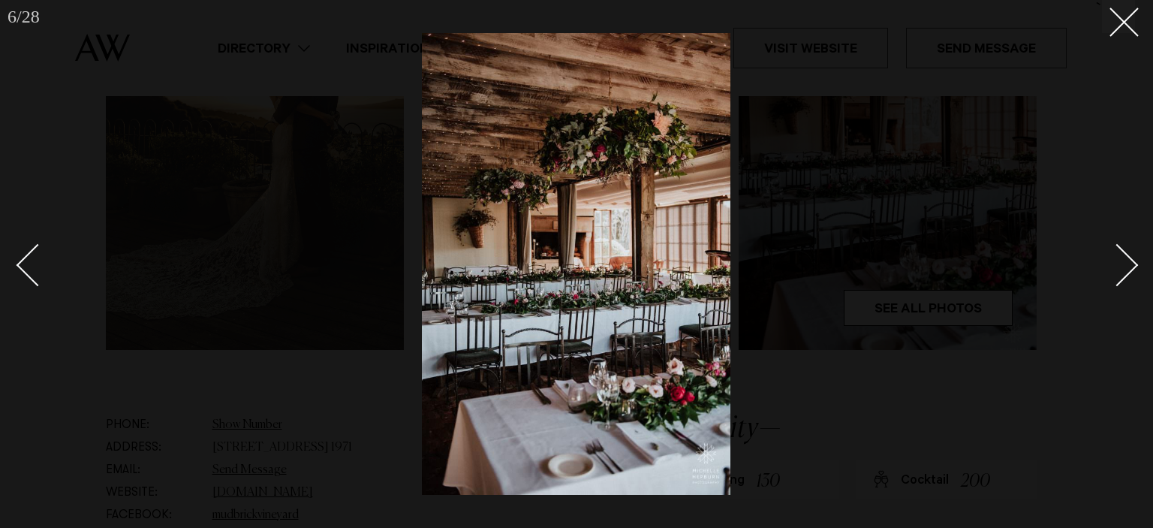
click at [1123, 259] on div "Next slide" at bounding box center [1117, 264] width 43 height 43
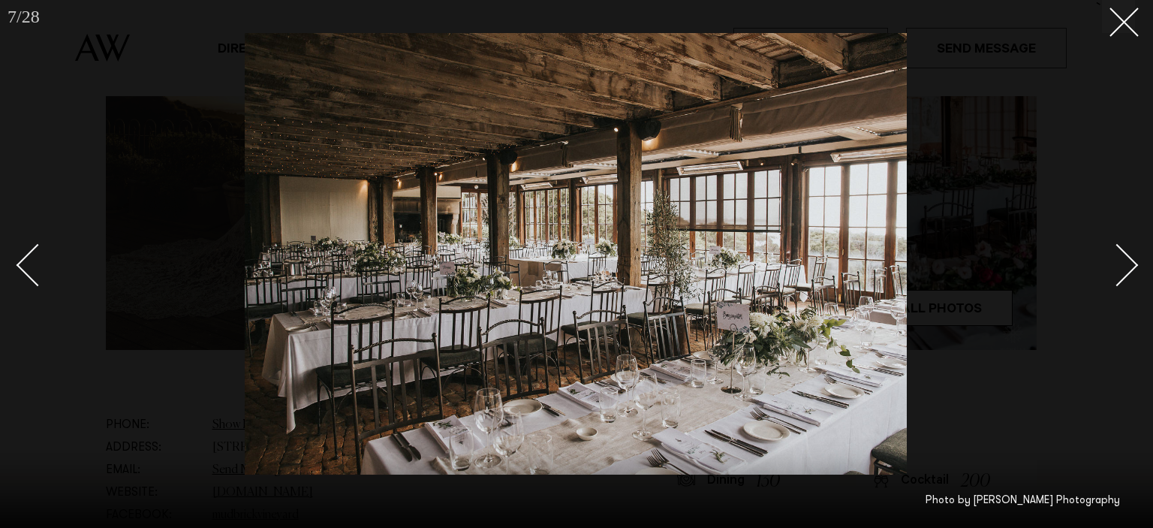
click at [1123, 259] on div "Next slide" at bounding box center [1117, 264] width 43 height 43
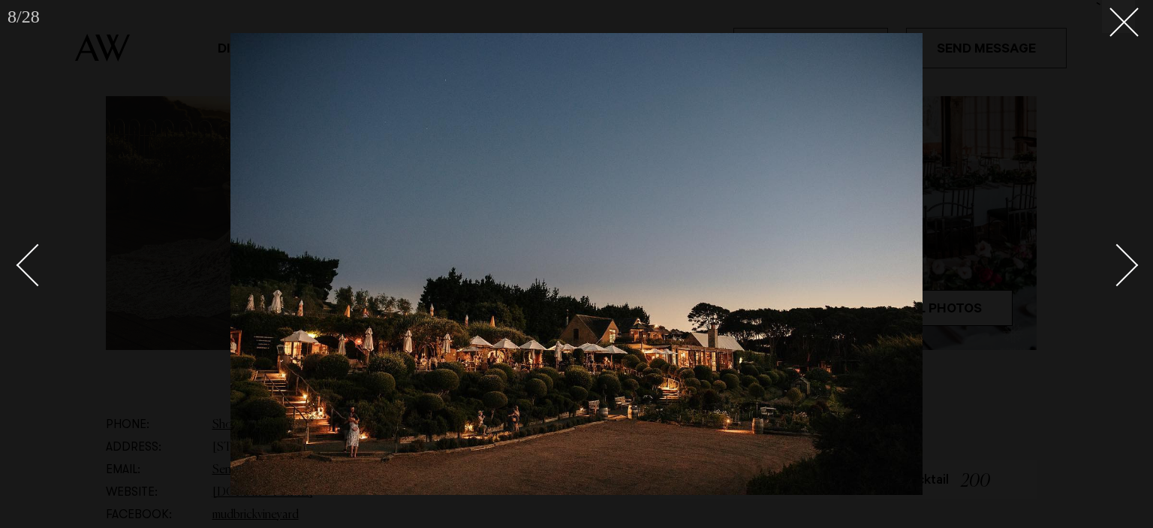
click at [1123, 259] on div "Next slide" at bounding box center [1117, 264] width 43 height 43
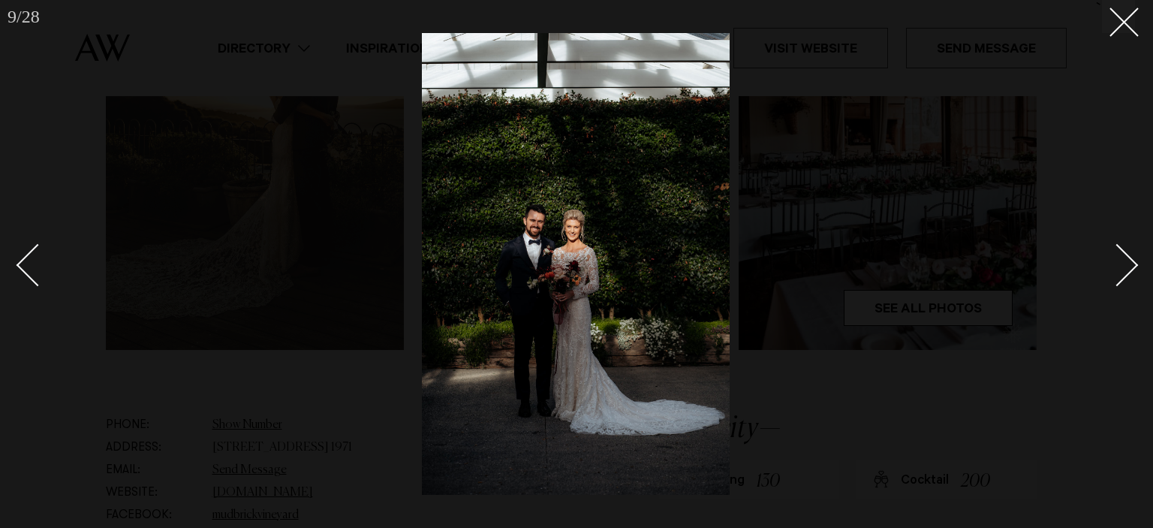
click at [1123, 259] on div "Next slide" at bounding box center [1117, 264] width 43 height 43
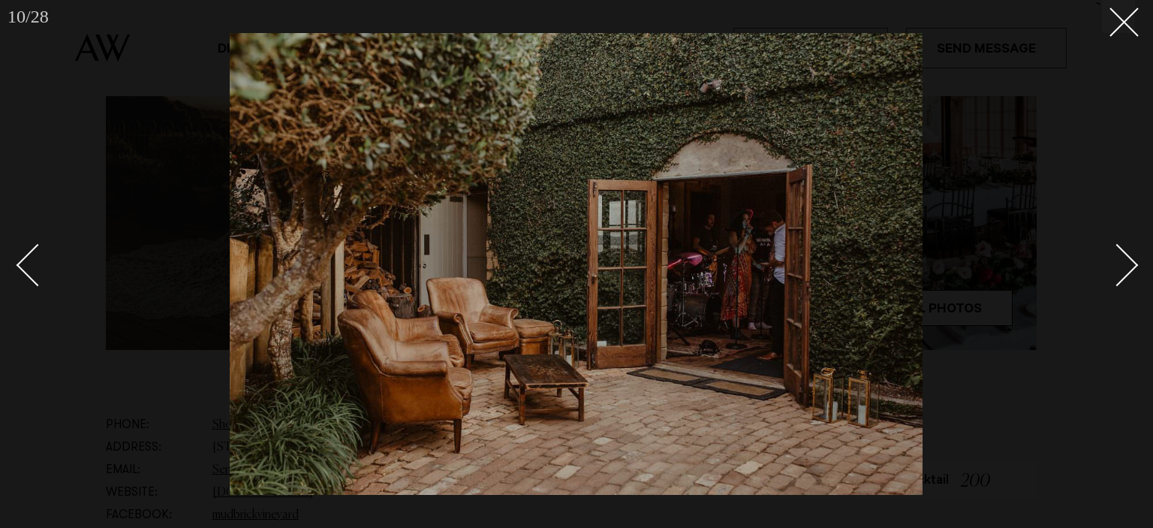
click at [1123, 259] on div "Next slide" at bounding box center [1117, 264] width 43 height 43
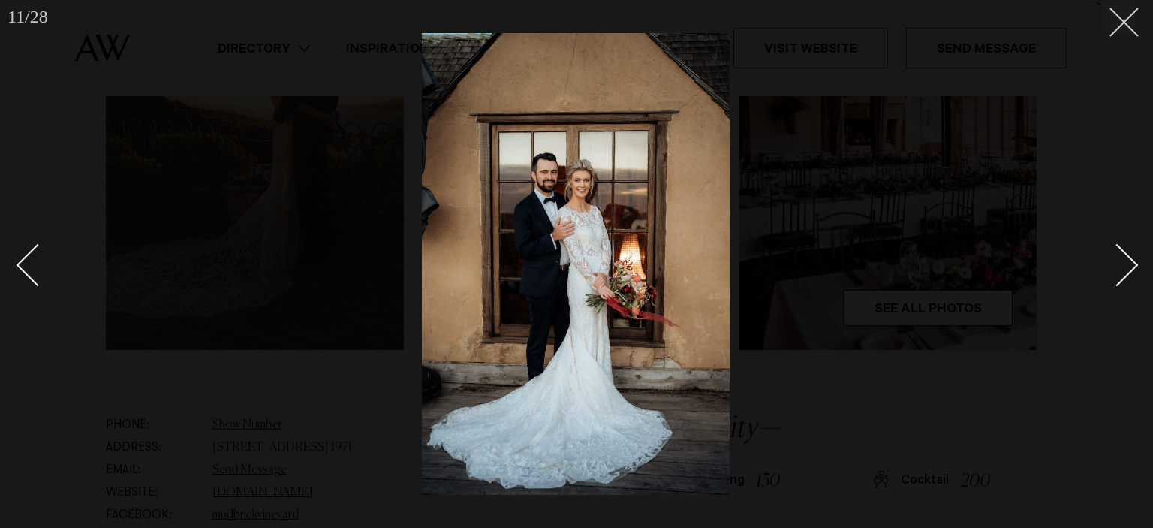
click at [1122, 23] on icon at bounding box center [1118, 17] width 18 height 18
